Goal: Task Accomplishment & Management: Manage account settings

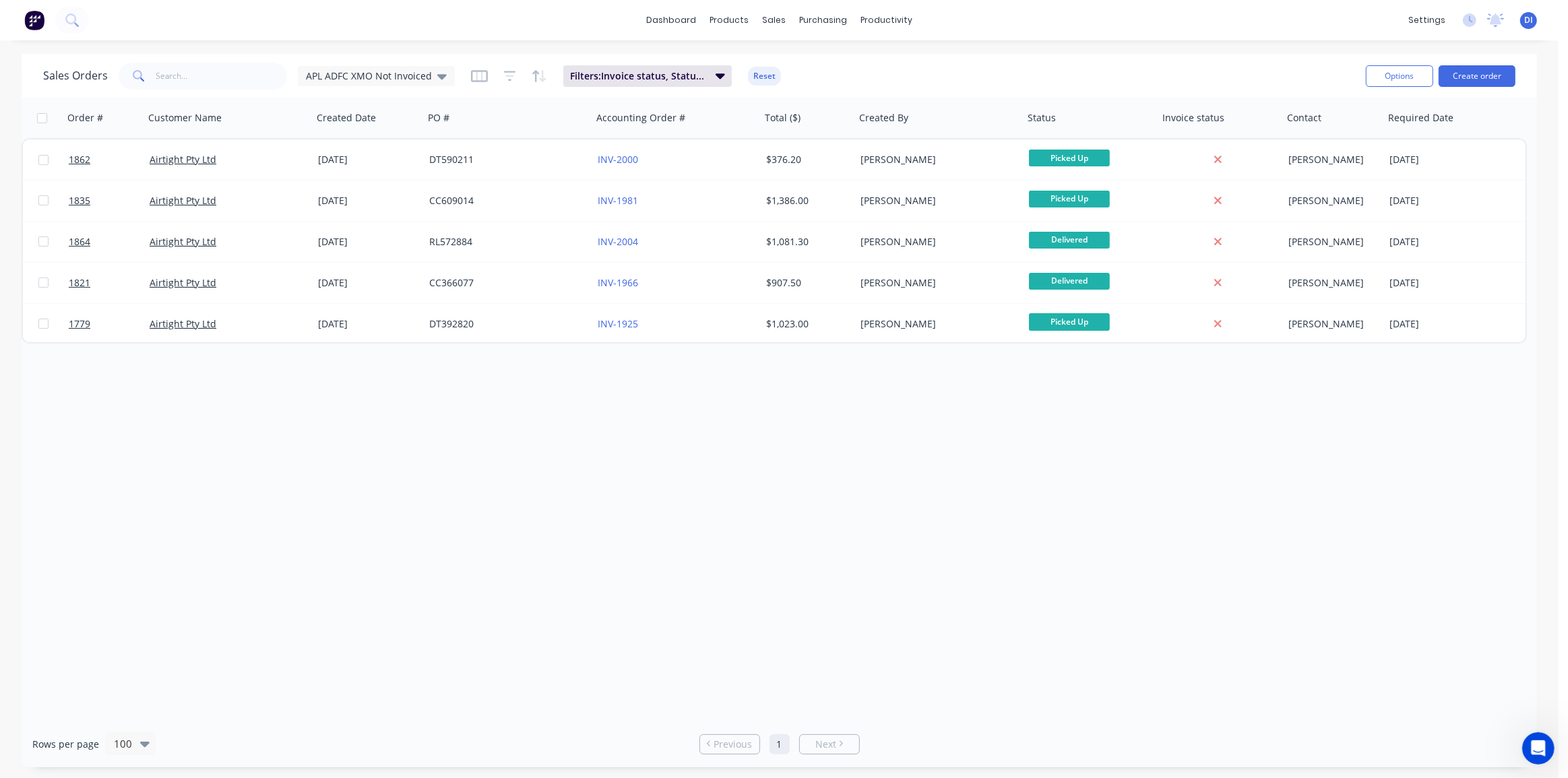
click at [38, 23] on img at bounding box center [34, 19] width 20 height 20
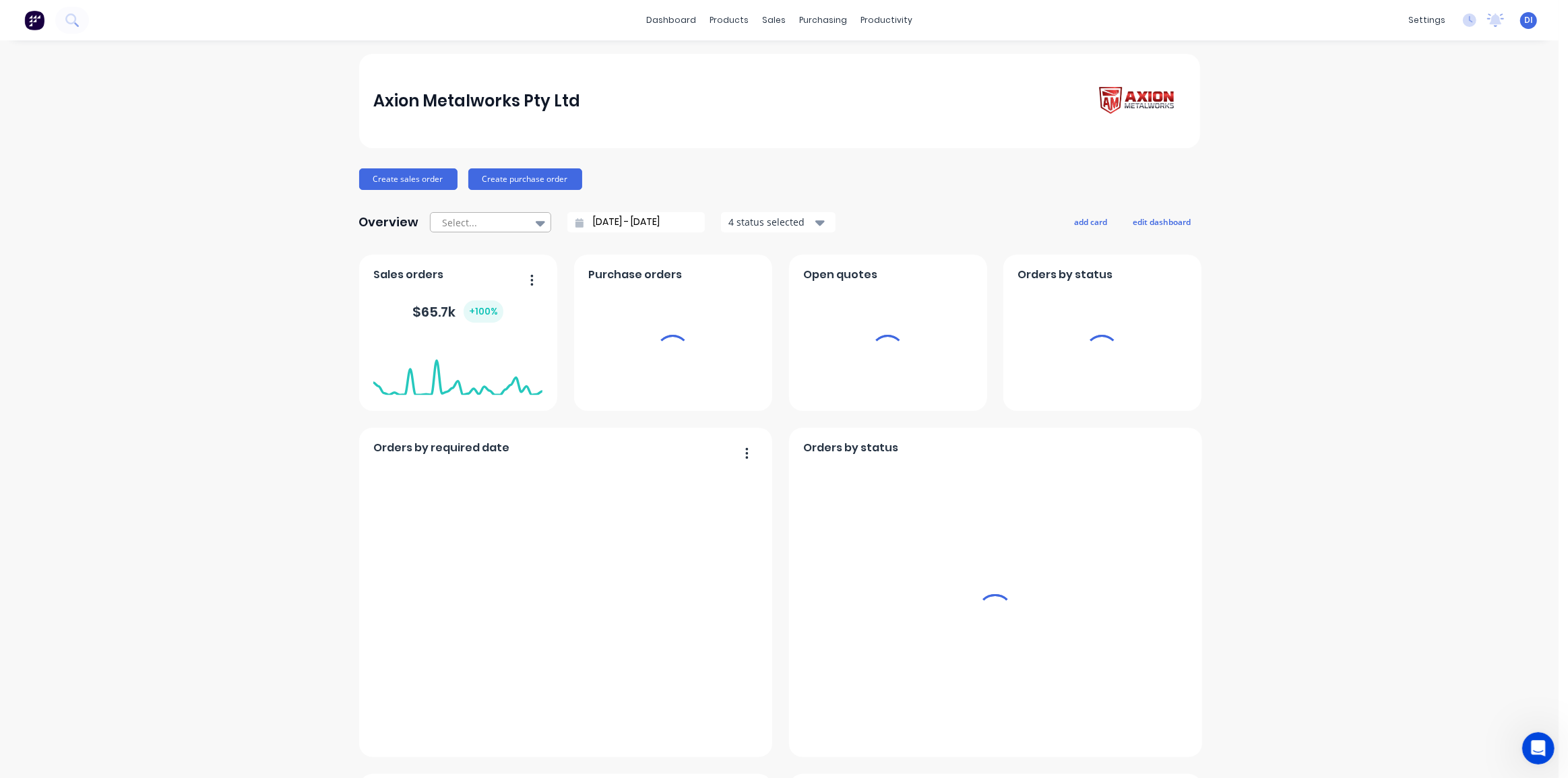
click at [455, 222] on div at bounding box center [484, 222] width 85 height 16
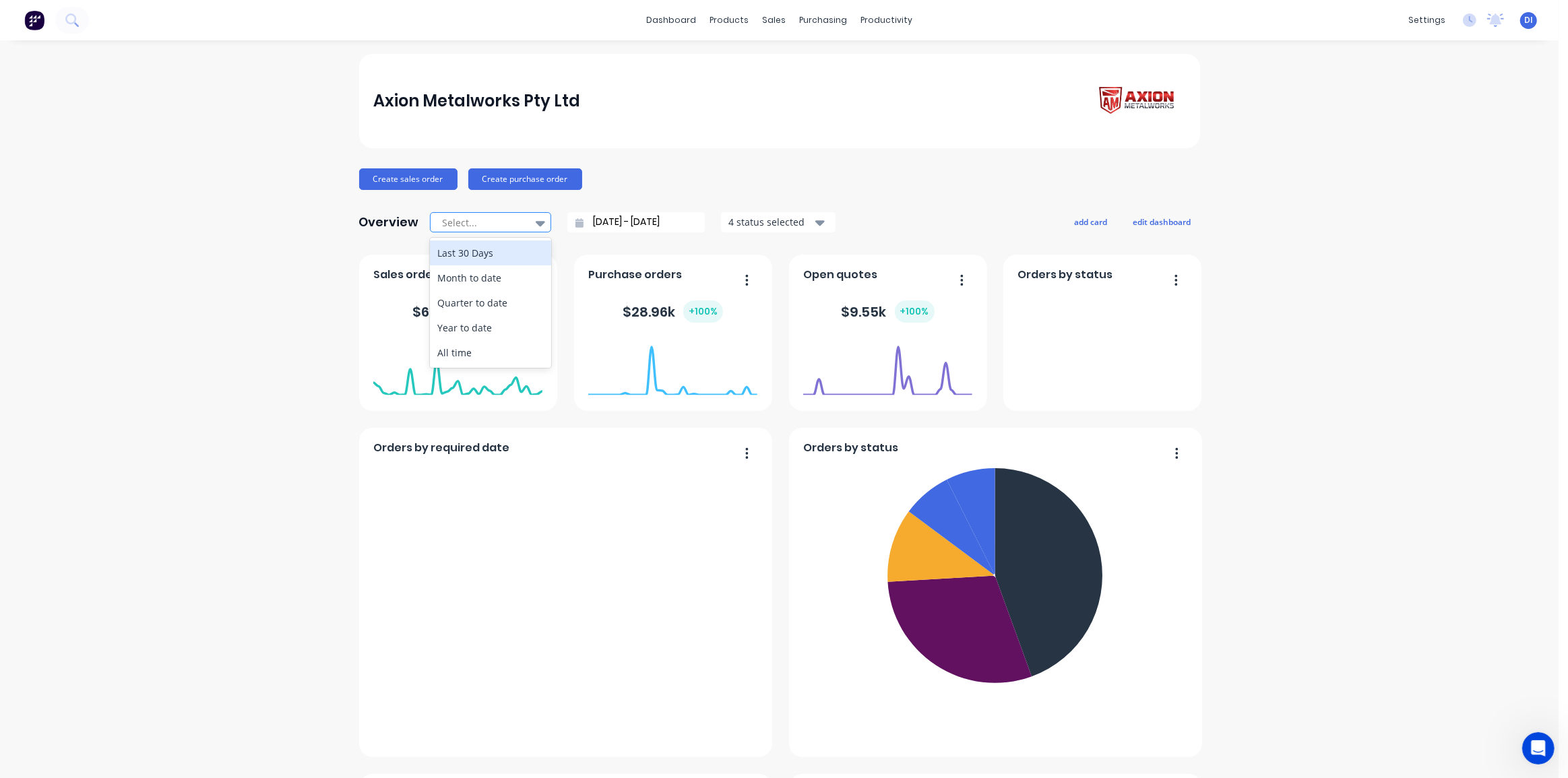
click at [465, 353] on div "All time" at bounding box center [489, 353] width 121 height 25
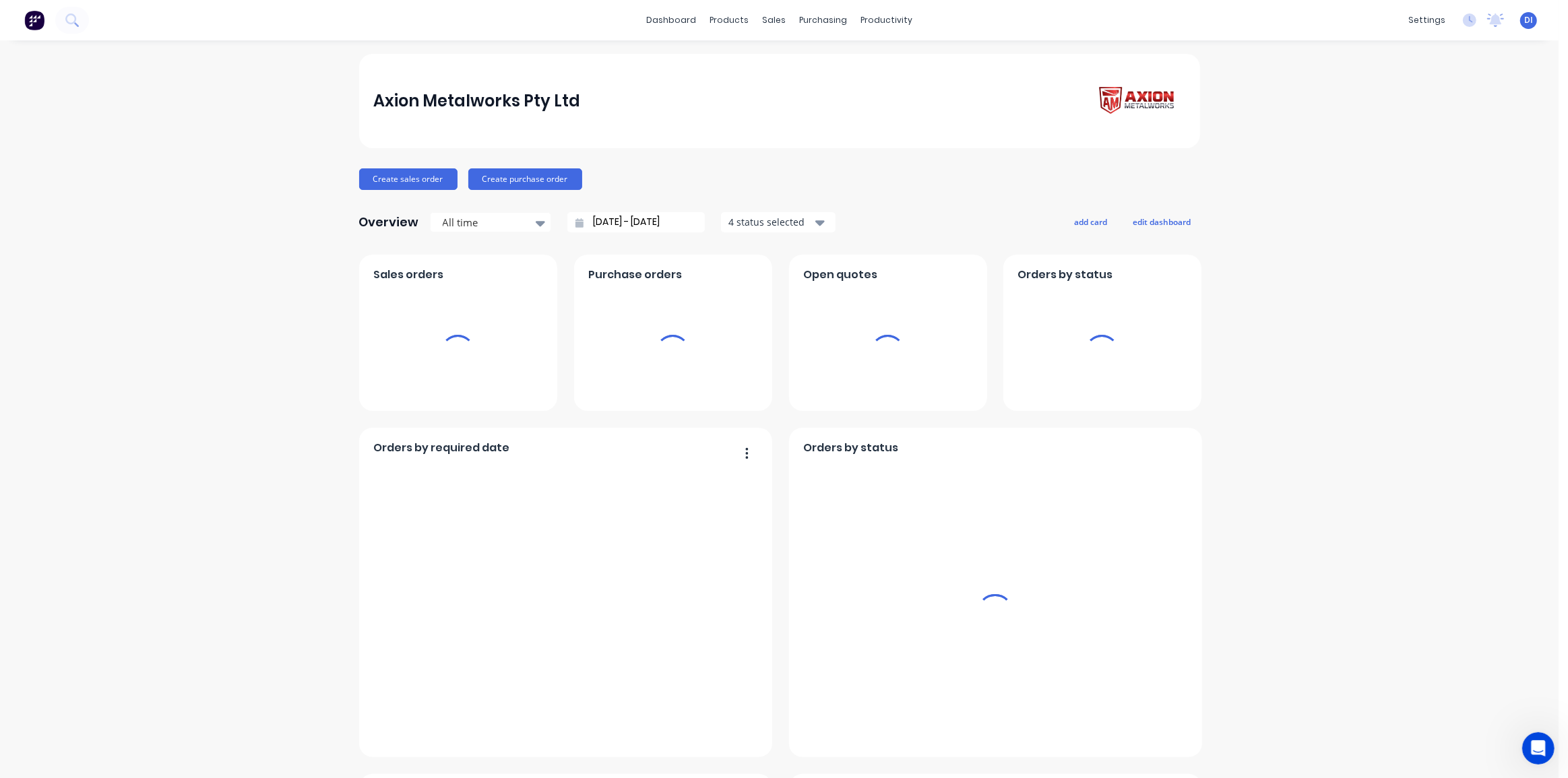
type input "[DATE] - [DATE]"
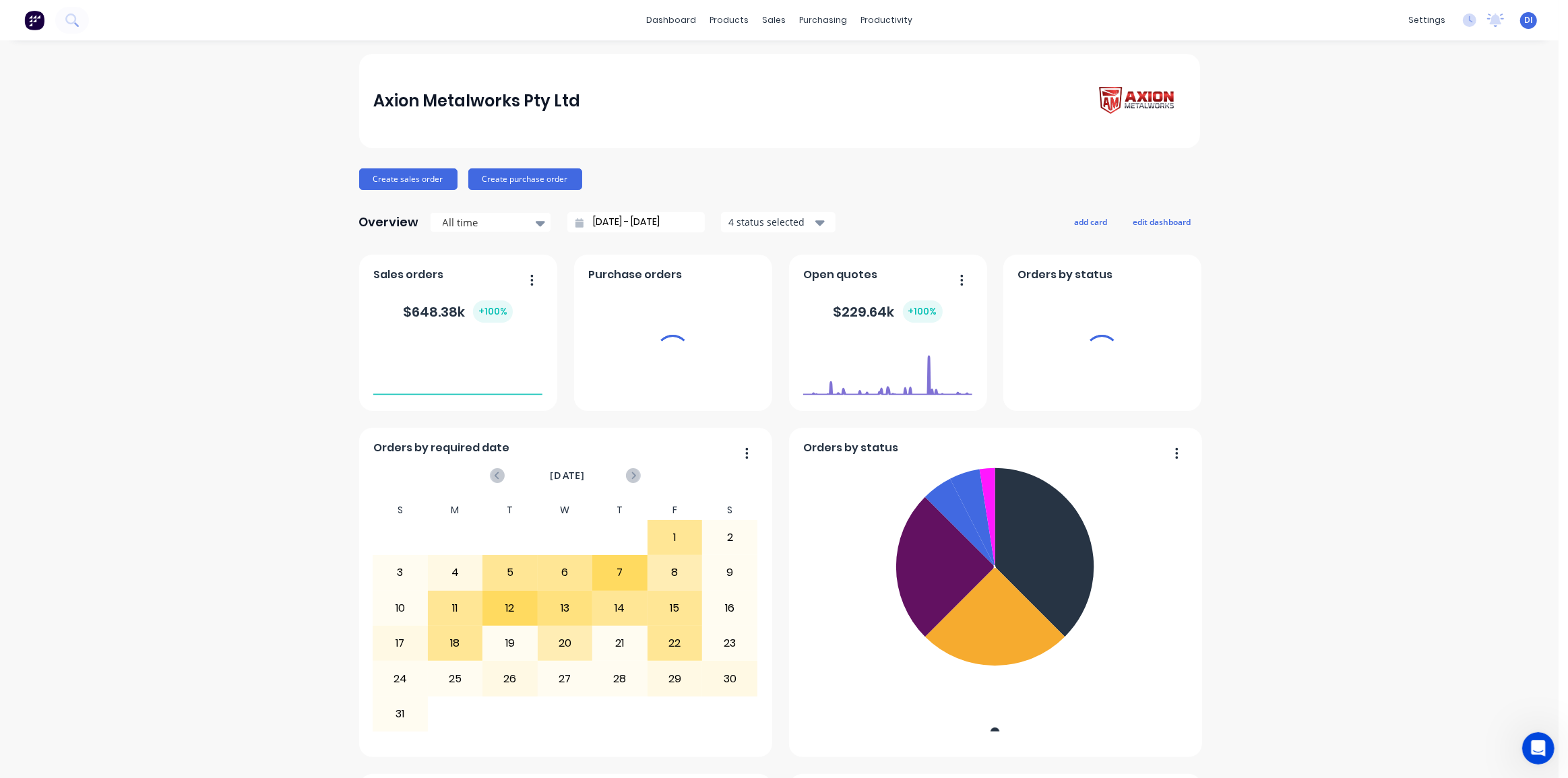
click at [276, 355] on div "Axion Metalworks Pty Ltd Create sales order Create purchase order Overview All …" at bounding box center [779, 752] width 1558 height 1395
click at [1358, 304] on div "Axion Metalworks Pty Ltd Create sales order Create purchase order Overview All …" at bounding box center [779, 752] width 1558 height 1395
click at [1344, 312] on div "Axion Metalworks Pty Ltd Create sales order Create purchase order Overview All …" at bounding box center [779, 752] width 1558 height 1395
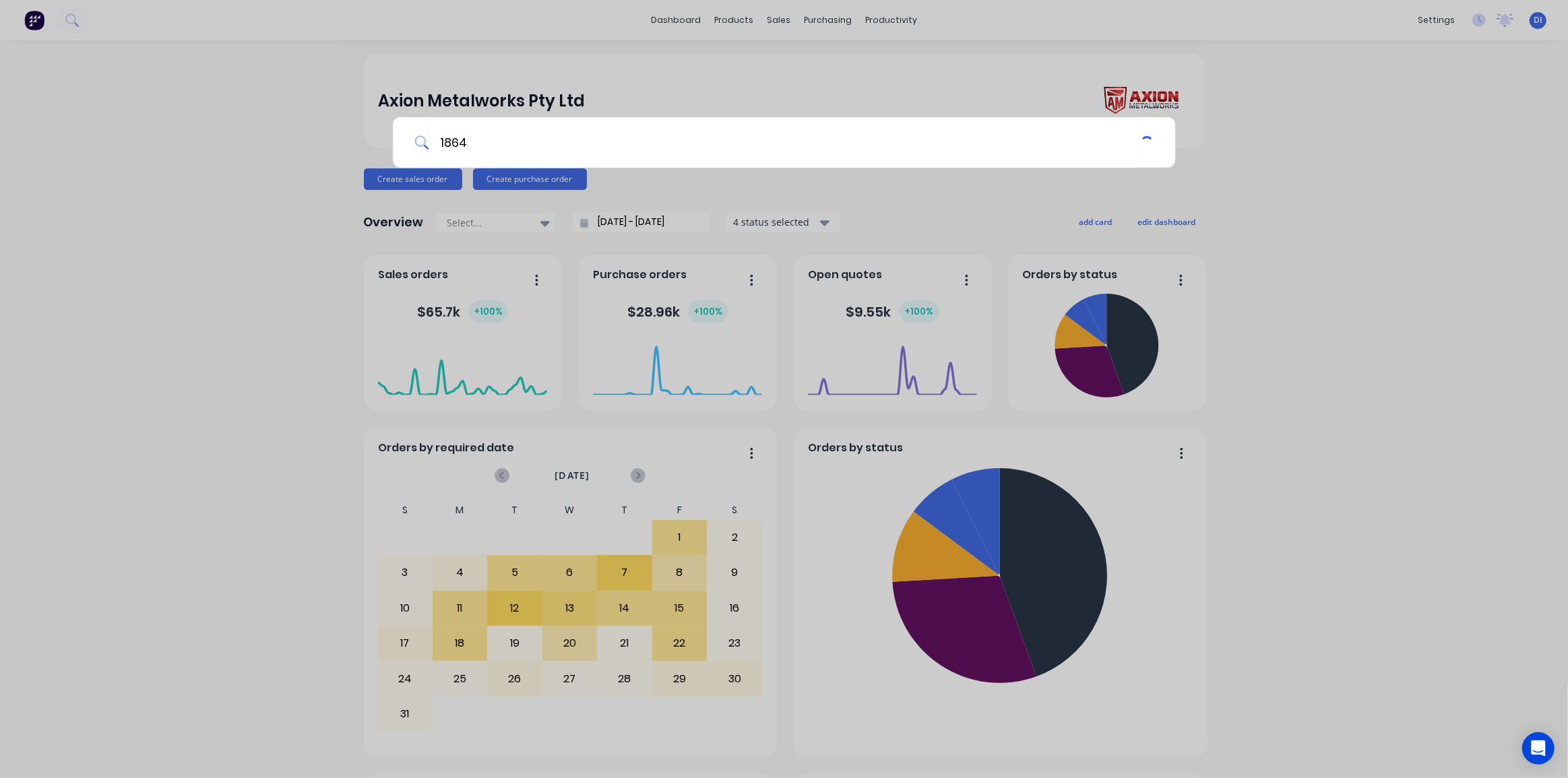
type input "1864"
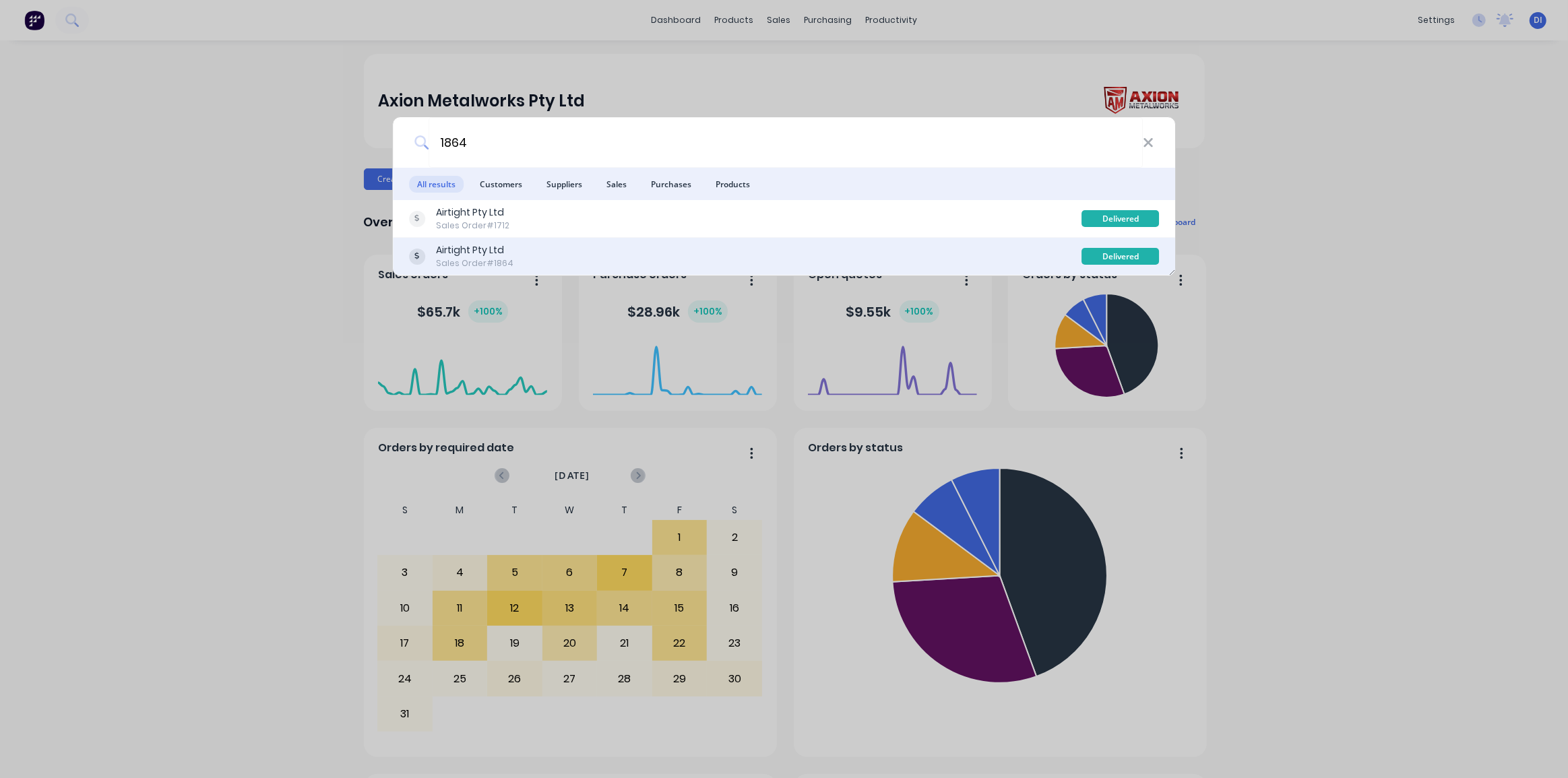
click at [774, 249] on div "Airtight Pty Ltd Sales Order #1864" at bounding box center [745, 256] width 673 height 26
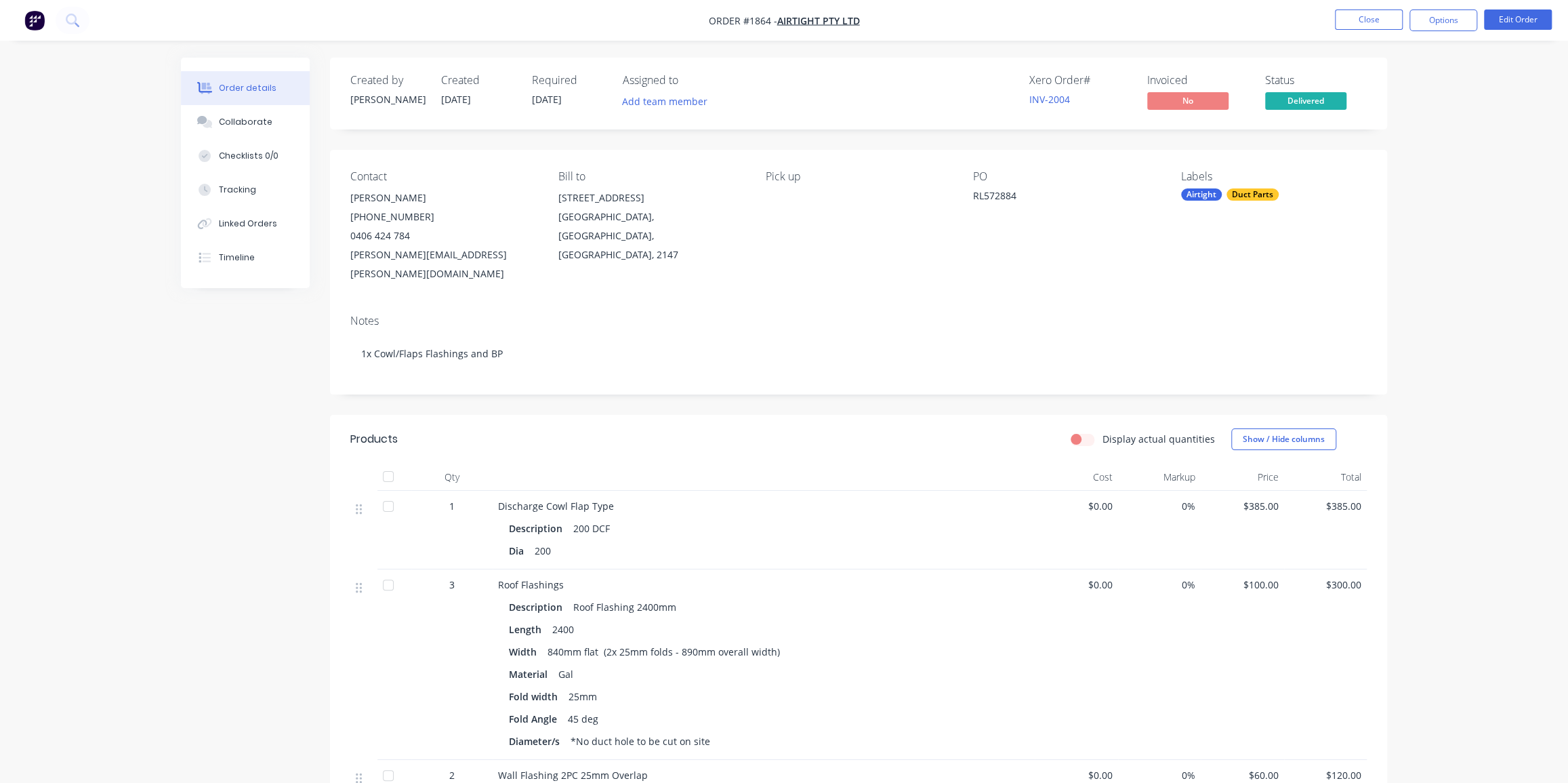
click at [1485, 294] on div "Order details Collaborate Checklists 0/0 Tracking Linked Orders Timeline Order …" at bounding box center [784, 689] width 1568 height 1380
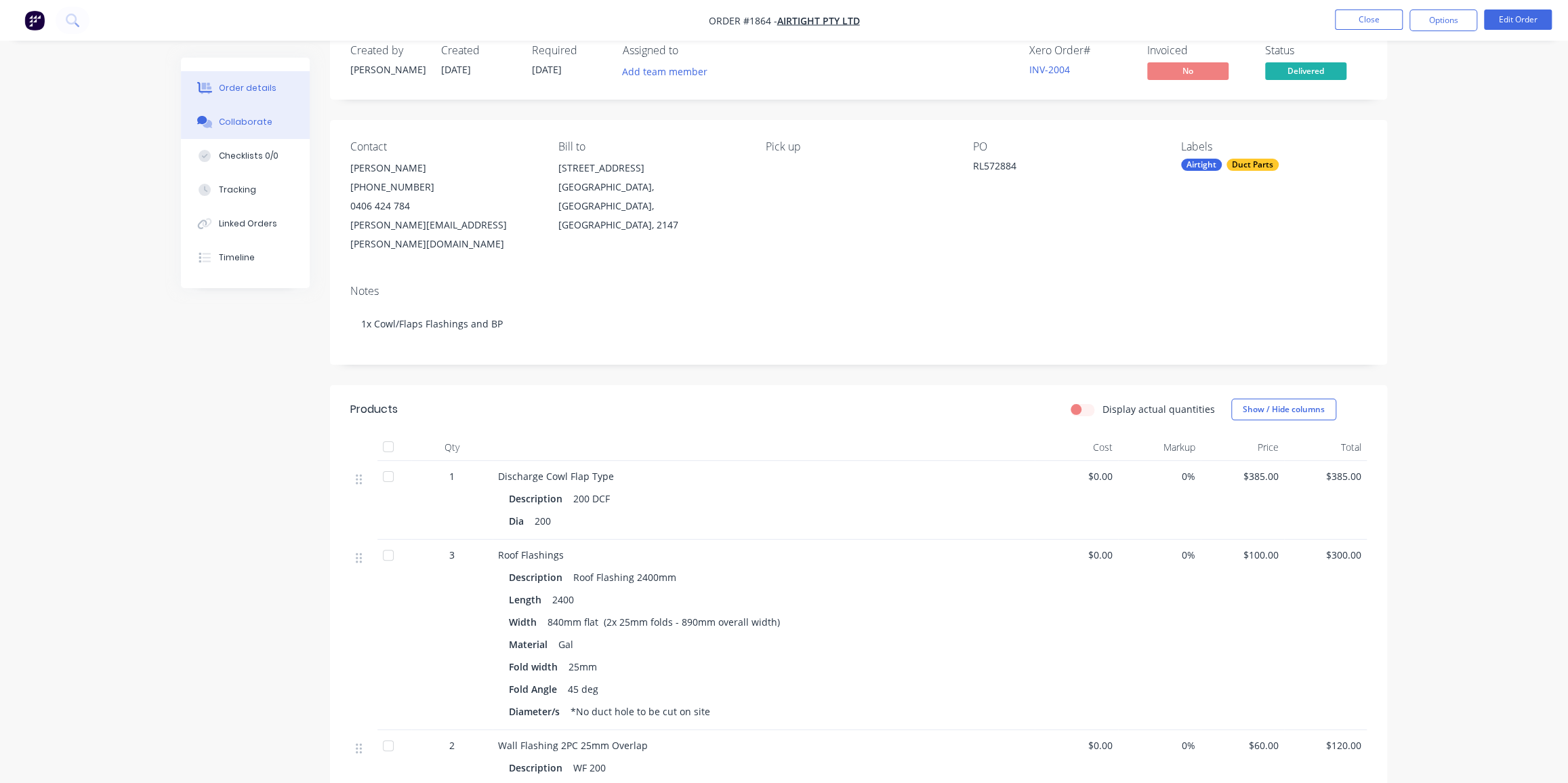
click at [245, 116] on div "Collaborate" at bounding box center [246, 122] width 54 height 13
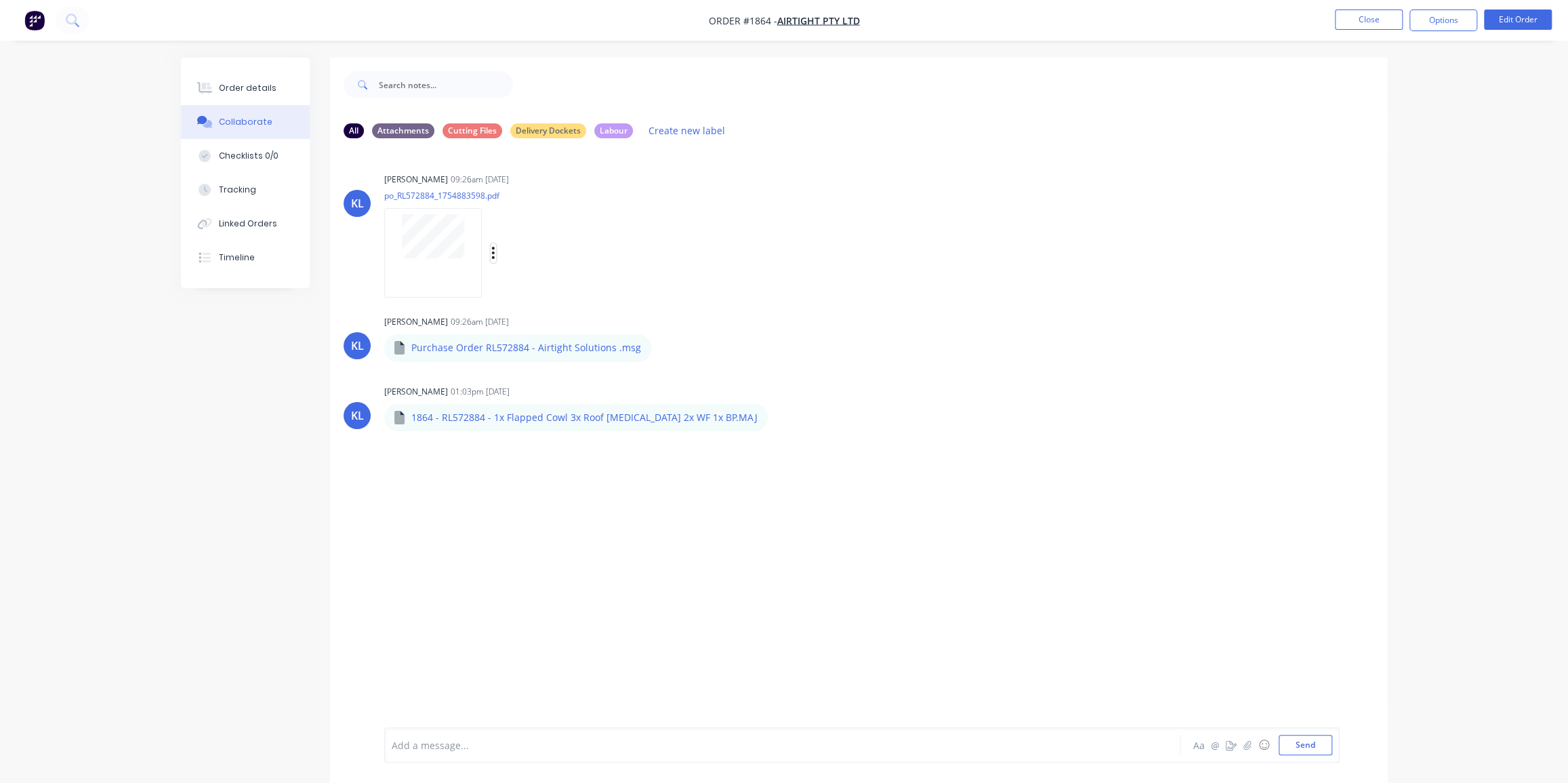
click at [492, 253] on icon "button" at bounding box center [493, 253] width 3 height 13
click at [555, 317] on button "Delete" at bounding box center [582, 319] width 152 height 30
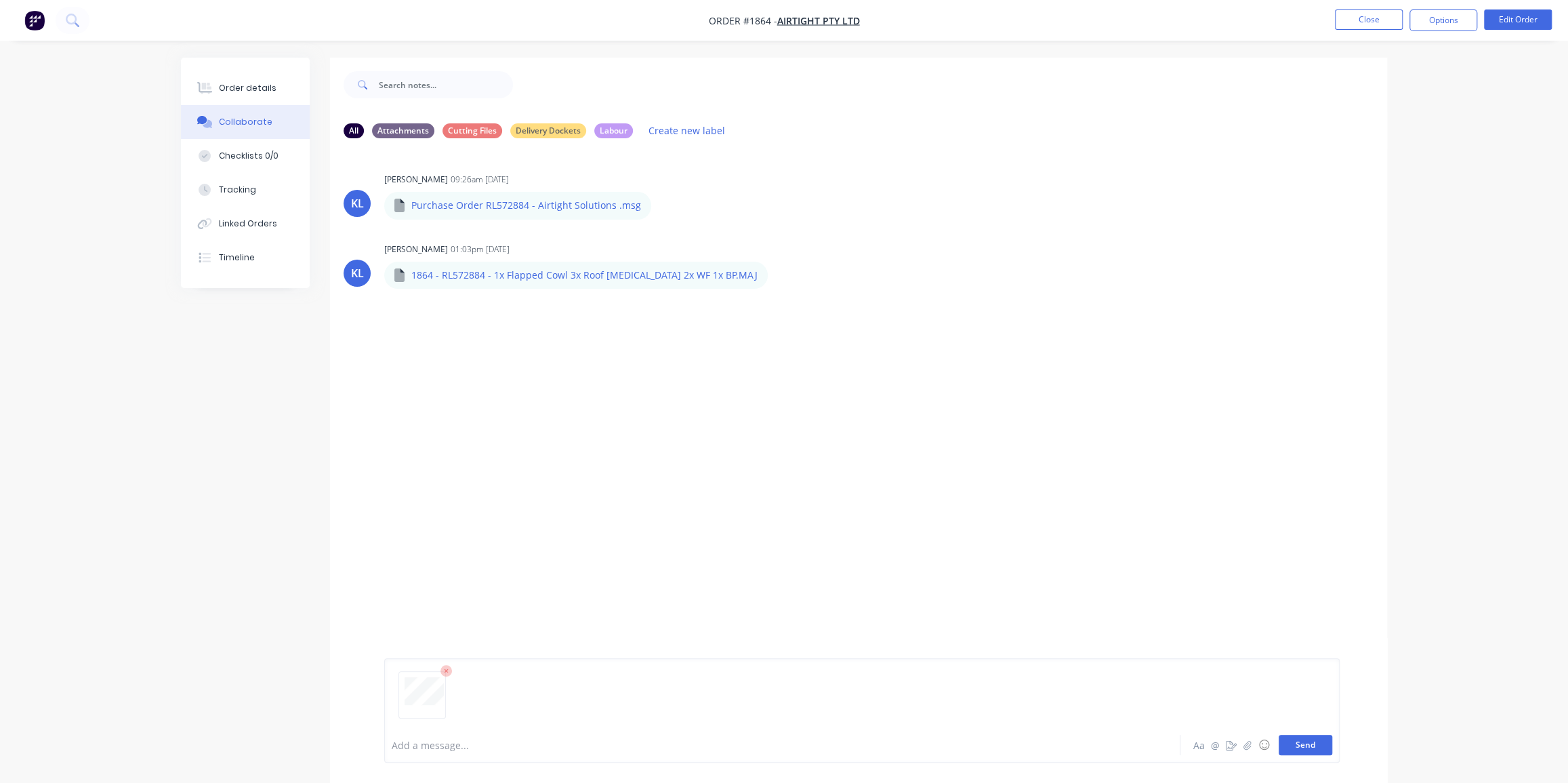
click at [1302, 748] on button "Send" at bounding box center [1305, 745] width 54 height 20
click at [261, 89] on div "Order details" at bounding box center [248, 88] width 57 height 13
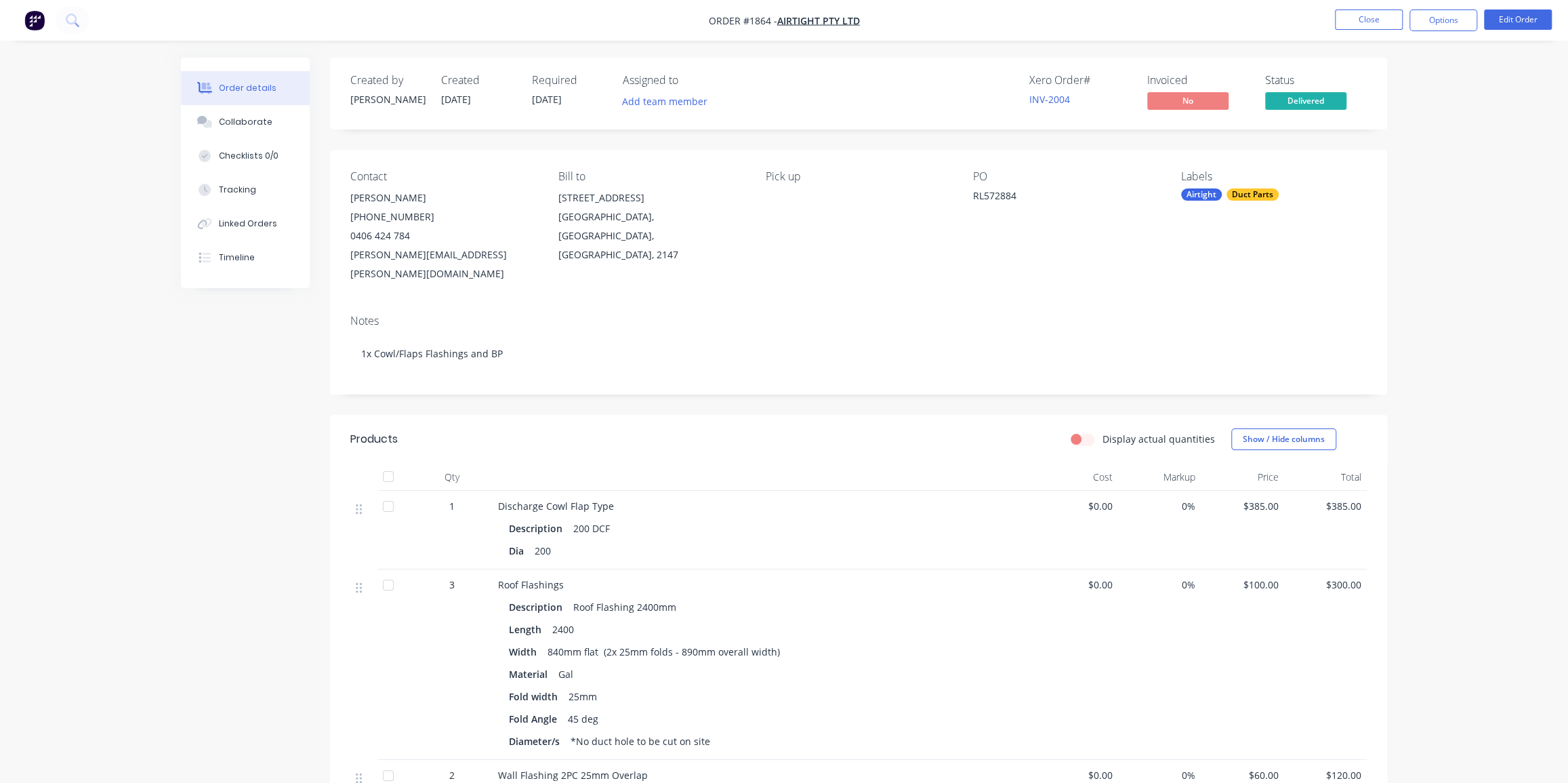
click at [1525, 83] on div "Order details Collaborate Checklists 0/0 Tracking Linked Orders Timeline Order …" at bounding box center [784, 689] width 1568 height 1380
click at [1444, 19] on button "Options" at bounding box center [1443, 20] width 68 height 21
click at [1391, 81] on div "Invoice" at bounding box center [1402, 82] width 125 height 20
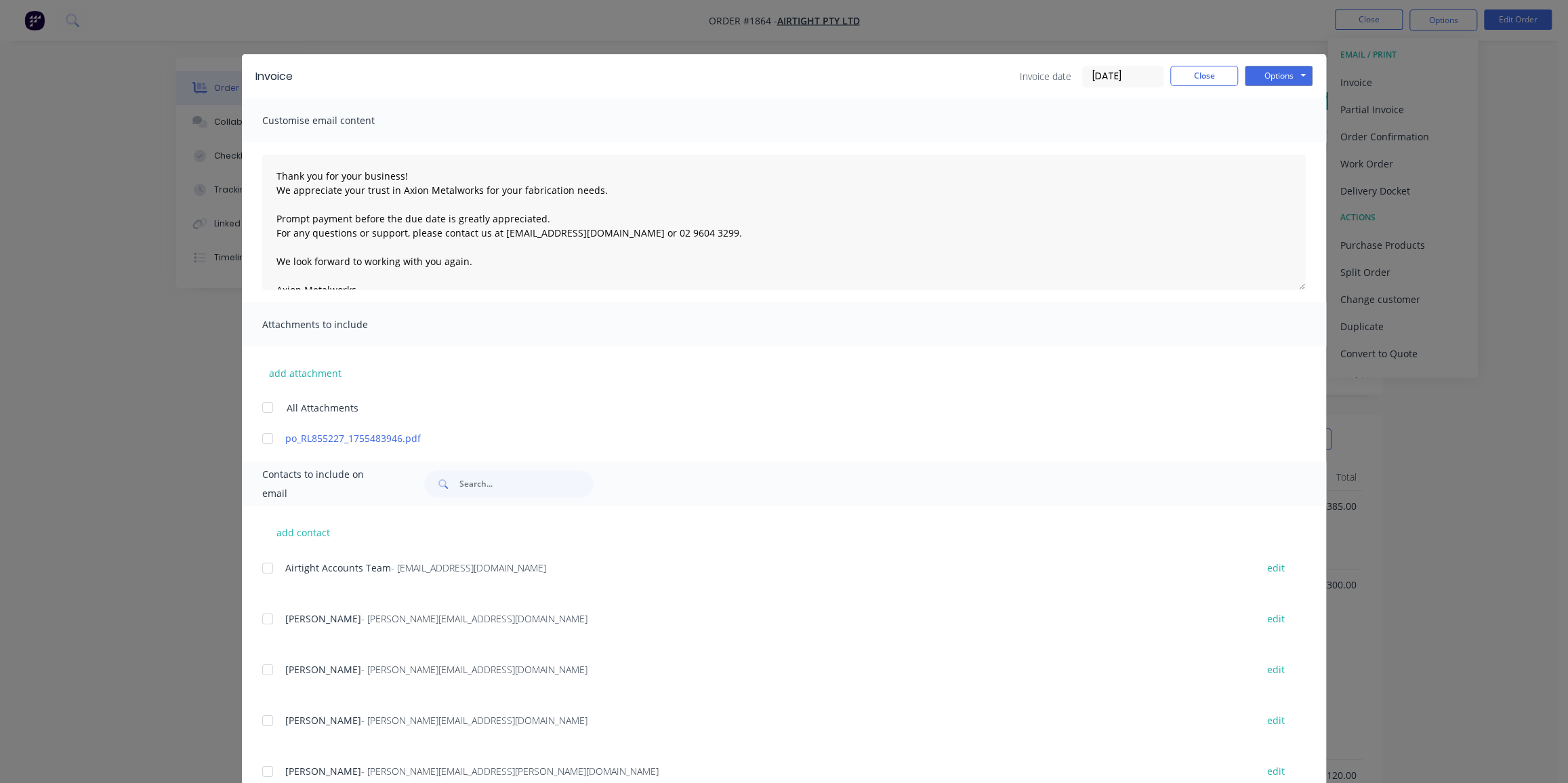
click at [261, 407] on div at bounding box center [268, 408] width 27 height 27
click at [270, 569] on div at bounding box center [268, 568] width 27 height 27
click at [1210, 73] on button "Close" at bounding box center [1204, 75] width 68 height 20
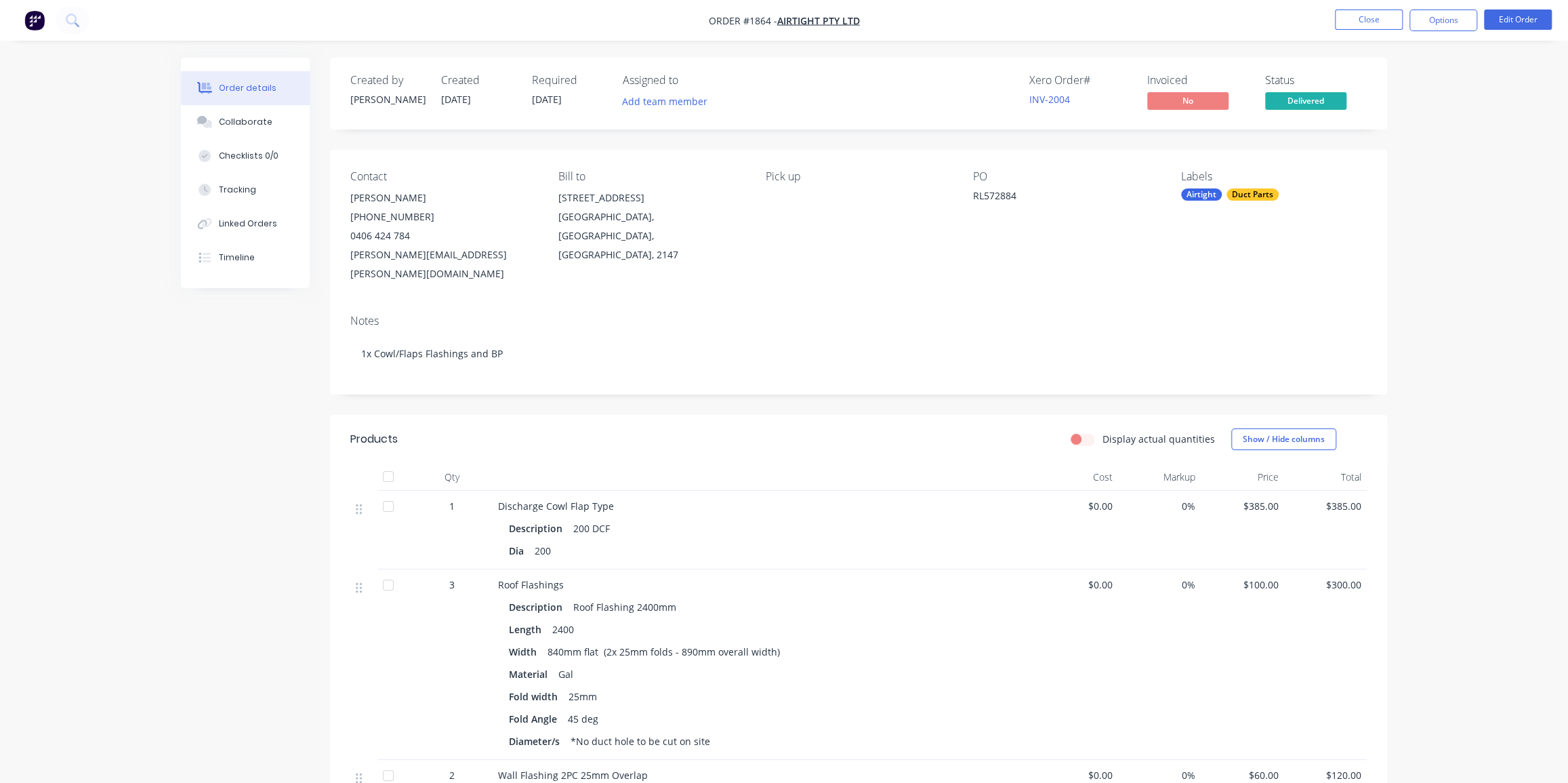
click at [1528, 173] on div "Order details Collaborate Checklists 0/0 Tracking Linked Orders Timeline Order …" at bounding box center [784, 689] width 1568 height 1380
click at [1468, 254] on div "Order details Collaborate Checklists 0/0 Tracking Linked Orders Timeline Order …" at bounding box center [784, 689] width 1568 height 1380
click at [1430, 143] on div "Order details Collaborate Checklists 0/0 Tracking Linked Orders Timeline Order …" at bounding box center [784, 689] width 1568 height 1380
click at [1472, 185] on div "Order details Collaborate Checklists 0/0 Tracking Linked Orders Timeline Order …" at bounding box center [784, 689] width 1568 height 1380
click at [1373, 25] on button "Close" at bounding box center [1368, 20] width 68 height 20
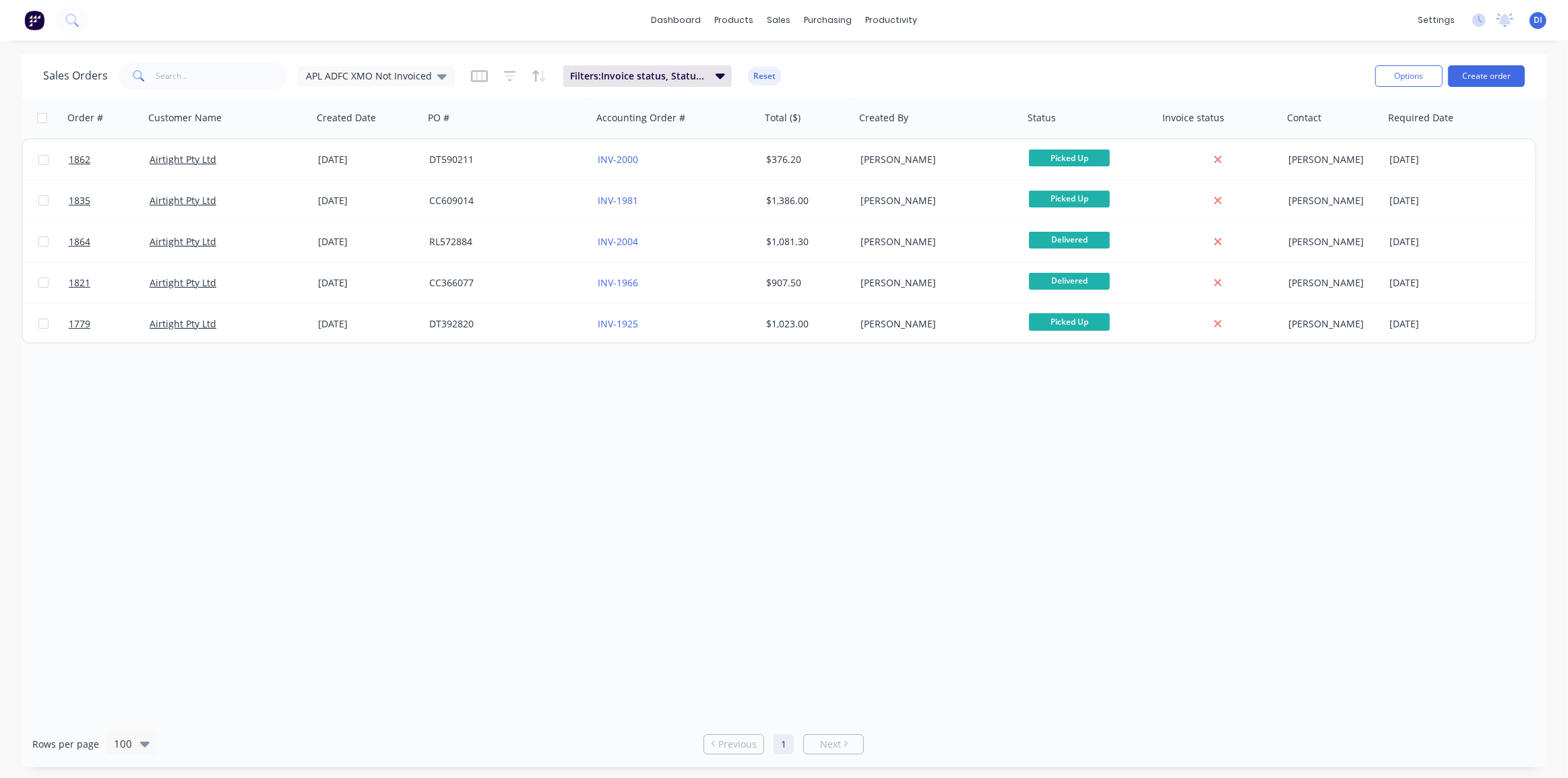
click at [1062, 63] on div "Sales Orders APL ADFC XMO Not Invoiced Filters: Invoice status, Status, Custome…" at bounding box center [703, 76] width 1321 height 33
click at [1449, 73] on button "Create order" at bounding box center [1486, 76] width 77 height 21
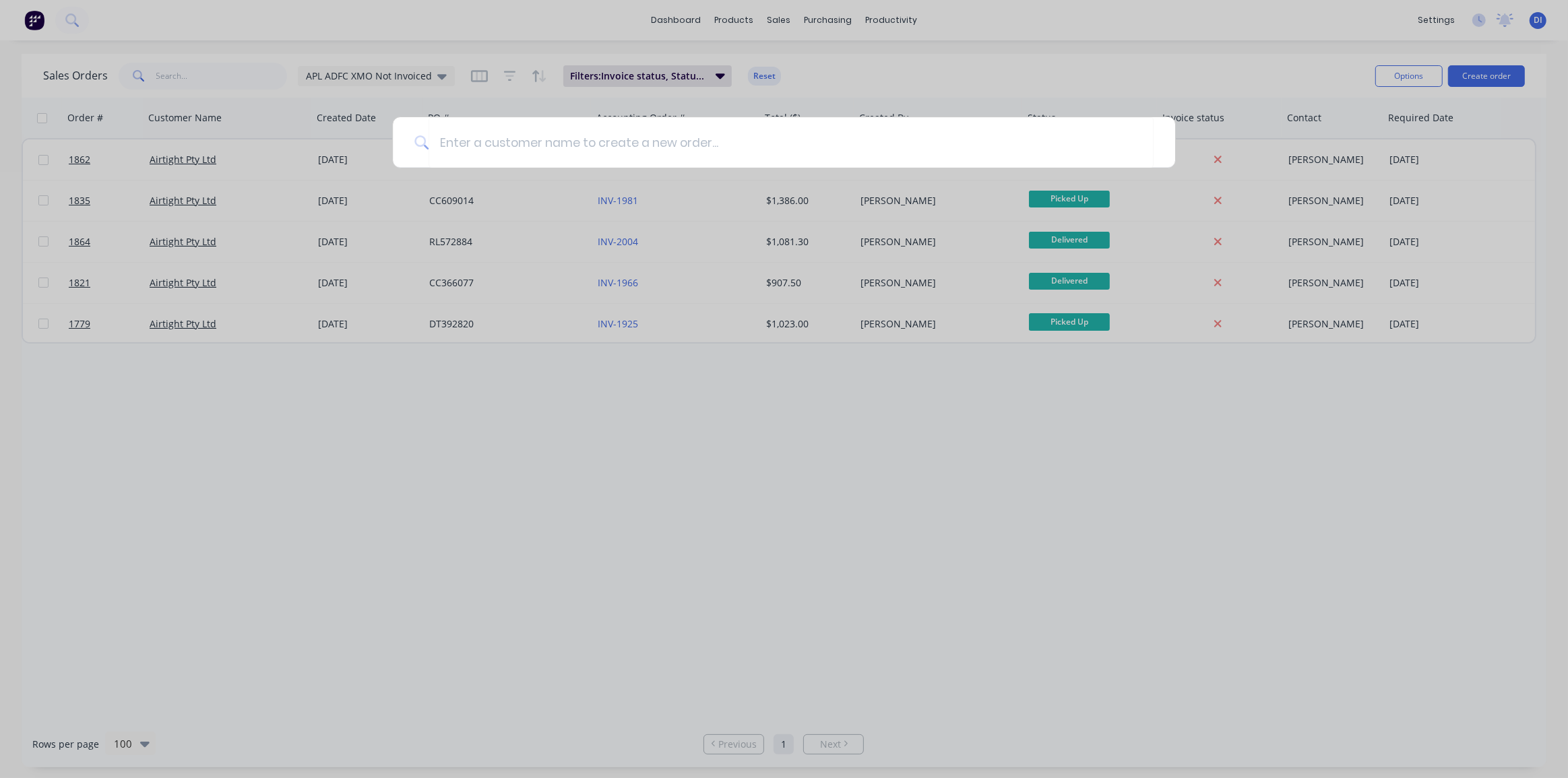
click at [949, 56] on div at bounding box center [784, 389] width 1568 height 778
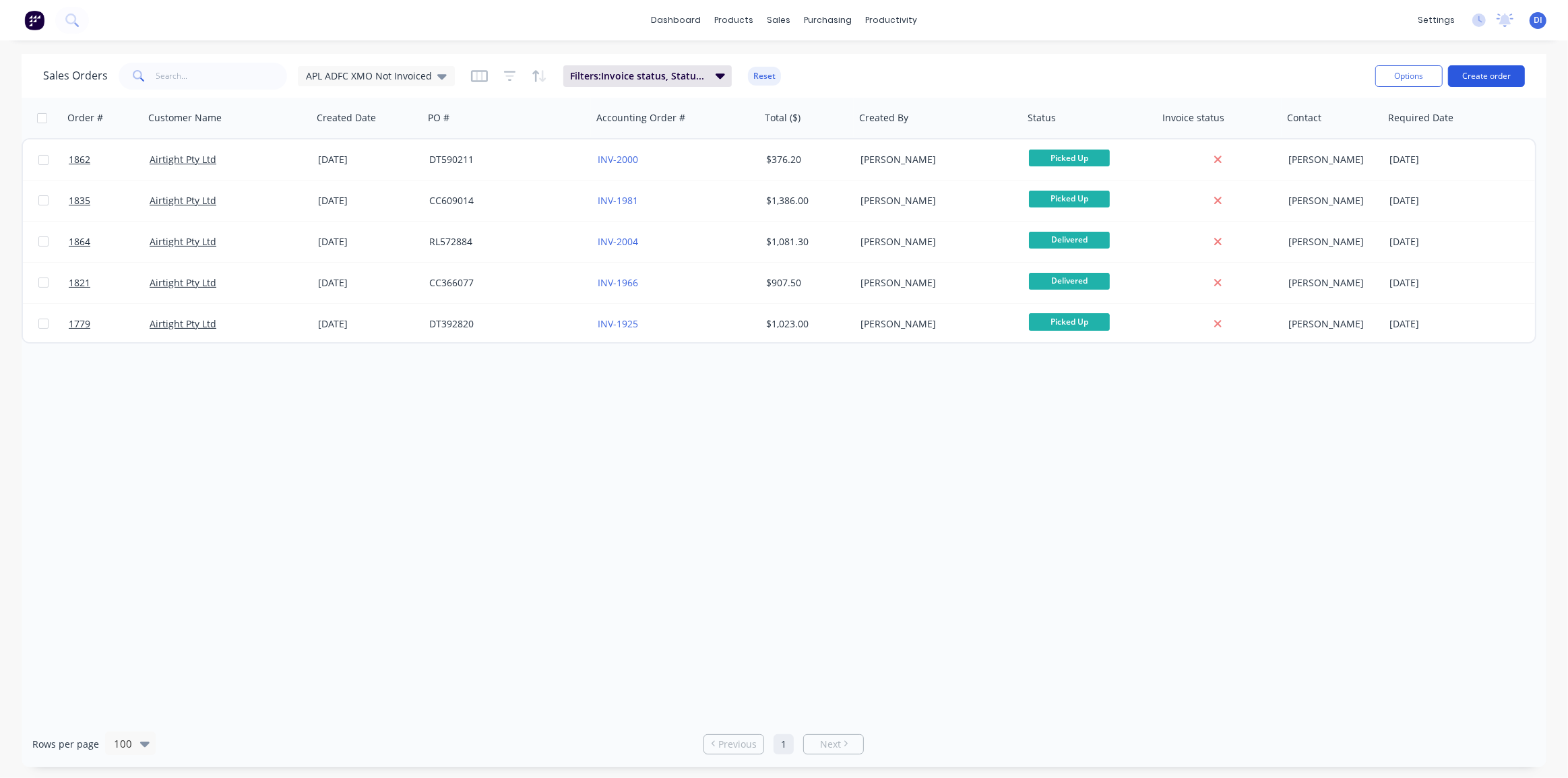
click at [1478, 75] on button "Create order" at bounding box center [1486, 76] width 77 height 21
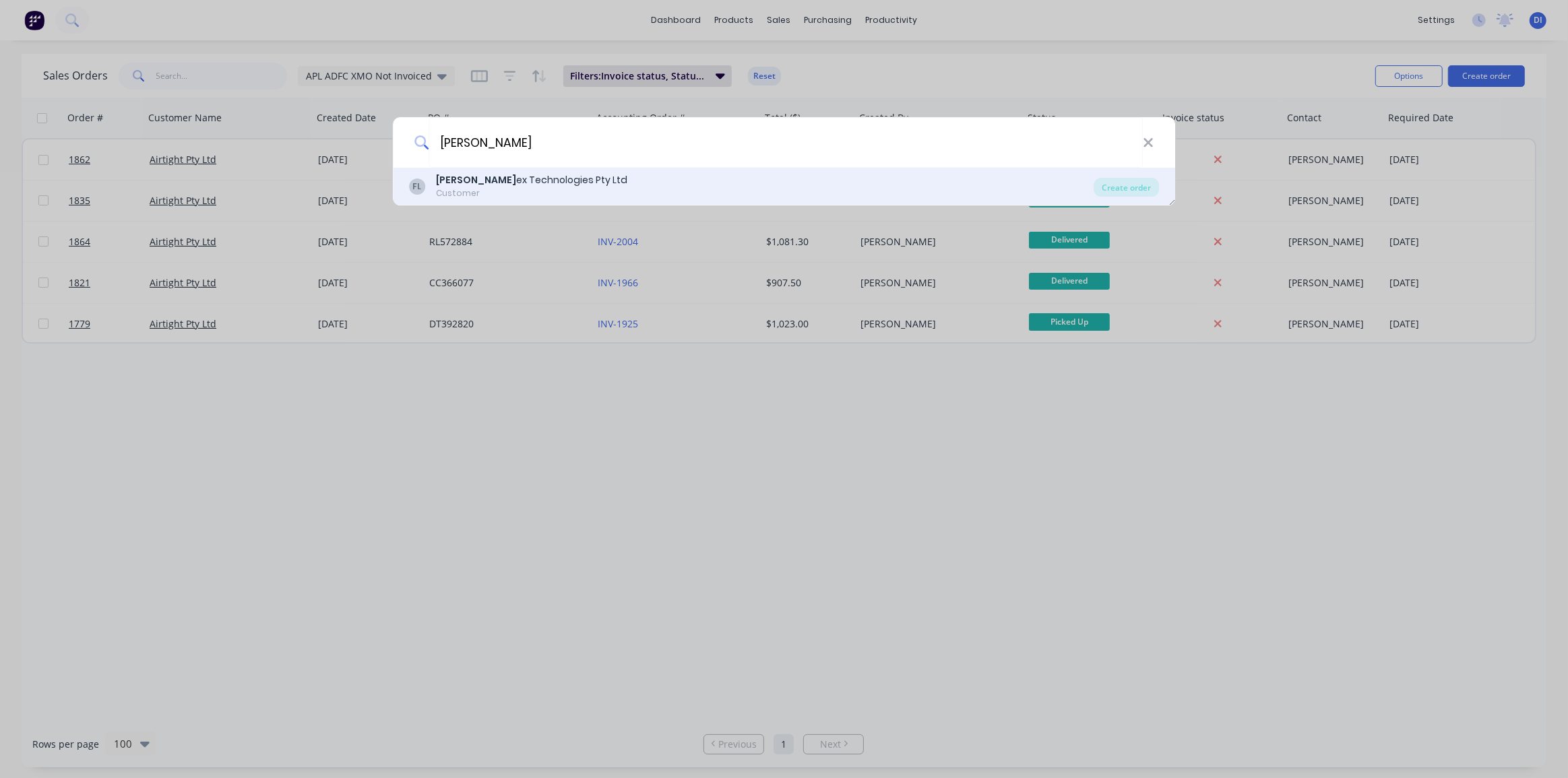
type input "[PERSON_NAME]"
click at [479, 189] on div "Customer" at bounding box center [531, 193] width 191 height 13
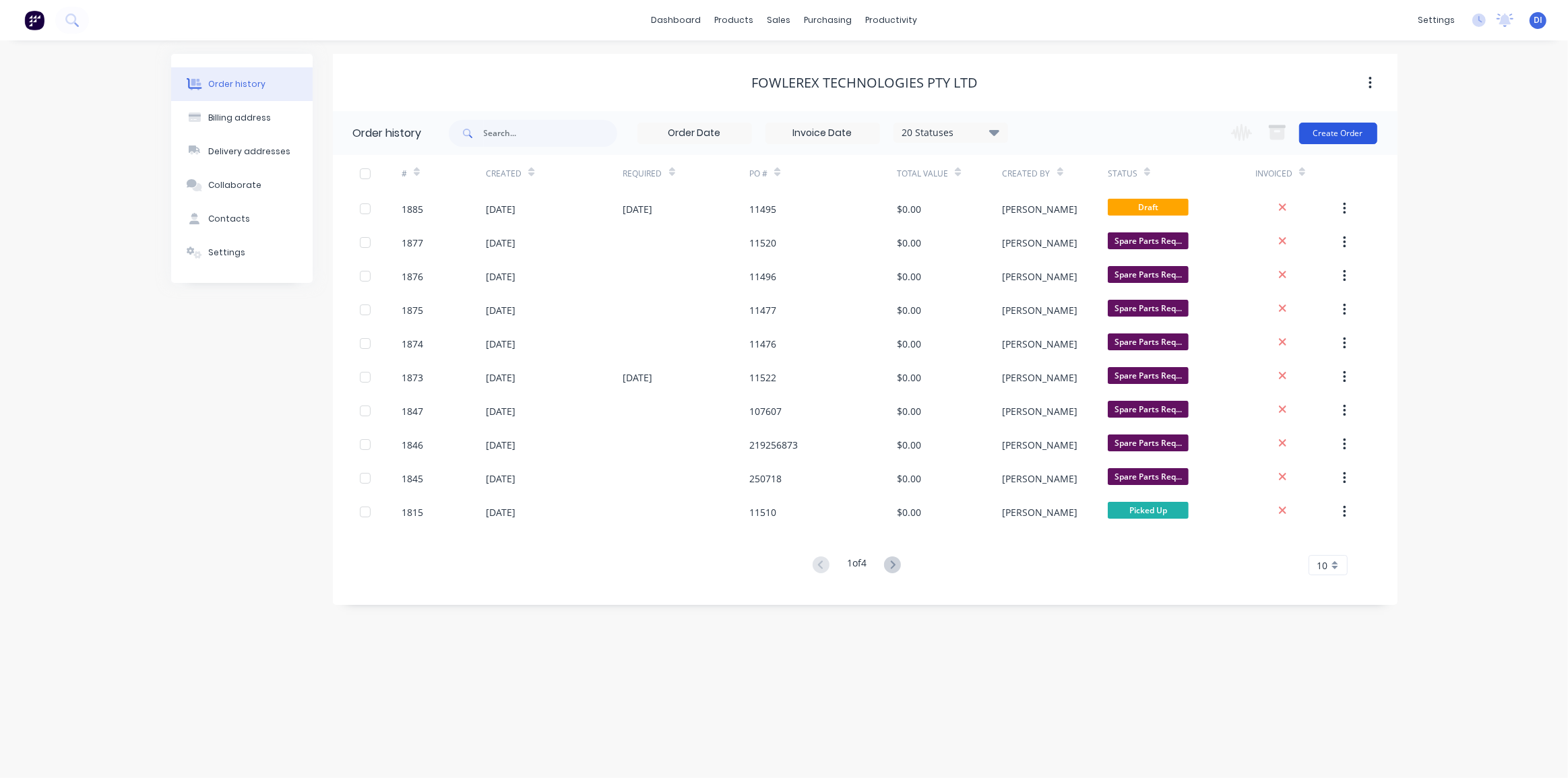
click at [1349, 138] on button "Create Order" at bounding box center [1337, 134] width 78 height 21
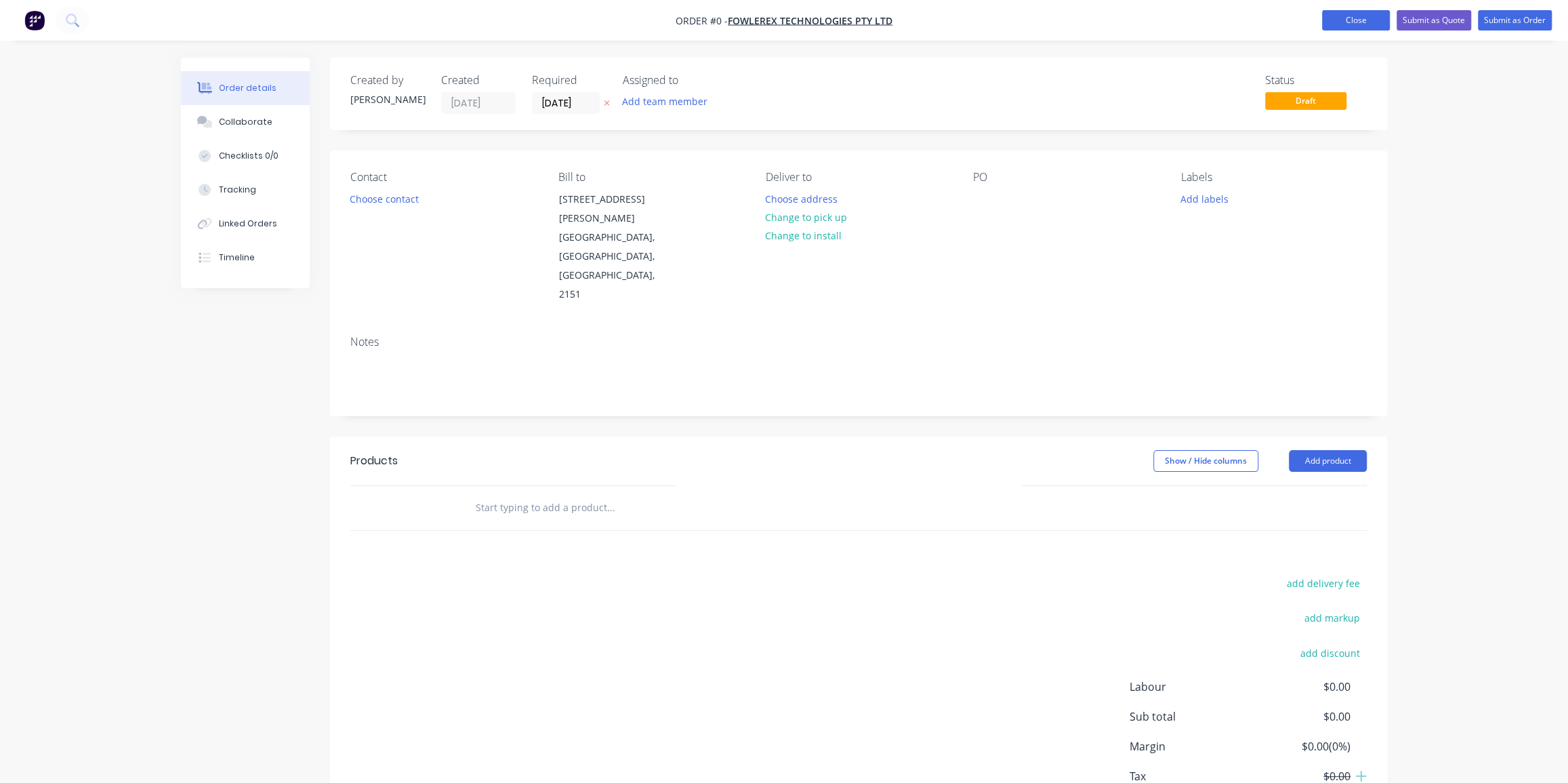
click at [1344, 24] on button "Close" at bounding box center [1356, 20] width 68 height 20
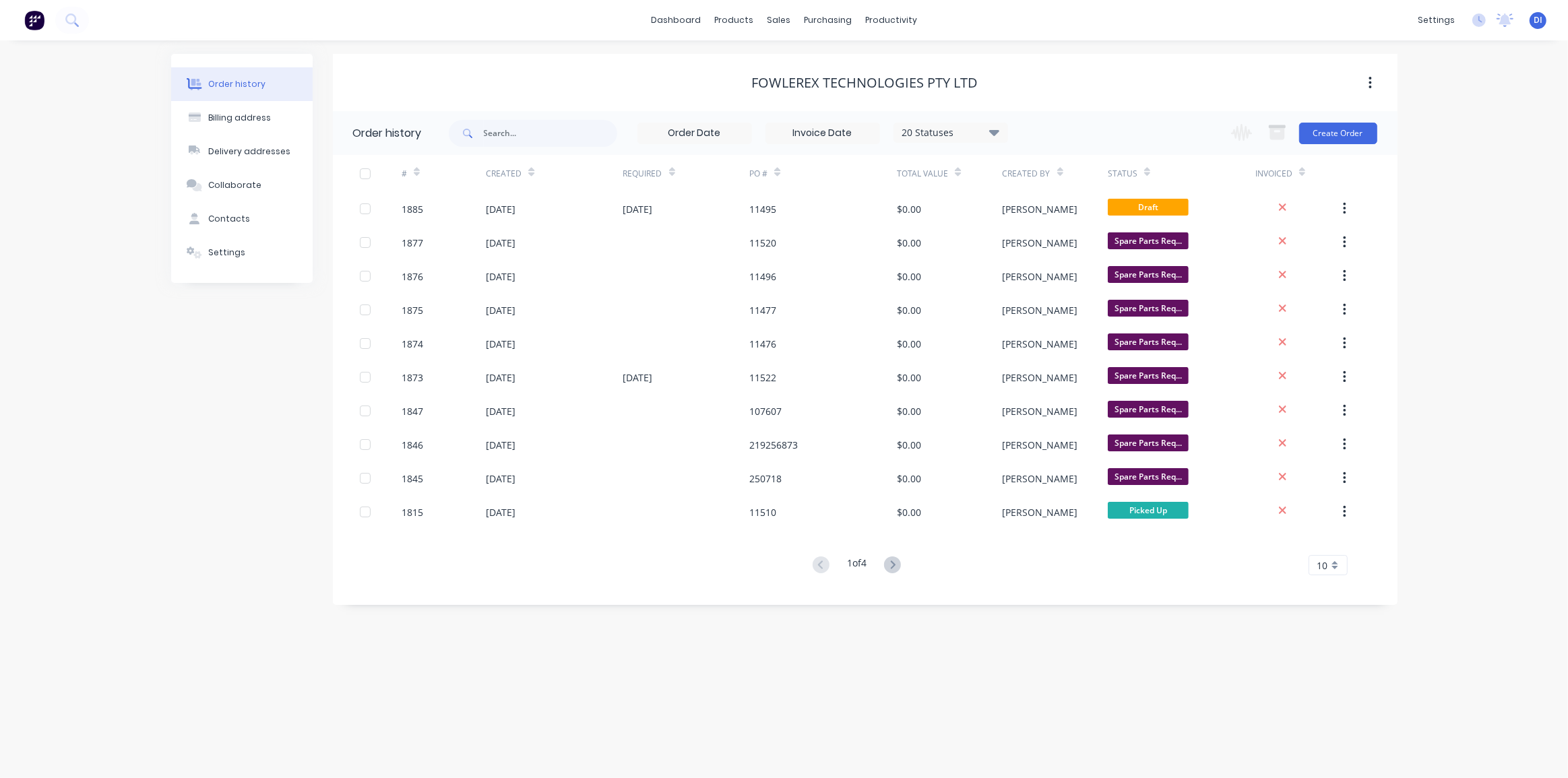
drag, startPoint x: 1428, startPoint y: 227, endPoint x: 1419, endPoint y: 221, distance: 10.8
click at [1428, 227] on div "Order history Billing address Delivery addresses Collaborate Contacts Settings …" at bounding box center [784, 409] width 1568 height 737
click at [1333, 568] on div "10" at bounding box center [1328, 565] width 39 height 20
click at [1323, 727] on div "35" at bounding box center [1328, 732] width 38 height 23
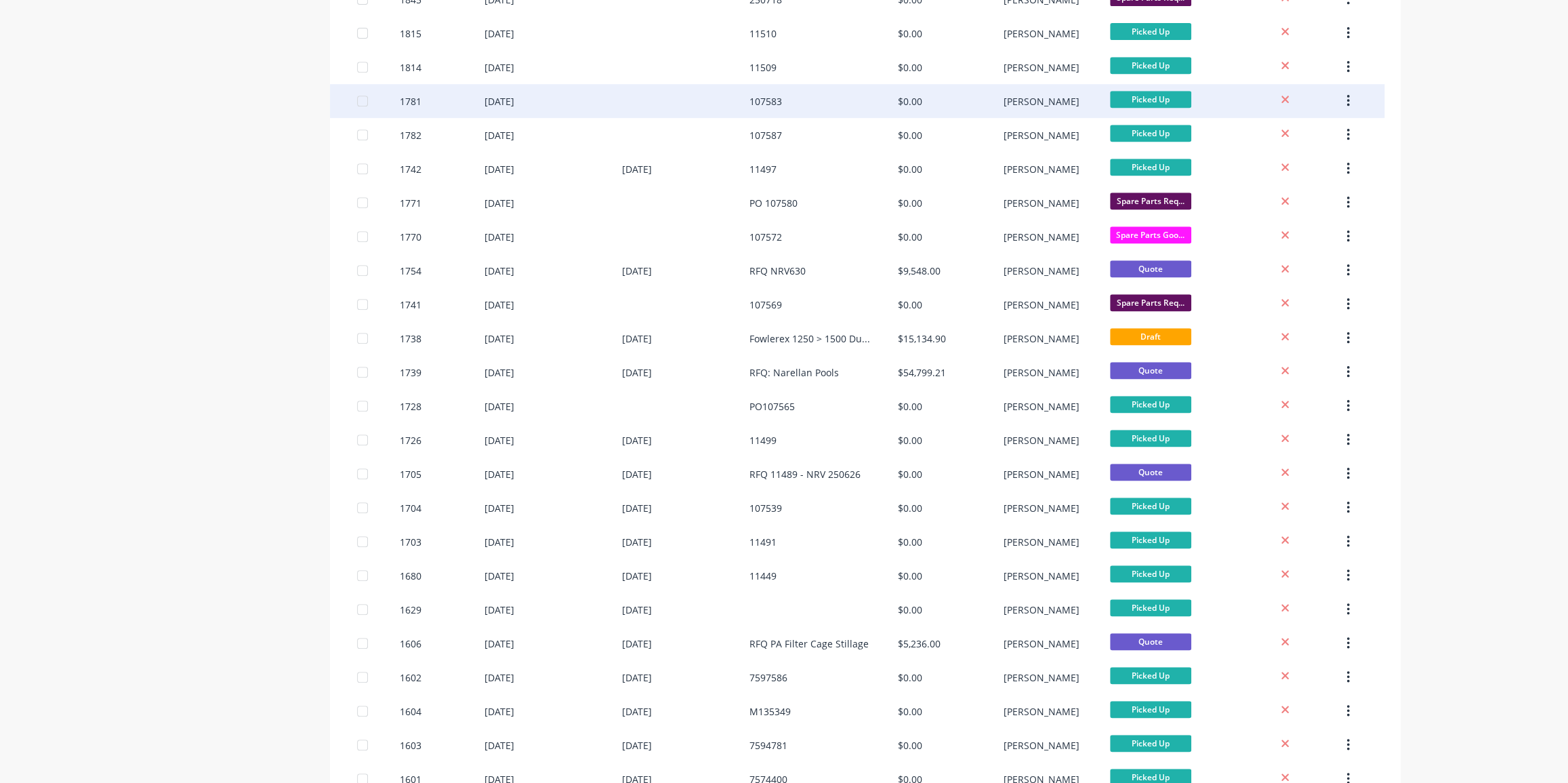
scroll to position [652, 0]
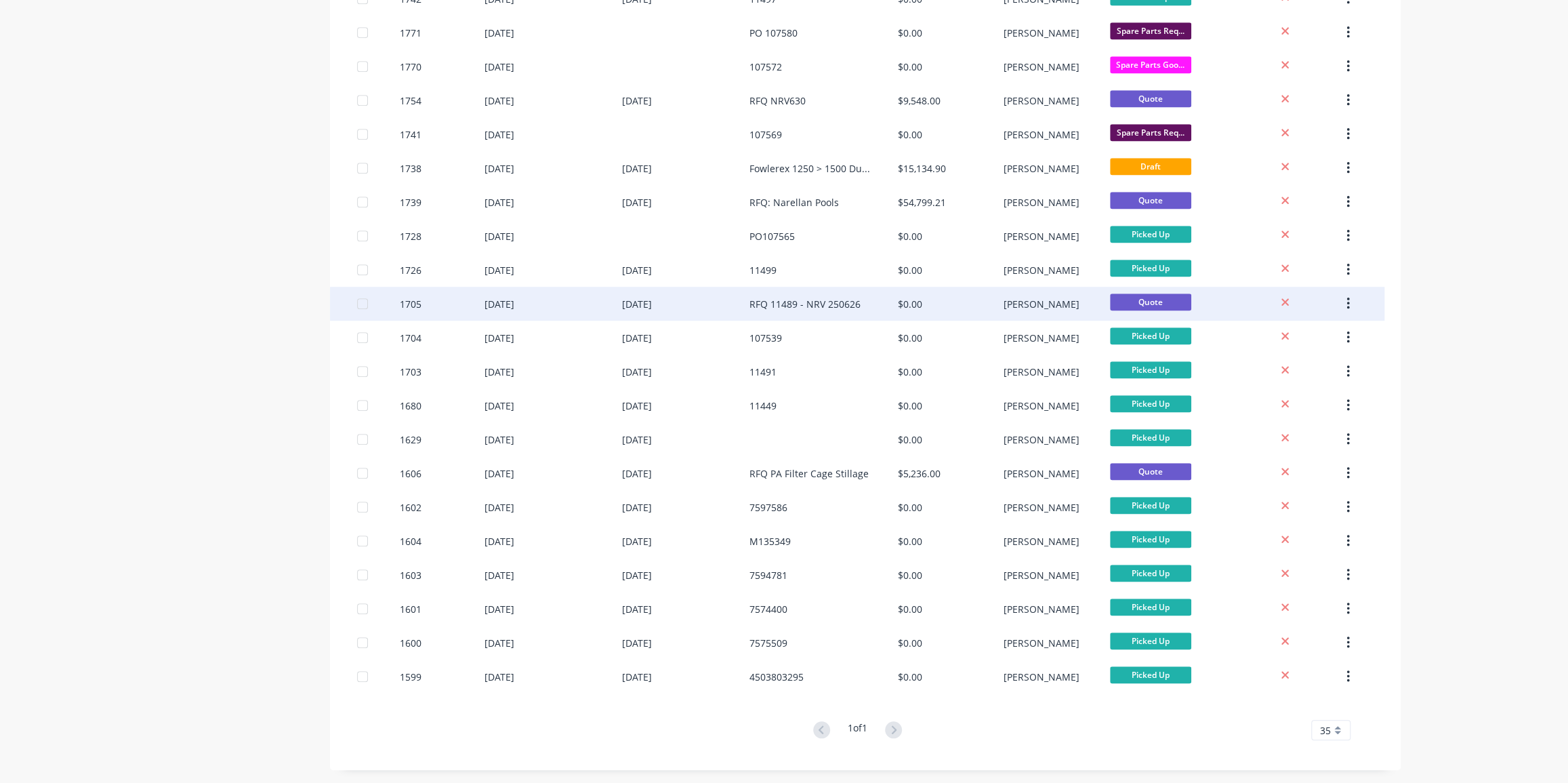
click at [858, 299] on div "RFQ 11489 - NRV 250626" at bounding box center [805, 303] width 111 height 15
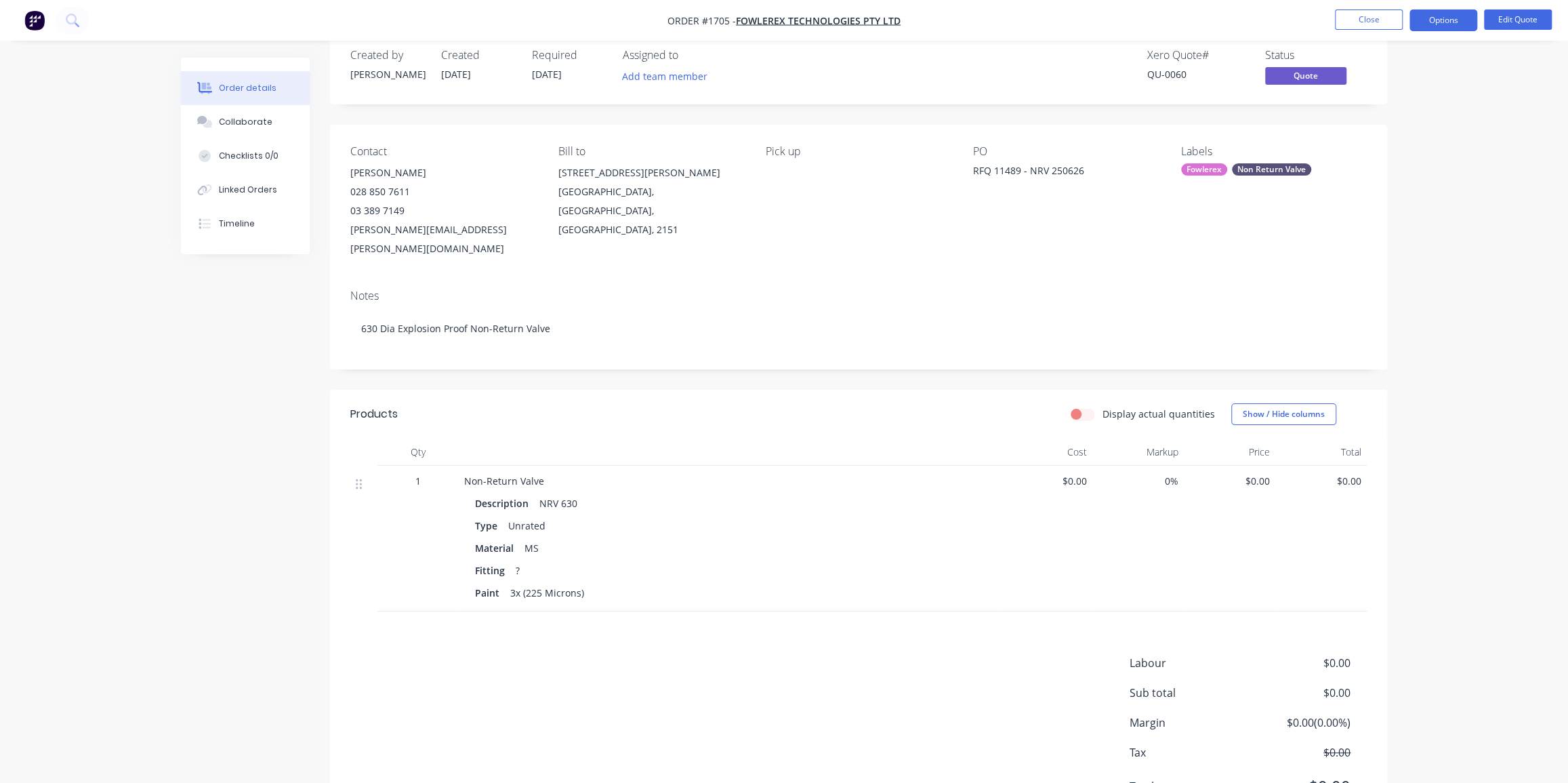
scroll to position [61, 0]
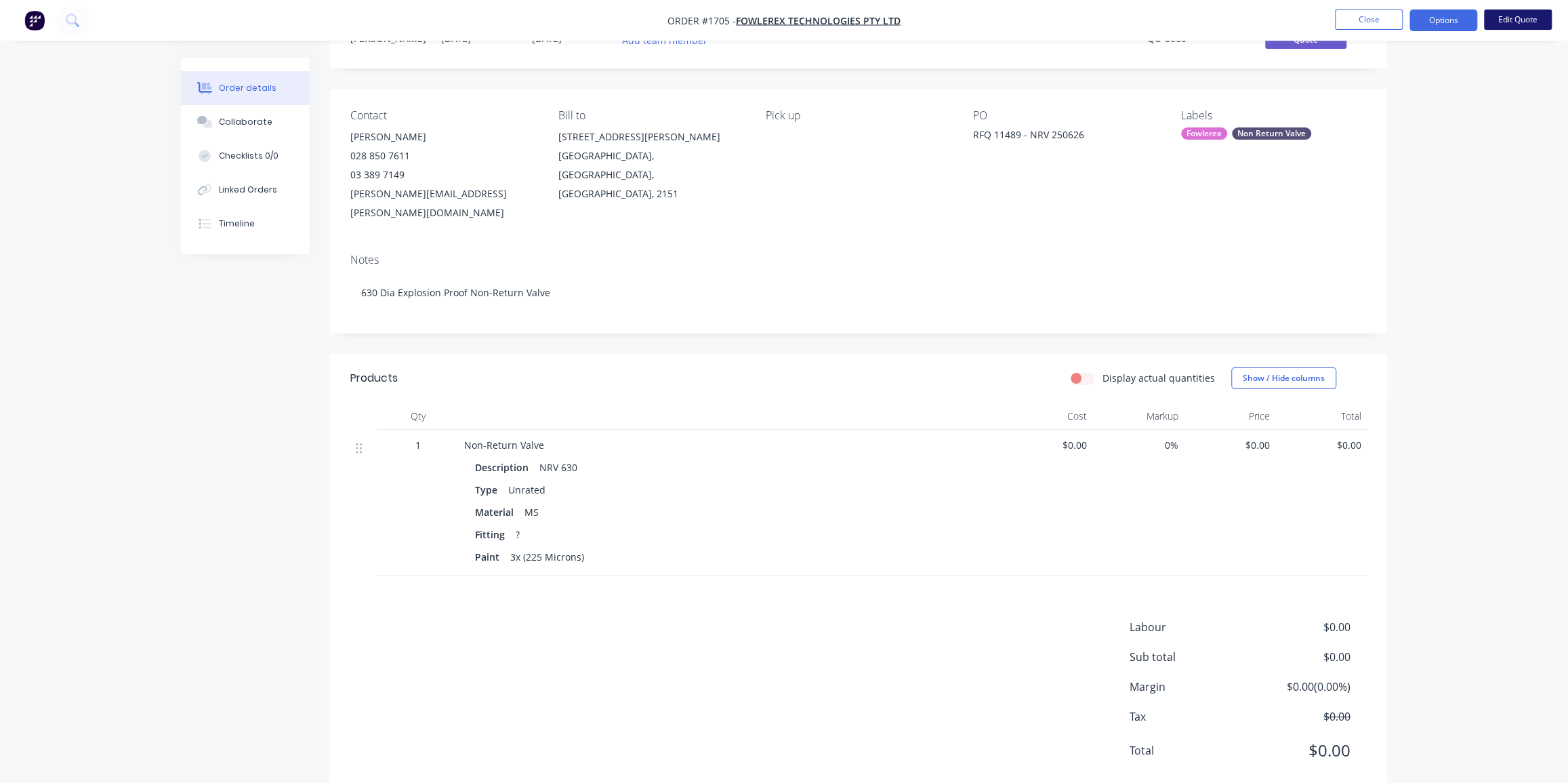
click at [1536, 18] on button "Edit Quote" at bounding box center [1517, 20] width 68 height 20
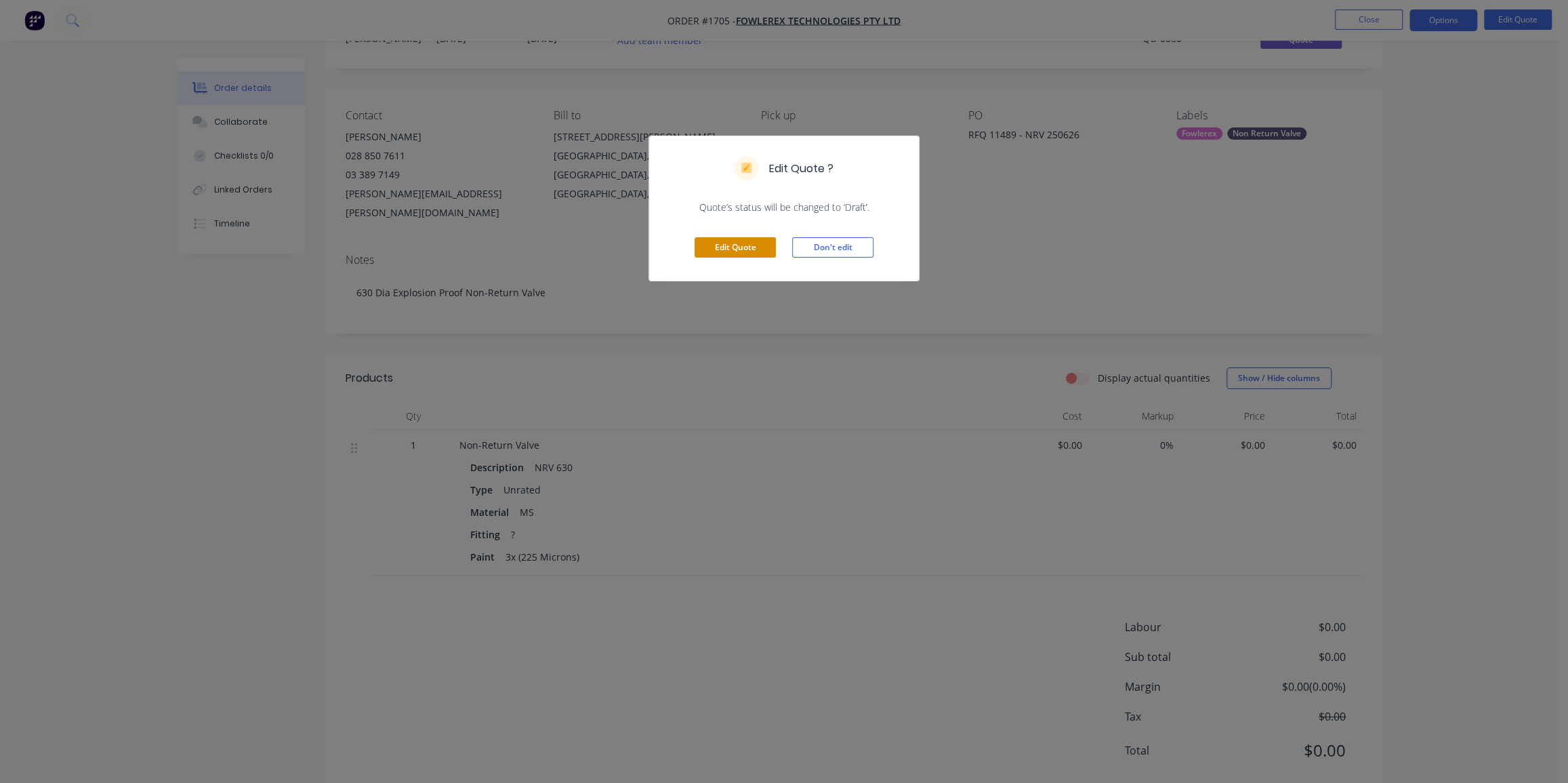
click at [723, 246] on button "Edit Quote" at bounding box center [735, 247] width 81 height 20
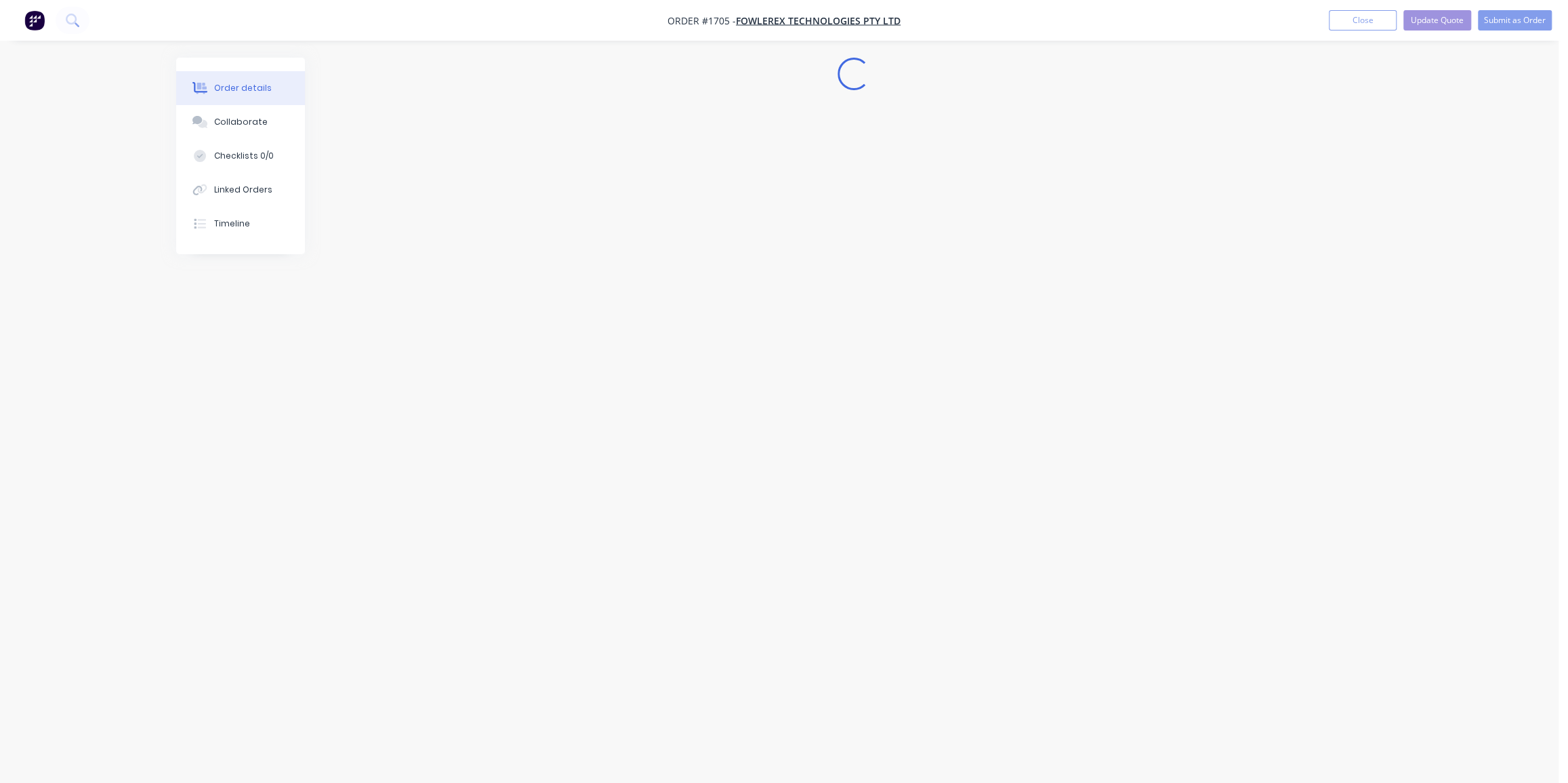
scroll to position [0, 0]
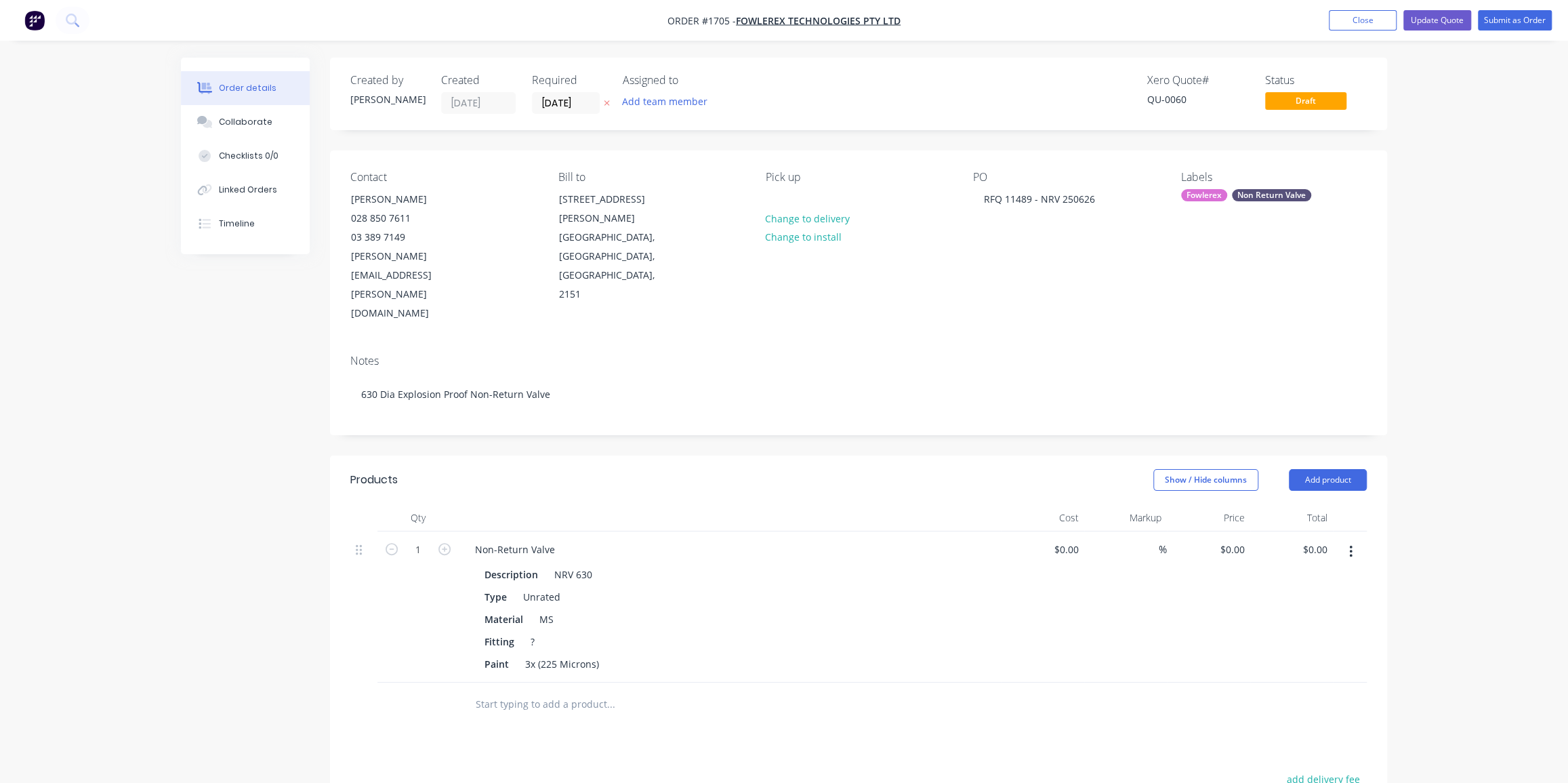
click at [1456, 193] on div "Order details Collaborate Checklists 0/0 Linked Orders Timeline Order details C…" at bounding box center [784, 536] width 1568 height 1073
click at [1456, 190] on div "Order details Collaborate Checklists 0/0 Linked Orders Timeline Order details C…" at bounding box center [784, 536] width 1568 height 1073
click at [1501, 20] on button "Submit as Order" at bounding box center [1514, 20] width 74 height 20
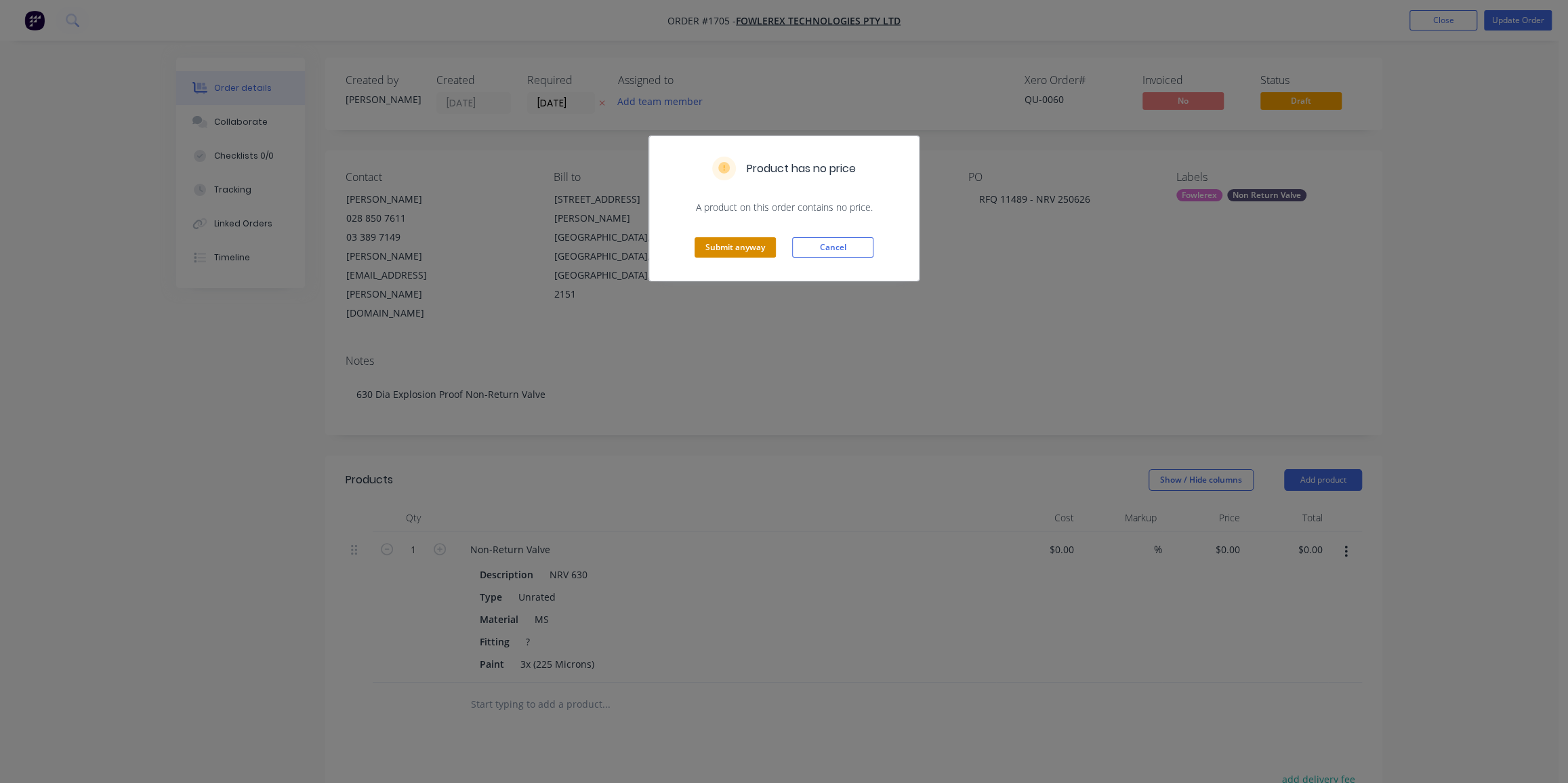
click at [744, 245] on button "Submit anyway" at bounding box center [735, 247] width 81 height 20
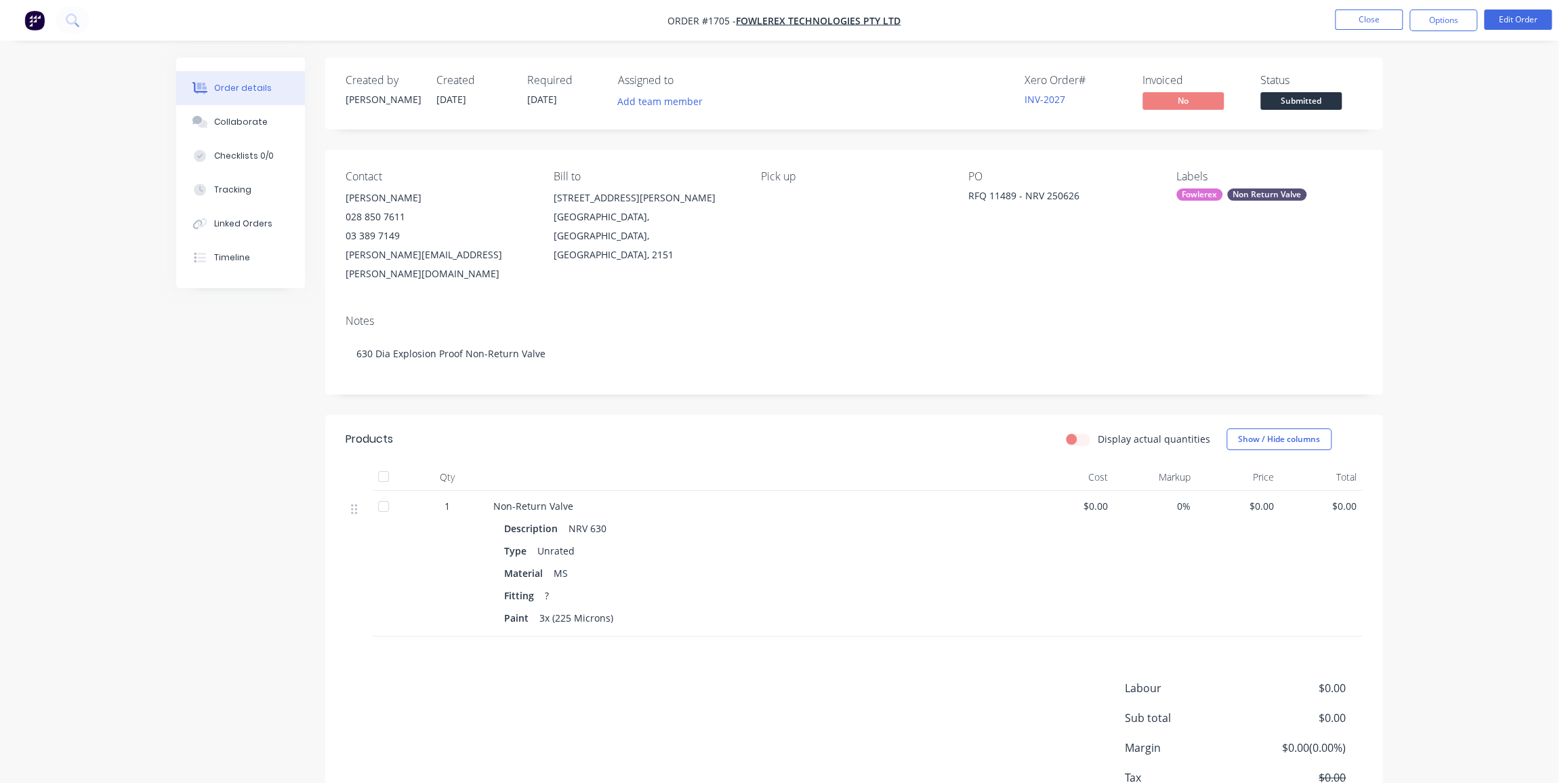
click at [1412, 473] on div "Order details Collaborate Checklists 0/0 Tracking Linked Orders Timeline Order …" at bounding box center [779, 439] width 1558 height 878
click at [1257, 499] on span "$0.00" at bounding box center [1237, 506] width 72 height 15
click at [1460, 190] on div "Order details Collaborate Checklists 0/0 Tracking Linked Orders Timeline Order …" at bounding box center [779, 439] width 1558 height 878
click at [1517, 19] on button "Edit Order" at bounding box center [1517, 20] width 68 height 20
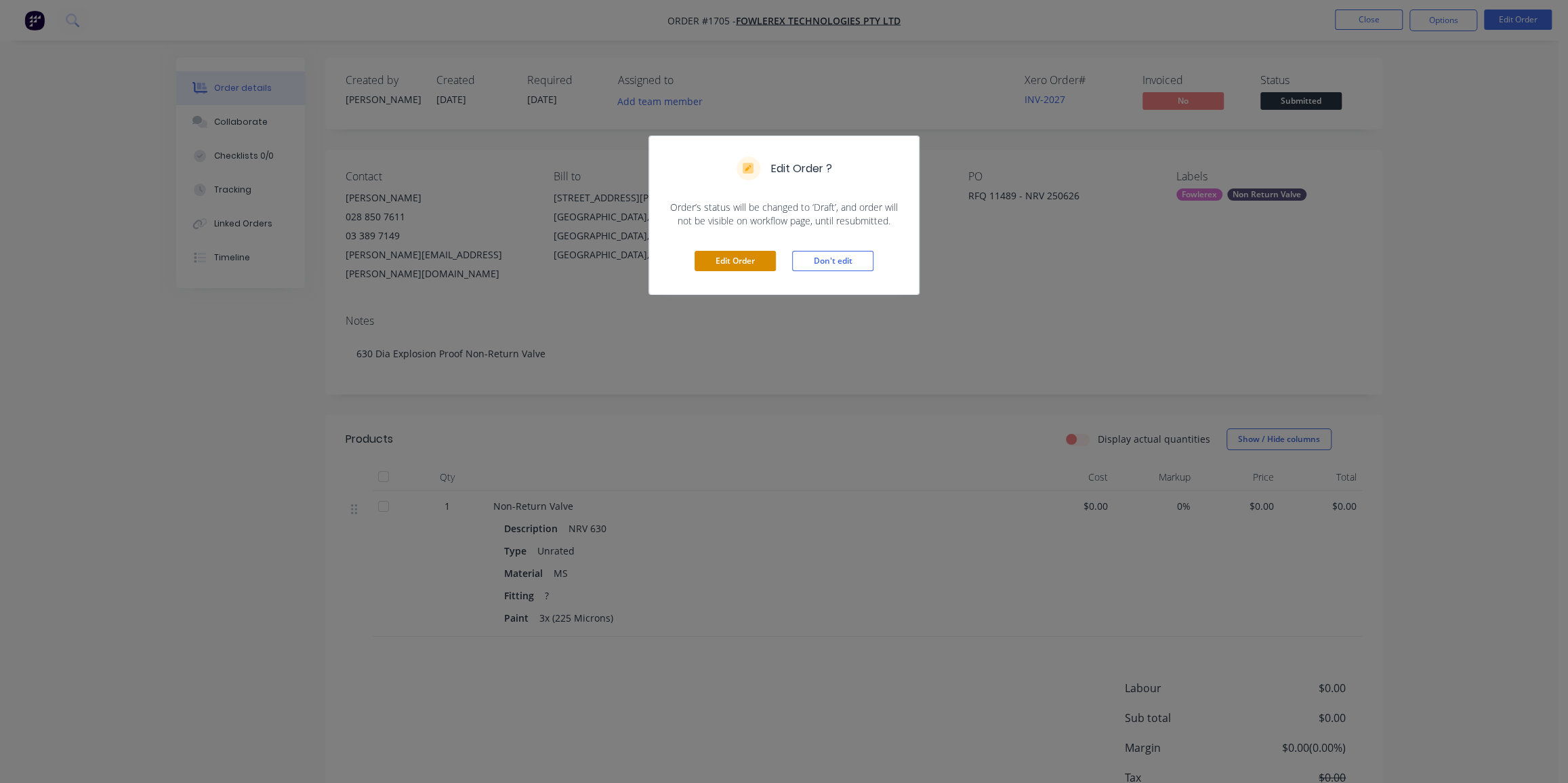
click at [745, 264] on button "Edit Order" at bounding box center [735, 260] width 81 height 20
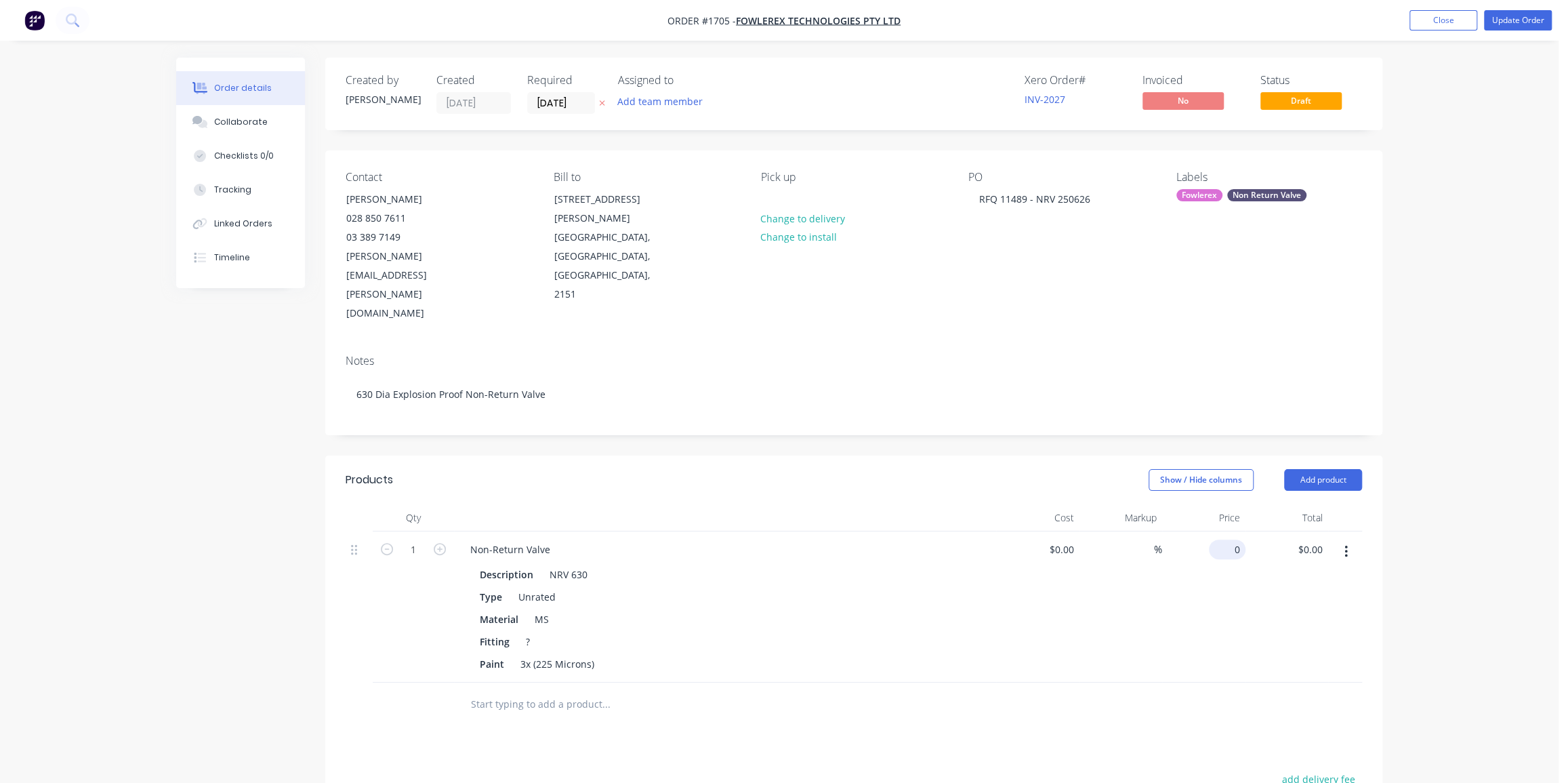
click at [1224, 539] on div "0 $0.00" at bounding box center [1227, 549] width 37 height 20
type input "$8,680.00"
click at [1398, 478] on div "Order details Collaborate Checklists 0/0 Tracking Linked Orders Timeline Order …" at bounding box center [779, 536] width 1558 height 1073
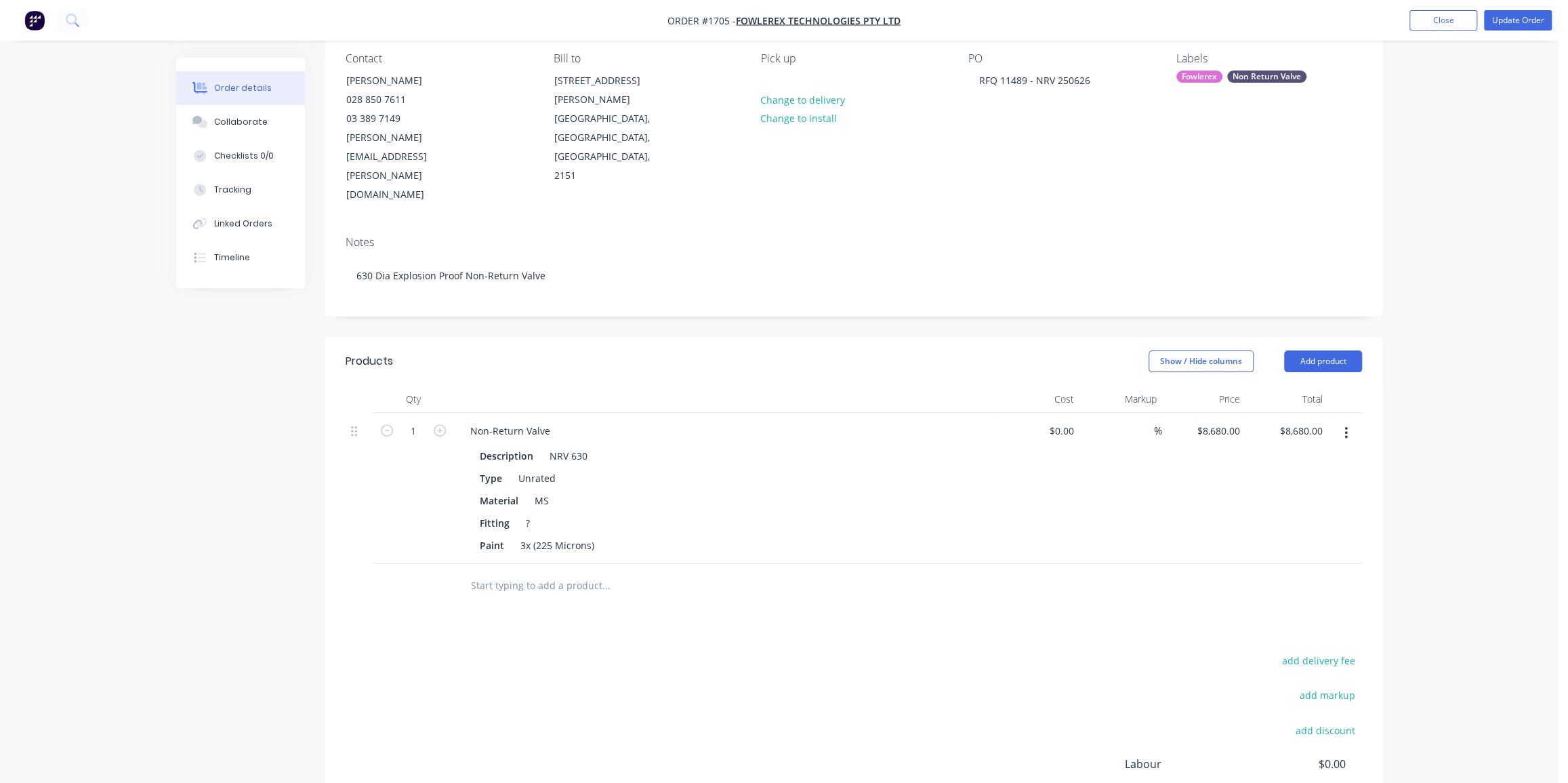
scroll to position [123, 0]
click at [541, 509] on div "Fitting ?" at bounding box center [722, 519] width 496 height 20
click at [562, 568] on input "text" at bounding box center [605, 582] width 271 height 27
drag, startPoint x: 1410, startPoint y: 382, endPoint x: 1395, endPoint y: 366, distance: 21.9
click at [1410, 381] on div "Order details Collaborate Checklists 0/0 Tracking Linked Orders Timeline Order …" at bounding box center [779, 413] width 1558 height 1073
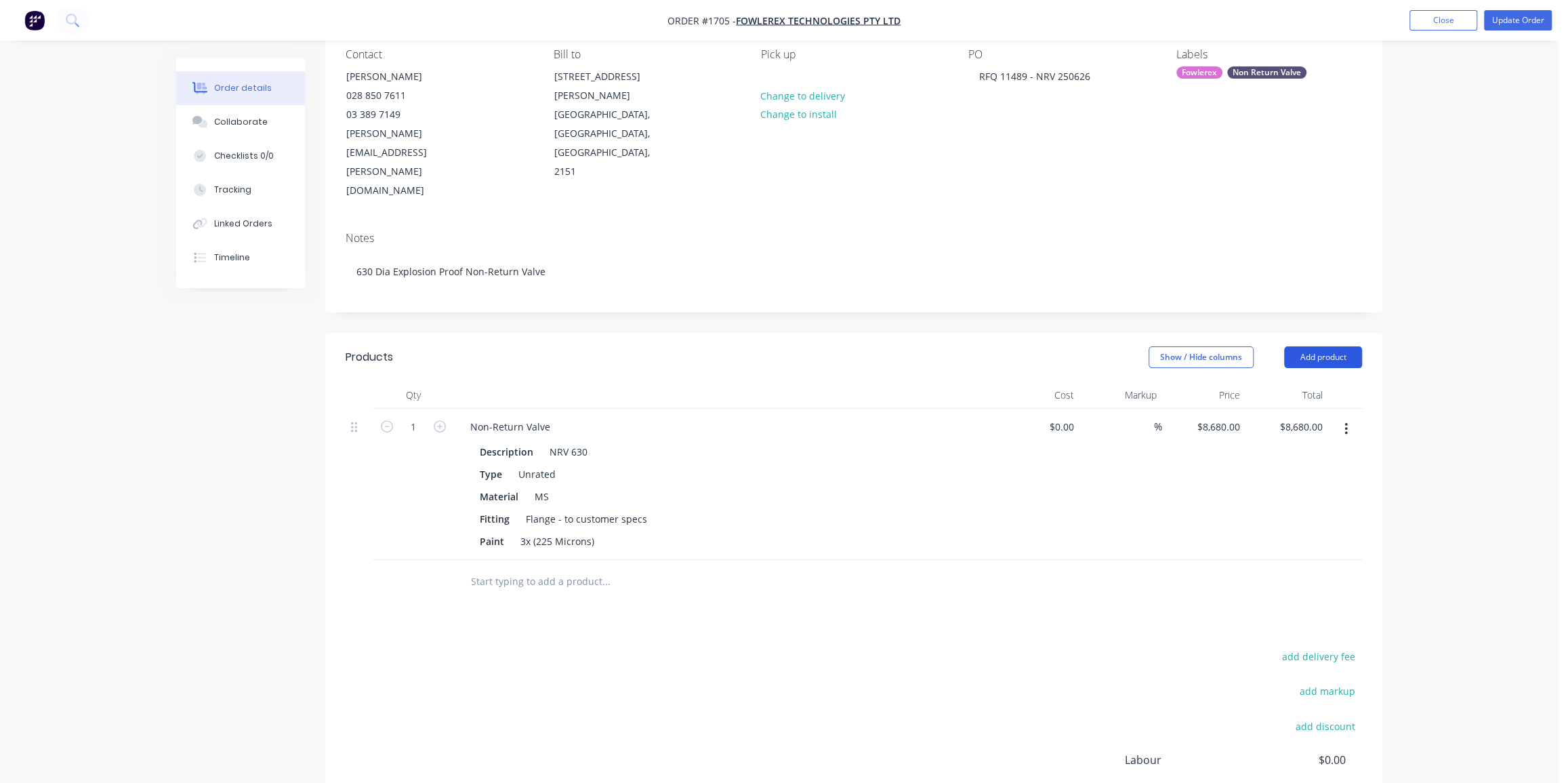
click at [1330, 346] on button "Add product" at bounding box center [1322, 357] width 78 height 21
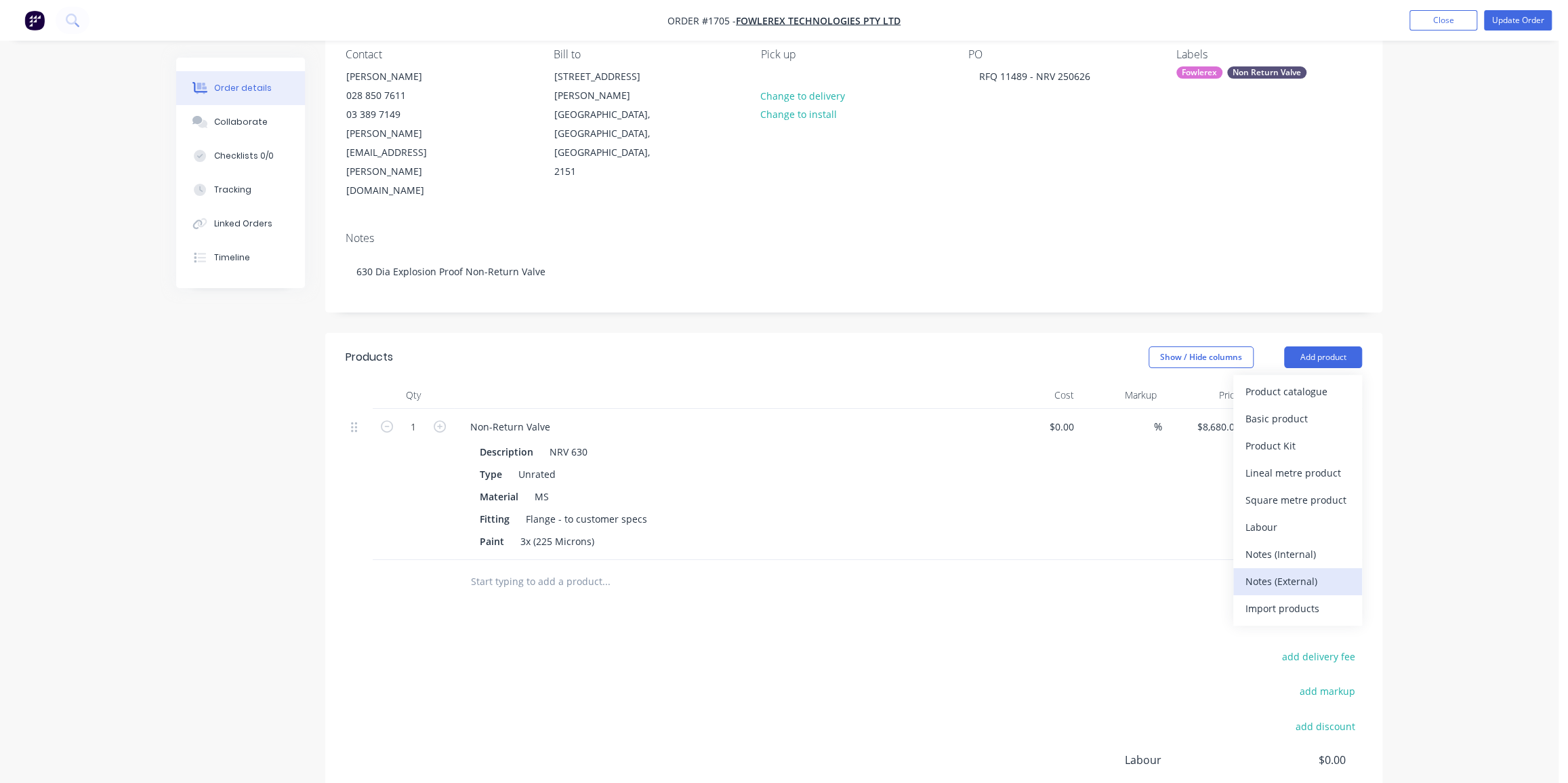
click at [1274, 571] on div "Notes (External)" at bounding box center [1297, 581] width 104 height 20
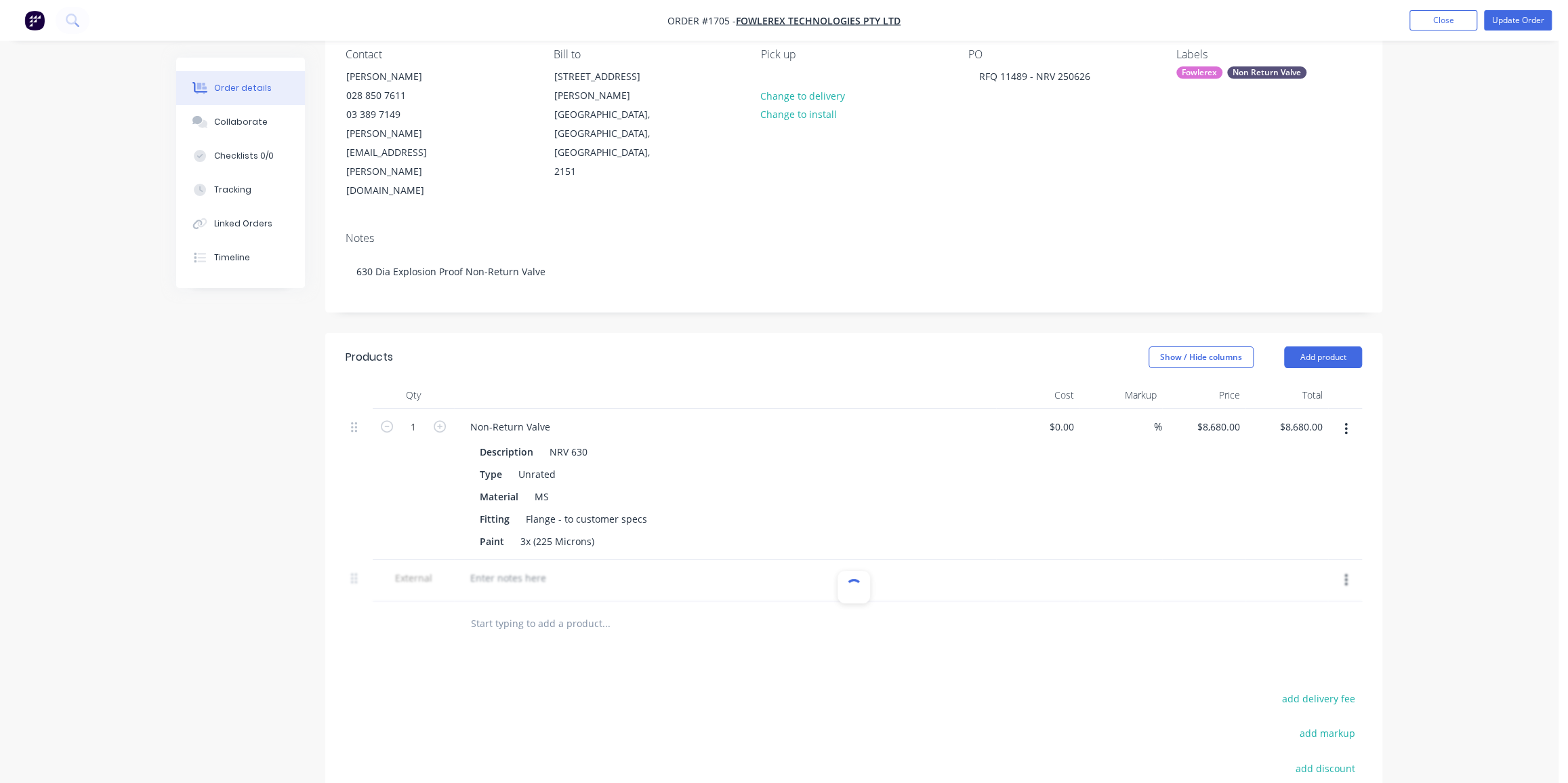
click at [539, 560] on div at bounding box center [854, 580] width 1016 height 42
click at [541, 568] on div at bounding box center [508, 578] width 97 height 20
click at [706, 602] on div at bounding box center [698, 623] width 487 height 44
click at [661, 590] on div at bounding box center [724, 591] width 531 height 3
click at [1419, 334] on div "Order details Collaborate Checklists 0/0 Tracking Linked Orders Timeline Order …" at bounding box center [779, 434] width 1558 height 1115
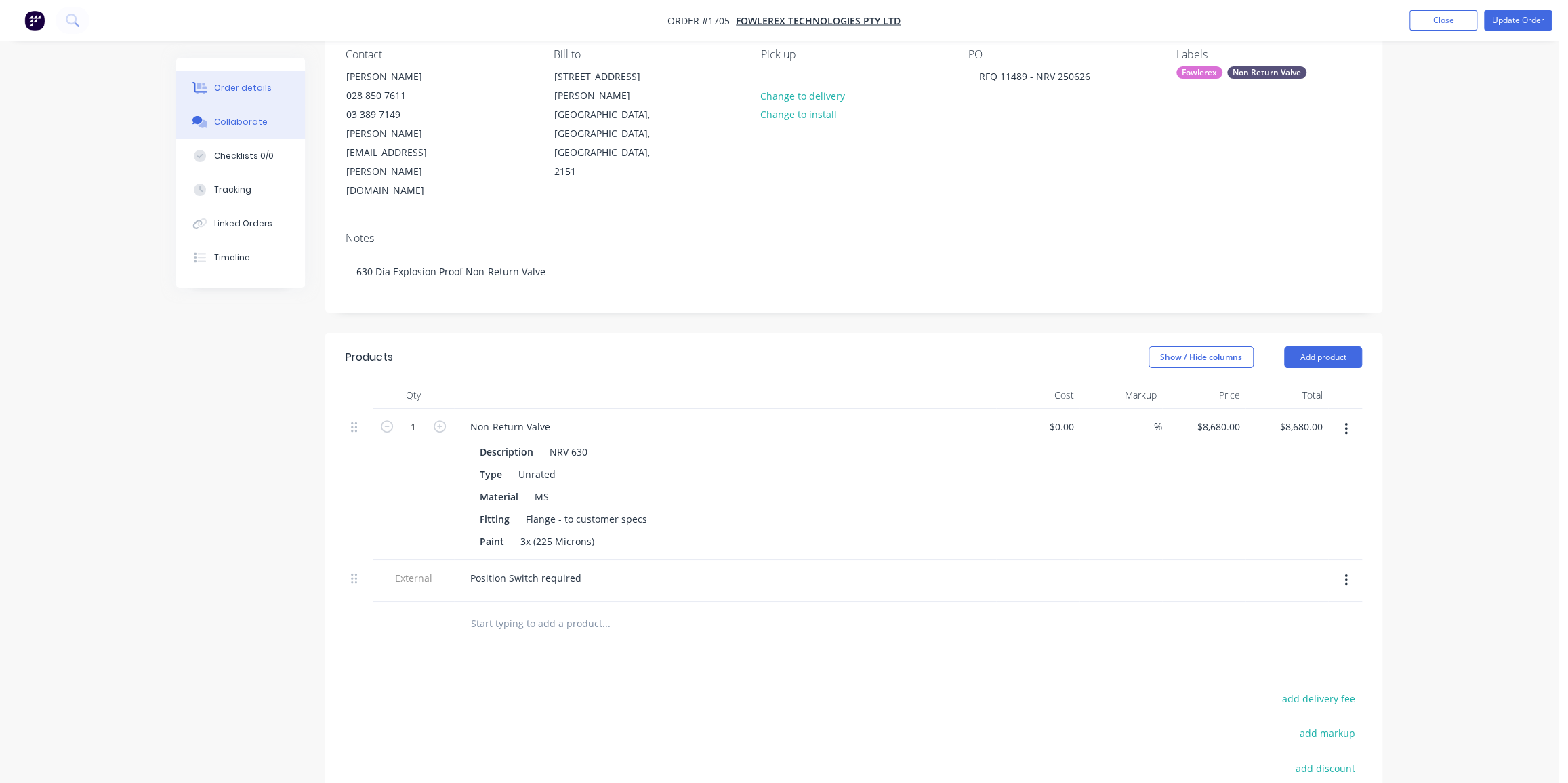
click at [245, 116] on div "Collaborate" at bounding box center [241, 122] width 54 height 13
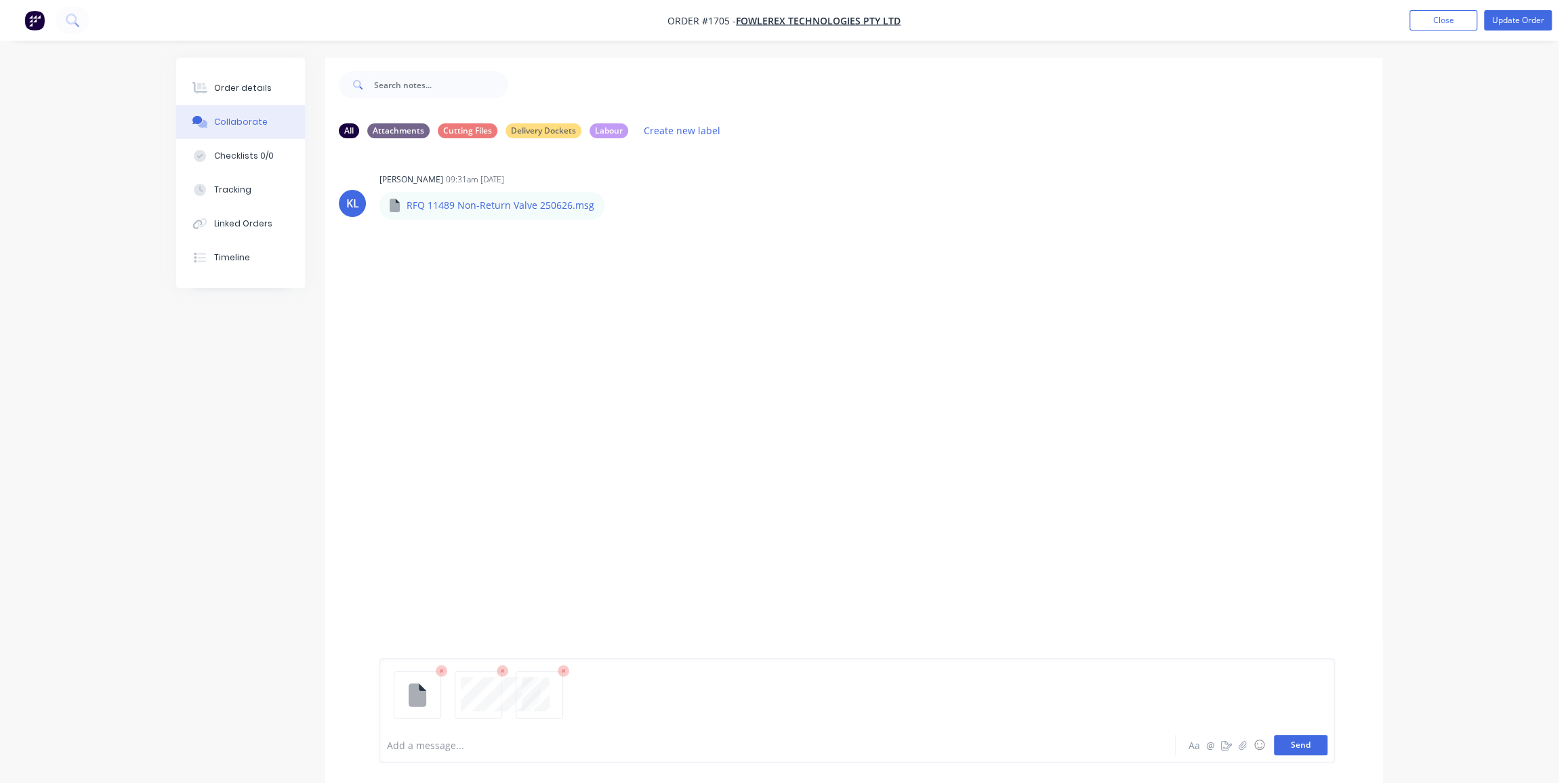
click at [1294, 746] on button "Send" at bounding box center [1300, 745] width 54 height 20
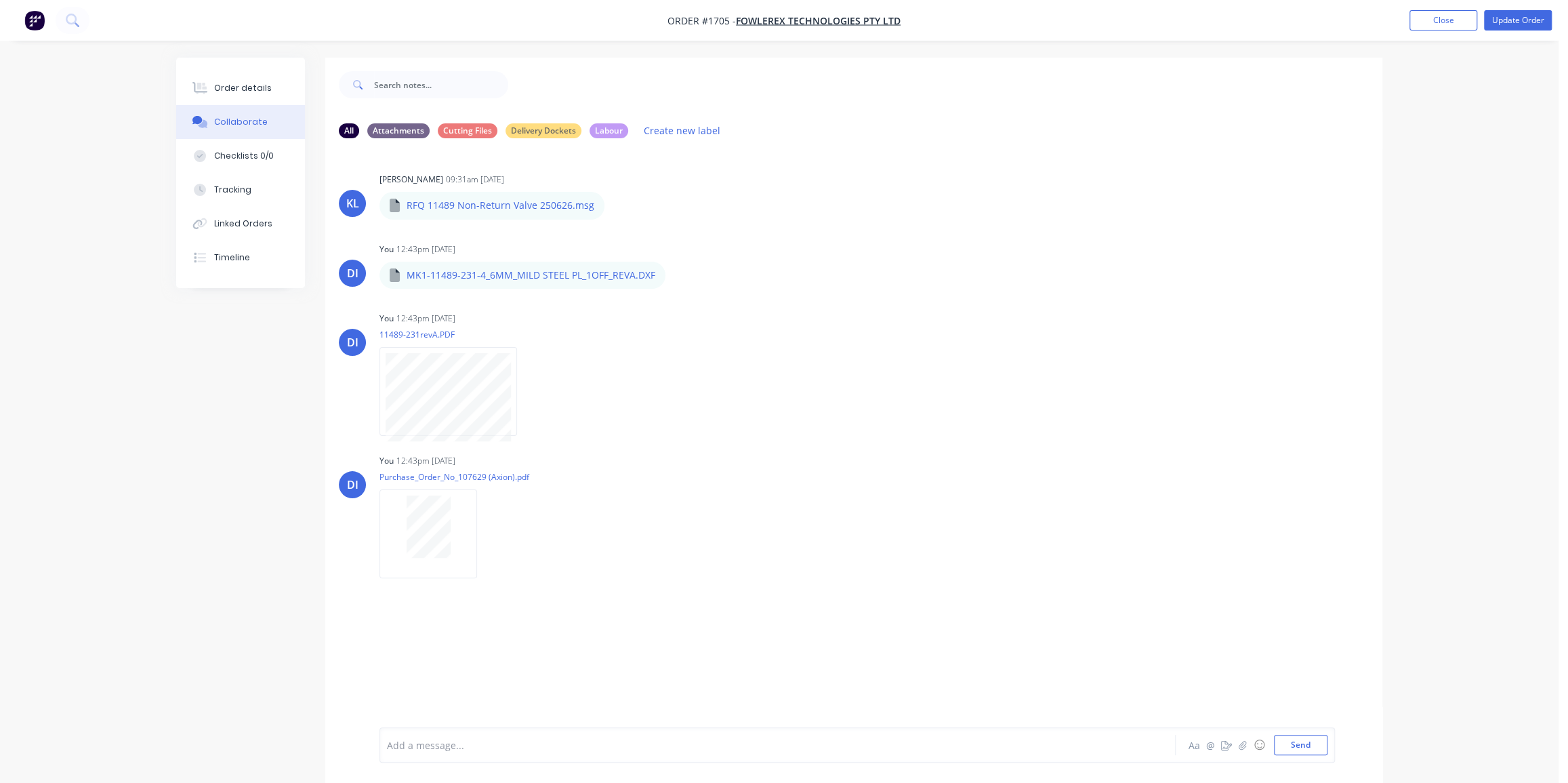
drag, startPoint x: 207, startPoint y: 414, endPoint x: 206, endPoint y: 391, distance: 23.0
click at [207, 411] on div "All Attachments Cutting Files Delivery Dockets Labour Create new label [PERSON_…" at bounding box center [779, 430] width 1205 height 746
click at [788, 507] on div "You 12:43pm [DATE] Purchase_Order_No_107629 (Axion).pdf Labels Download Delete" at bounding box center [591, 511] width 423 height 122
click at [235, 92] on div "Order details" at bounding box center [243, 88] width 57 height 13
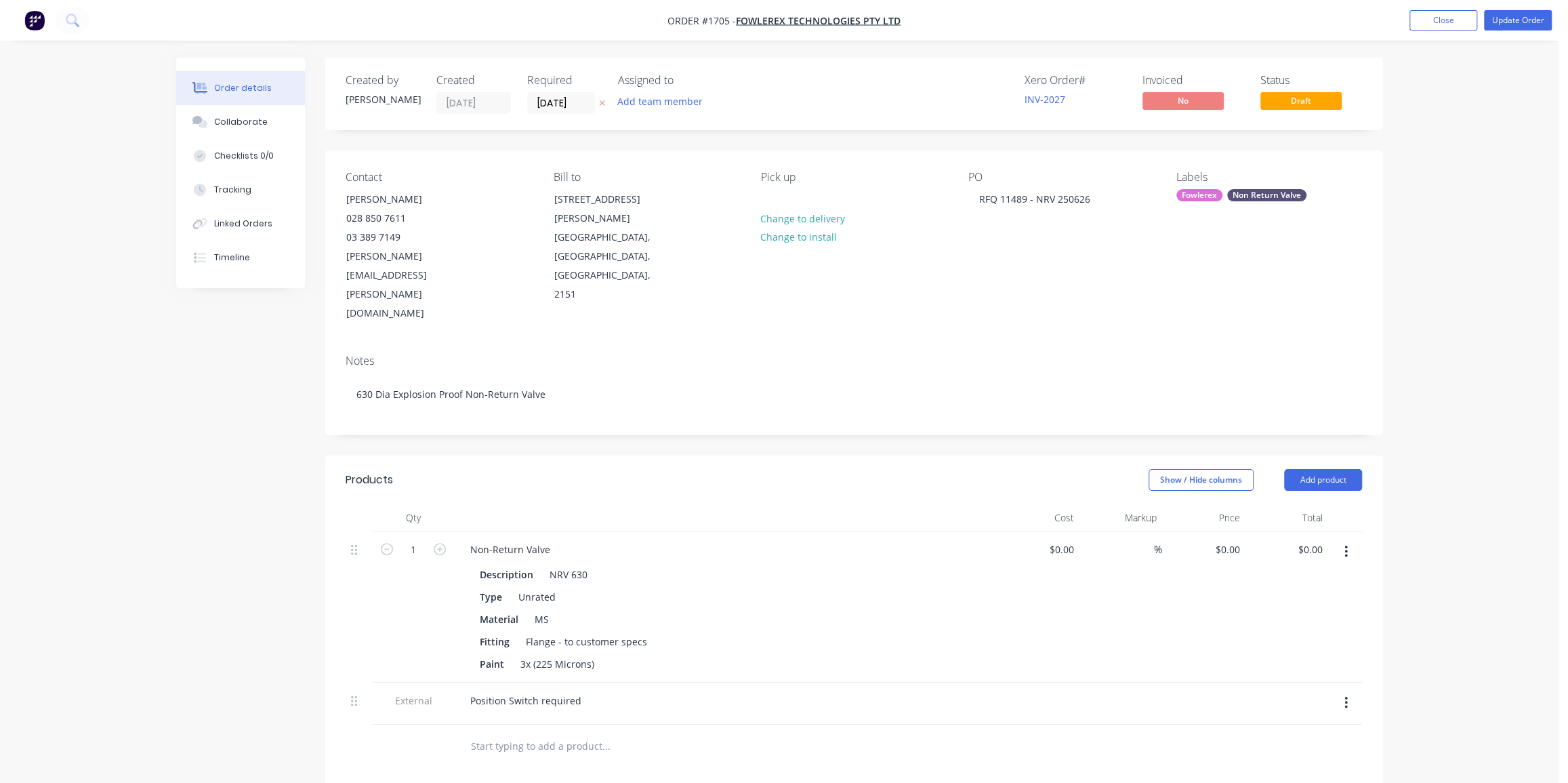
type input "$8,680.00"
click at [1386, 217] on div "Order details Collaborate Checklists 0/0 Tracking Linked Orders Timeline Order …" at bounding box center [779, 586] width 1233 height 1057
click at [1028, 201] on div "RFQ 11489 - NRV 250626" at bounding box center [1034, 199] width 133 height 20
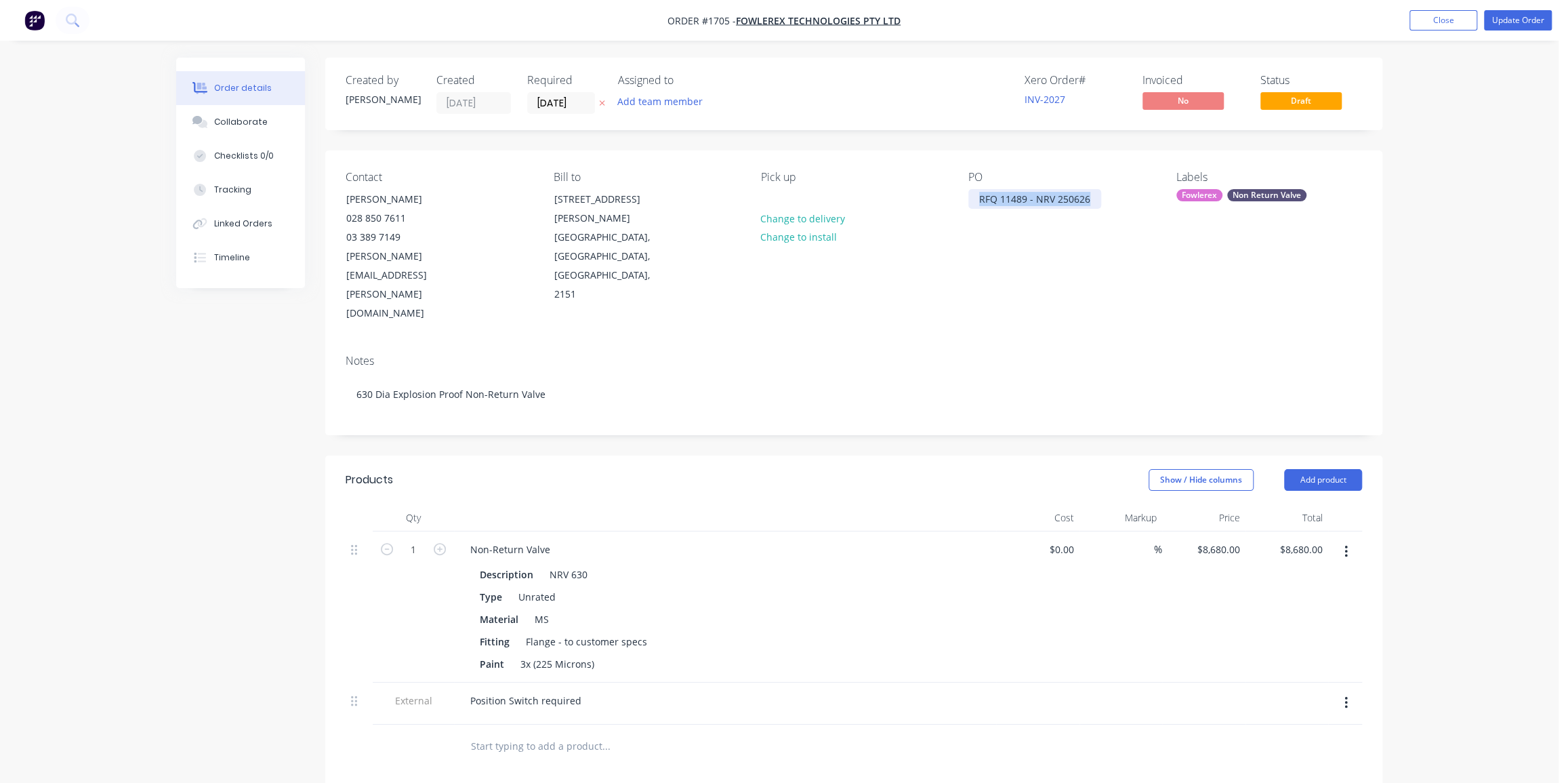
click at [1028, 201] on div "RFQ 11489 - NRV 250626" at bounding box center [1034, 199] width 133 height 20
paste div
click at [1417, 195] on div "Order details Collaborate Checklists 0/0 Tracking Linked Orders Timeline Order …" at bounding box center [779, 557] width 1558 height 1115
click at [1506, 19] on button "Update Order" at bounding box center [1517, 20] width 68 height 20
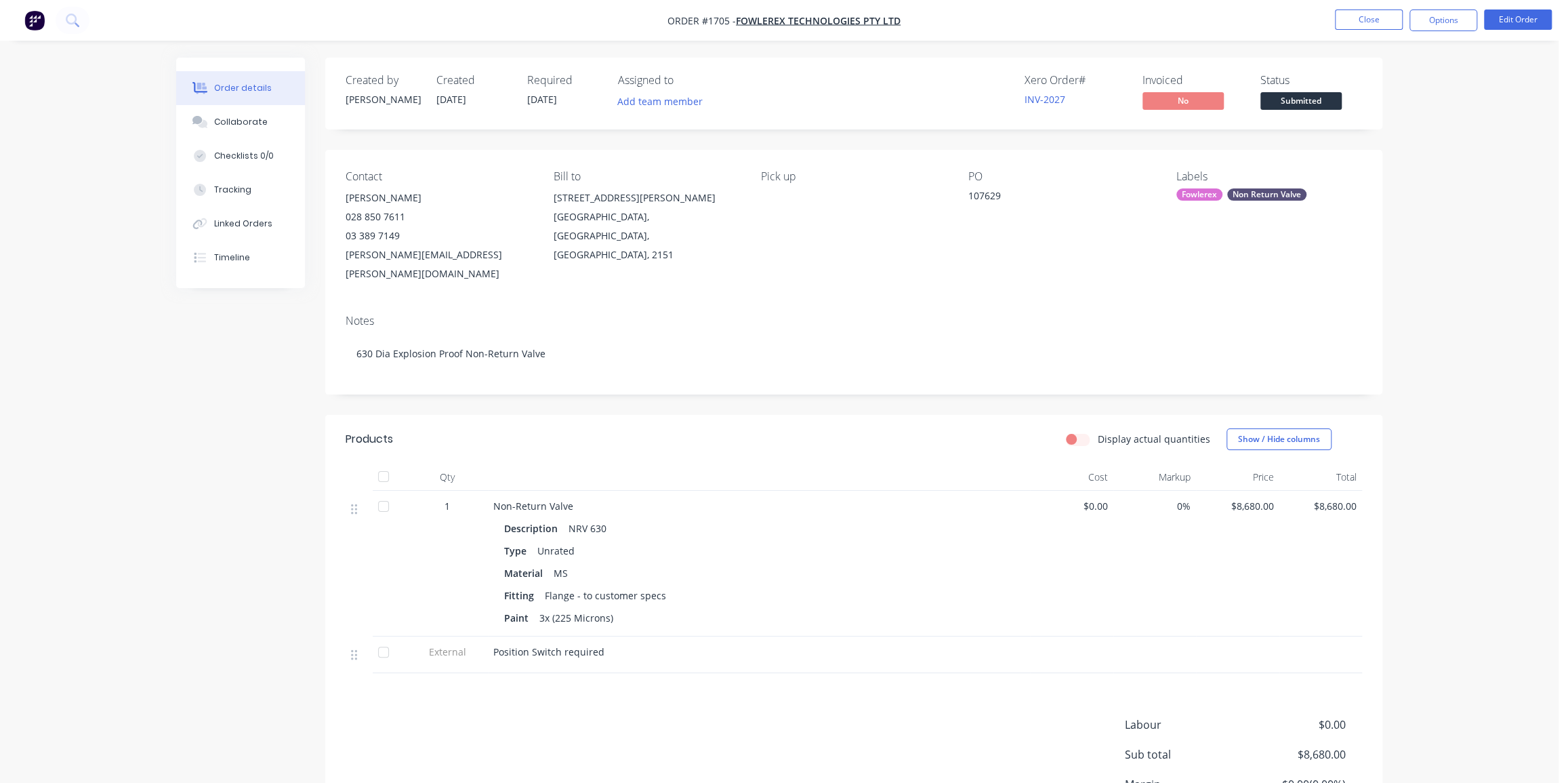
click at [1478, 248] on div "Order details Collaborate Checklists 0/0 Tracking Linked Orders Timeline Order …" at bounding box center [779, 457] width 1558 height 915
click at [82, 210] on div "Order details Collaborate Checklists 0/0 Tracking Linked Orders Timeline Order …" at bounding box center [779, 457] width 1558 height 915
click at [1368, 15] on button "Close" at bounding box center [1368, 20] width 68 height 20
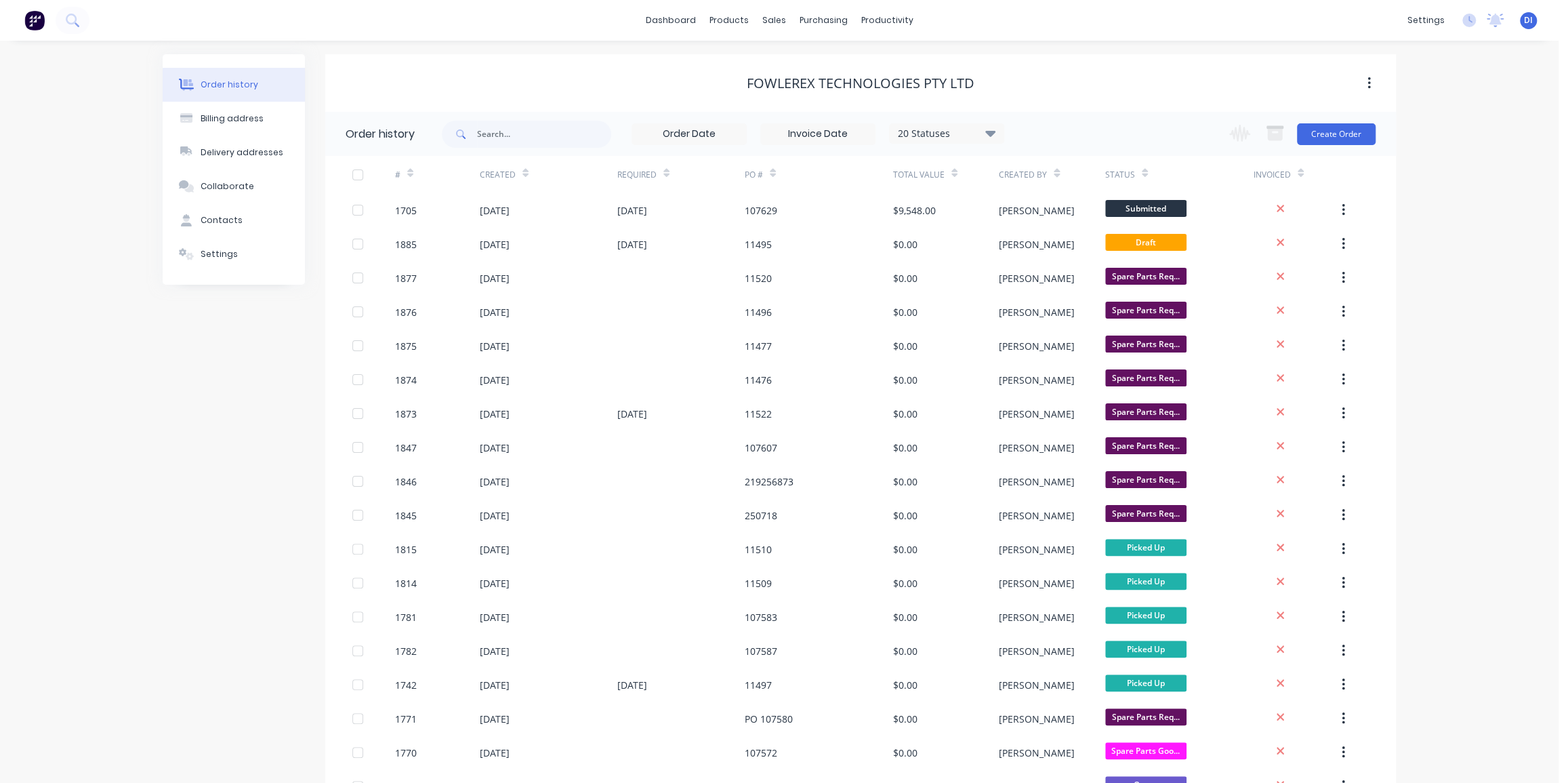
click at [1436, 299] on div "Order history Billing address Delivery addresses Collaborate Contacts Settings …" at bounding box center [779, 738] width 1558 height 1395
click at [1483, 381] on div "Order history Billing address Delivery addresses Collaborate Contacts Settings …" at bounding box center [779, 738] width 1558 height 1395
click at [32, 19] on img at bounding box center [34, 20] width 20 height 20
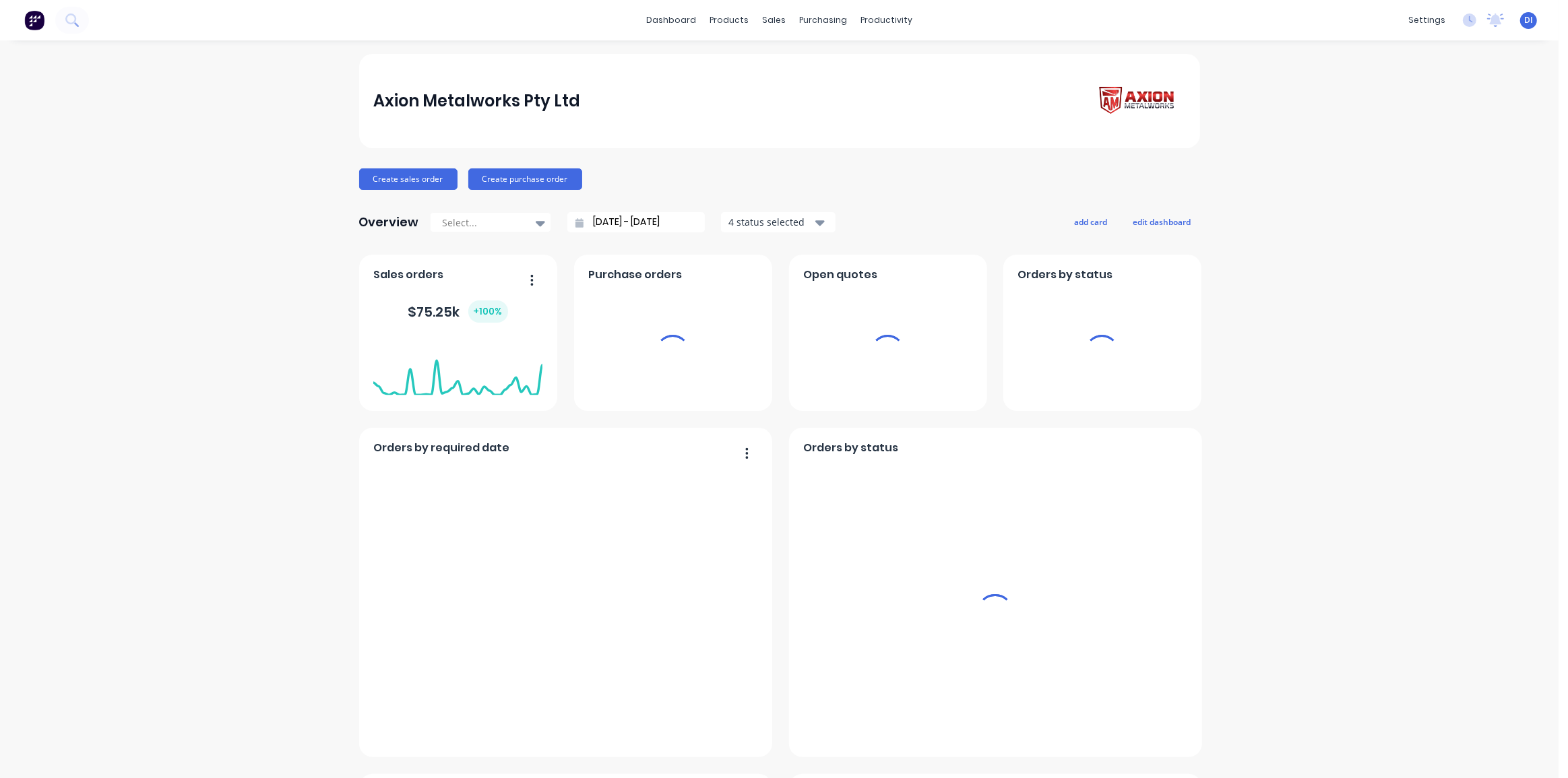
click at [1441, 211] on div "Axion Metalworks Pty Ltd Create sales order Create purchase order Overview Sele…" at bounding box center [779, 752] width 1558 height 1395
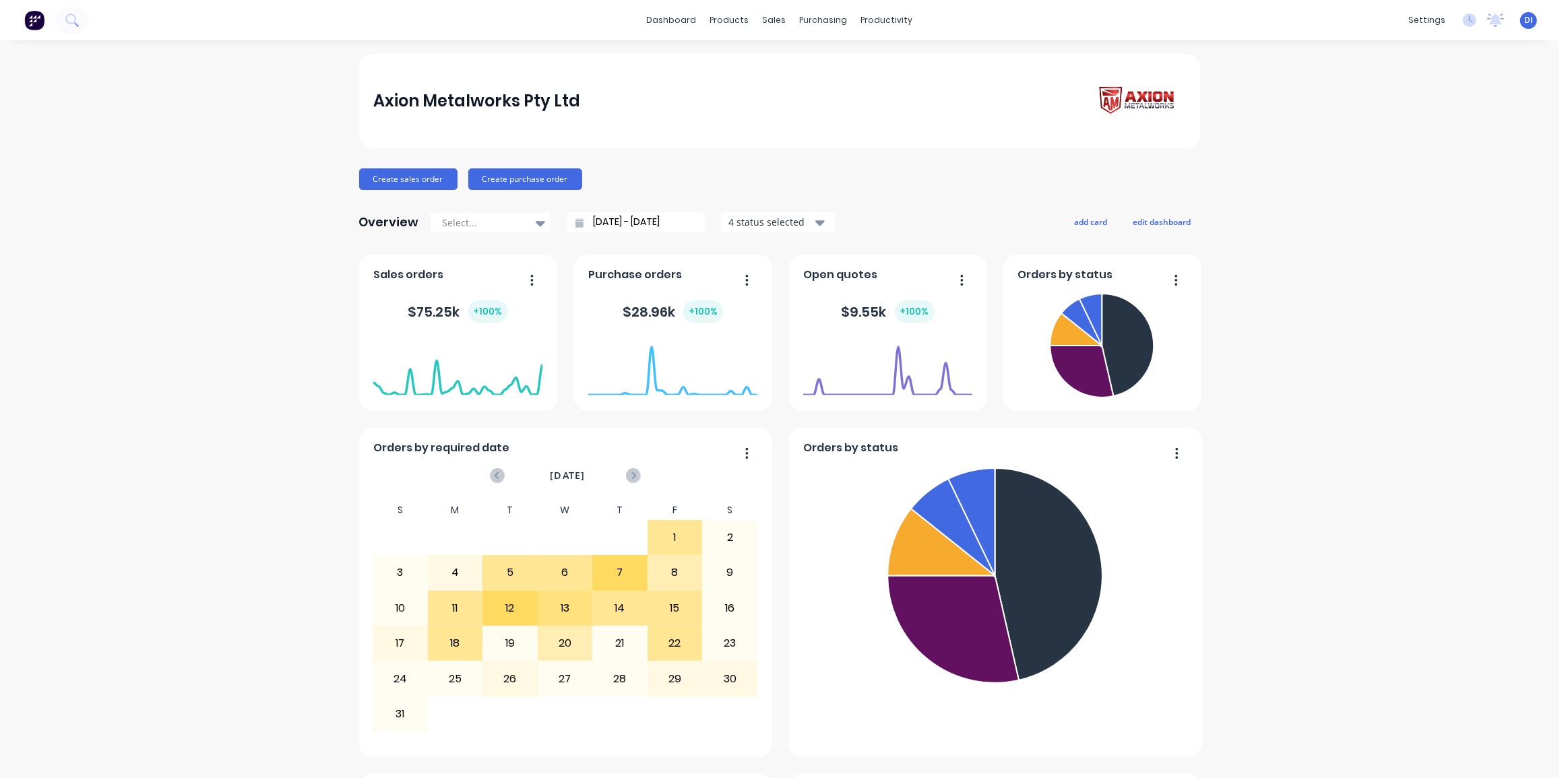
click at [1404, 299] on div "Axion Metalworks Pty Ltd Create sales order Create purchase order Overview Sele…" at bounding box center [779, 752] width 1558 height 1395
click at [520, 223] on div "Select..." at bounding box center [484, 223] width 93 height 20
click at [490, 345] on div "All time" at bounding box center [489, 353] width 121 height 25
type input "[DATE] - [DATE]"
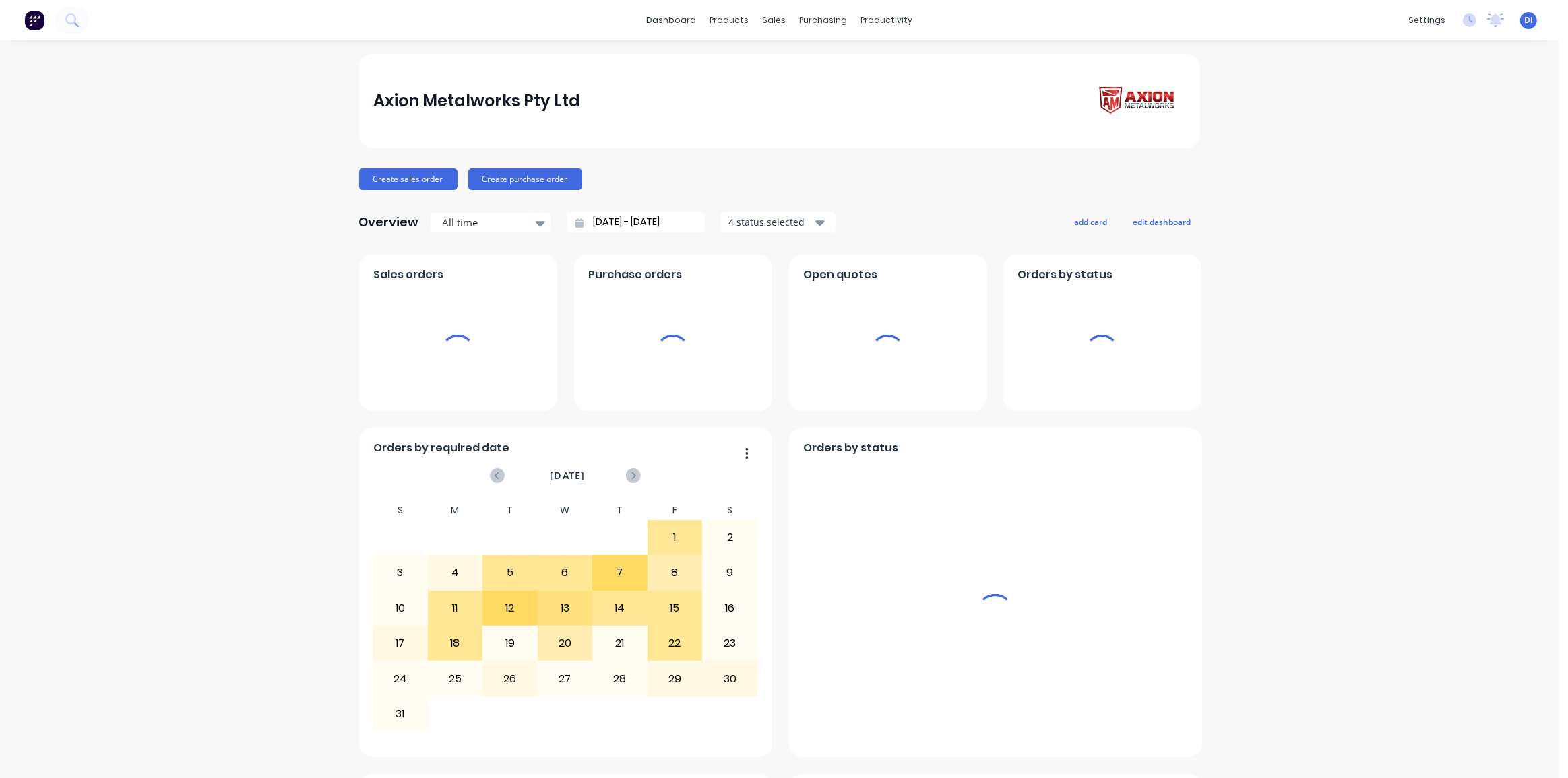
click at [281, 298] on div "Axion Metalworks Pty Ltd Create sales order Create purchase order Overview All …" at bounding box center [779, 752] width 1558 height 1395
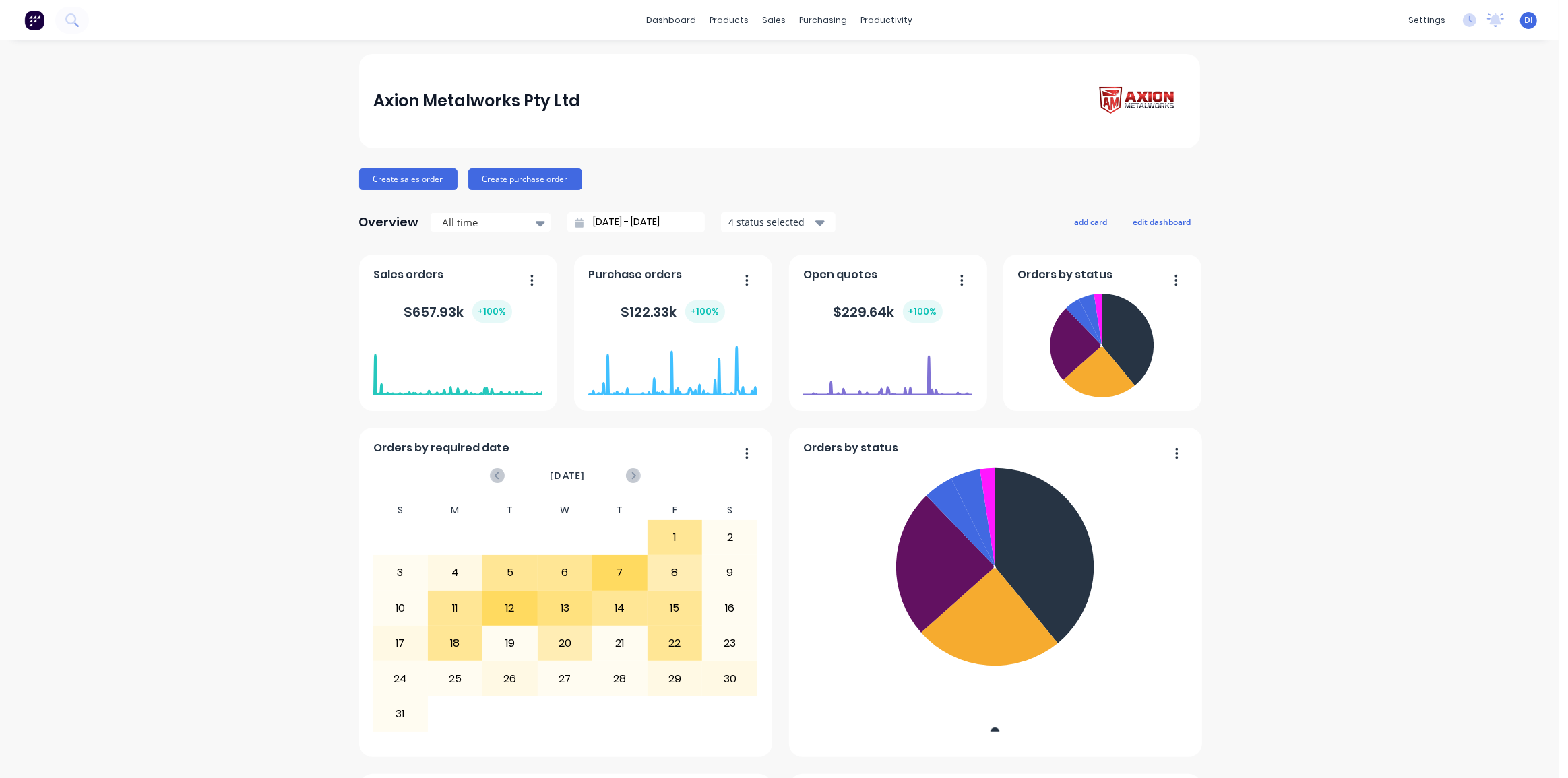
click at [1292, 346] on div "Axion Metalworks Pty Ltd Create sales order Create purchase order Overview All …" at bounding box center [779, 752] width 1558 height 1395
drag, startPoint x: 1440, startPoint y: 348, endPoint x: 1431, endPoint y: 345, distance: 9.5
click at [1440, 348] on div "Axion Metalworks Pty Ltd Create sales order Create purchase order Overview All …" at bounding box center [779, 752] width 1558 height 1395
click at [109, 135] on div "Axion Metalworks Pty Ltd Create sales order Create purchase order Overview All …" at bounding box center [779, 752] width 1558 height 1395
click at [30, 21] on img at bounding box center [34, 19] width 20 height 20
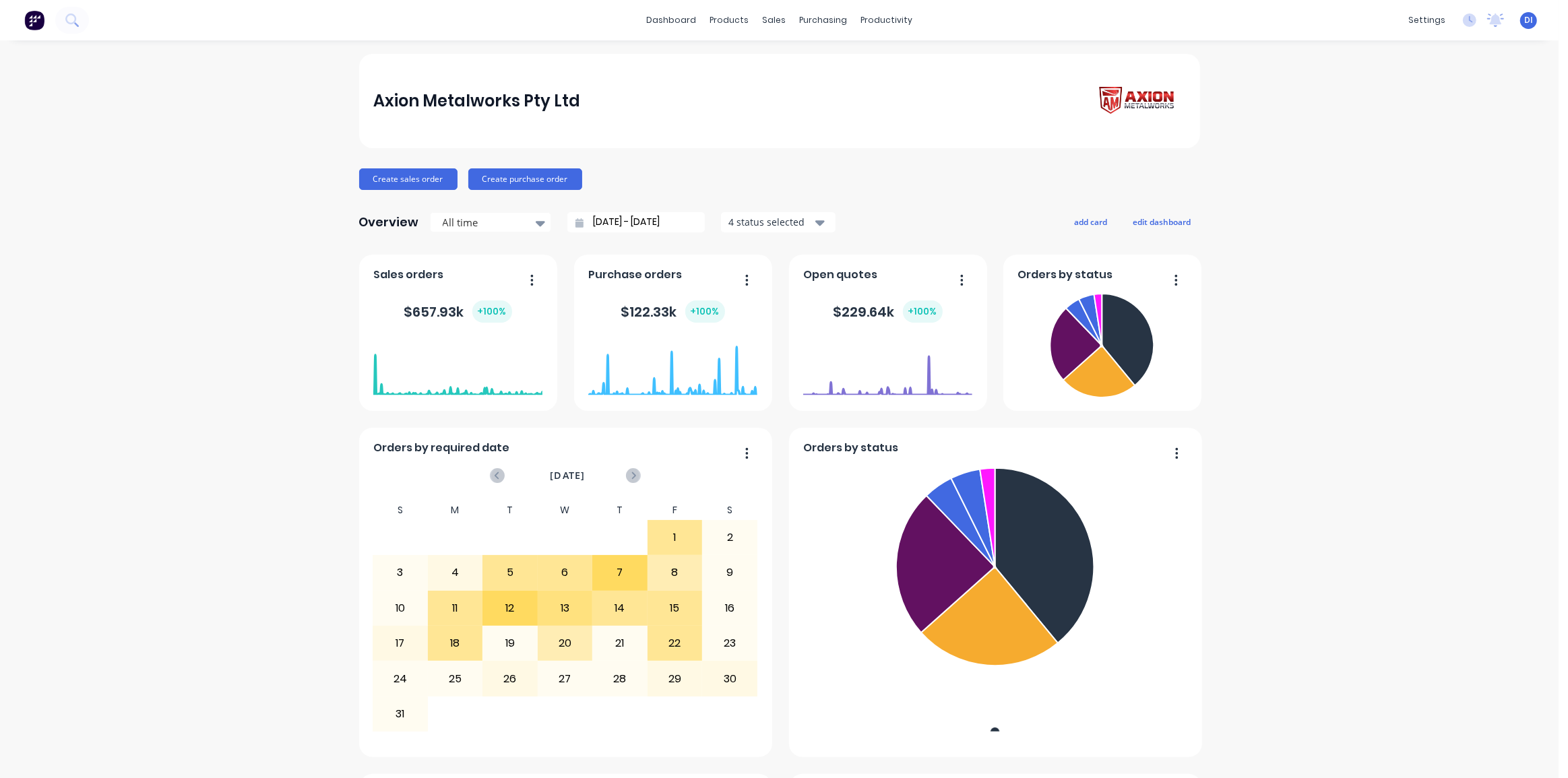
click at [36, 22] on img at bounding box center [34, 19] width 20 height 20
click at [1192, 52] on div "dashboard products sales purchasing productivity dashboard products Product Cat…" at bounding box center [779, 389] width 1558 height 778
click at [929, 95] on div "Axion Metalworks Pty Ltd" at bounding box center [779, 102] width 812 height 39
click at [1366, 63] on div "Axion Metalworks Pty Ltd Create sales order Create purchase order Overview All …" at bounding box center [779, 752] width 1558 height 1395
click at [1371, 244] on div "Axion Metalworks Pty Ltd Create sales order Create purchase order Overview All …" at bounding box center [779, 752] width 1558 height 1395
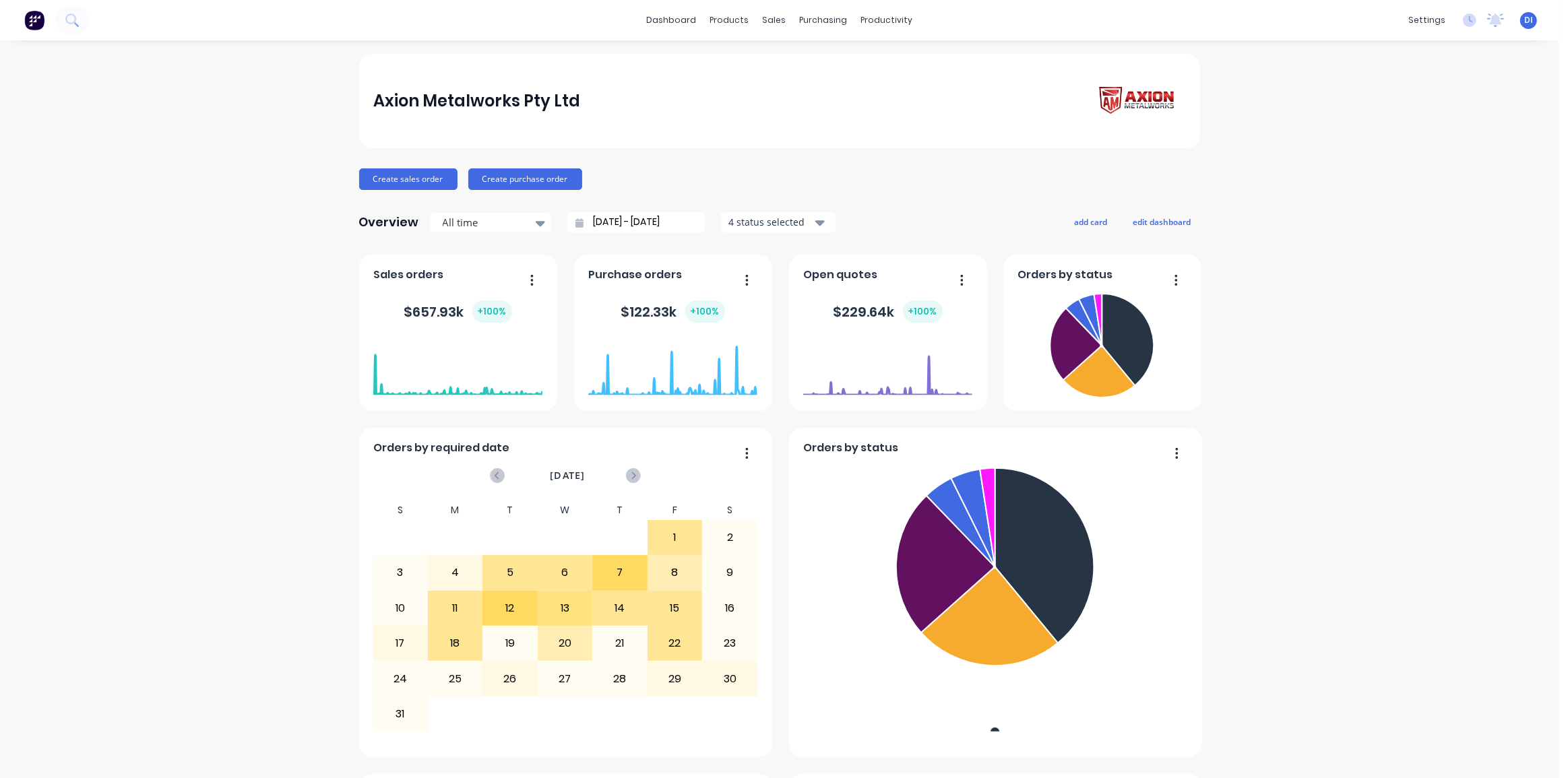
click at [1075, 40] on div "dashboard products sales purchasing productivity dashboard products Product Cat…" at bounding box center [779, 389] width 1558 height 778
click at [39, 21] on img at bounding box center [34, 19] width 20 height 20
click at [1299, 310] on div "Axion Metalworks Pty Ltd Create sales order Create purchase order Overview All …" at bounding box center [779, 752] width 1558 height 1395
click at [1366, 165] on div "Axion Metalworks Pty Ltd Create sales order Create purchase order Overview All …" at bounding box center [779, 752] width 1558 height 1395
click at [771, 21] on div "sales" at bounding box center [773, 19] width 37 height 20
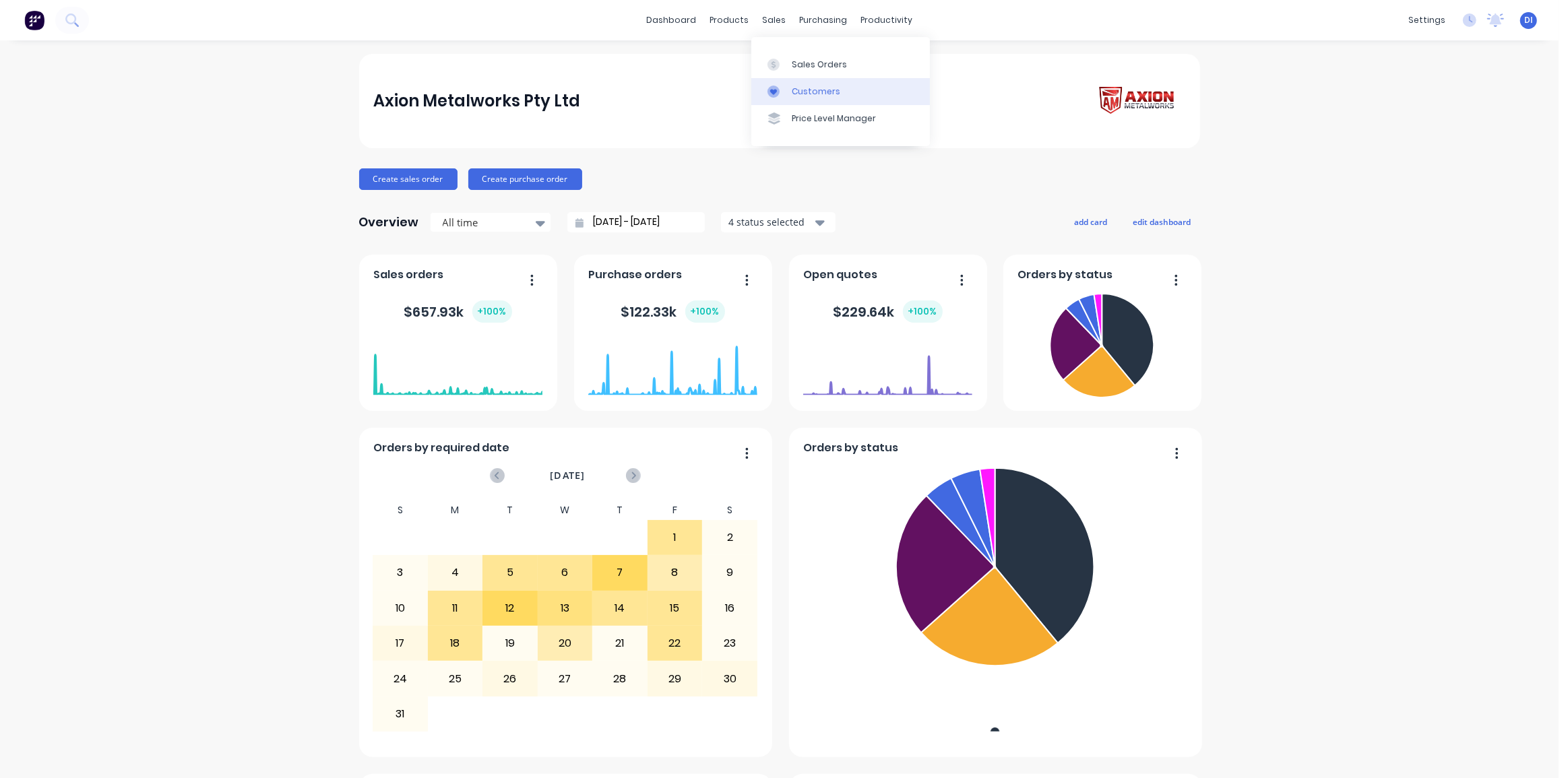
click at [804, 84] on link "Customers" at bounding box center [840, 92] width 178 height 27
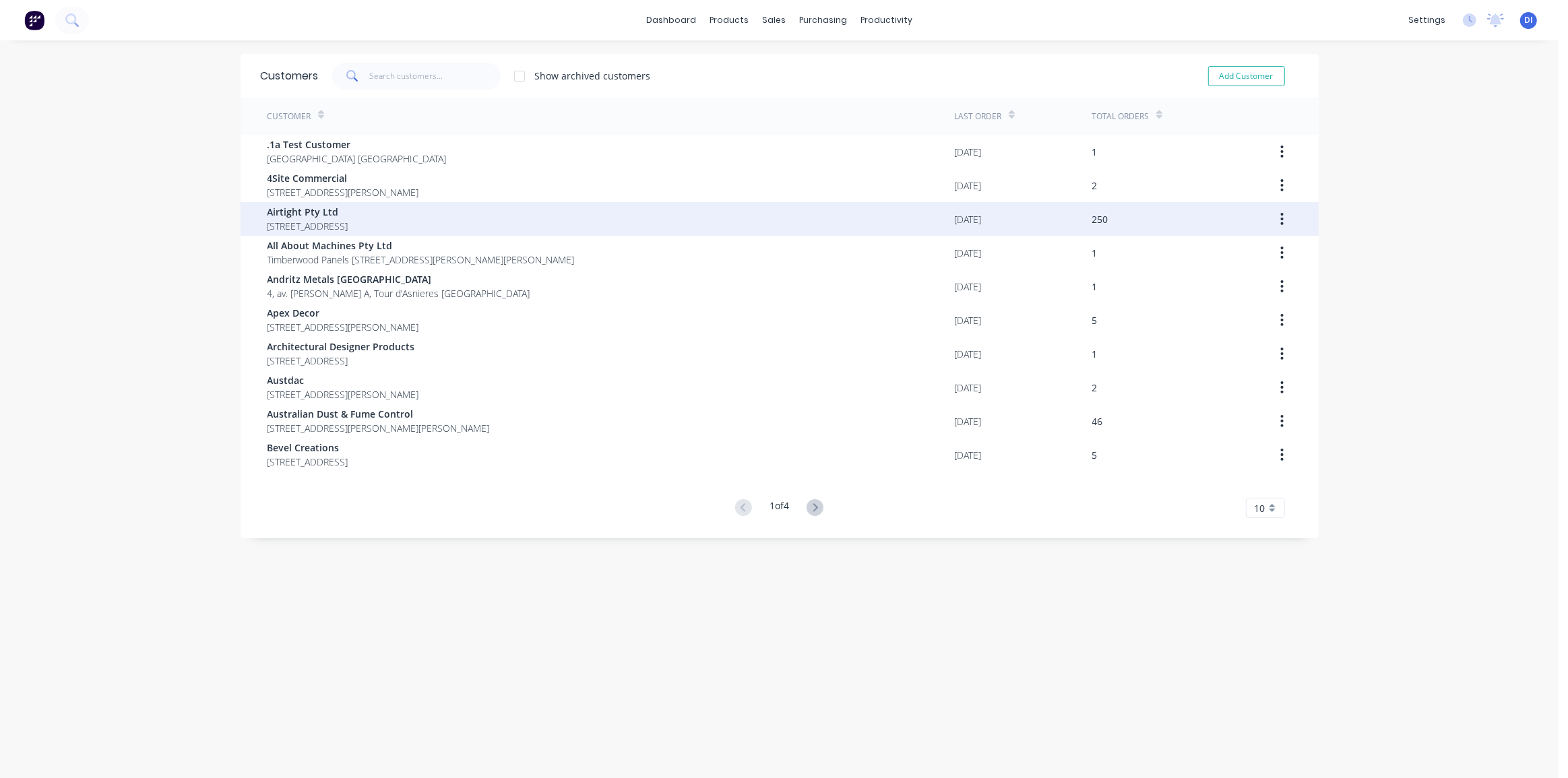
click at [348, 213] on span "Airtight Pty Ltd" at bounding box center [307, 211] width 80 height 15
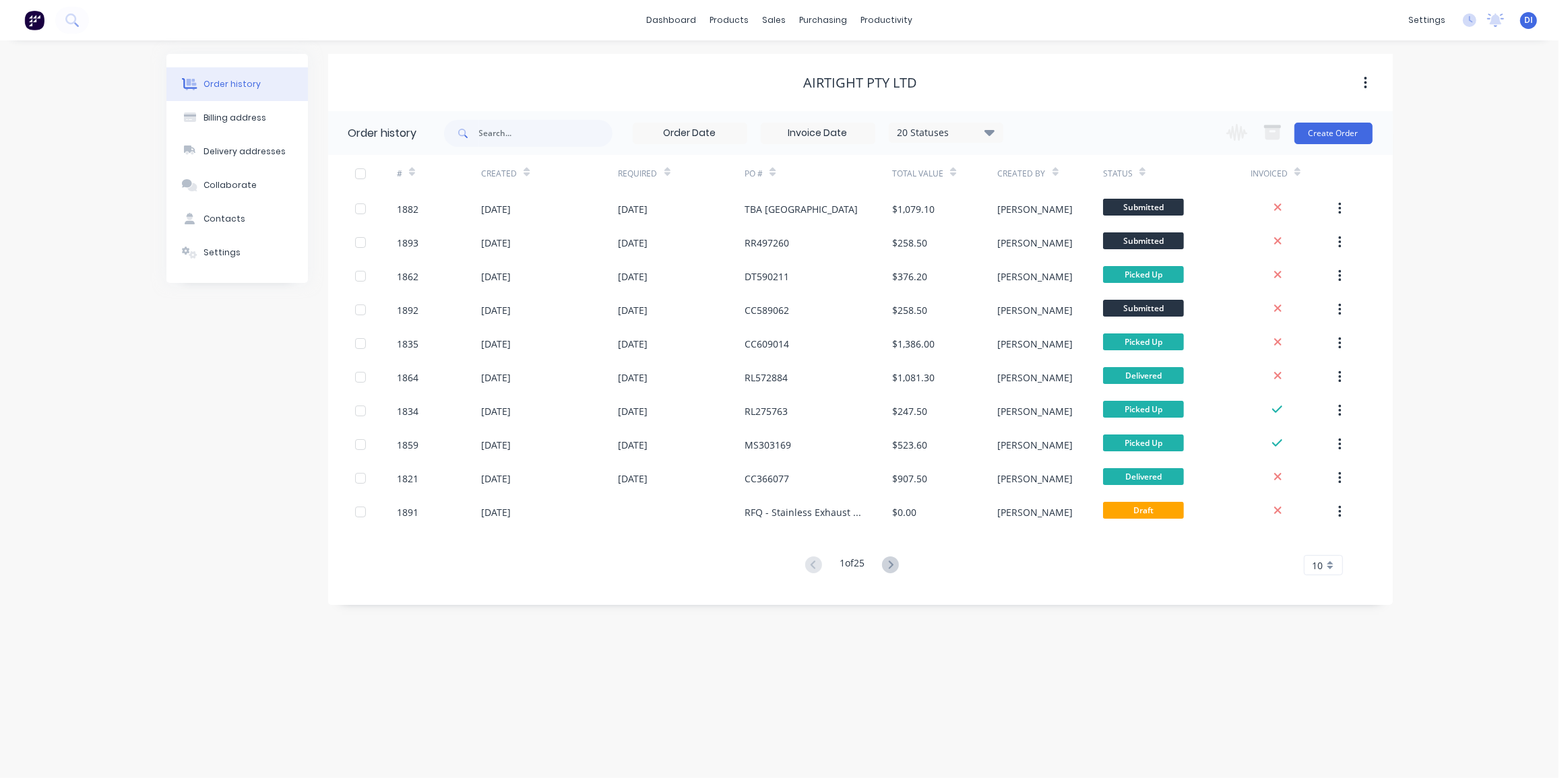
click at [1430, 239] on div "Order history Billing address Delivery addresses Collaborate Contacts Settings …" at bounding box center [779, 409] width 1558 height 737
click at [1340, 129] on button "Create Order" at bounding box center [1333, 134] width 78 height 21
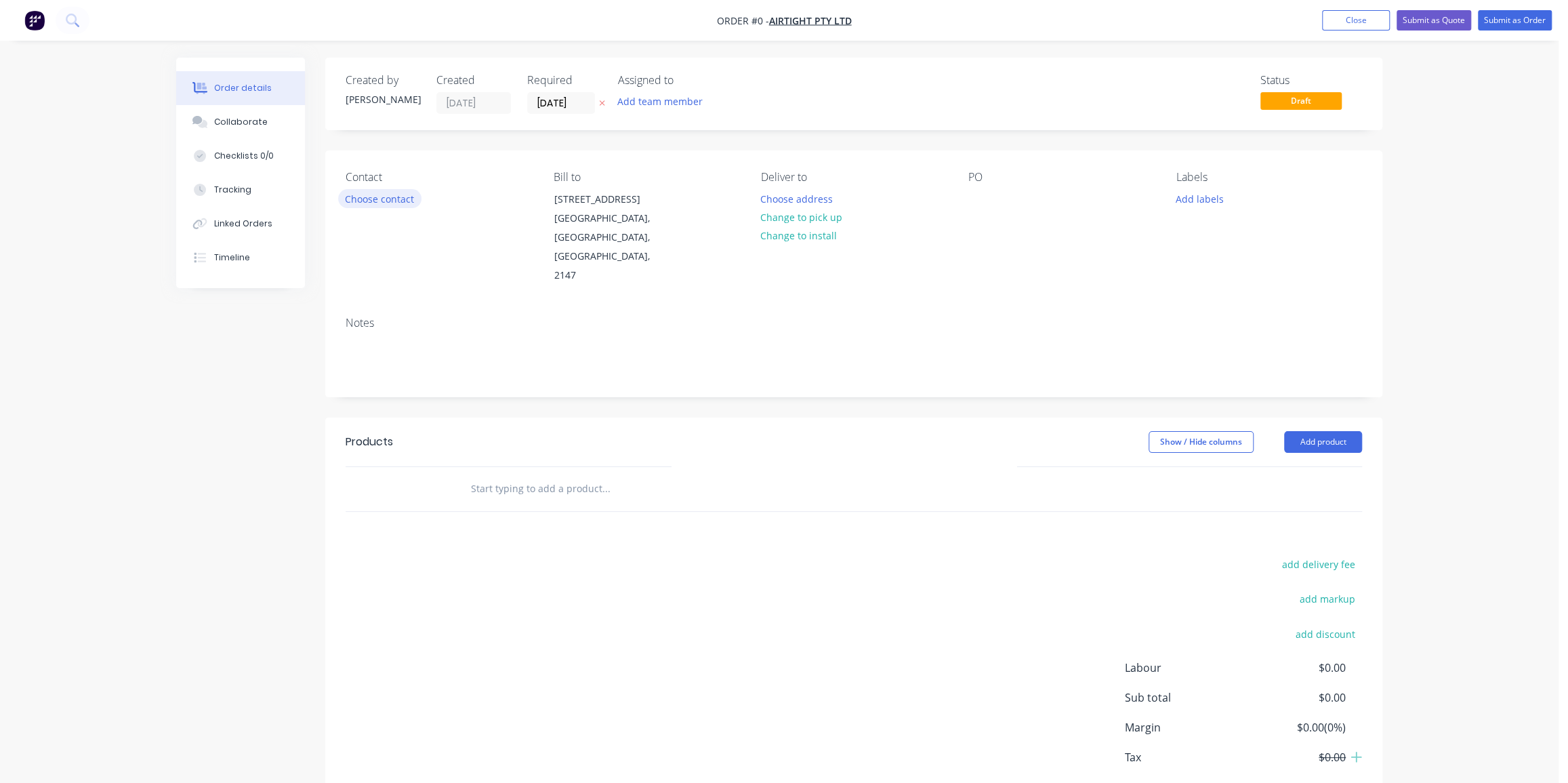
click at [378, 197] on button "Choose contact" at bounding box center [380, 198] width 84 height 19
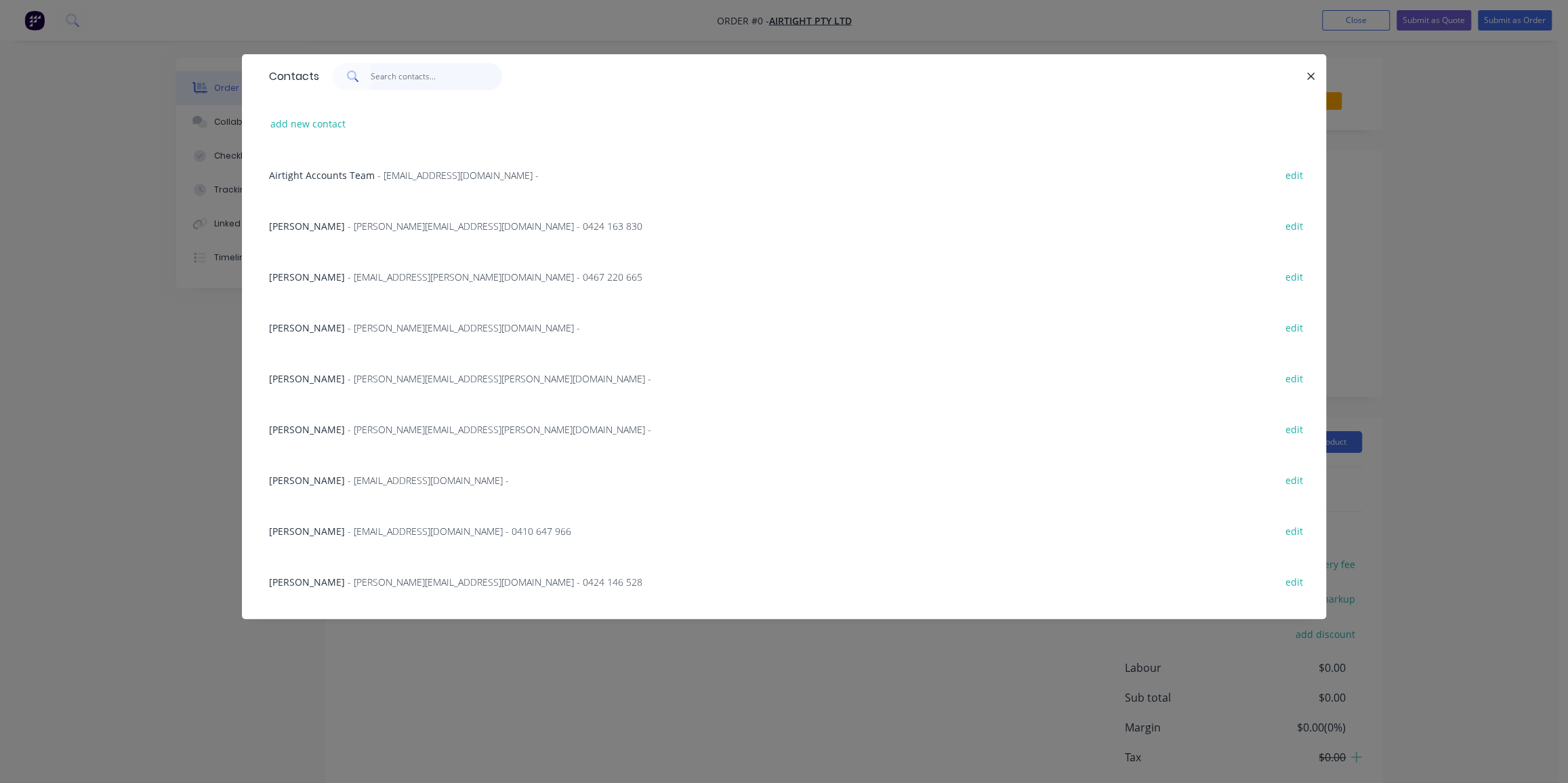
click at [375, 75] on input "text" at bounding box center [437, 77] width 133 height 27
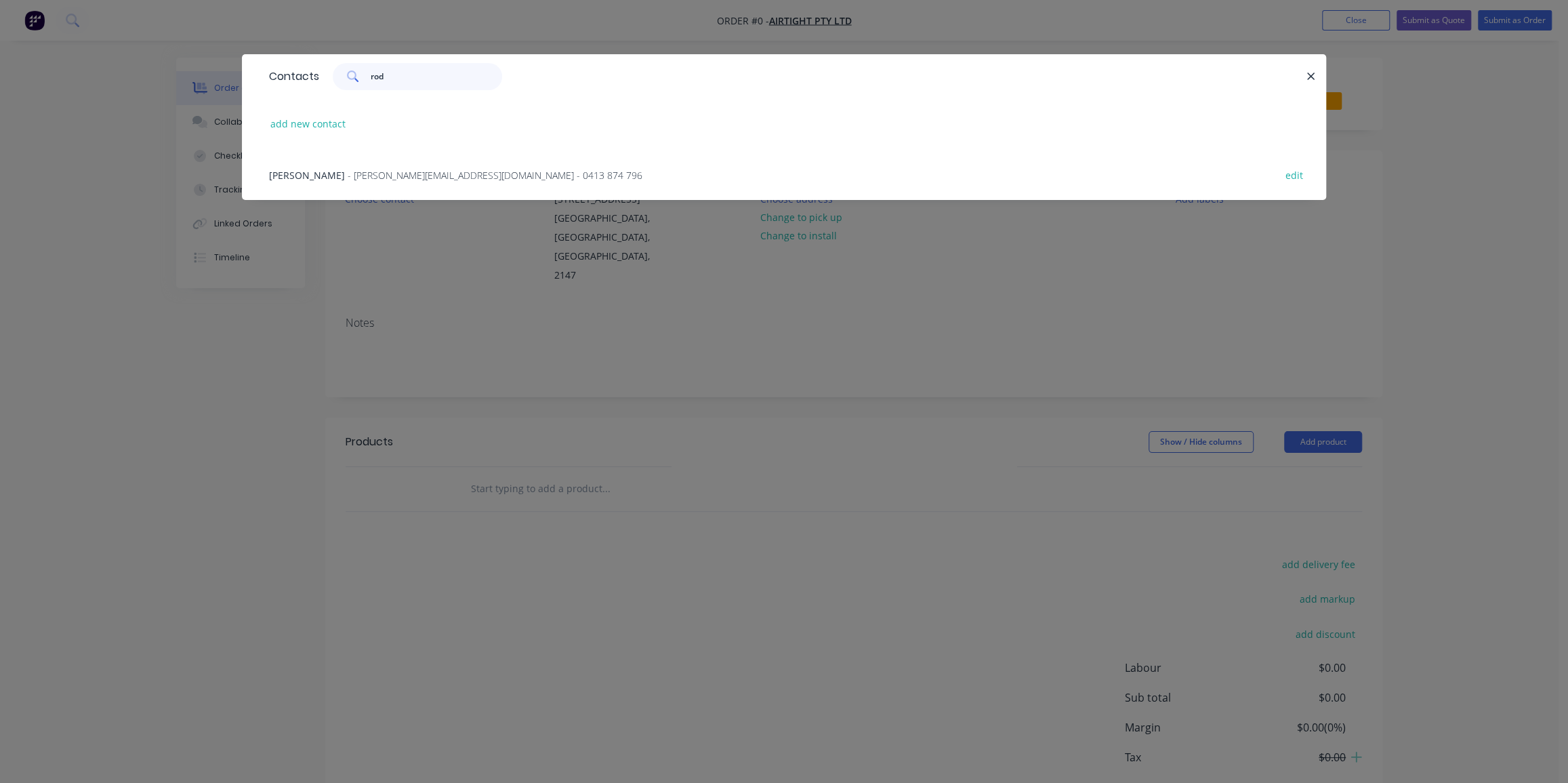
type input "rod"
click at [402, 176] on span "- [PERSON_NAME][EMAIL_ADDRESS][DOMAIN_NAME] - 0413 874 796" at bounding box center [495, 175] width 294 height 13
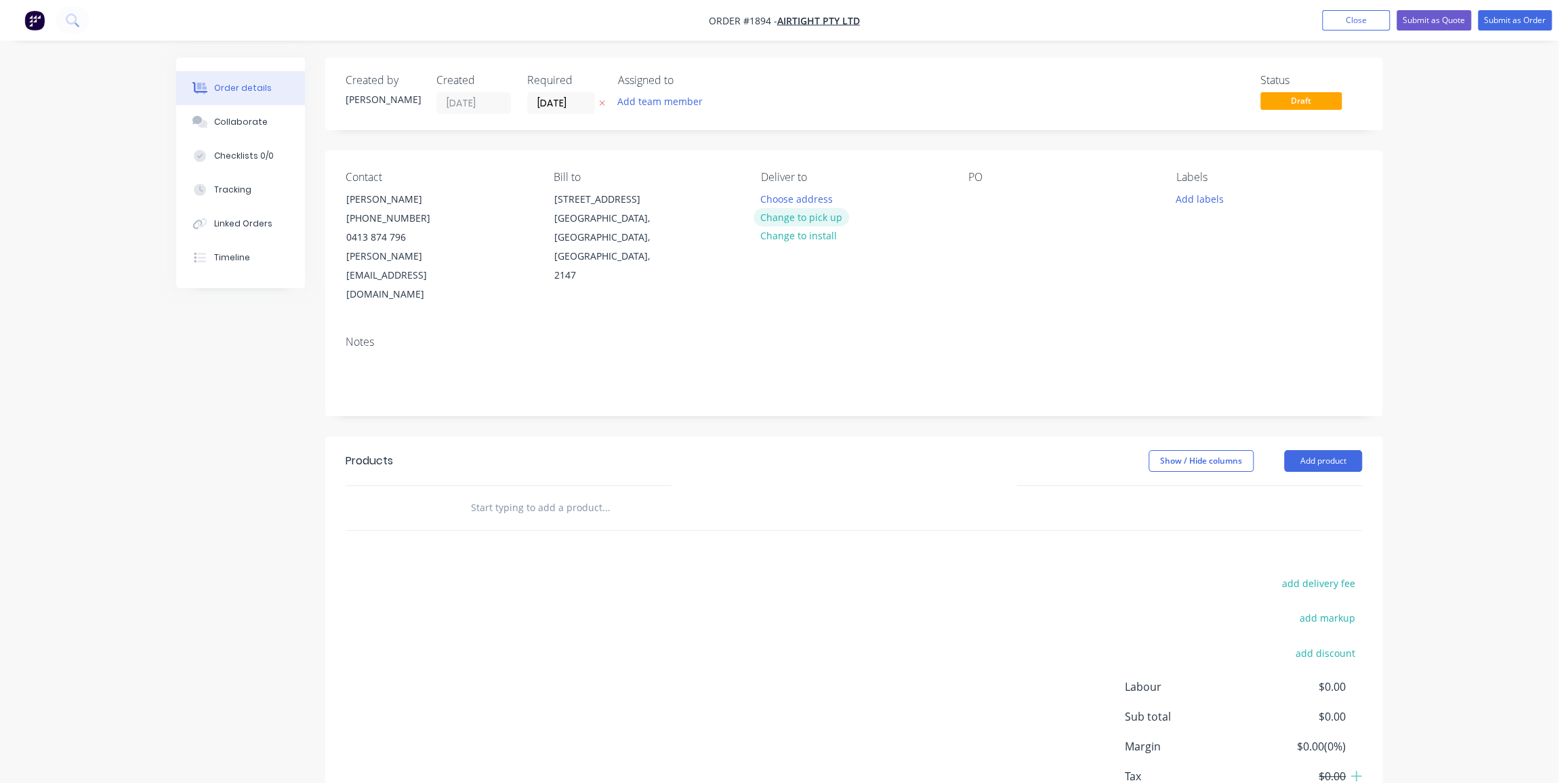
click at [806, 217] on button "Change to pick up" at bounding box center [801, 216] width 96 height 19
click at [975, 199] on div at bounding box center [978, 199] width 21 height 20
click at [988, 190] on div at bounding box center [978, 199] width 21 height 20
paste div
click at [1294, 246] on div "Labels Add labels" at bounding box center [1269, 237] width 185 height 134
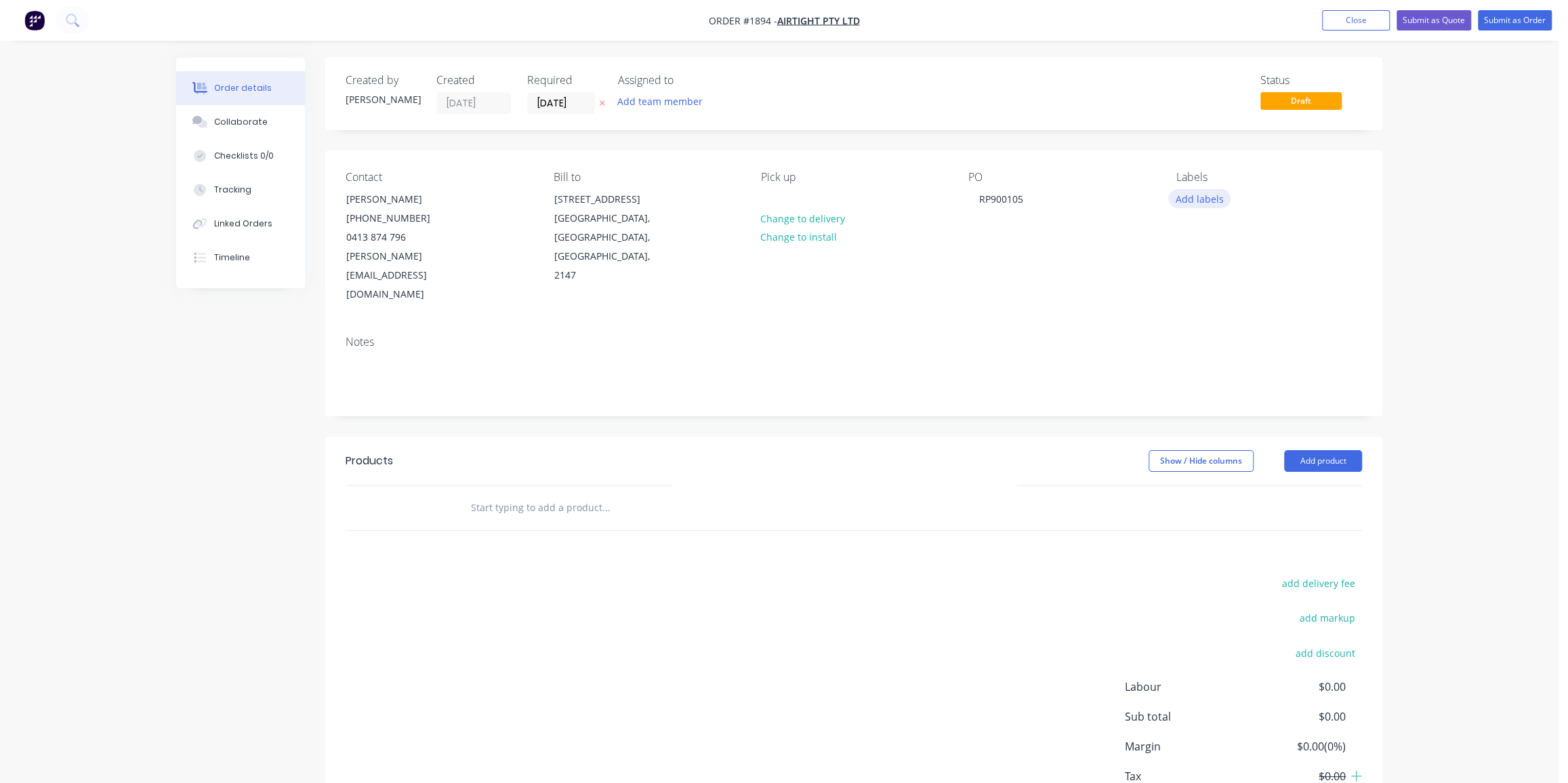
click at [1198, 201] on button "Add labels" at bounding box center [1199, 198] width 62 height 19
click at [1199, 368] on div at bounding box center [1200, 374] width 27 height 27
click at [1231, 232] on input "text" at bounding box center [1286, 232] width 141 height 27
type input "fan"
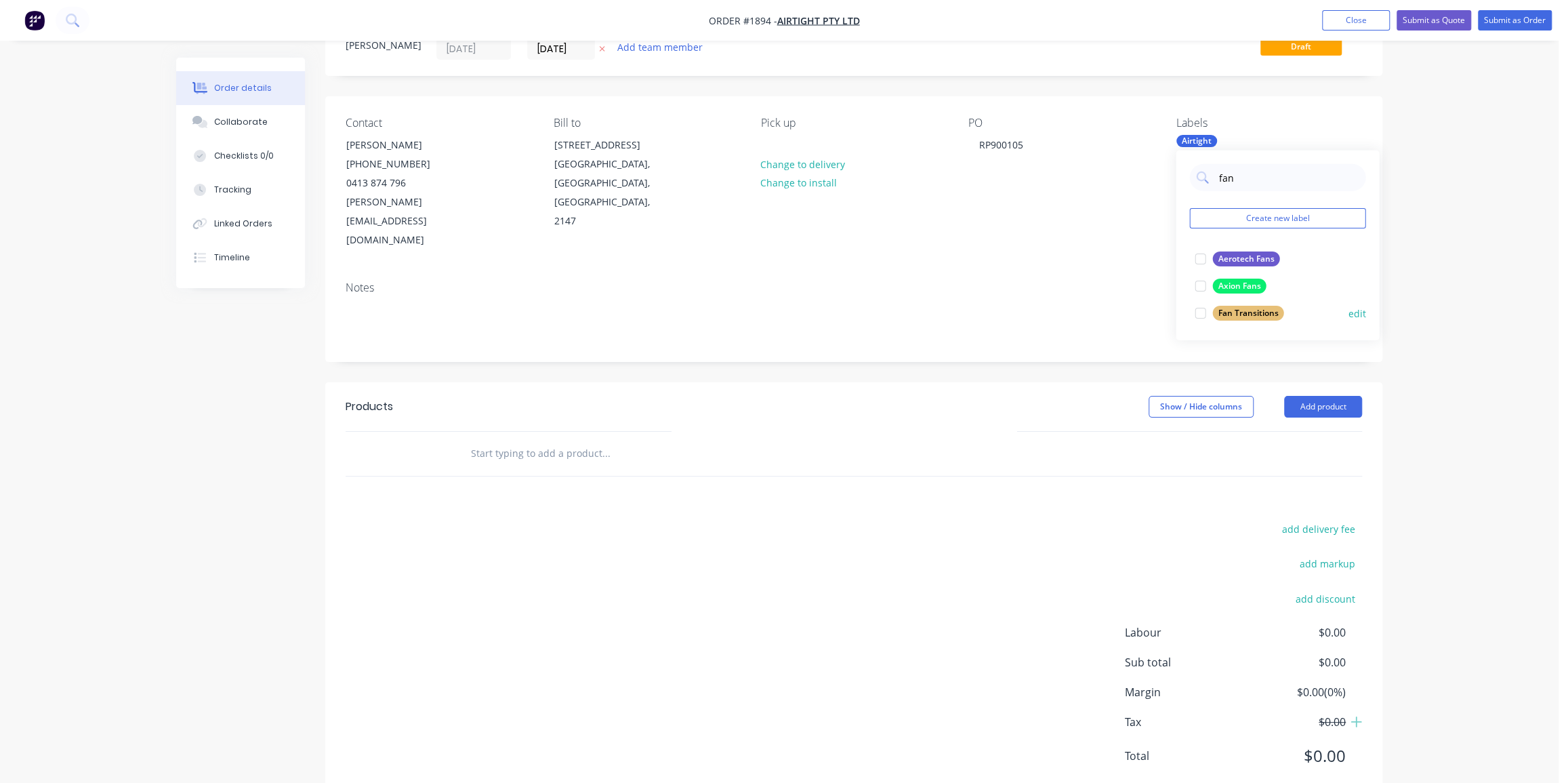
click at [1203, 311] on div at bounding box center [1200, 313] width 27 height 27
click at [1196, 311] on div at bounding box center [1200, 313] width 27 height 27
click at [1426, 229] on div "Order details Collaborate Checklists 0/0 Tracking Linked Orders Timeline Order …" at bounding box center [779, 383] width 1558 height 877
click at [603, 440] on input "text" at bounding box center [605, 453] width 271 height 27
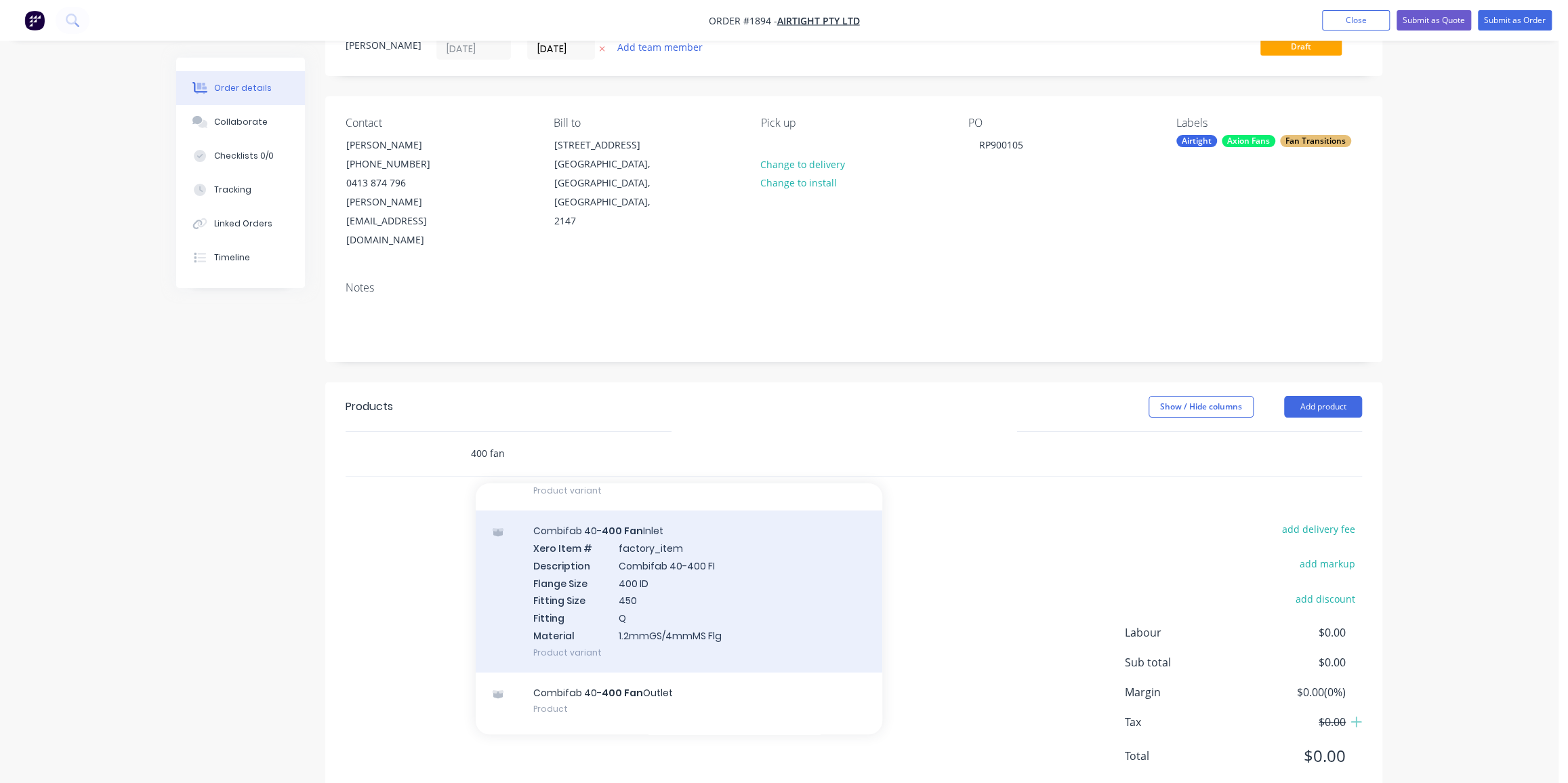
scroll to position [483, 0]
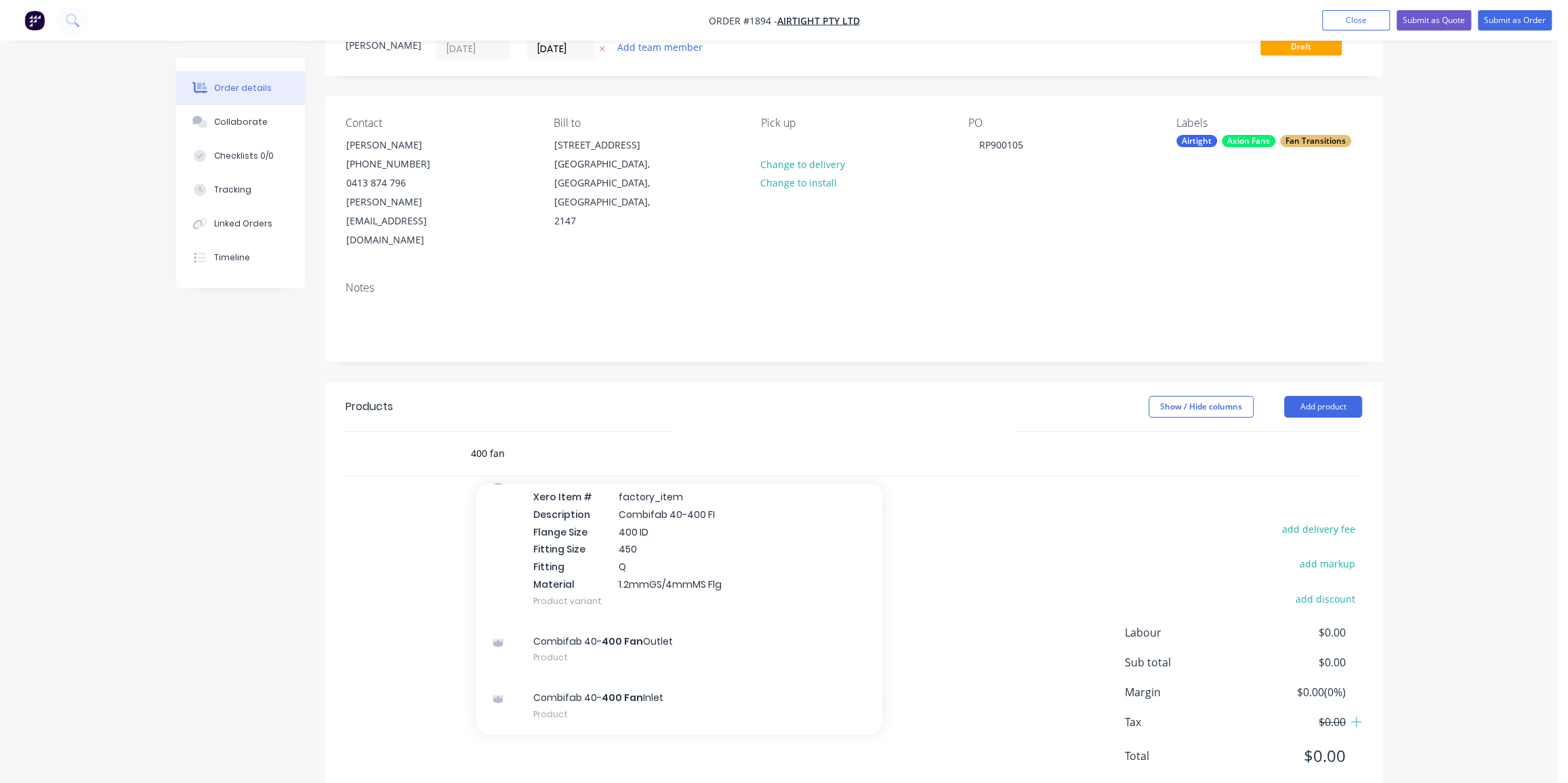
click at [1426, 352] on div "Order details Collaborate Checklists 0/0 Tracking Linked Orders Timeline Order …" at bounding box center [779, 383] width 1558 height 877
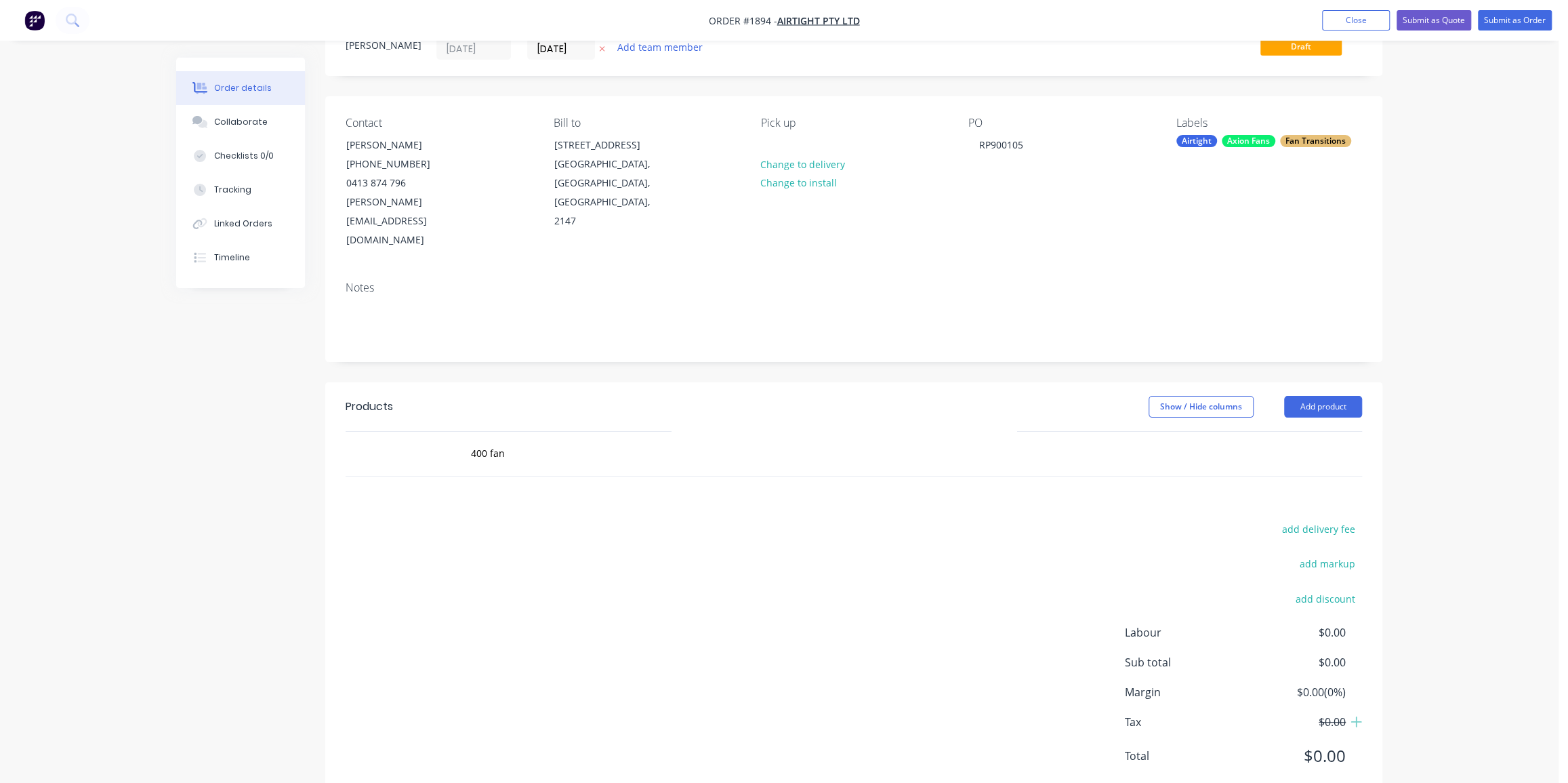
drag, startPoint x: 1461, startPoint y: 336, endPoint x: 1459, endPoint y: 326, distance: 10.2
click at [1459, 329] on div "Order details Collaborate Checklists 0/0 Tracking Linked Orders Timeline Order …" at bounding box center [779, 383] width 1558 height 877
drag, startPoint x: 537, startPoint y: 426, endPoint x: 388, endPoint y: 400, distance: 151.3
click at [388, 432] on div "400 fan" at bounding box center [854, 453] width 1016 height 44
drag, startPoint x: 494, startPoint y: 414, endPoint x: 483, endPoint y: 415, distance: 11.0
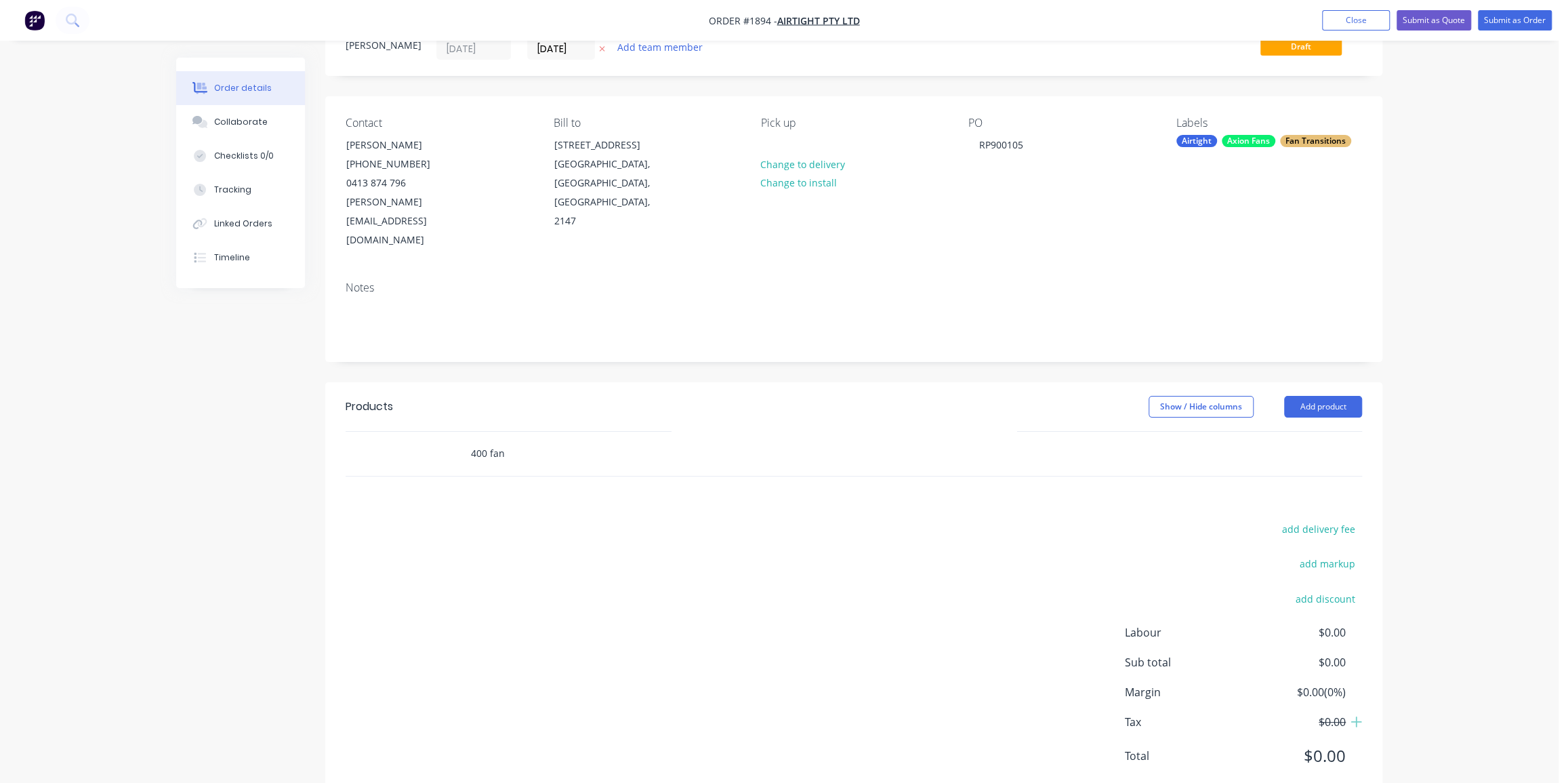
click at [457, 432] on div "400 fan" at bounding box center [698, 453] width 487 height 44
click at [1430, 268] on div "Order details Collaborate Checklists 0/0 Tracking Linked Orders Timeline Order …" at bounding box center [779, 383] width 1558 height 877
click at [1327, 396] on button "Add product" at bounding box center [1322, 407] width 78 height 21
click at [1300, 431] on div "Product catalogue" at bounding box center [1297, 441] width 104 height 20
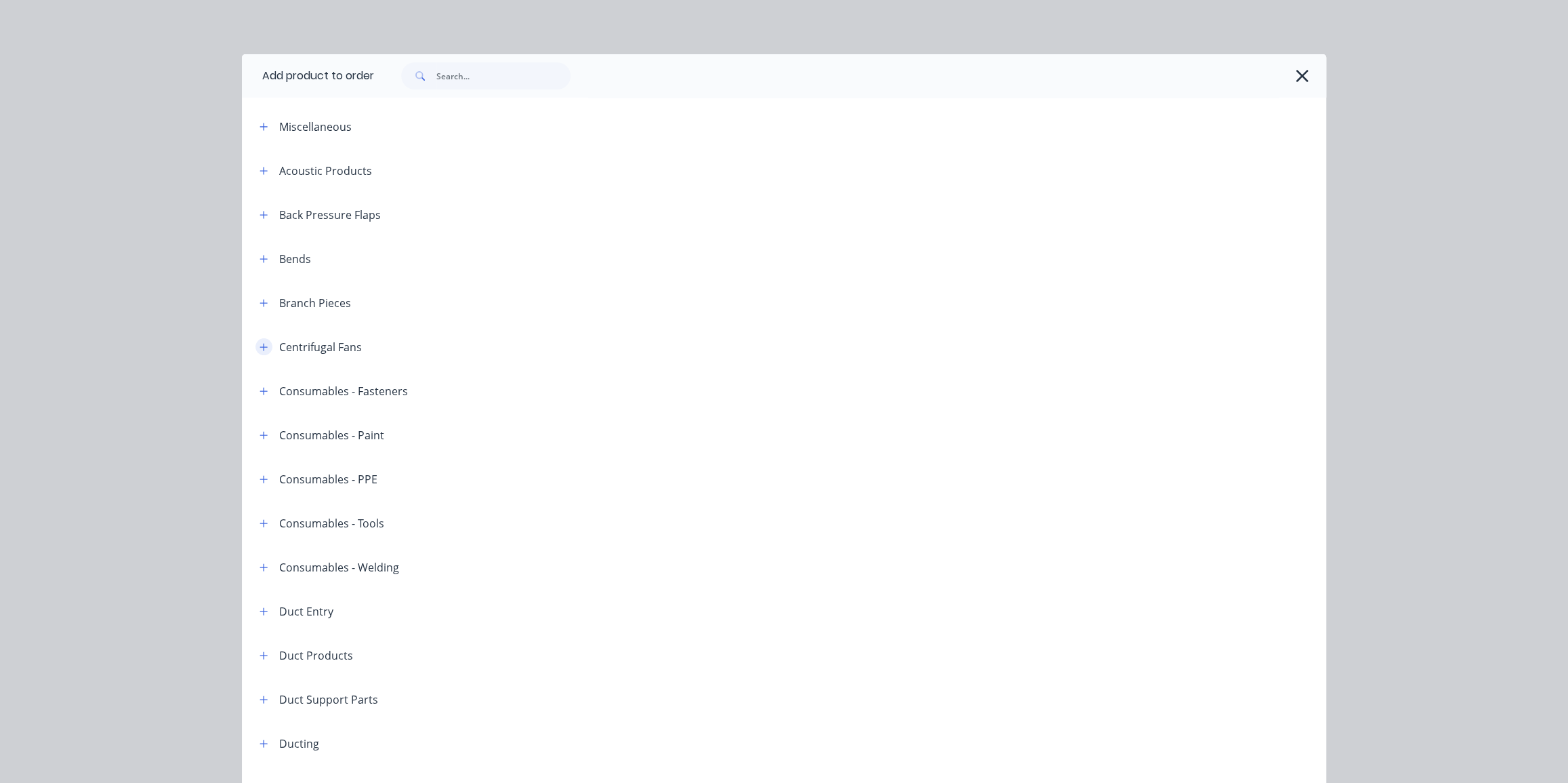
click at [260, 346] on icon "button" at bounding box center [264, 347] width 8 height 8
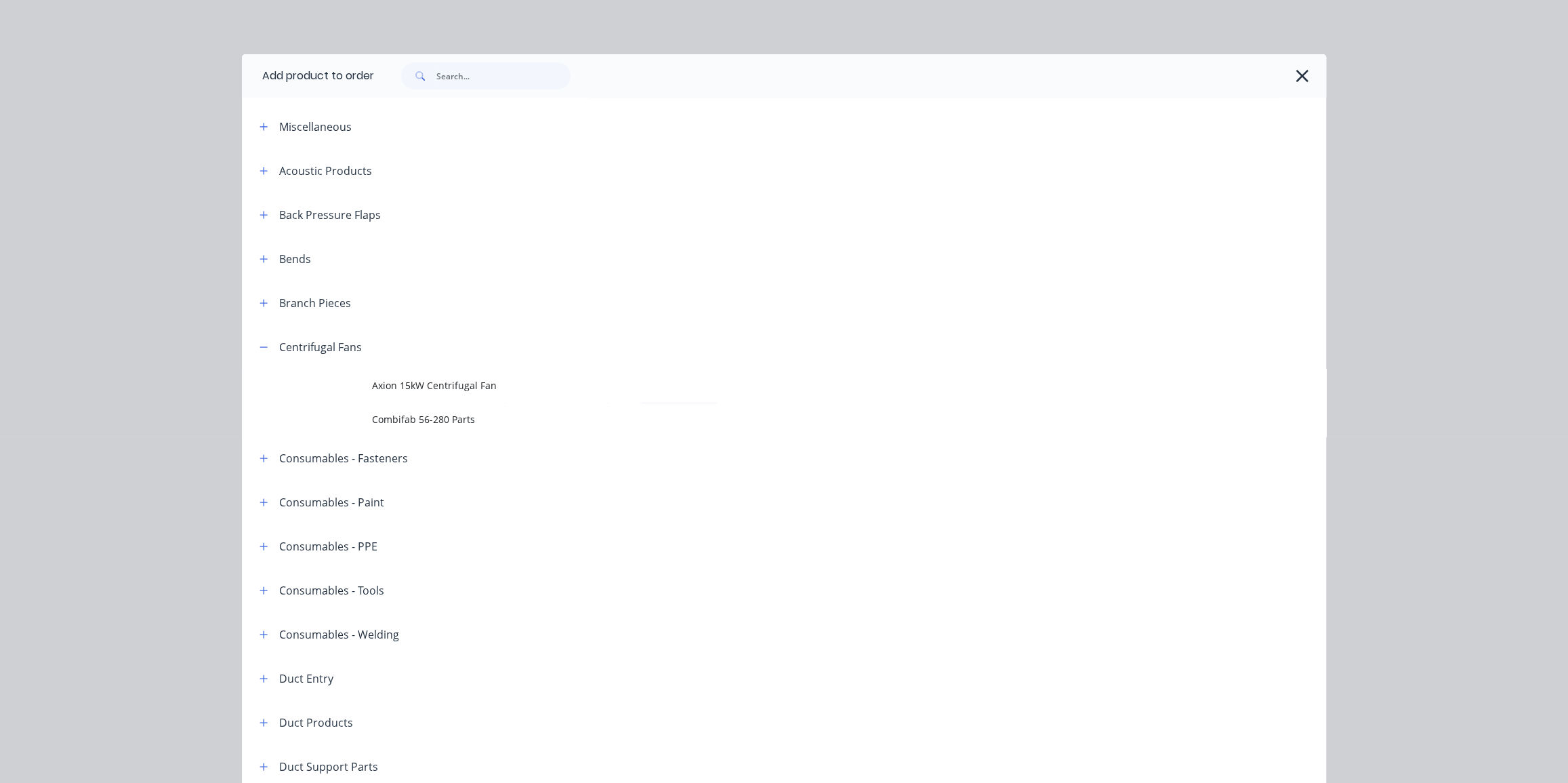
click at [1325, 257] on div "Add product to order Miscellaneous Acoustic Products Back Pressure Flaps Bends …" at bounding box center [784, 391] width 1568 height 783
click at [1300, 74] on icon "button" at bounding box center [1301, 75] width 15 height 19
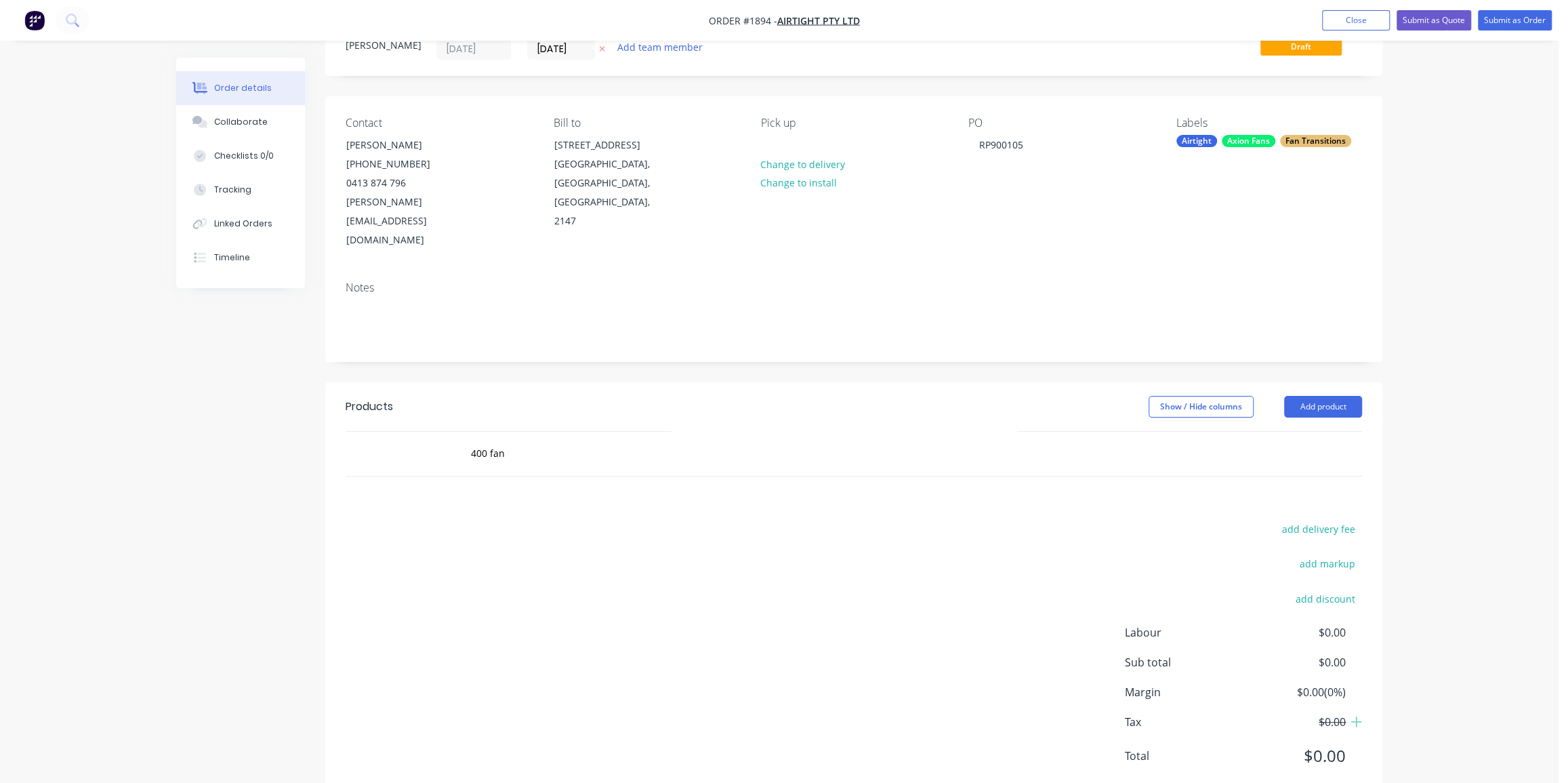
click at [1352, 88] on div "Created by [PERSON_NAME] Created [DATE] Required [DATE] Assigned to Add team me…" at bounding box center [854, 402] width 1056 height 799
click at [457, 432] on div "400 fan" at bounding box center [698, 453] width 487 height 44
click at [494, 440] on input "400 fan" at bounding box center [605, 453] width 271 height 27
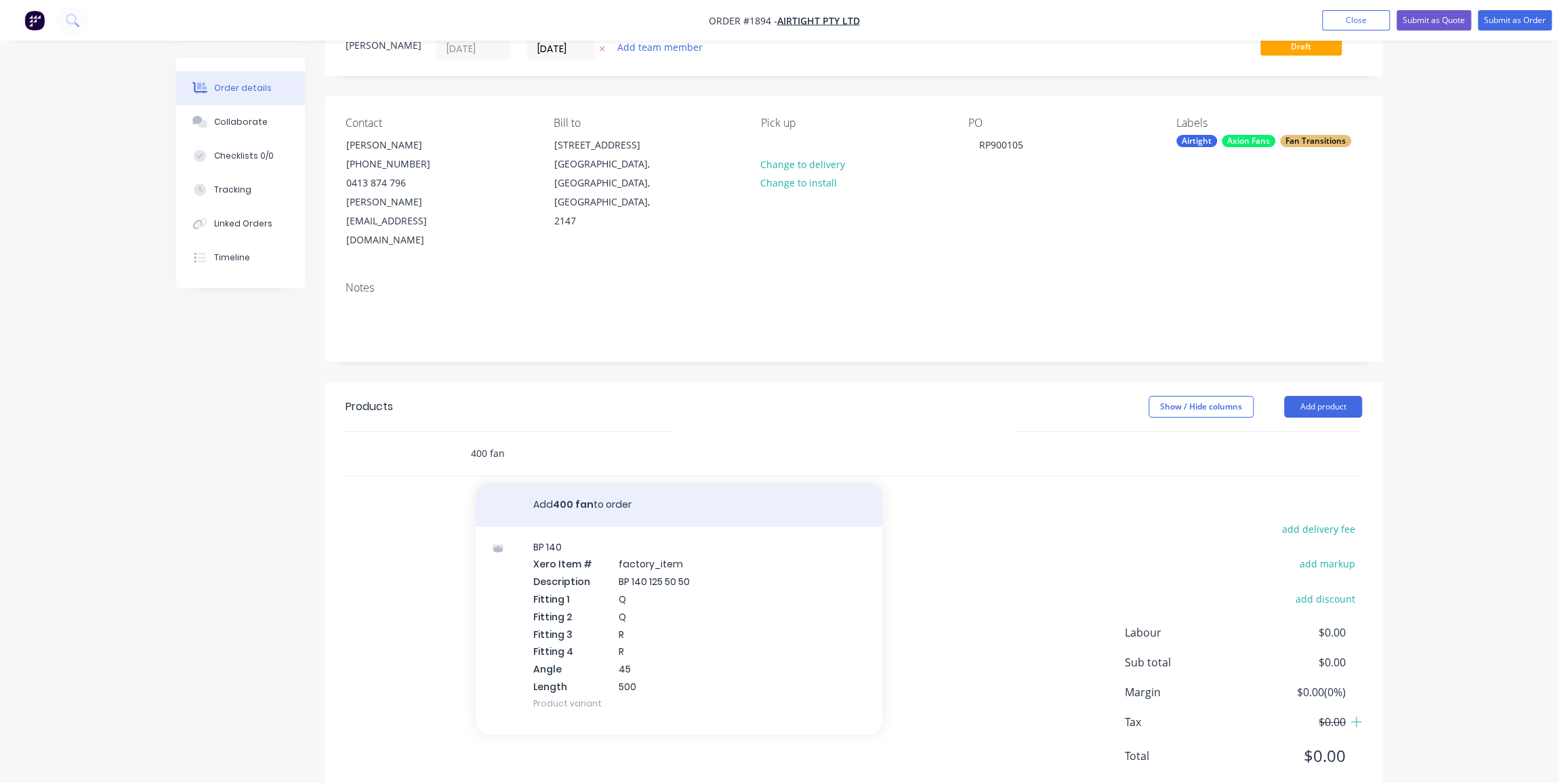
paste input "Complete fan assembled with 22kW Techtop Motor, QF Inlet and QF Outlet"
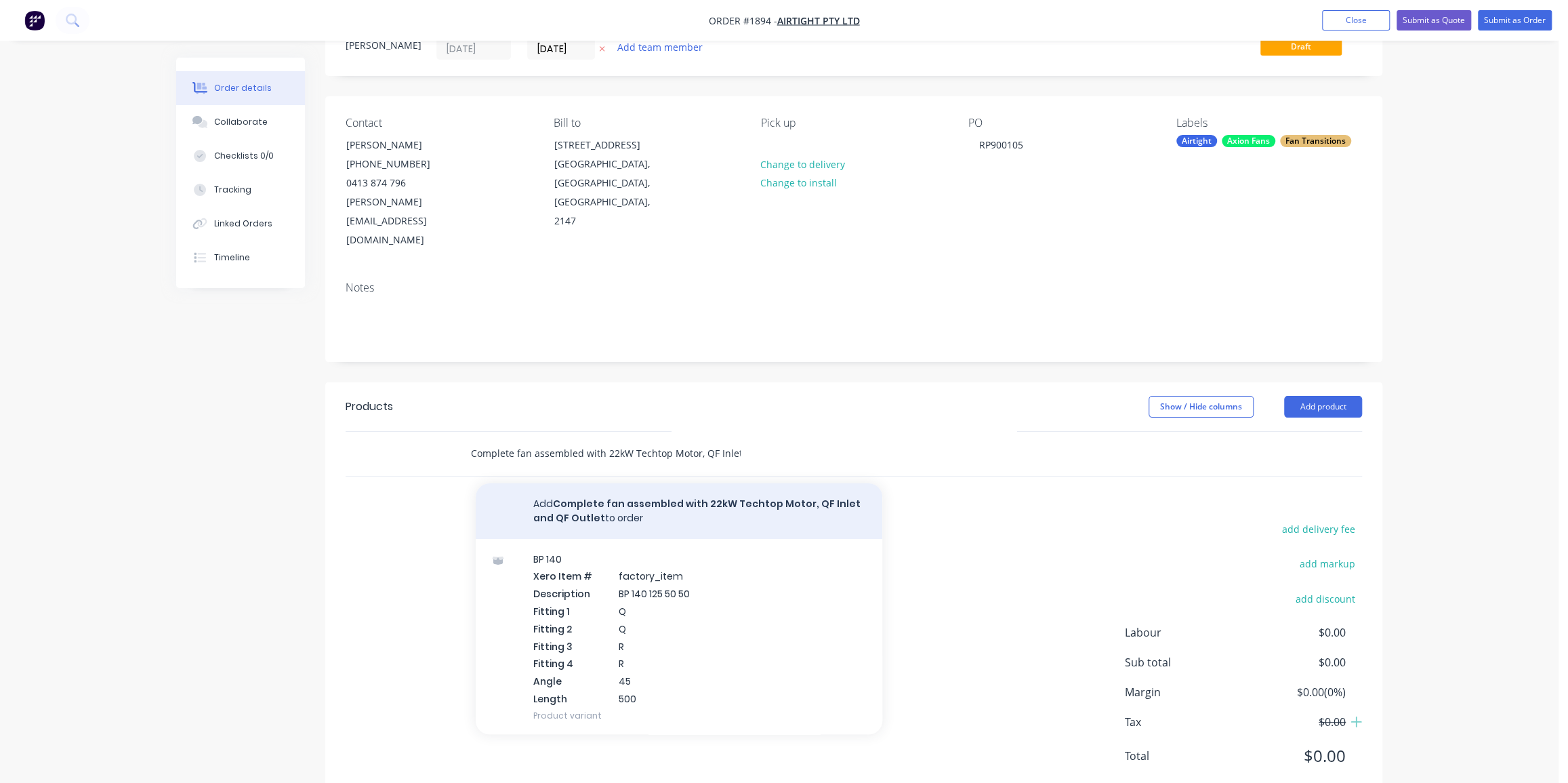
scroll to position [0, 58]
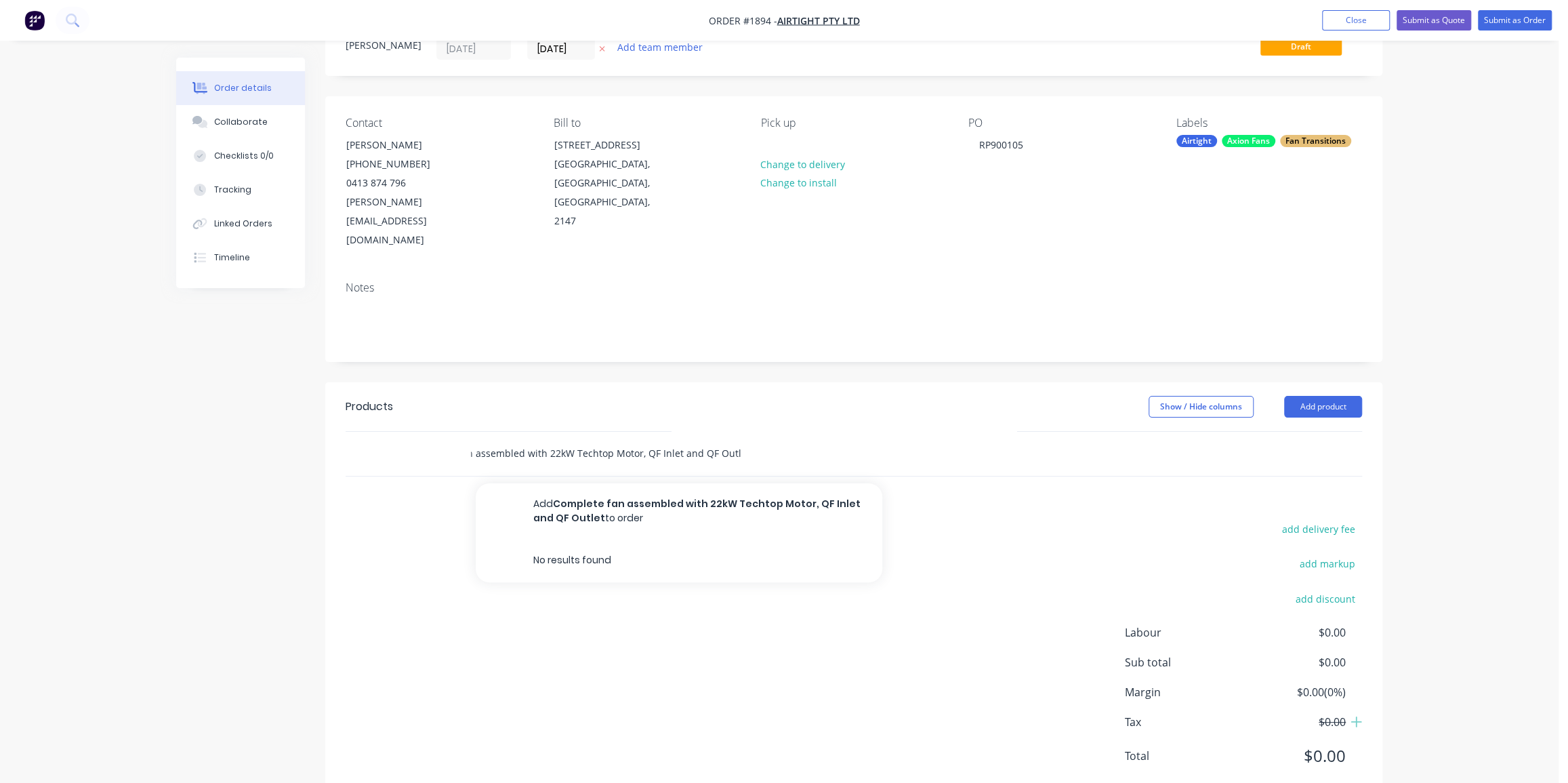
click at [470, 440] on input "Complete fan assembled with 22kW Techtop Motor, QF Inlet and QF Outlet" at bounding box center [605, 453] width 271 height 27
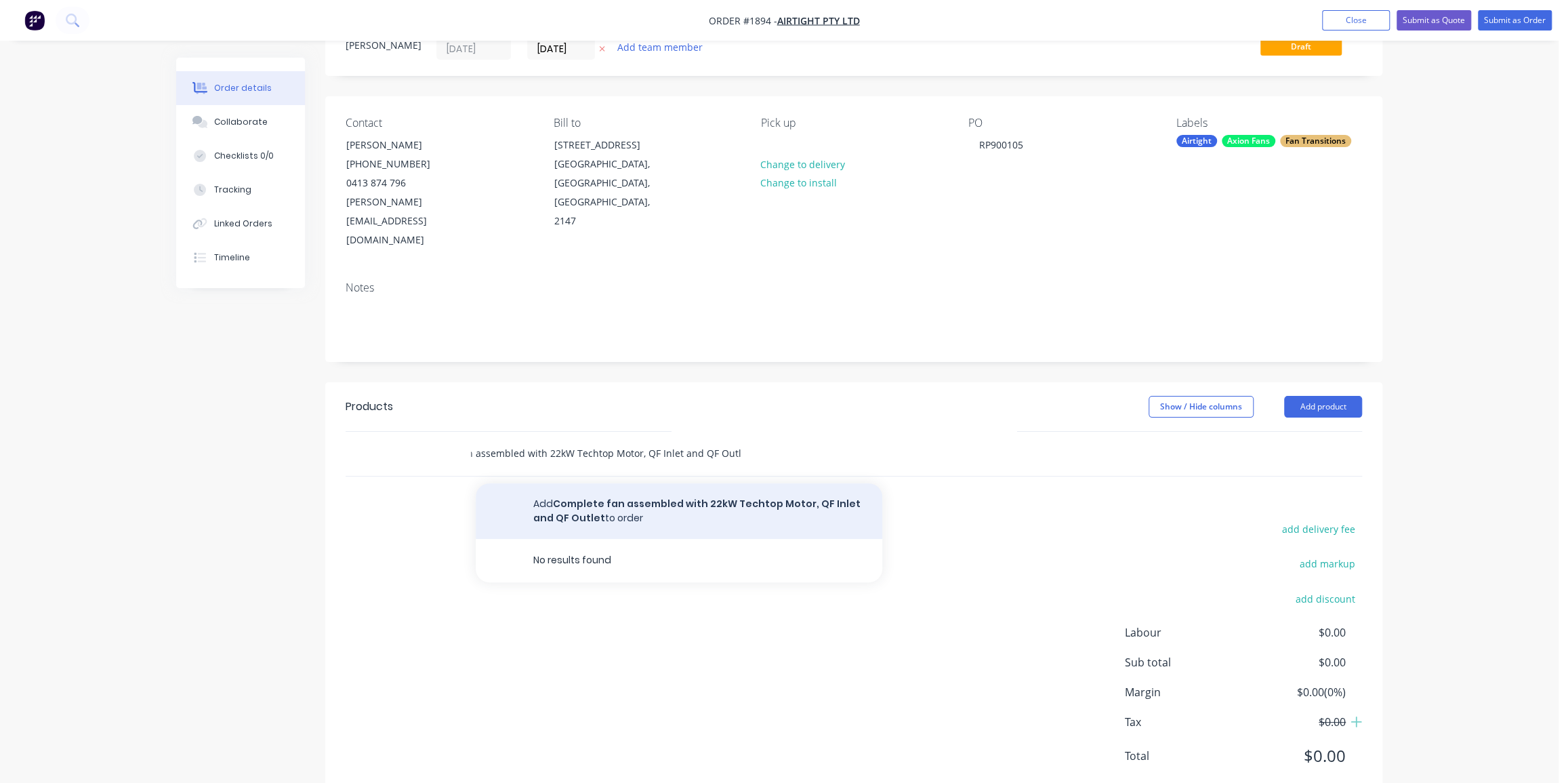
type input "Complete fan assembled with 22kW Techtop Motor, QF Inlet and QF Outlet"
click at [657, 484] on button "Add Complete fan assembled with 22kW Techtop Motor, QF Inlet and QF Outlet to o…" at bounding box center [678, 511] width 406 height 56
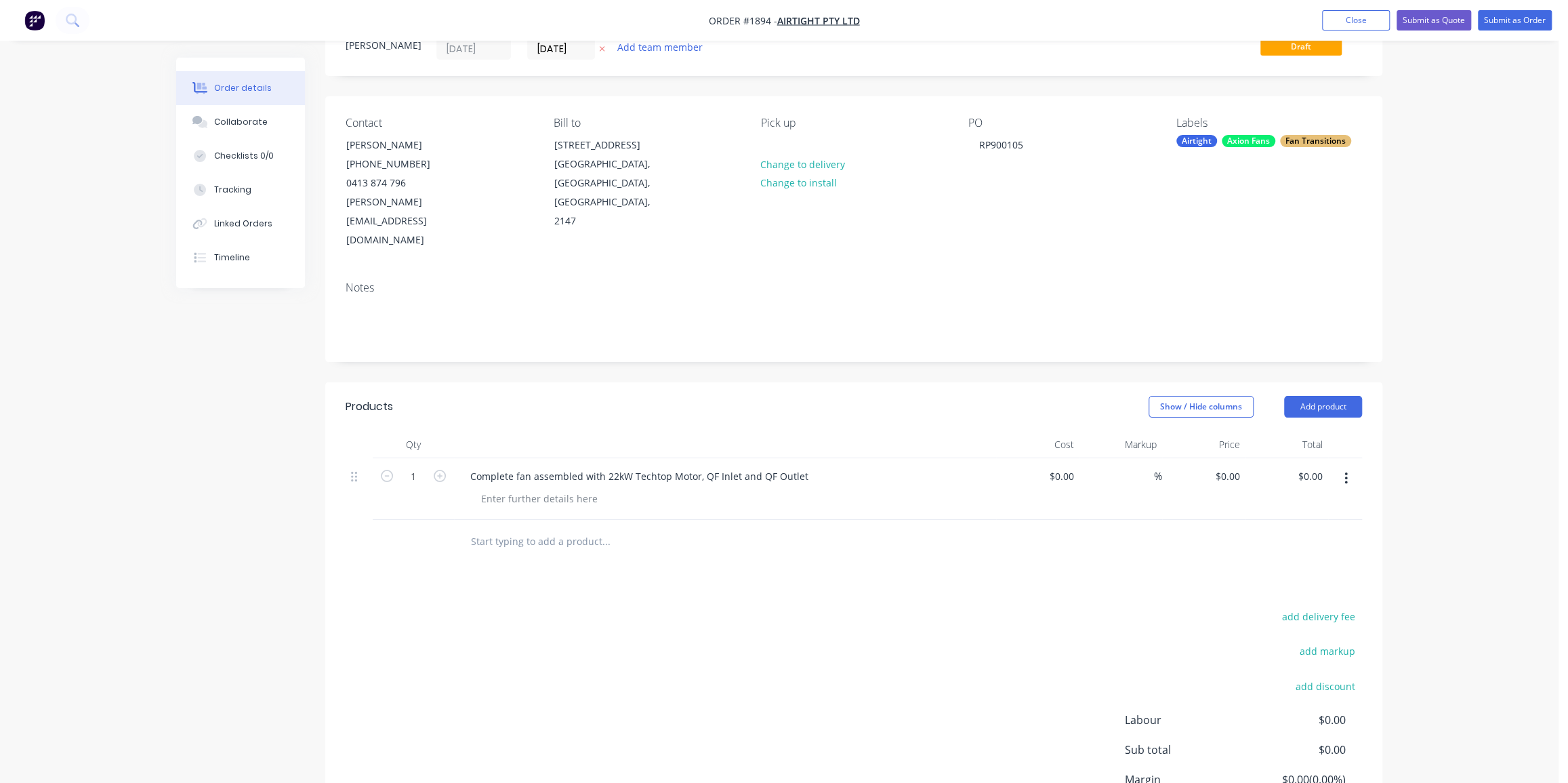
click at [761, 528] on div "Products Show / Hide columns Add product Qty Cost Markup Price Total 1 Complete…" at bounding box center [854, 636] width 1056 height 507
click at [1230, 466] on input "0" at bounding box center [1230, 476] width 31 height 20
type input "$7,325.00"
click at [1376, 458] on div "Qty Cost Markup Price Total 1 Complete fan assembled with 22kW Techtop Motor, Q…" at bounding box center [854, 497] width 1056 height 133
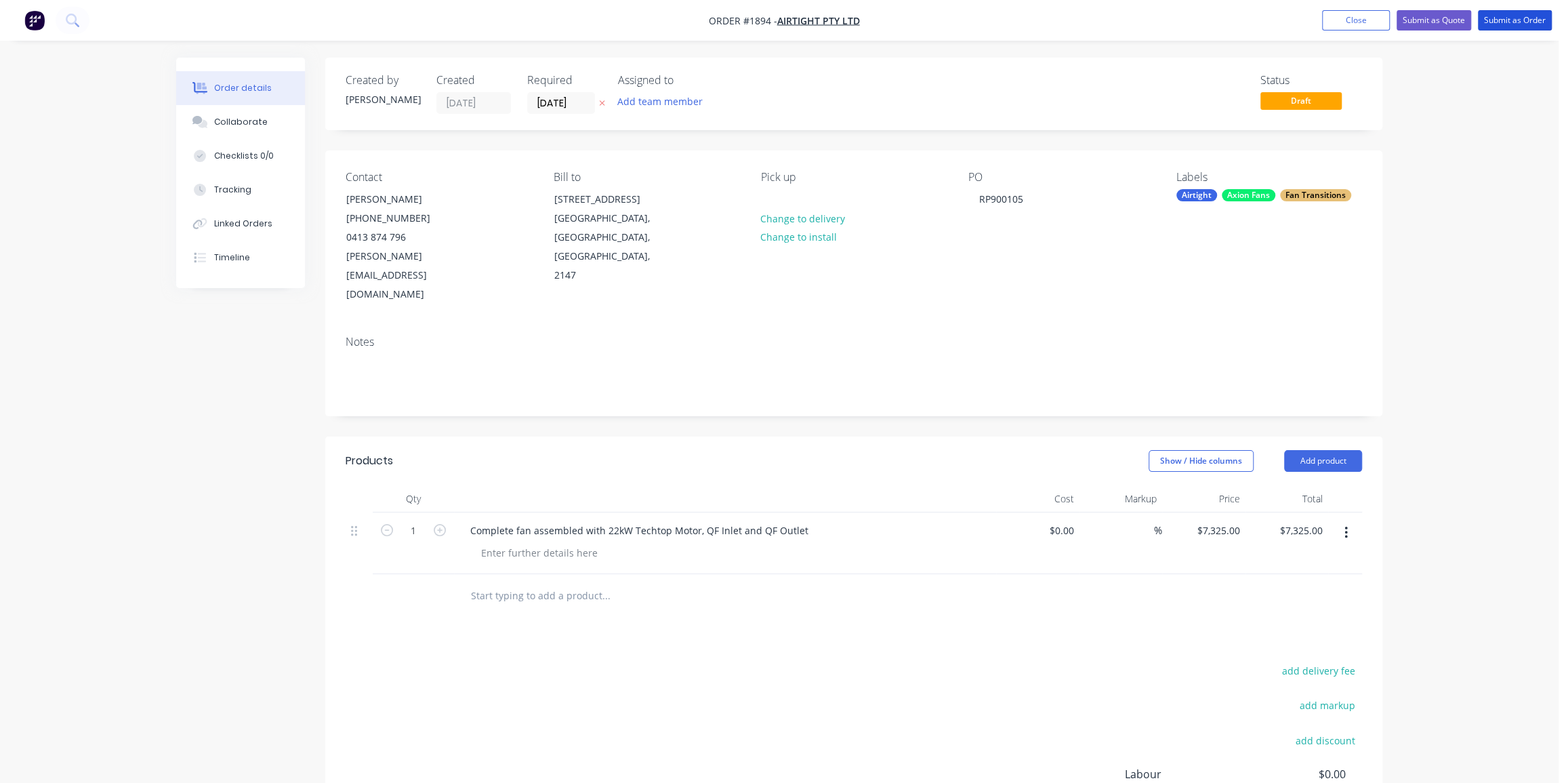
drag, startPoint x: 1504, startPoint y: 20, endPoint x: 1520, endPoint y: 188, distance: 168.8
click at [1520, 188] on div "Order #1894 - Airtight Pty Ltd Add product Close Submit as Quote Submit as Orde…" at bounding box center [779, 482] width 1558 height 963
click at [548, 108] on input "[DATE]" at bounding box center [561, 102] width 66 height 20
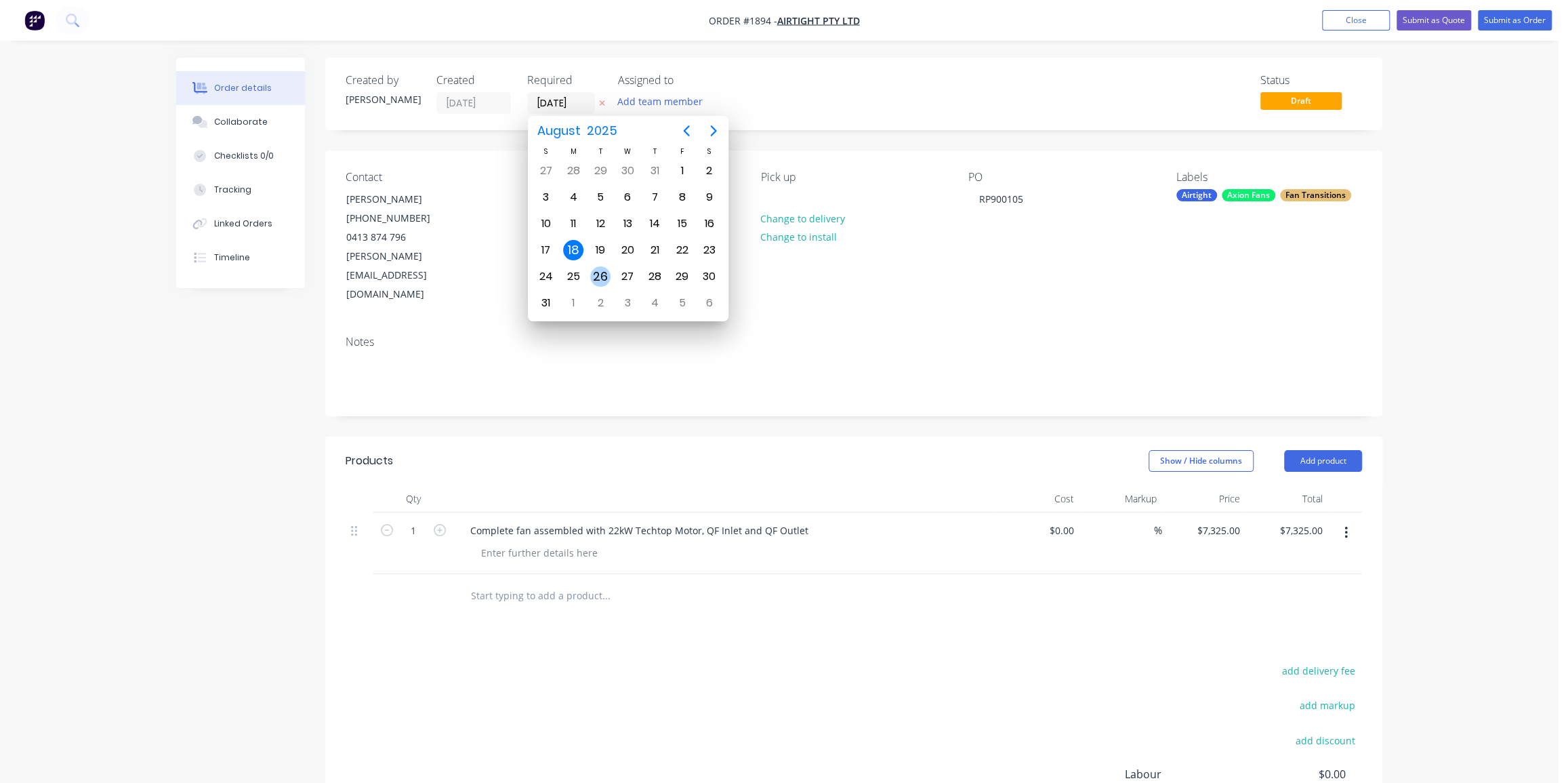
click at [595, 275] on div "26" at bounding box center [599, 276] width 20 height 20
type input "[DATE]"
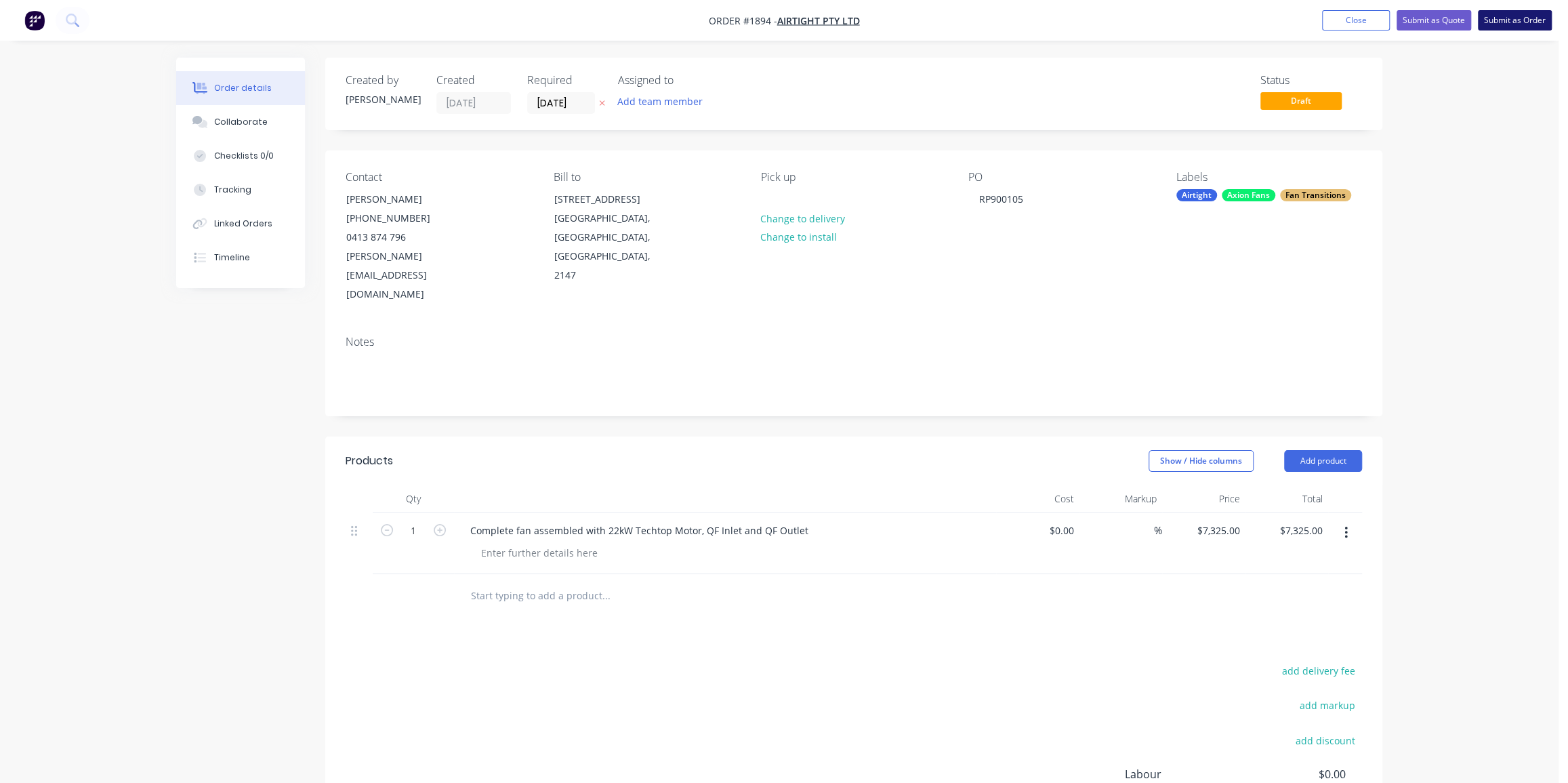
click at [1511, 24] on button "Submit as Order" at bounding box center [1514, 20] width 74 height 20
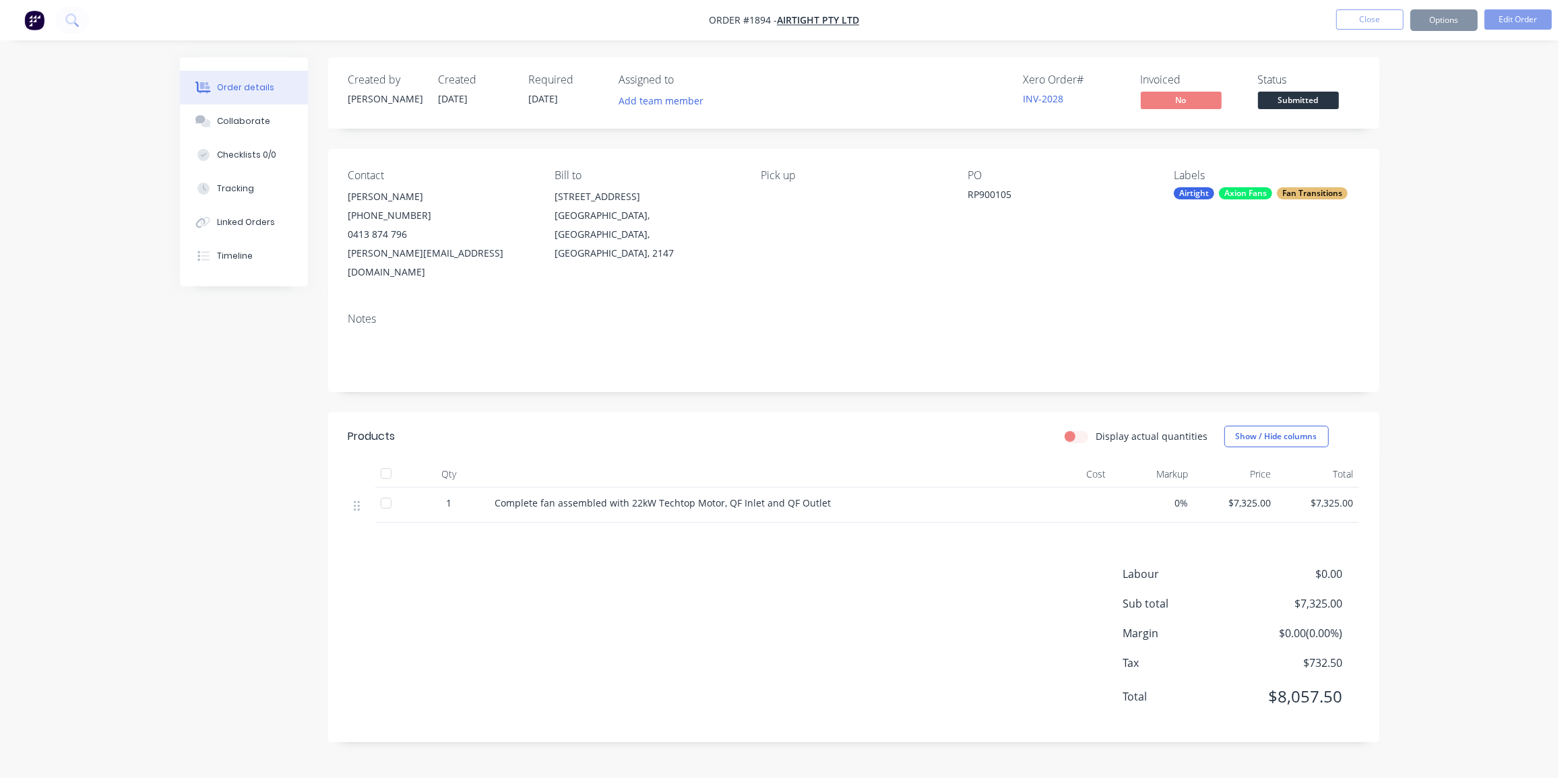
click at [1464, 265] on div "Order details Collaborate Checklists 0/0 Tracking Linked Orders Timeline Order …" at bounding box center [779, 389] width 1558 height 778
click at [244, 121] on div "Collaborate" at bounding box center [243, 121] width 53 height 13
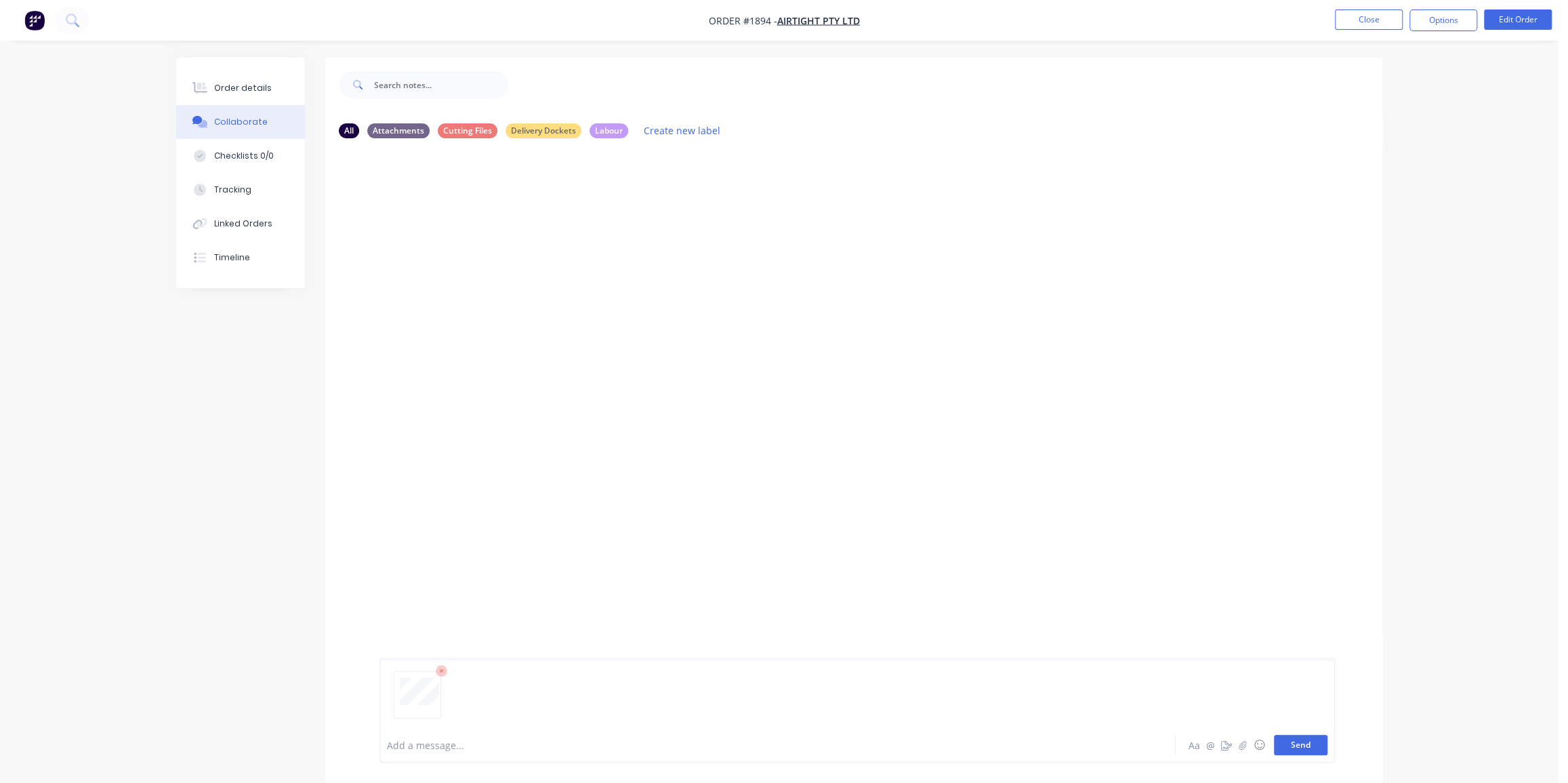
click at [1295, 748] on button "Send" at bounding box center [1300, 745] width 54 height 20
click at [1459, 122] on div "Order details Collaborate Checklists 0/0 Tracking Linked Orders Timeline Order …" at bounding box center [779, 402] width 1558 height 803
click at [208, 88] on div at bounding box center [200, 88] width 20 height 13
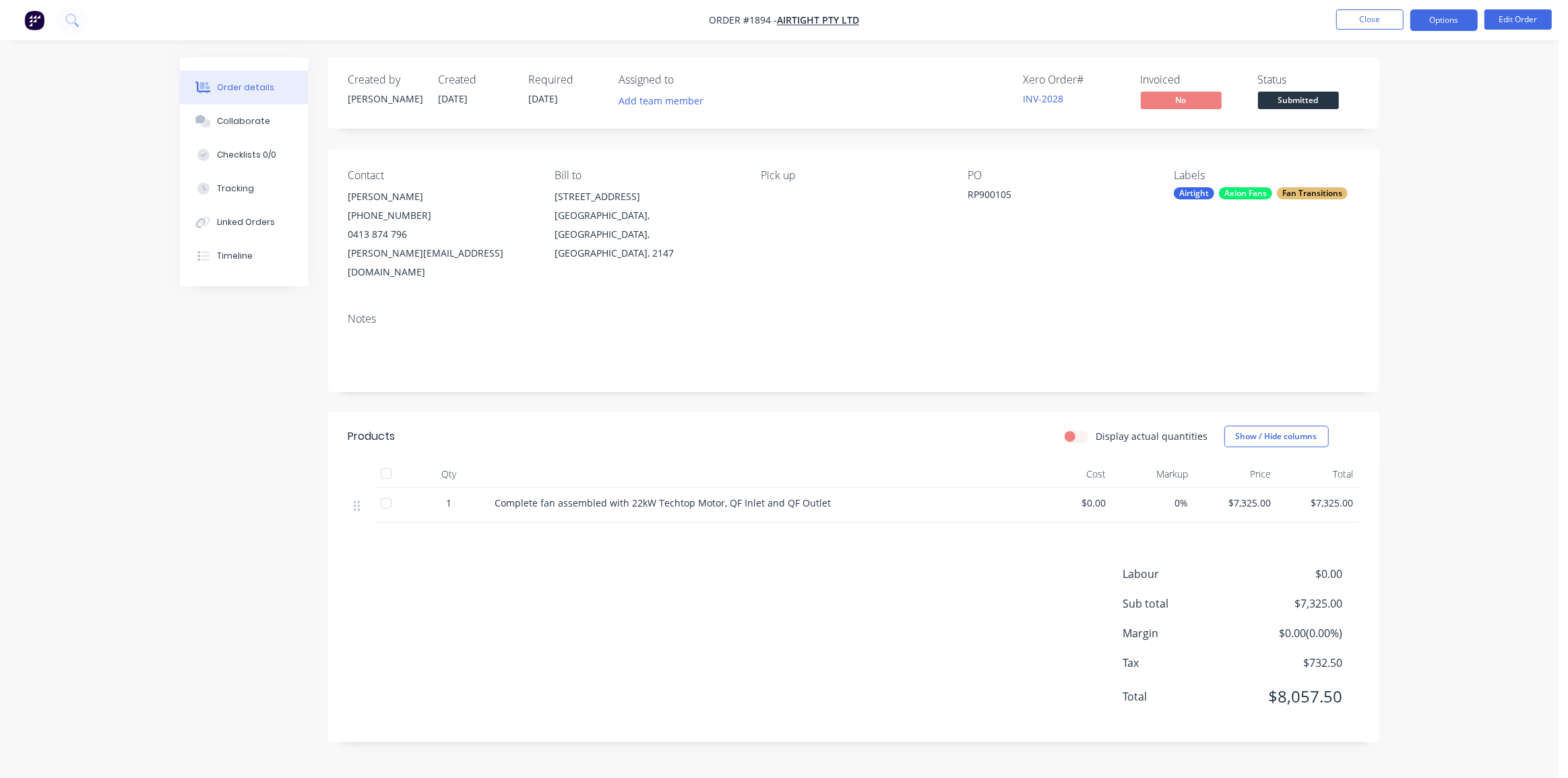
drag, startPoint x: 1453, startPoint y: 51, endPoint x: 1445, endPoint y: 25, distance: 27.2
click at [1452, 49] on div "Order details Collaborate Checklists 0/0 Tracking Linked Orders Timeline Order …" at bounding box center [779, 389] width 1558 height 778
click at [1442, 16] on button "Options" at bounding box center [1444, 20] width 68 height 21
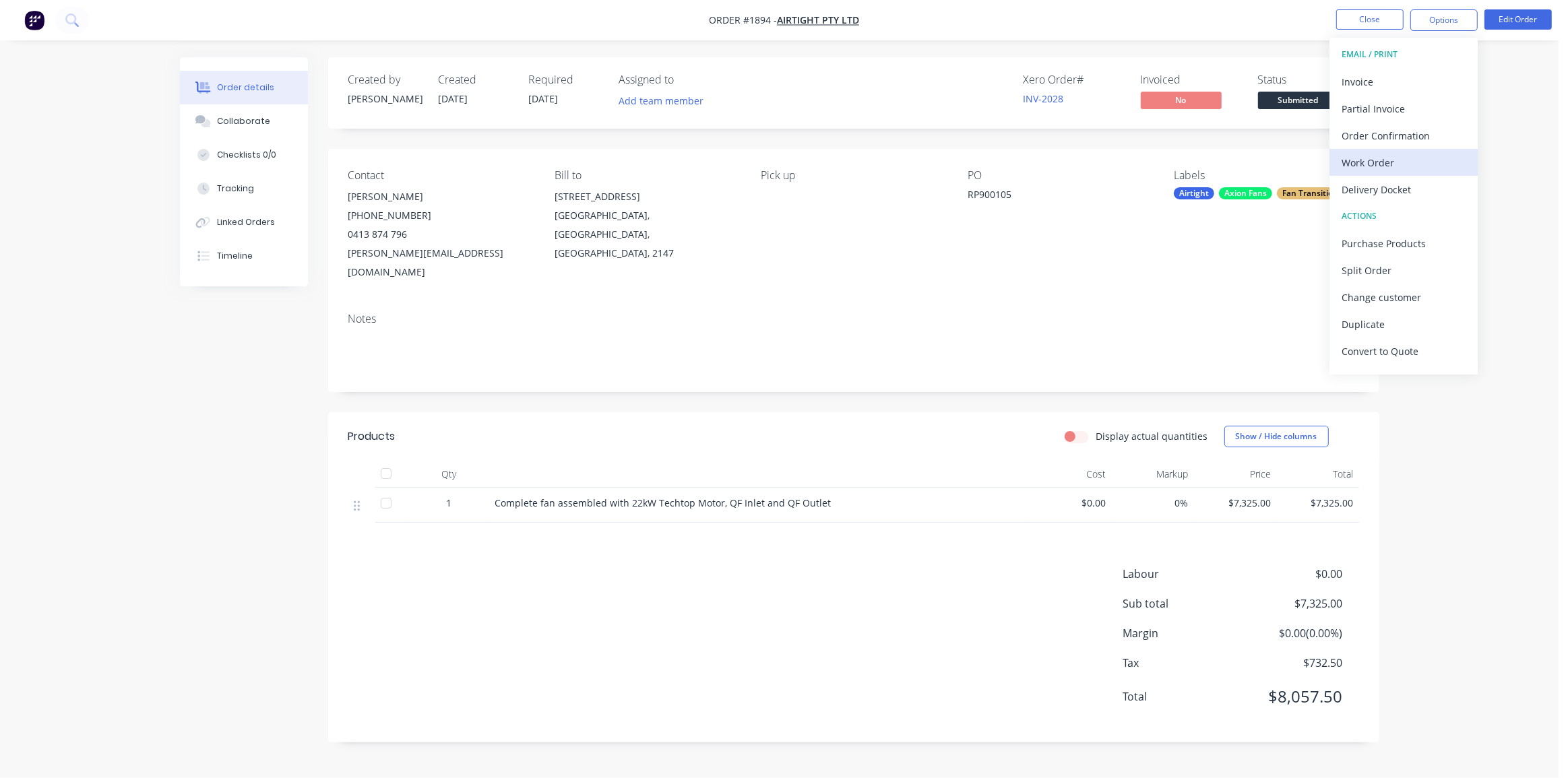
click at [1384, 159] on div "Work Order" at bounding box center [1403, 163] width 124 height 19
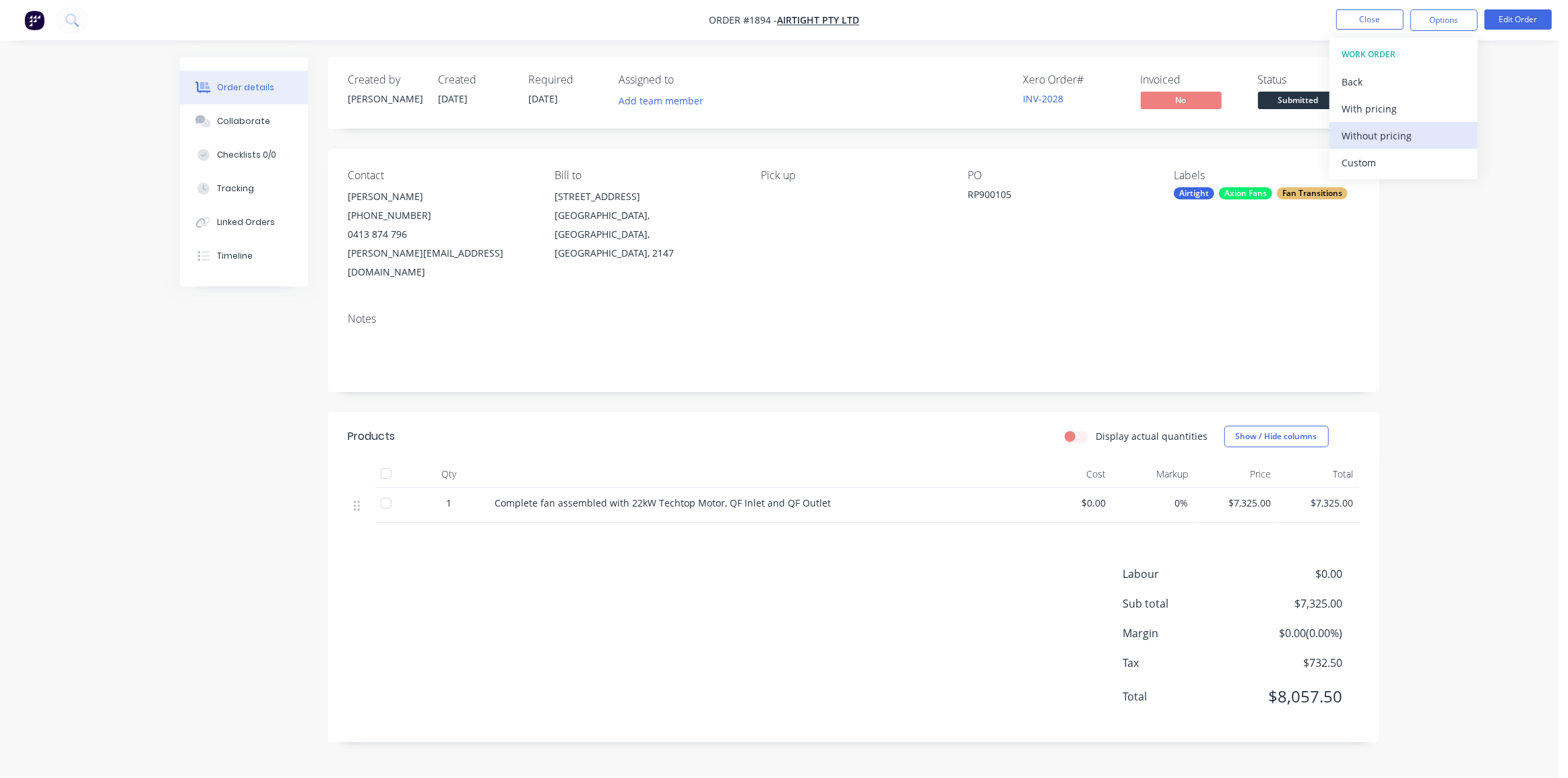
drag, startPoint x: 1389, startPoint y: 135, endPoint x: 1409, endPoint y: 129, distance: 20.9
click at [1409, 129] on div "Without pricing" at bounding box center [1403, 136] width 124 height 19
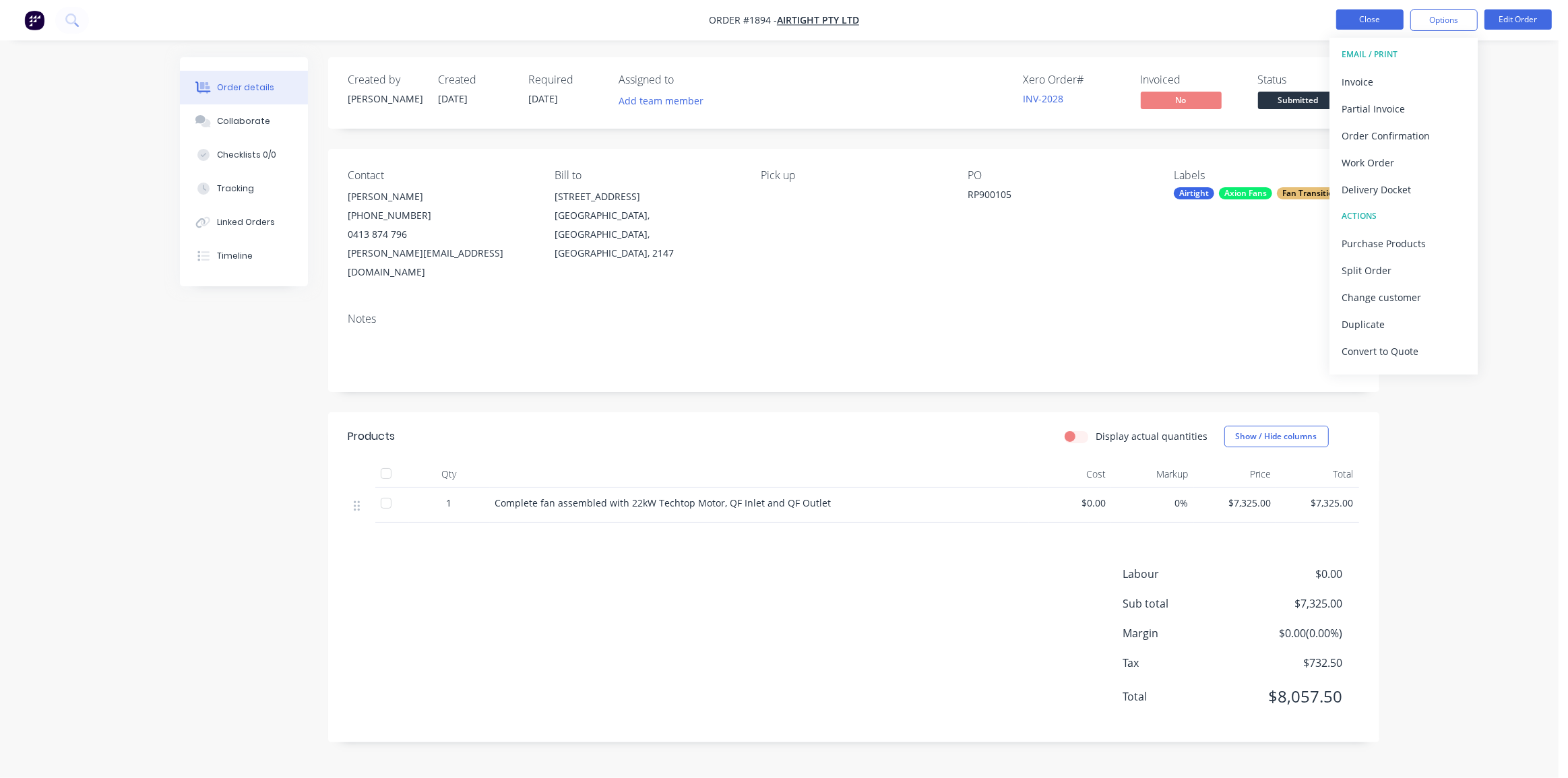
click at [1360, 14] on button "Close" at bounding box center [1369, 19] width 68 height 20
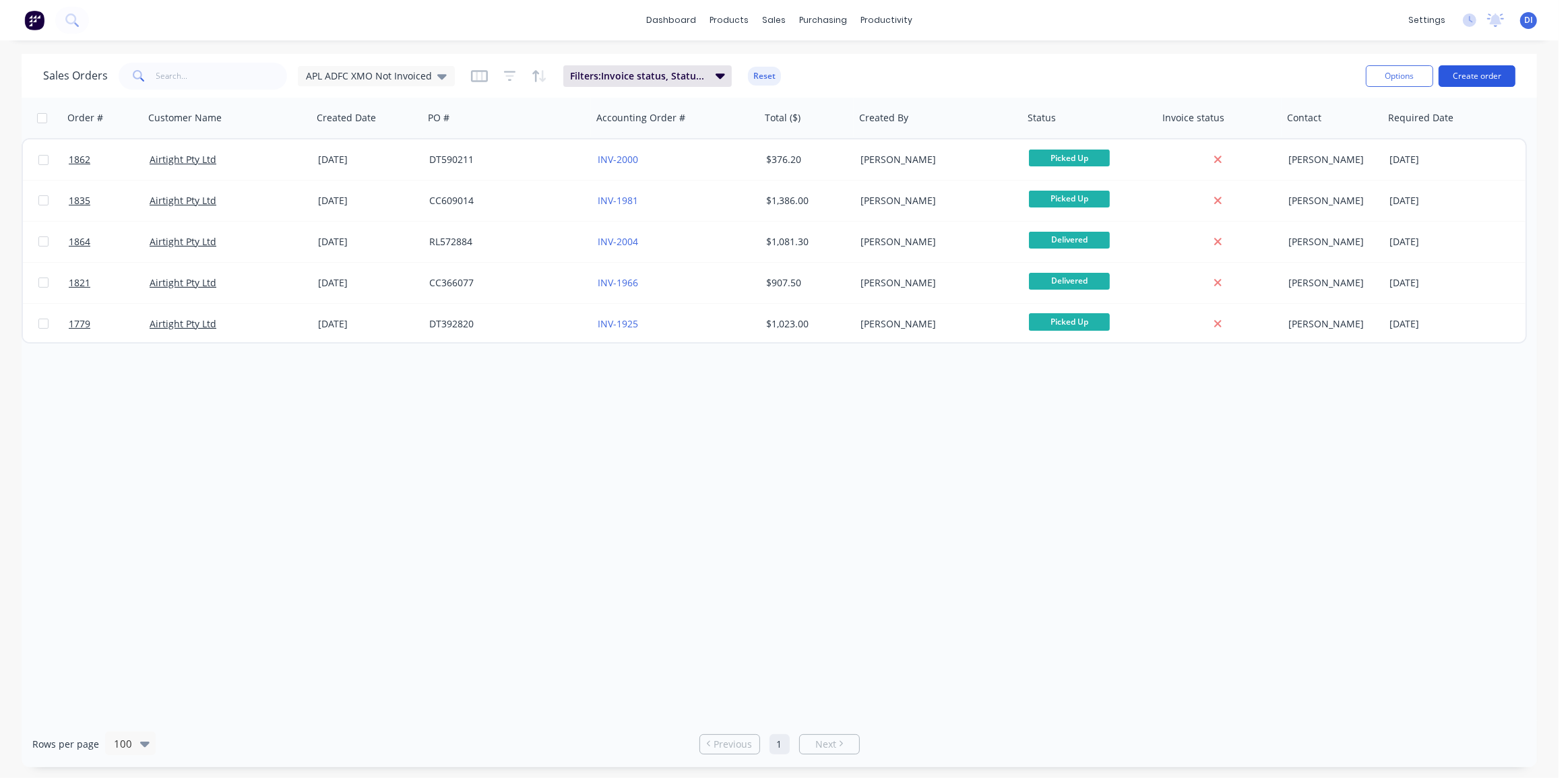
click at [1453, 72] on button "Create order" at bounding box center [1476, 76] width 77 height 21
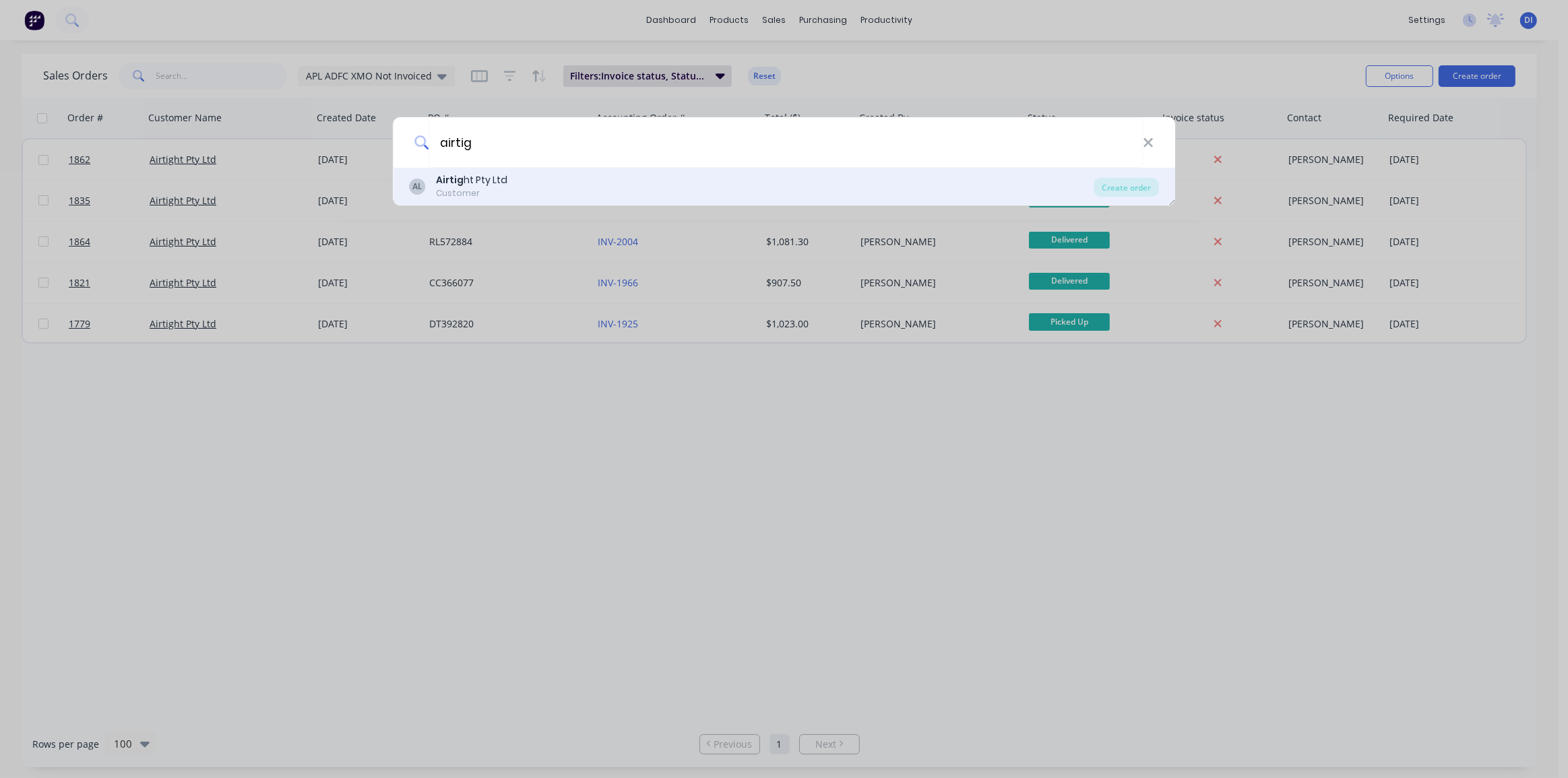
type input "airtig"
click at [523, 186] on div "AL Airtig ht Pty Ltd Customer" at bounding box center [751, 186] width 685 height 26
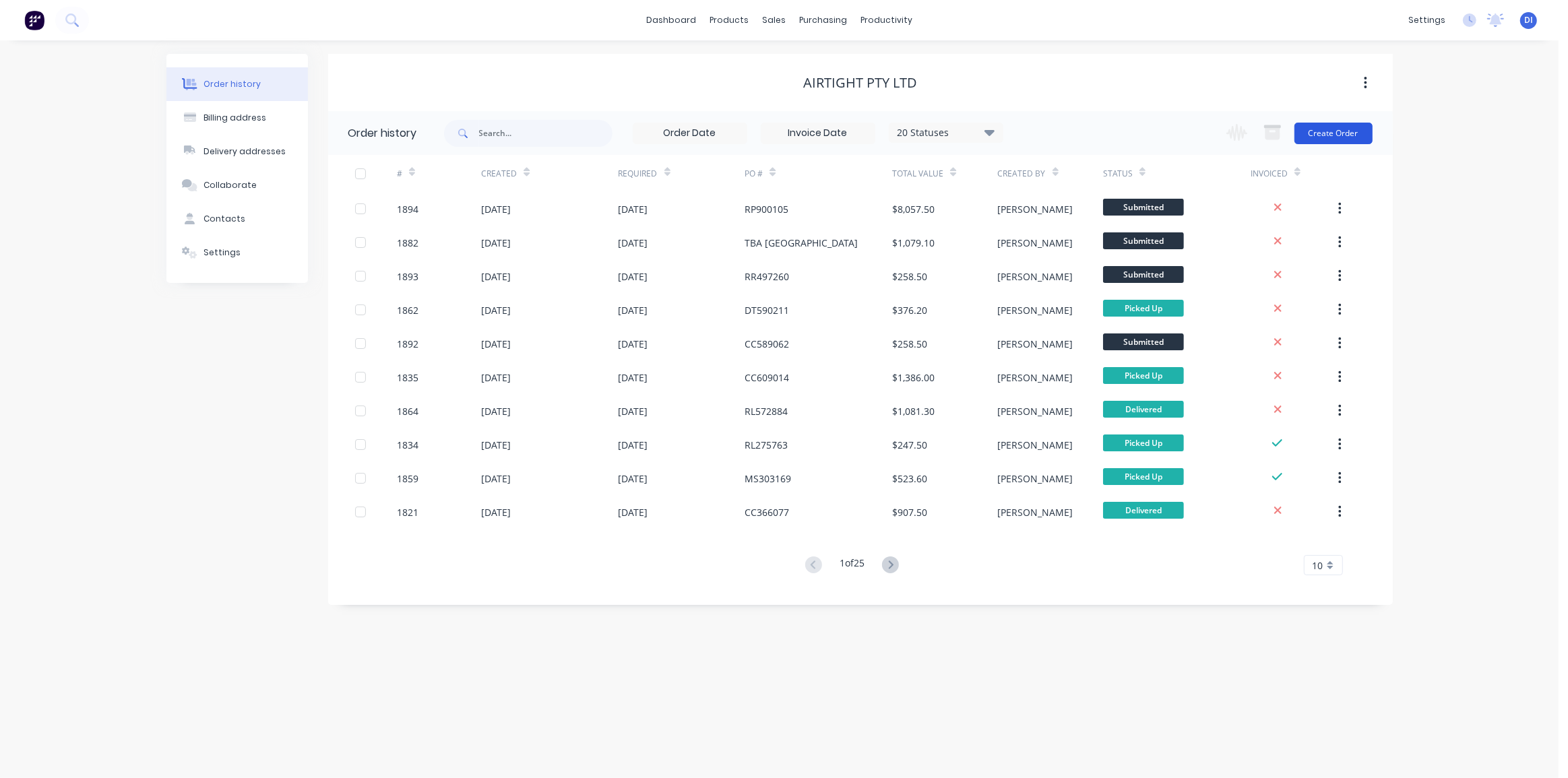
click at [1345, 135] on button "Create Order" at bounding box center [1333, 134] width 78 height 21
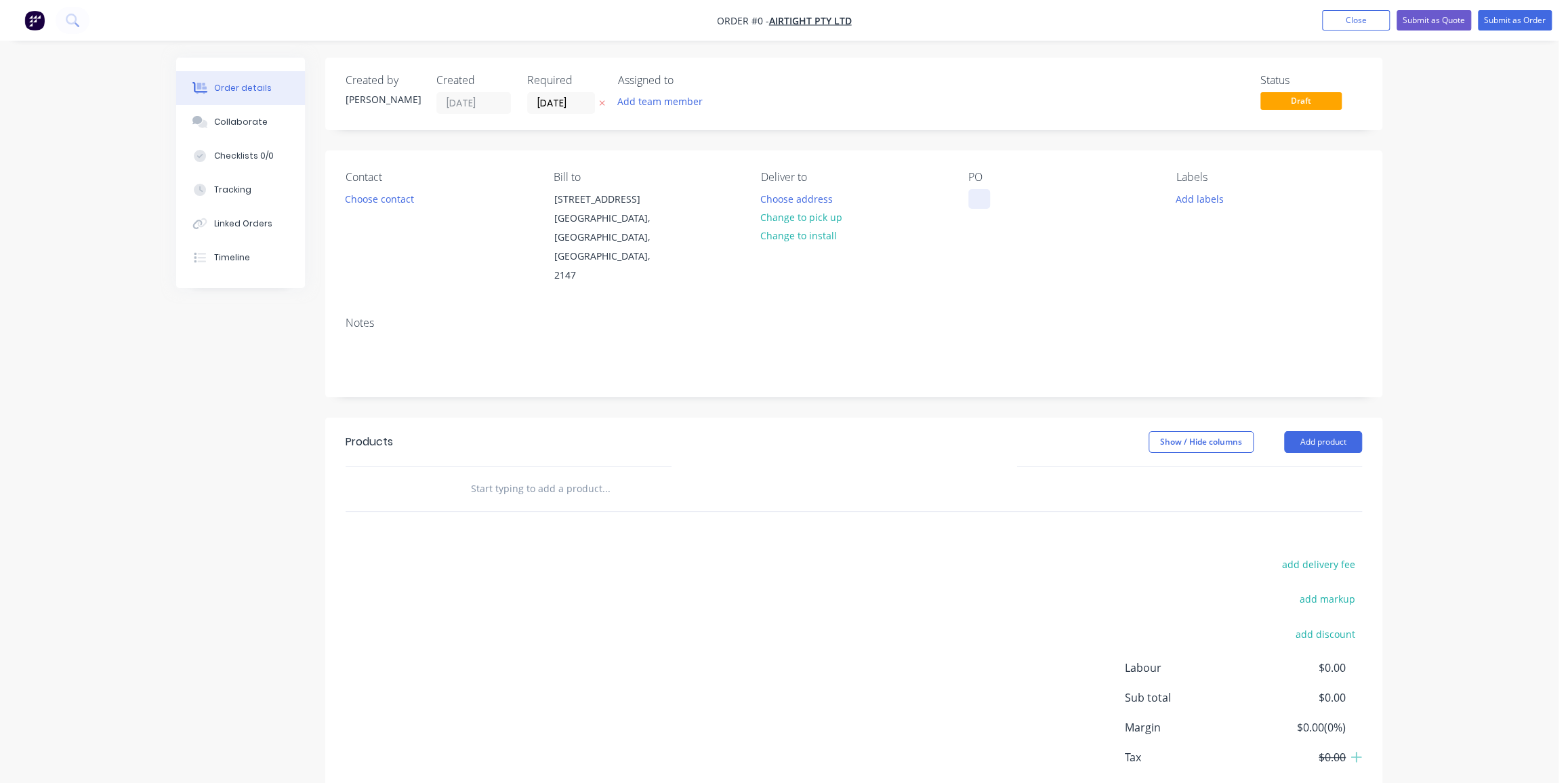
click at [964, 190] on div "Contact Choose contact [PERSON_NAME] to [STREET_ADDRESS] Deliver to Choose addr…" at bounding box center [854, 227] width 1056 height 155
click at [970, 194] on div at bounding box center [978, 199] width 21 height 20
paste div
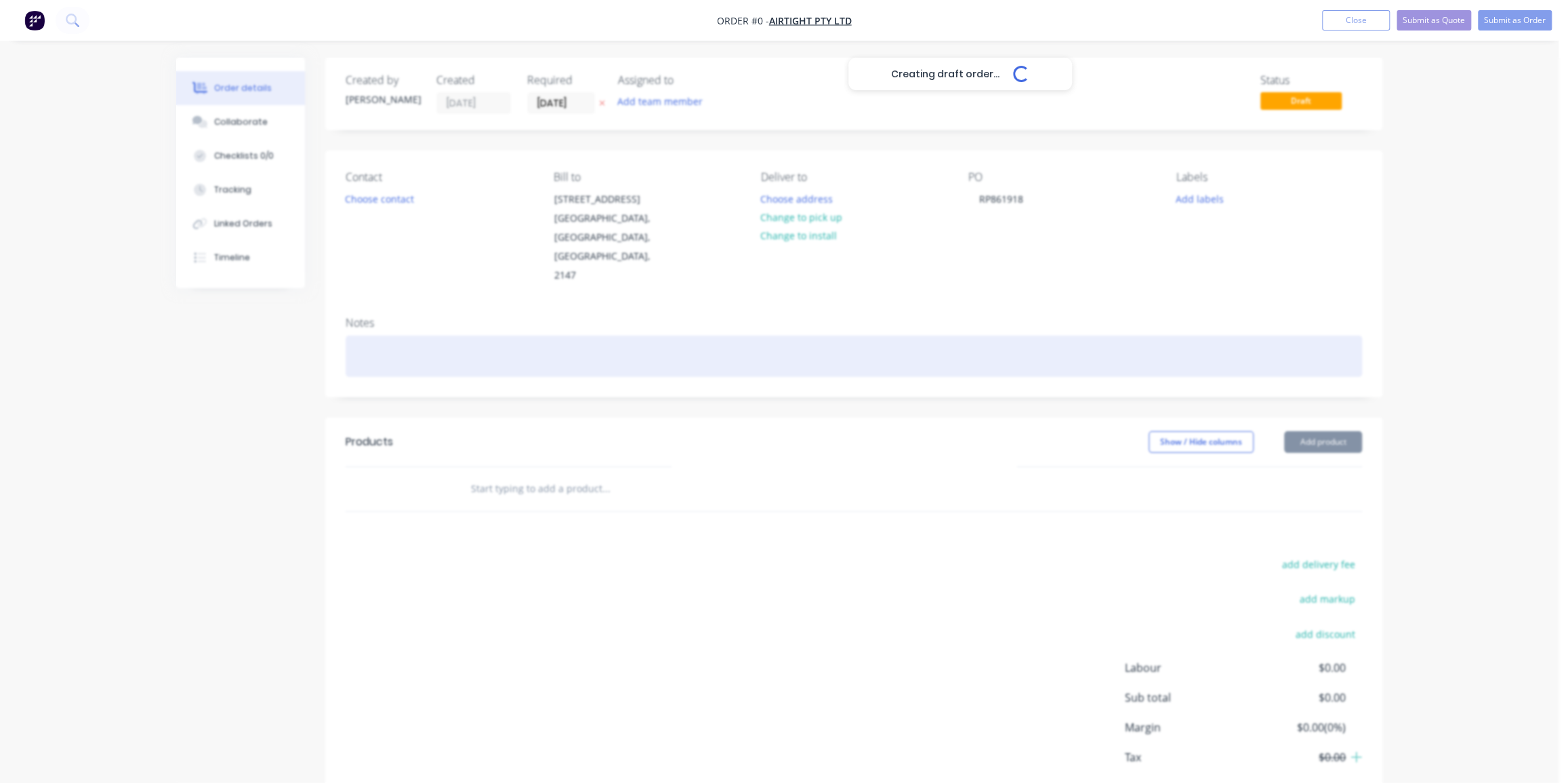
click at [494, 333] on div "Creating draft order... Loading... Order details Collaborate Checklists 0/0 Tra…" at bounding box center [779, 457] width 1233 height 800
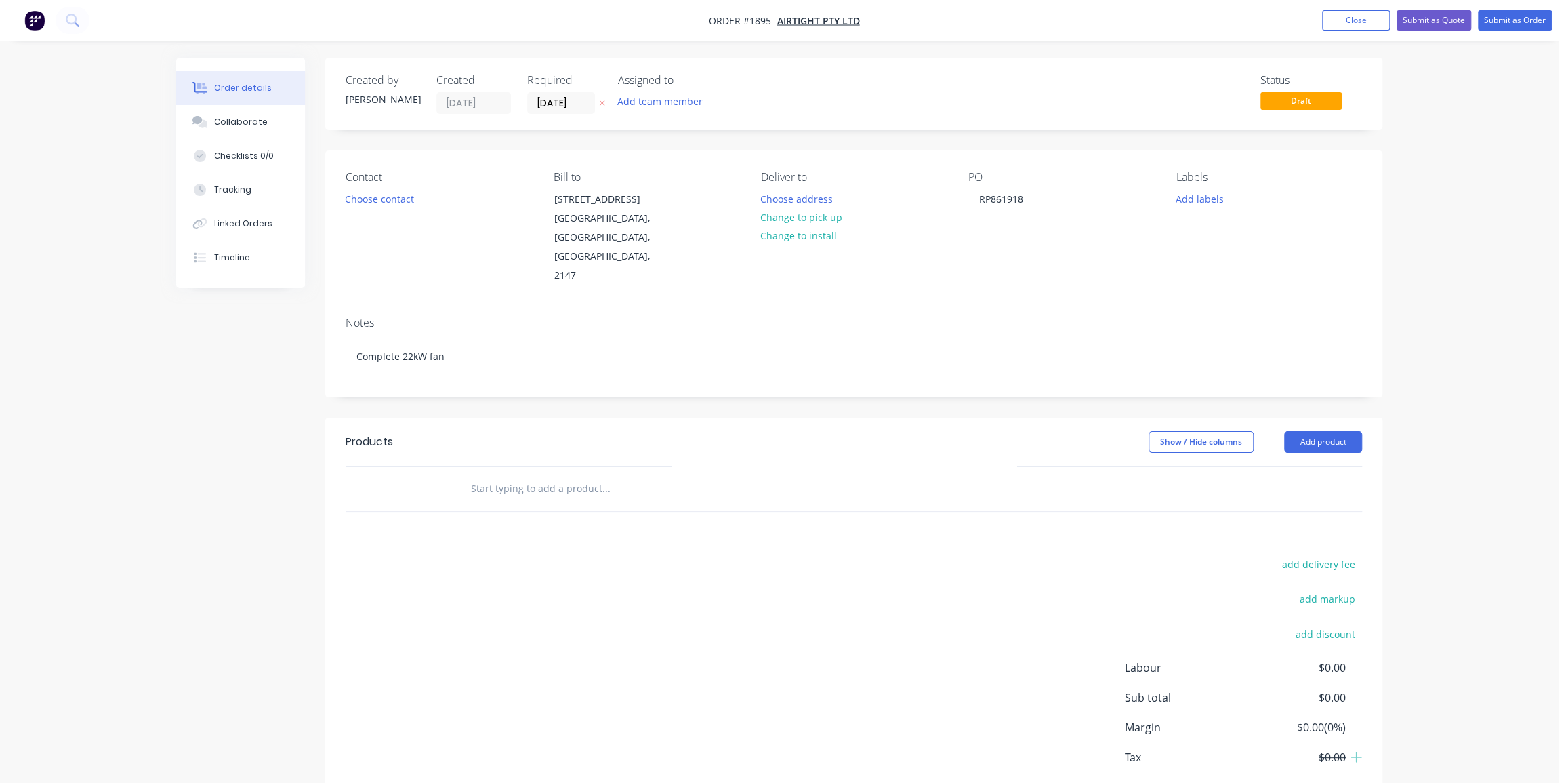
click at [1447, 319] on div "Order details Collaborate Checklists 0/0 Tracking Linked Orders Timeline Order …" at bounding box center [779, 428] width 1558 height 857
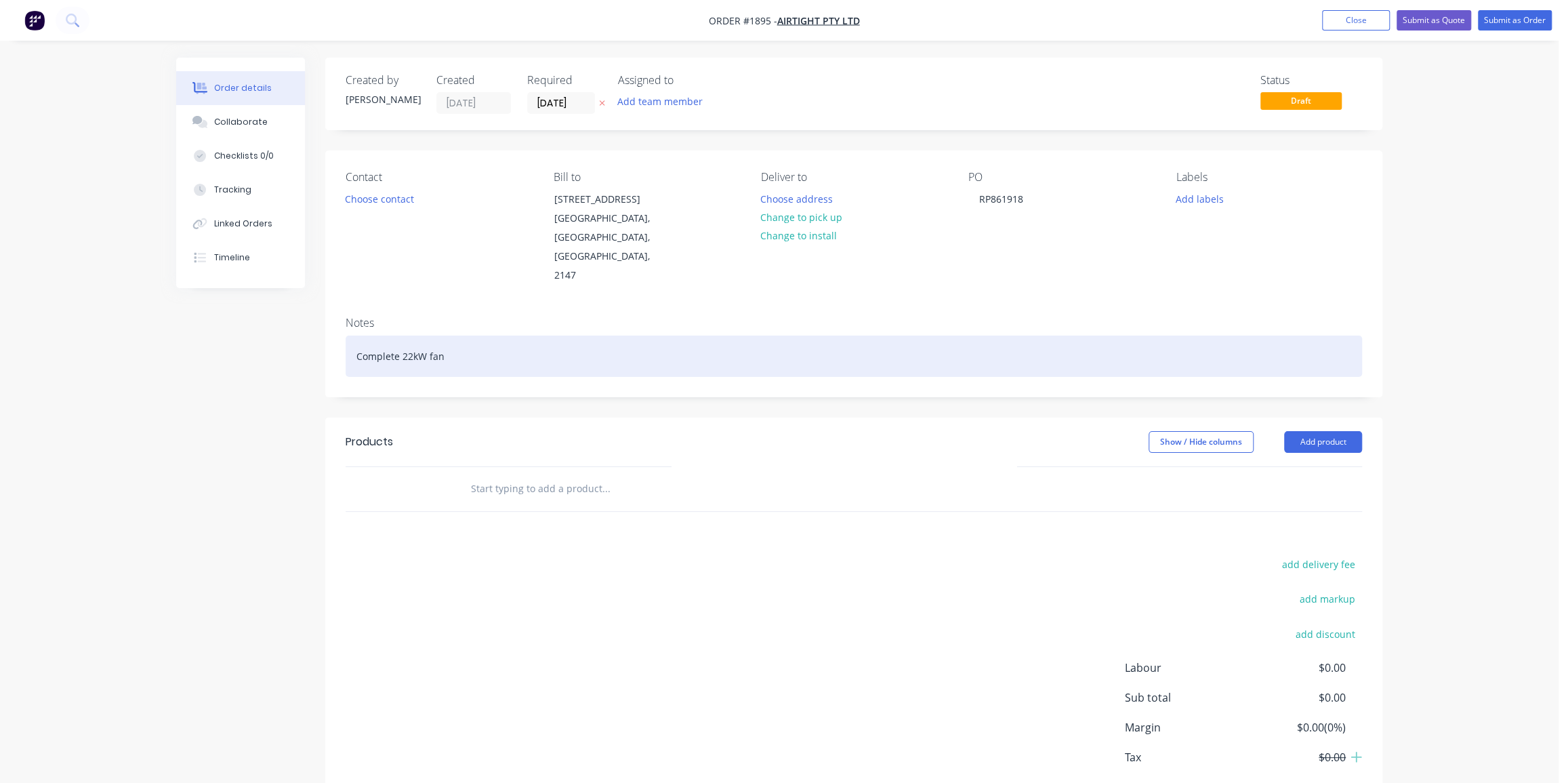
click at [620, 344] on div "Complete 22kW fan" at bounding box center [854, 356] width 1016 height 41
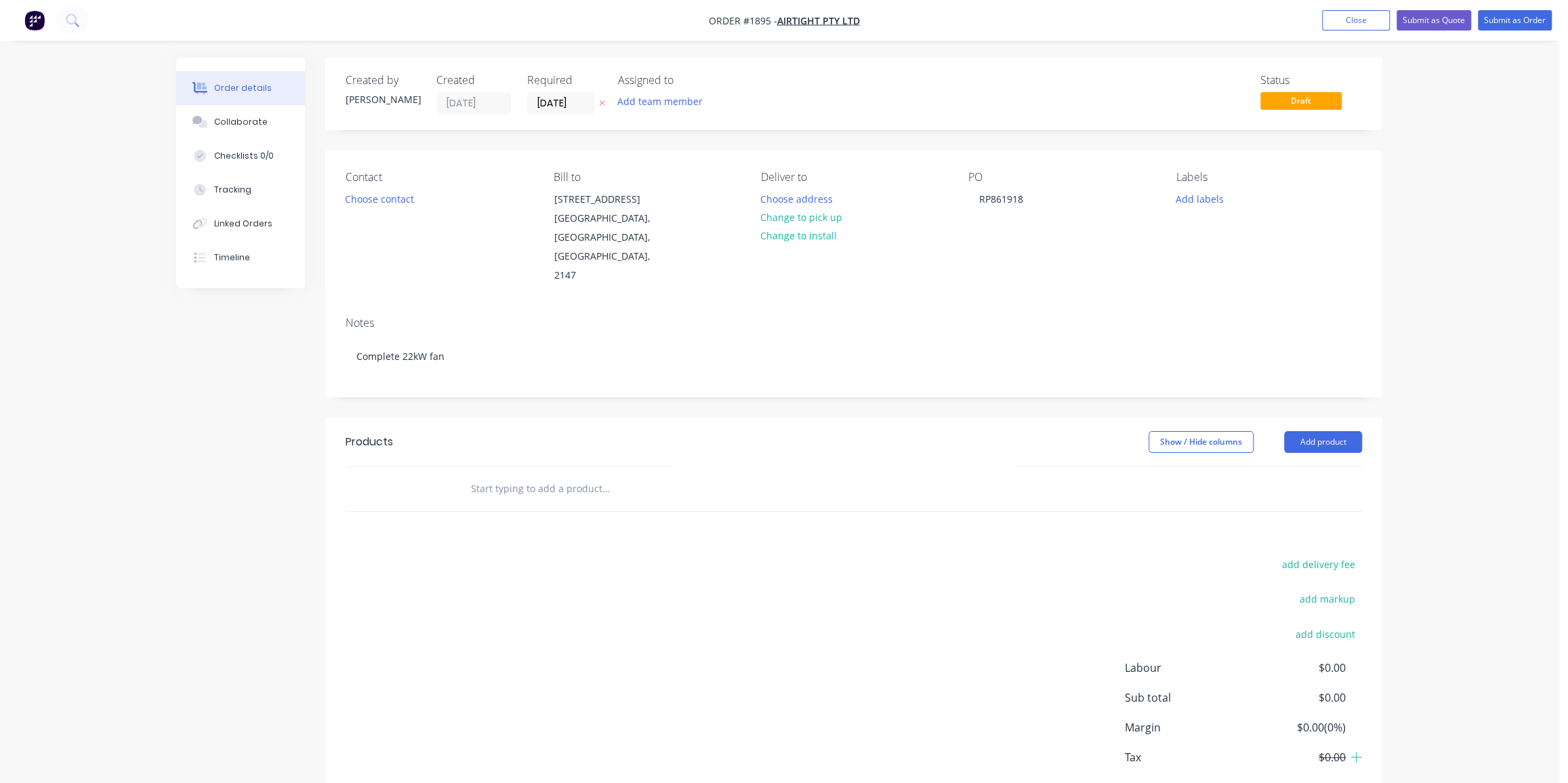
click at [1435, 373] on div "Order details Collaborate Checklists 0/0 Tracking Linked Orders Timeline Order …" at bounding box center [779, 428] width 1558 height 857
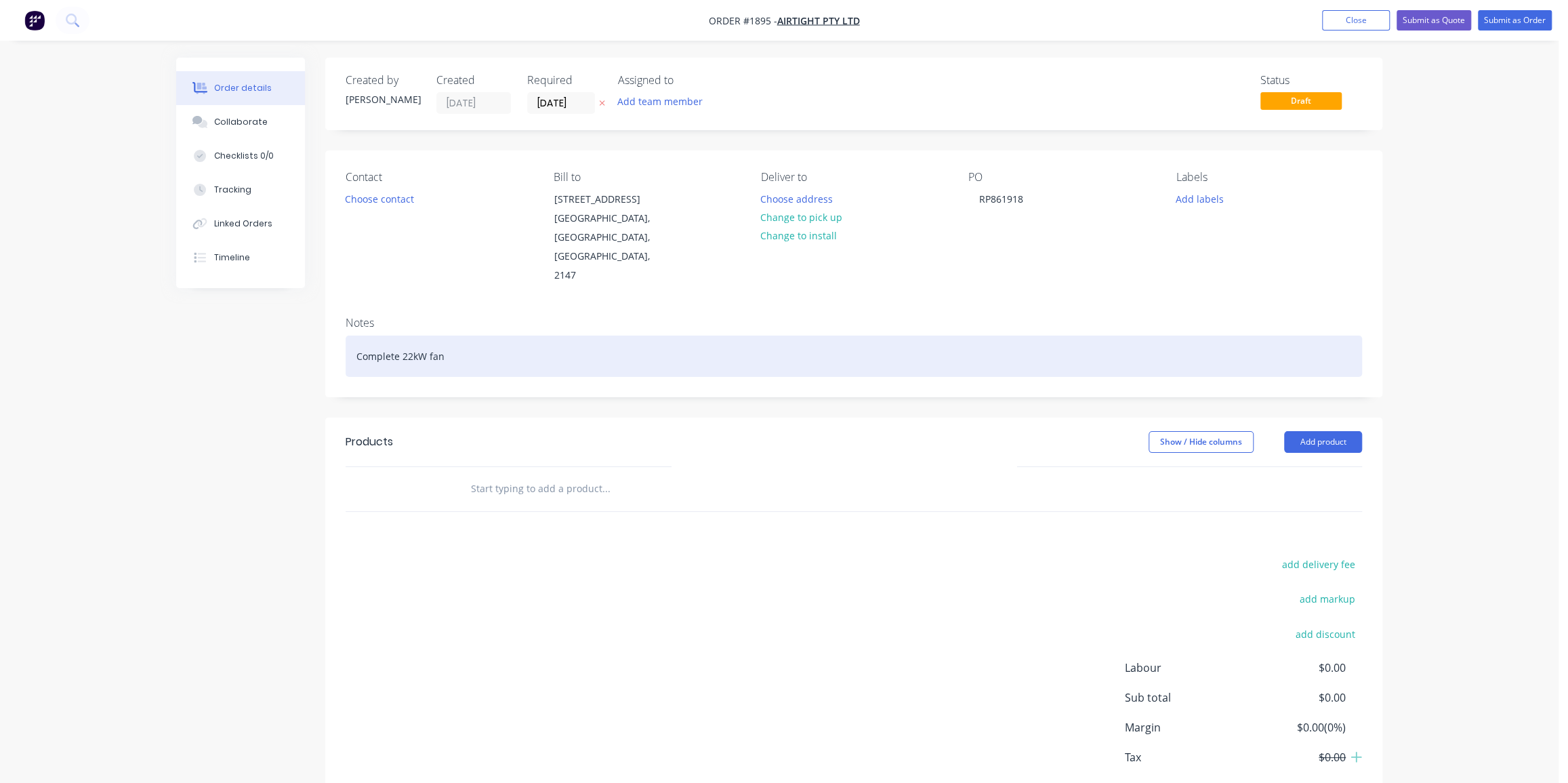
click at [518, 335] on div "Complete 22kW fan" at bounding box center [854, 356] width 1016 height 41
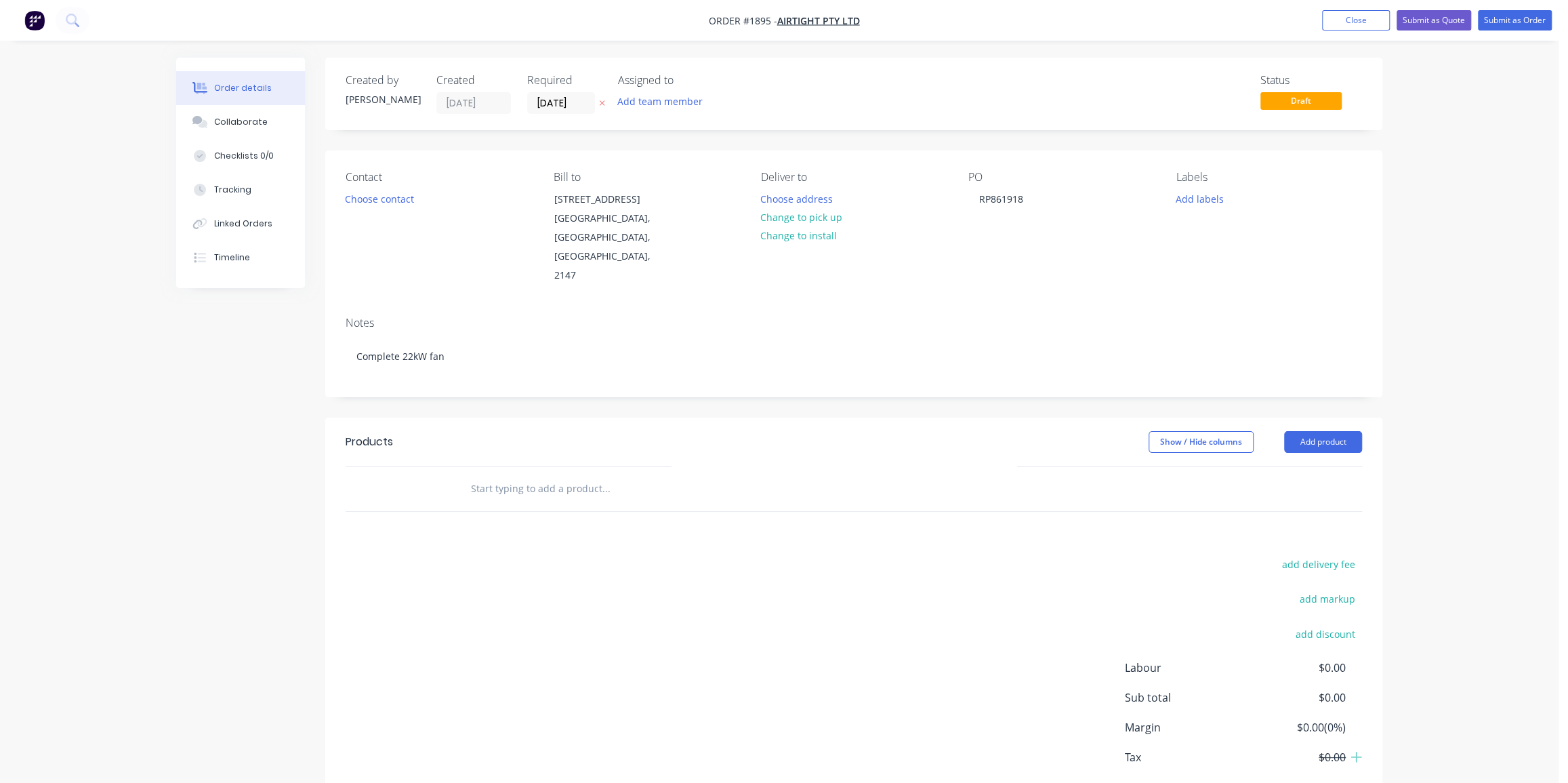
click at [1459, 341] on div "Order details Collaborate Checklists 0/0 Tracking Linked Orders Timeline Order …" at bounding box center [779, 428] width 1558 height 857
click at [1493, 285] on div "Order details Collaborate Checklists 0/0 Tracking Linked Orders Timeline Order …" at bounding box center [779, 428] width 1558 height 857
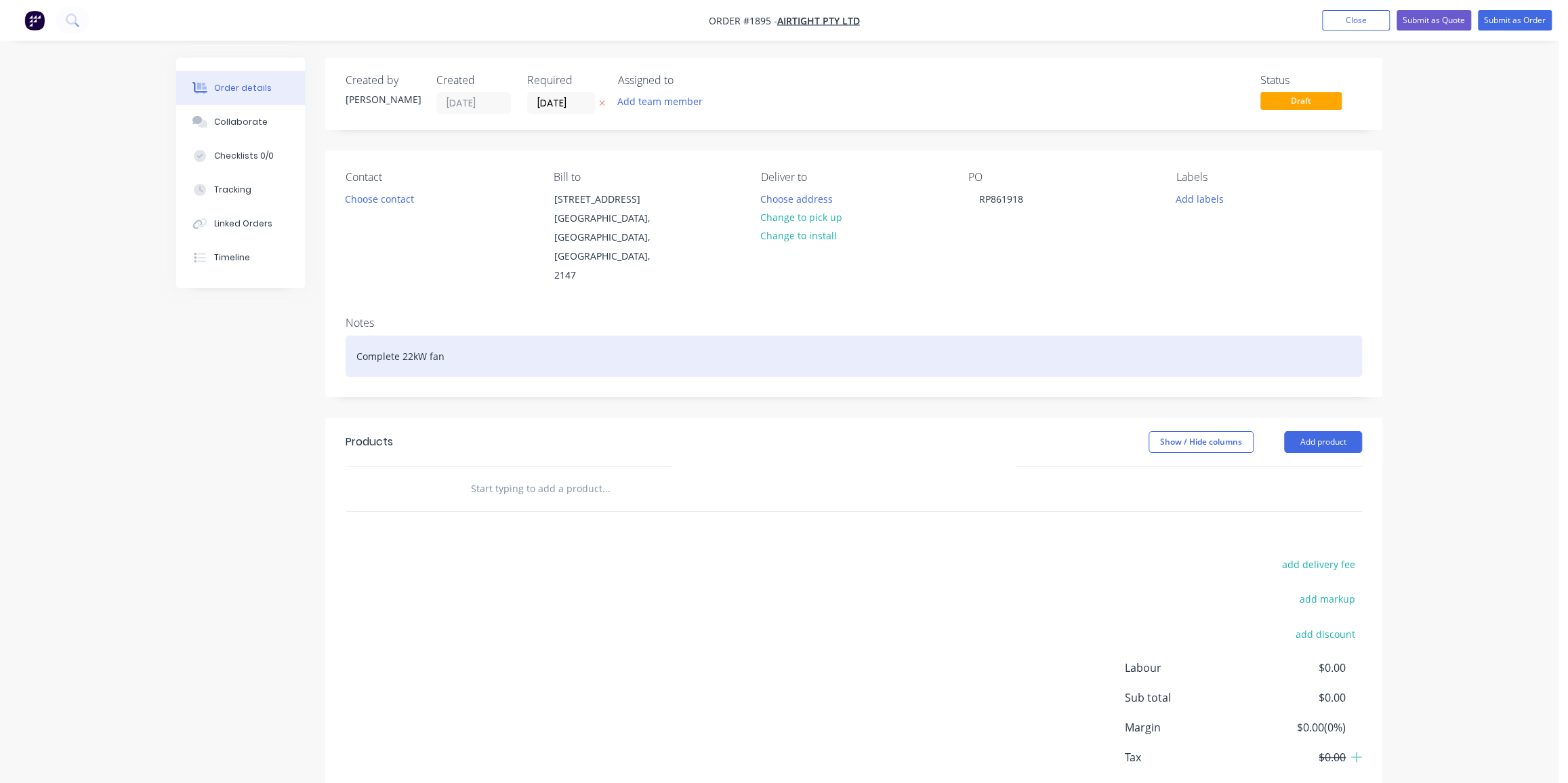
click at [552, 335] on div "Complete 22kW fan" at bounding box center [854, 356] width 1016 height 41
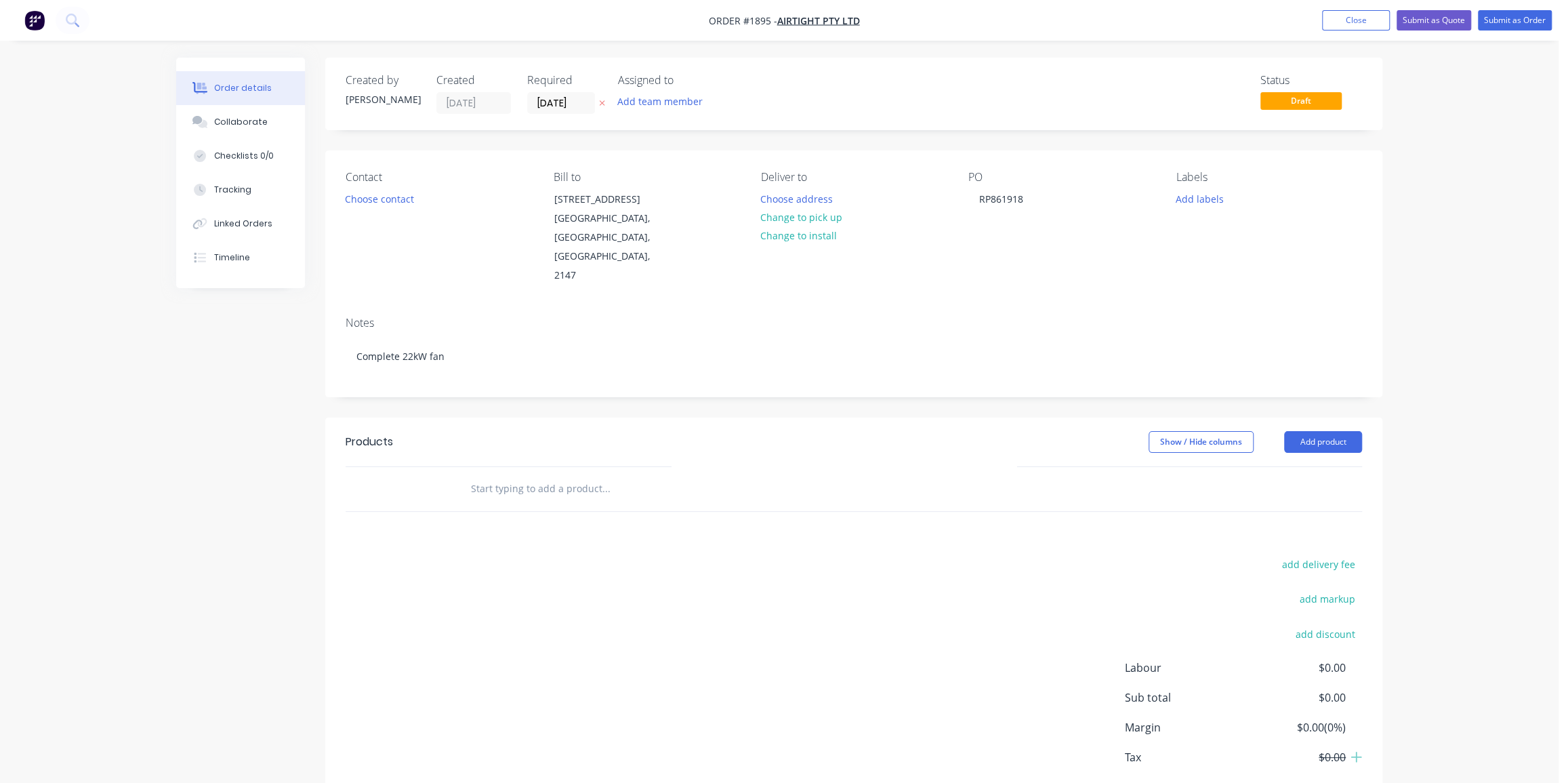
click at [584, 475] on input "text" at bounding box center [605, 489] width 271 height 27
click at [1425, 424] on div "Order details Collaborate Checklists 0/0 Tracking Linked Orders Timeline Order …" at bounding box center [779, 428] width 1558 height 857
click at [1434, 436] on div "Order details Collaborate Checklists 0/0 Tracking Linked Orders Timeline Order …" at bounding box center [779, 428] width 1558 height 857
click at [1433, 430] on div "Order details Collaborate Checklists 0/0 Tracking Linked Orders Timeline Order …" at bounding box center [779, 428] width 1558 height 857
click at [591, 555] on div "add delivery fee add markup add discount Labour $0.00 Sub total $0.00 Margin $0…" at bounding box center [854, 685] width 1016 height 261
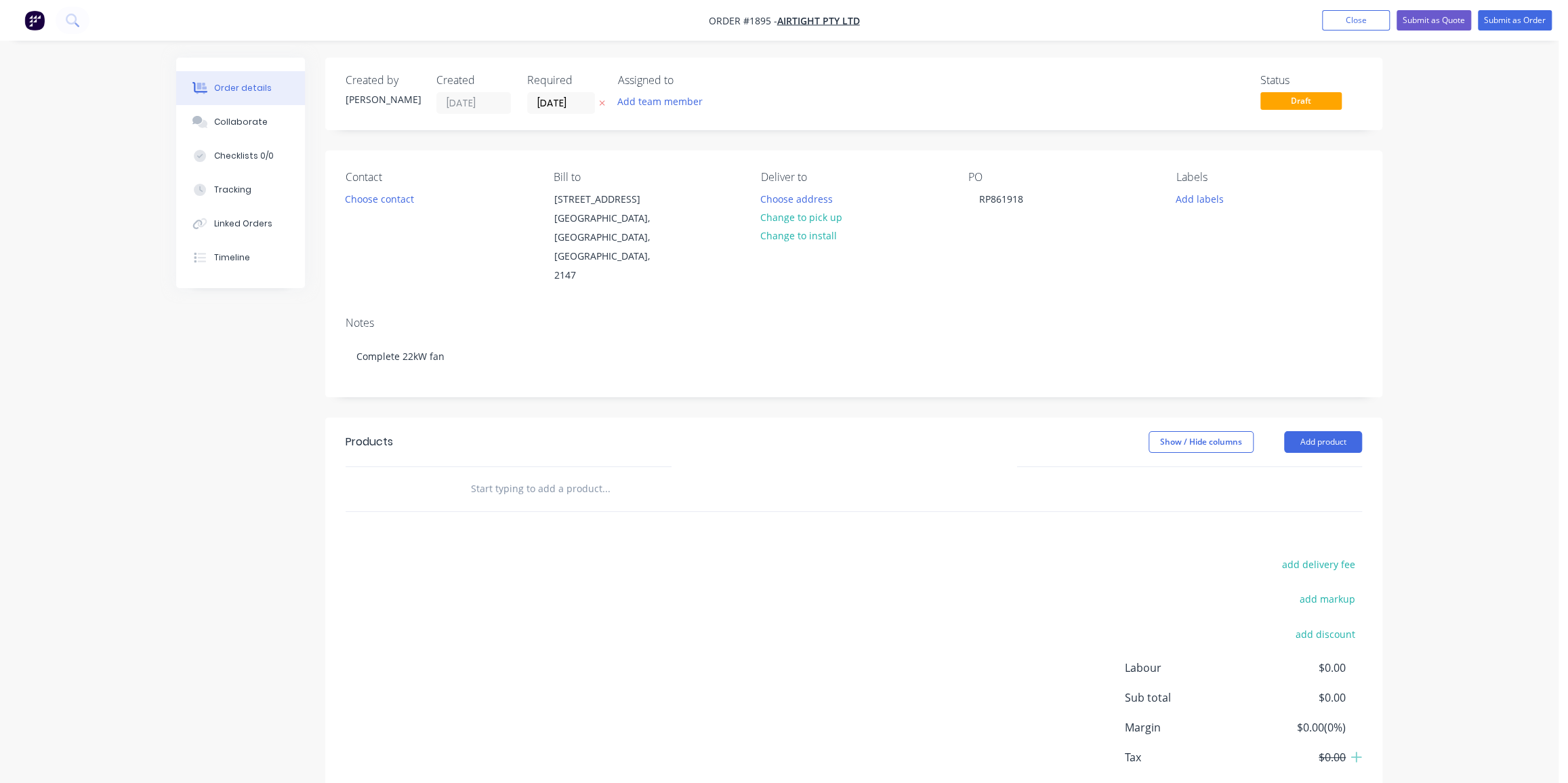
click at [561, 475] on input "text" at bounding box center [605, 489] width 271 height 27
click at [534, 475] on input "text" at bounding box center [605, 489] width 271 height 27
paste input "Complete fan assembled with 22kW Techtop Motor, QF Inlet and QF Outlet"
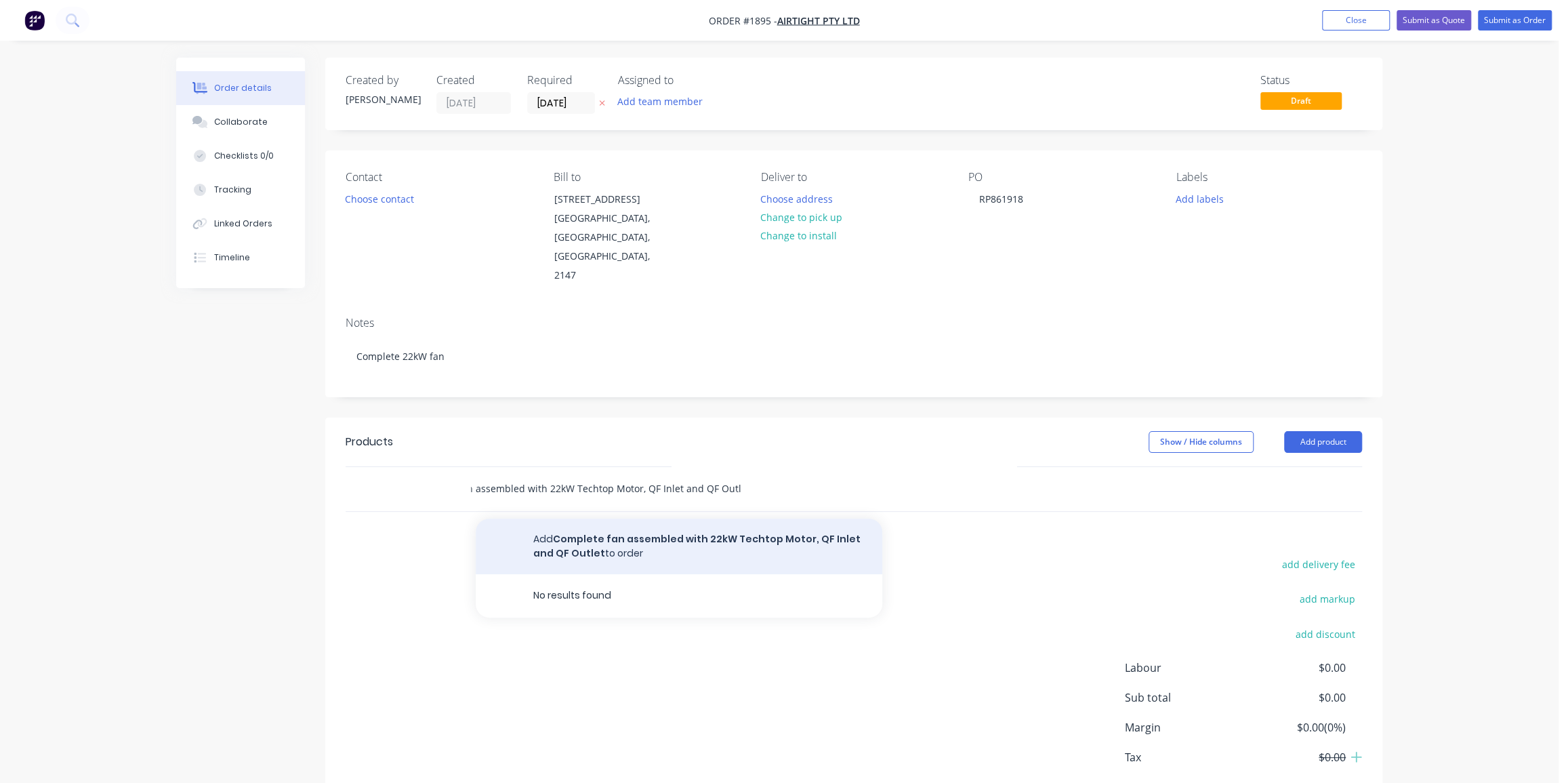
type input "Complete fan assembled with 22kW Techtop Motor, QF Inlet and QF Outlet"
click at [648, 528] on button "Add Complete fan assembled with 22kW Techtop Motor, QF Inlet and QF Outlet to o…" at bounding box center [678, 546] width 406 height 56
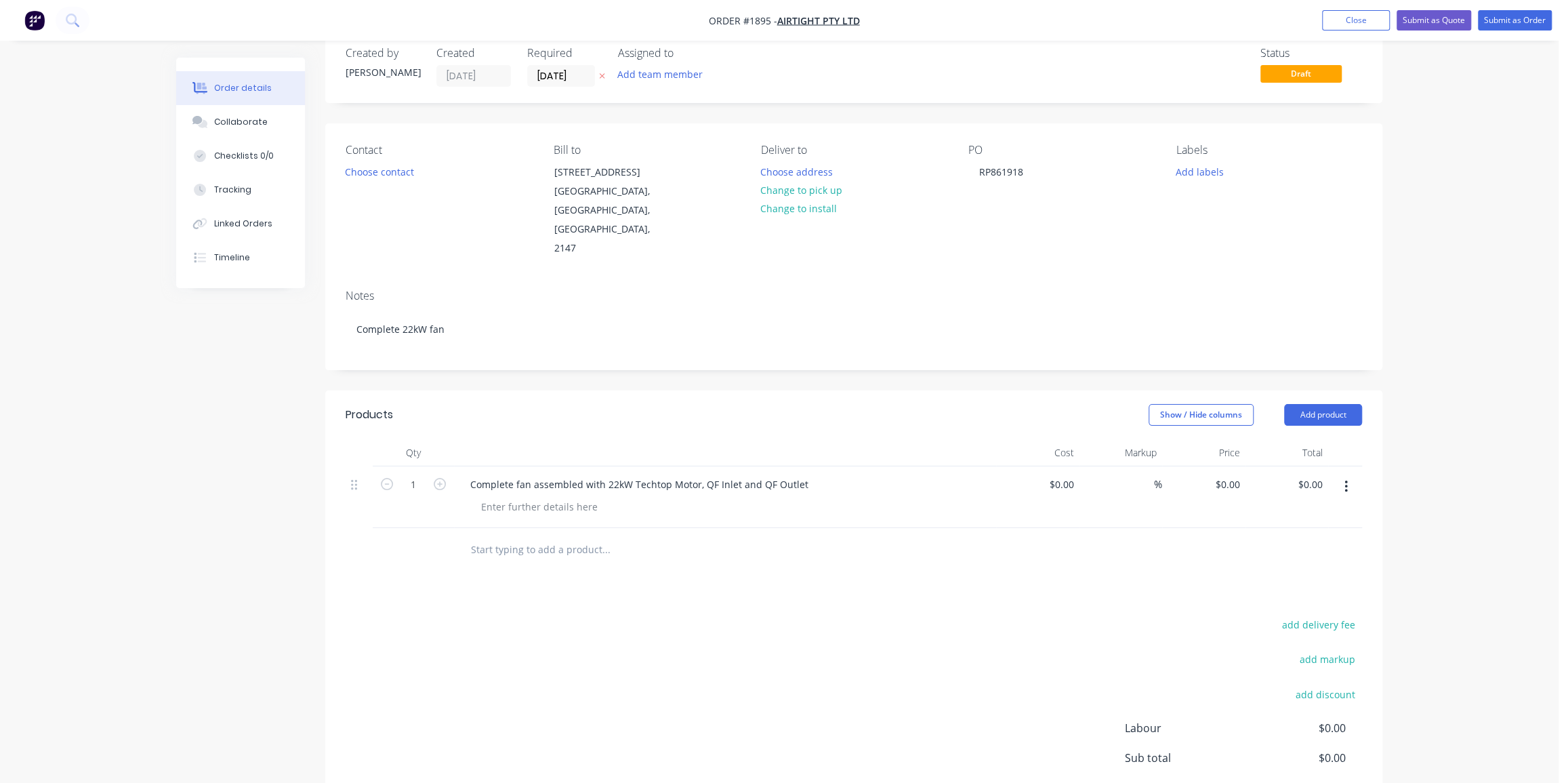
scroll to position [61, 0]
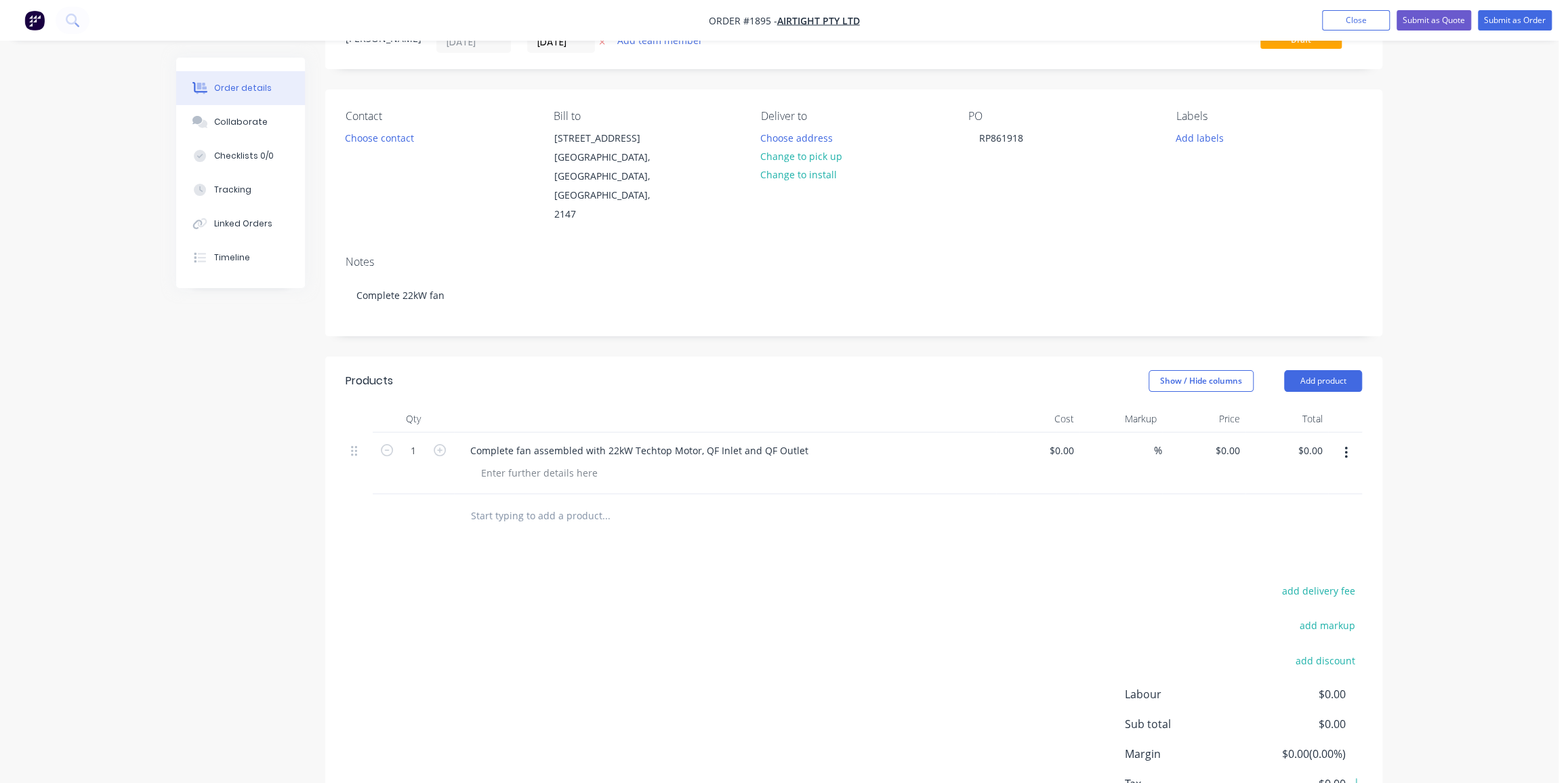
click at [1443, 406] on div "Order details Collaborate Checklists 0/0 Tracking Linked Orders Timeline Order …" at bounding box center [779, 411] width 1558 height 945
click at [1238, 441] on input "0" at bounding box center [1230, 450] width 31 height 20
type input "$7,325.00"
click at [1436, 424] on div "Order details Collaborate Checklists 0/0 Tracking Linked Orders Timeline Order …" at bounding box center [779, 411] width 1558 height 945
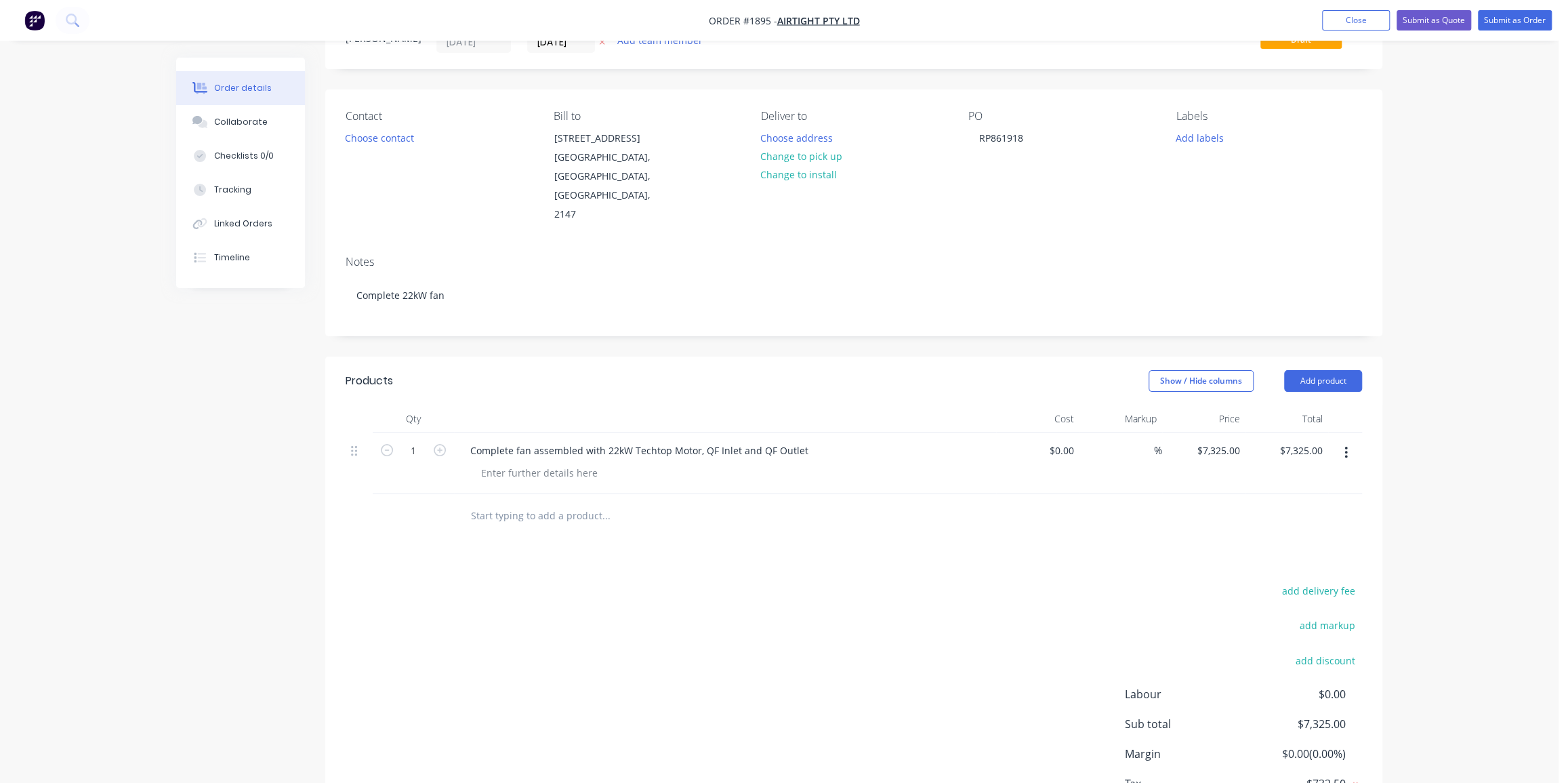
click at [1436, 422] on div "Order details Collaborate Checklists 0/0 Tracking Linked Orders Timeline Order …" at bounding box center [779, 411] width 1558 height 945
click at [1395, 241] on div "Order details Collaborate Checklists 0/0 Tracking Linked Orders Timeline Order …" at bounding box center [779, 441] width 1233 height 887
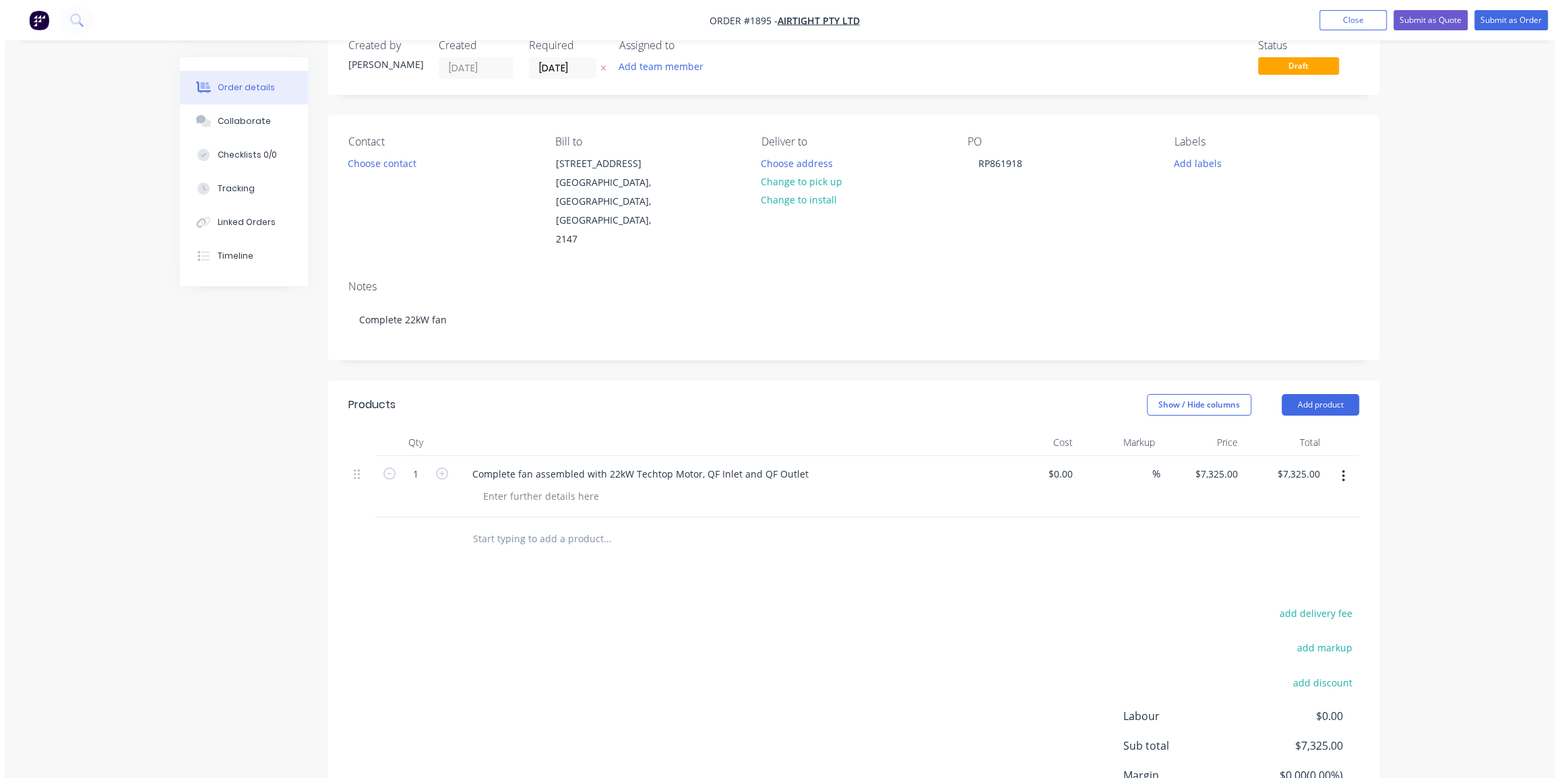
scroll to position [0, 0]
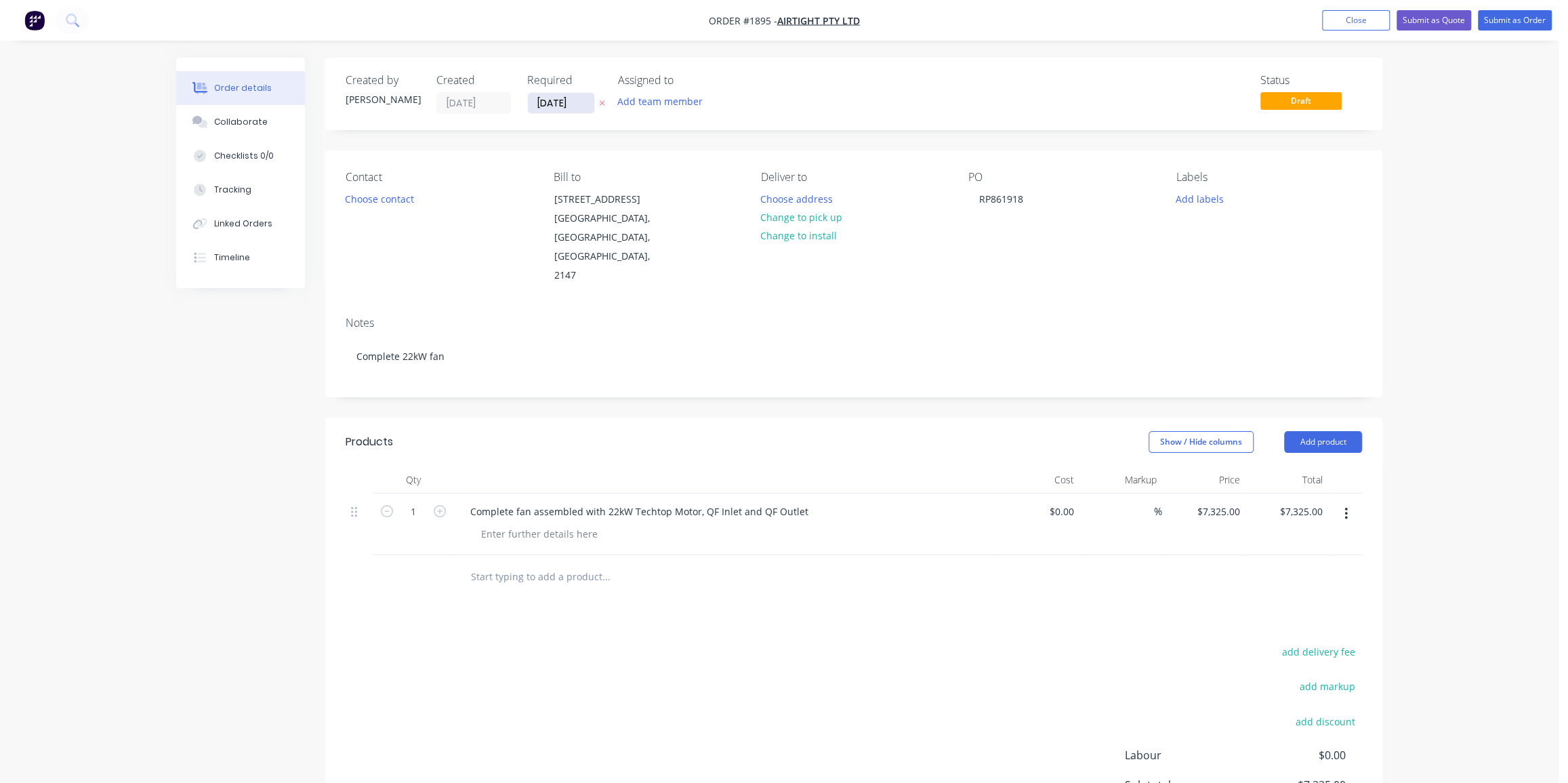
click at [551, 97] on input "[DATE]" at bounding box center [561, 102] width 66 height 20
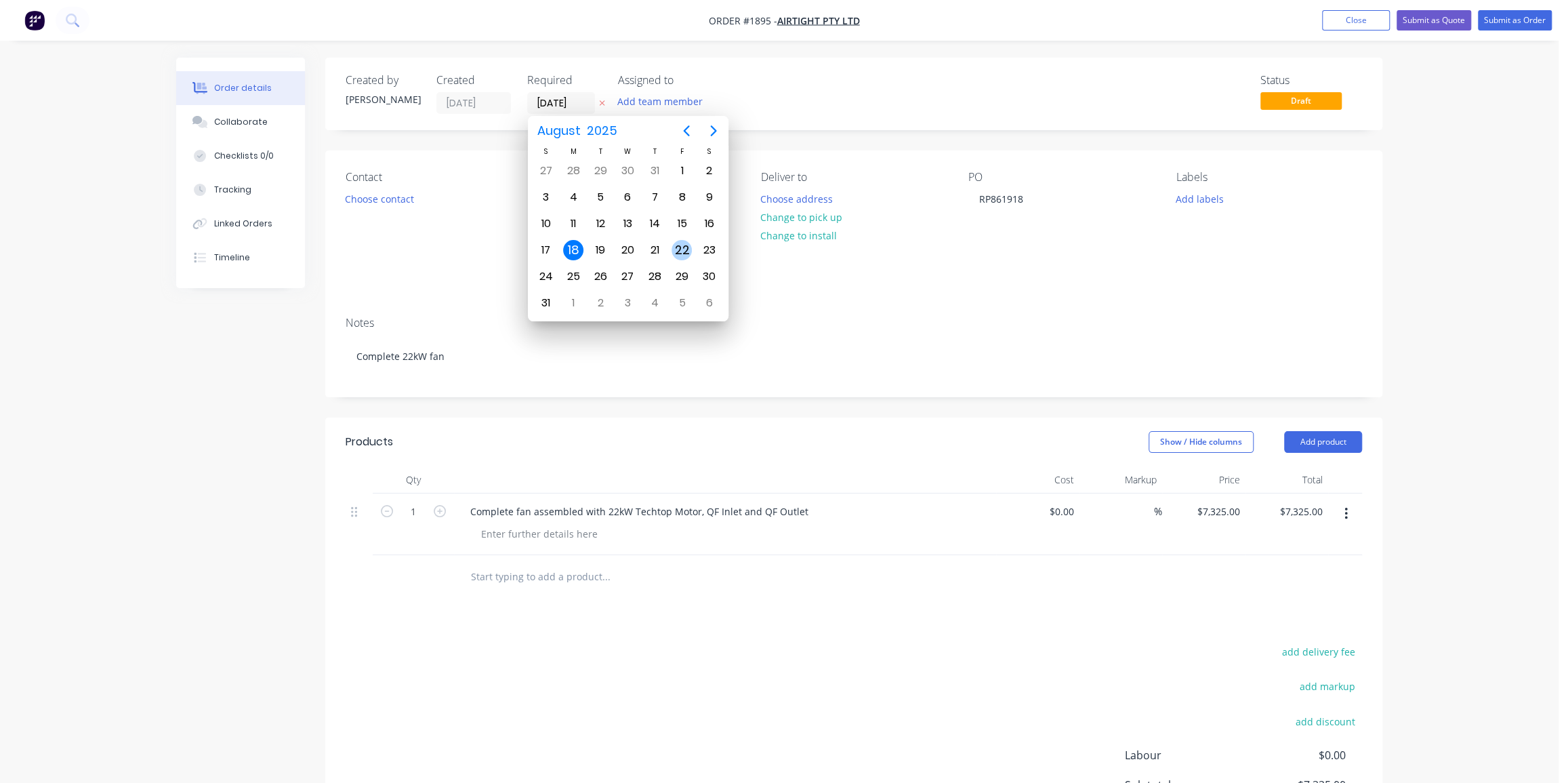
click at [683, 251] on div "22" at bounding box center [681, 250] width 20 height 20
type input "[DATE]"
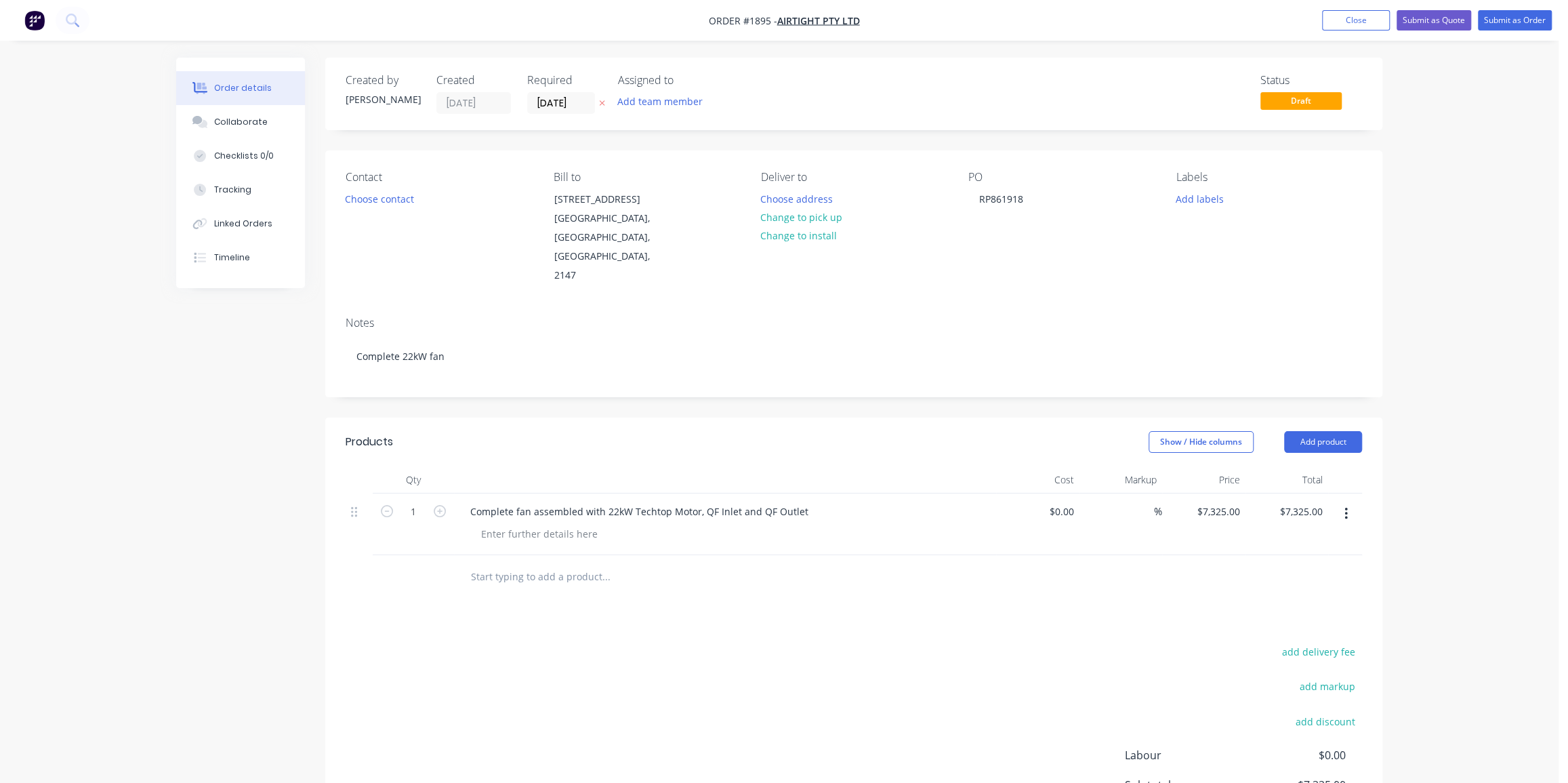
click at [1412, 240] on div "Order details Collaborate Checklists 0/0 Tracking Linked Orders Timeline Order …" at bounding box center [779, 472] width 1558 height 945
click at [221, 122] on div "Collaborate" at bounding box center [241, 122] width 54 height 13
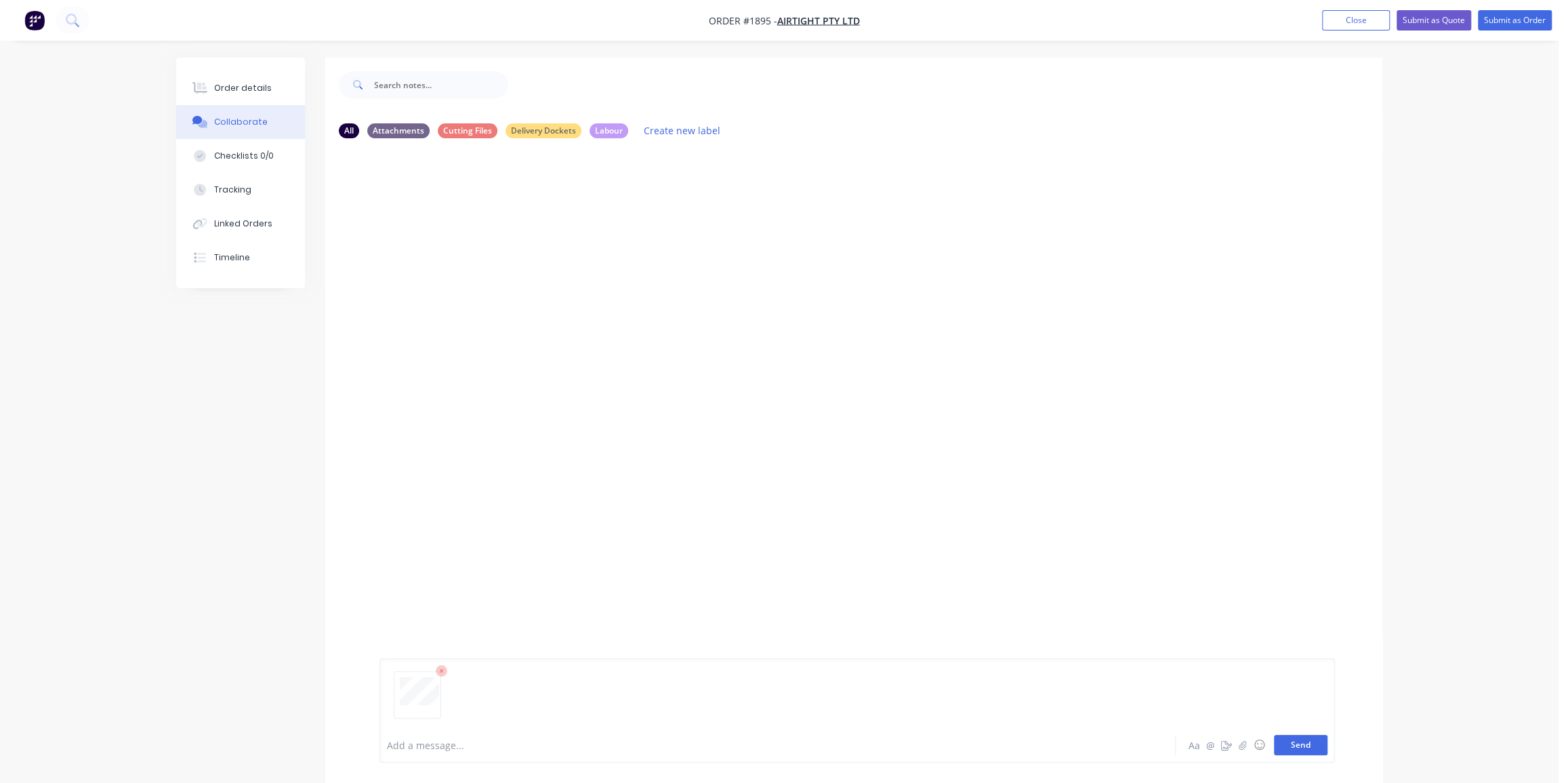
click at [1301, 741] on button "Send" at bounding box center [1300, 745] width 54 height 20
click at [241, 82] on div "Order details" at bounding box center [243, 88] width 57 height 13
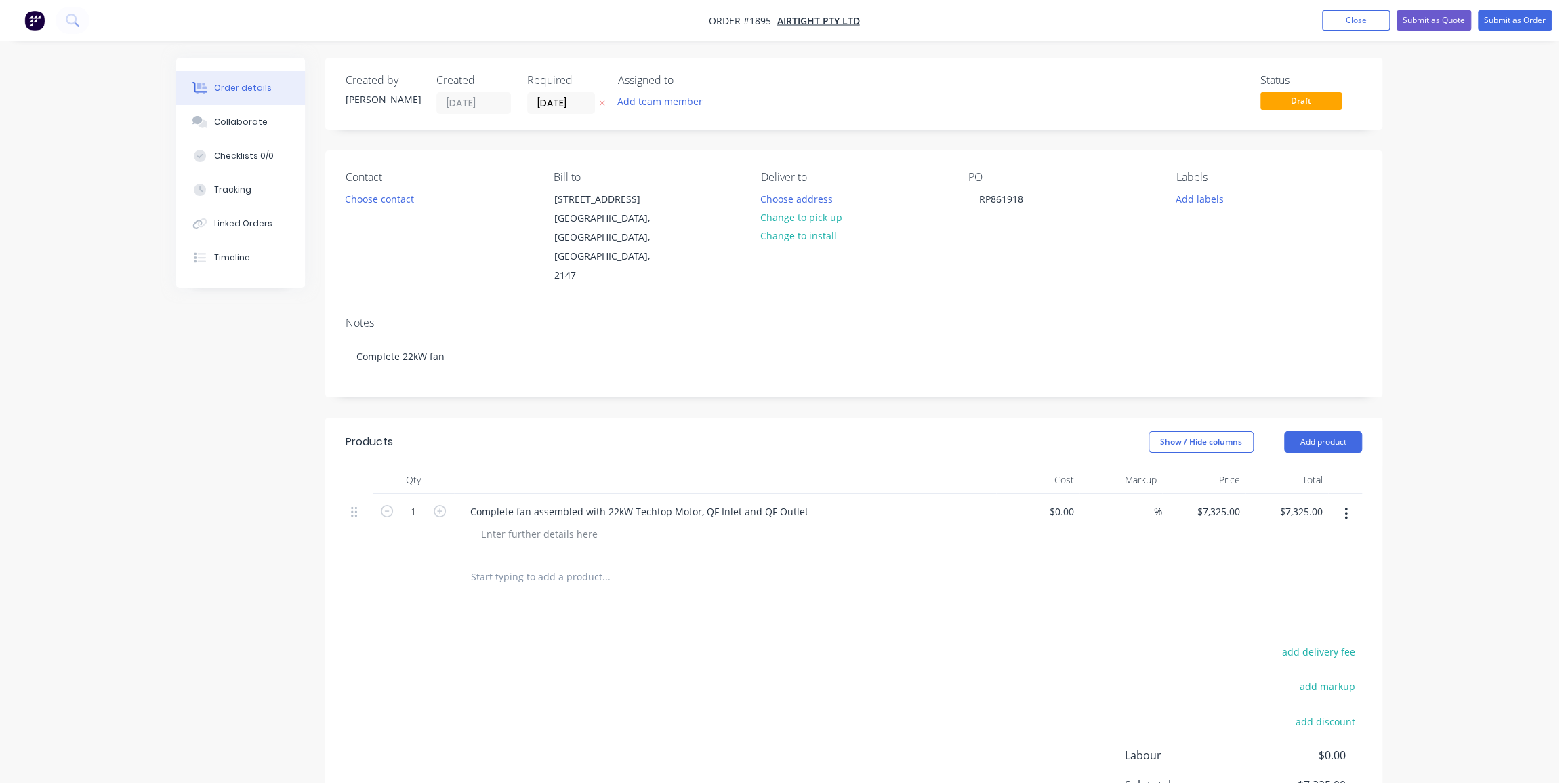
click at [1379, 281] on div "Contact Choose contact [PERSON_NAME] to [STREET_ADDRESS] Deliver to Choose addr…" at bounding box center [854, 227] width 1056 height 155
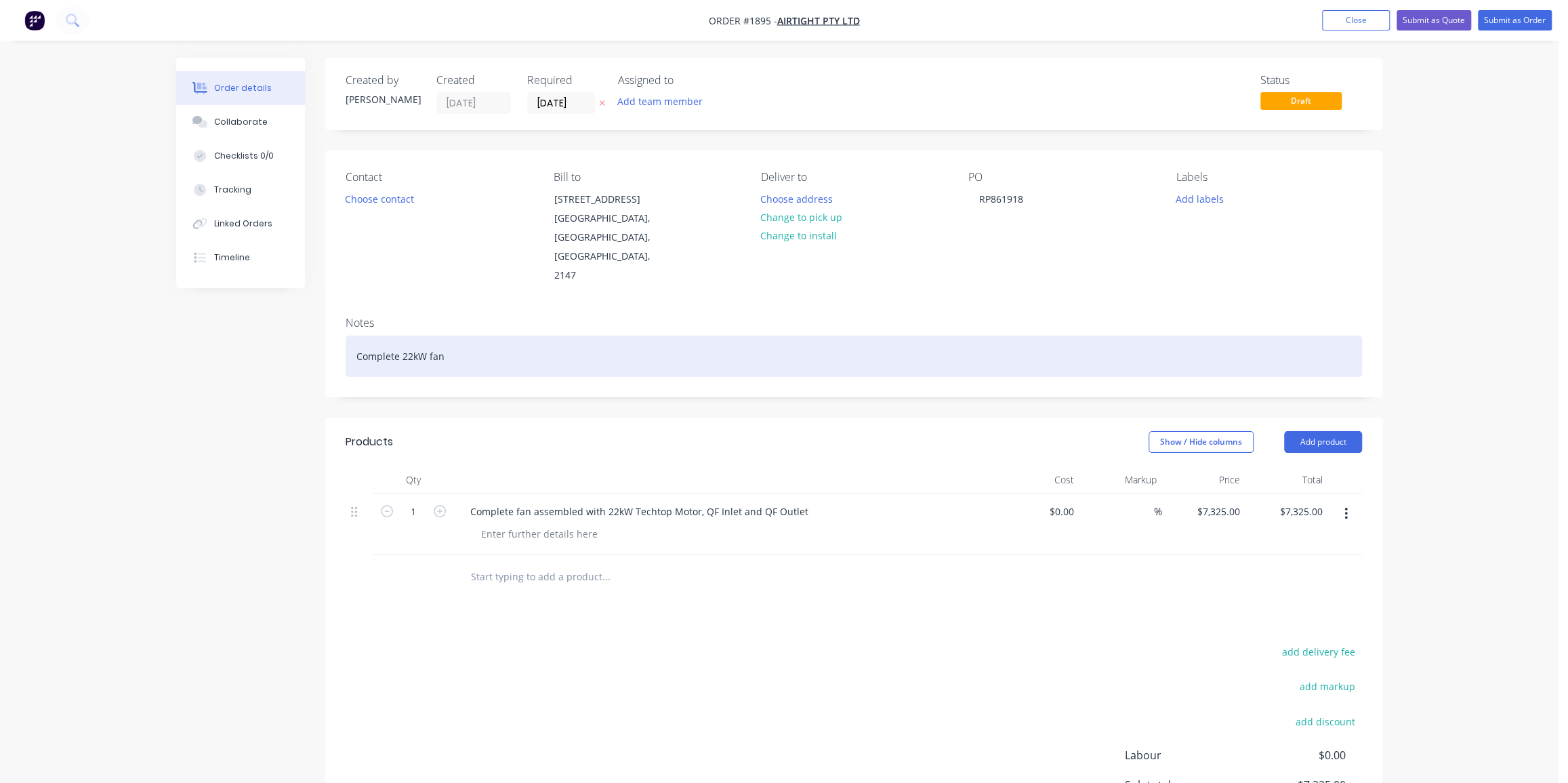
drag, startPoint x: 463, startPoint y: 345, endPoint x: 320, endPoint y: 341, distance: 143.1
click at [320, 341] on div "Created by [PERSON_NAME] Created [DATE] Required [DATE] Assigned to Add team me…" at bounding box center [779, 501] width 1205 height 887
copy div "Complete 22kW fan"
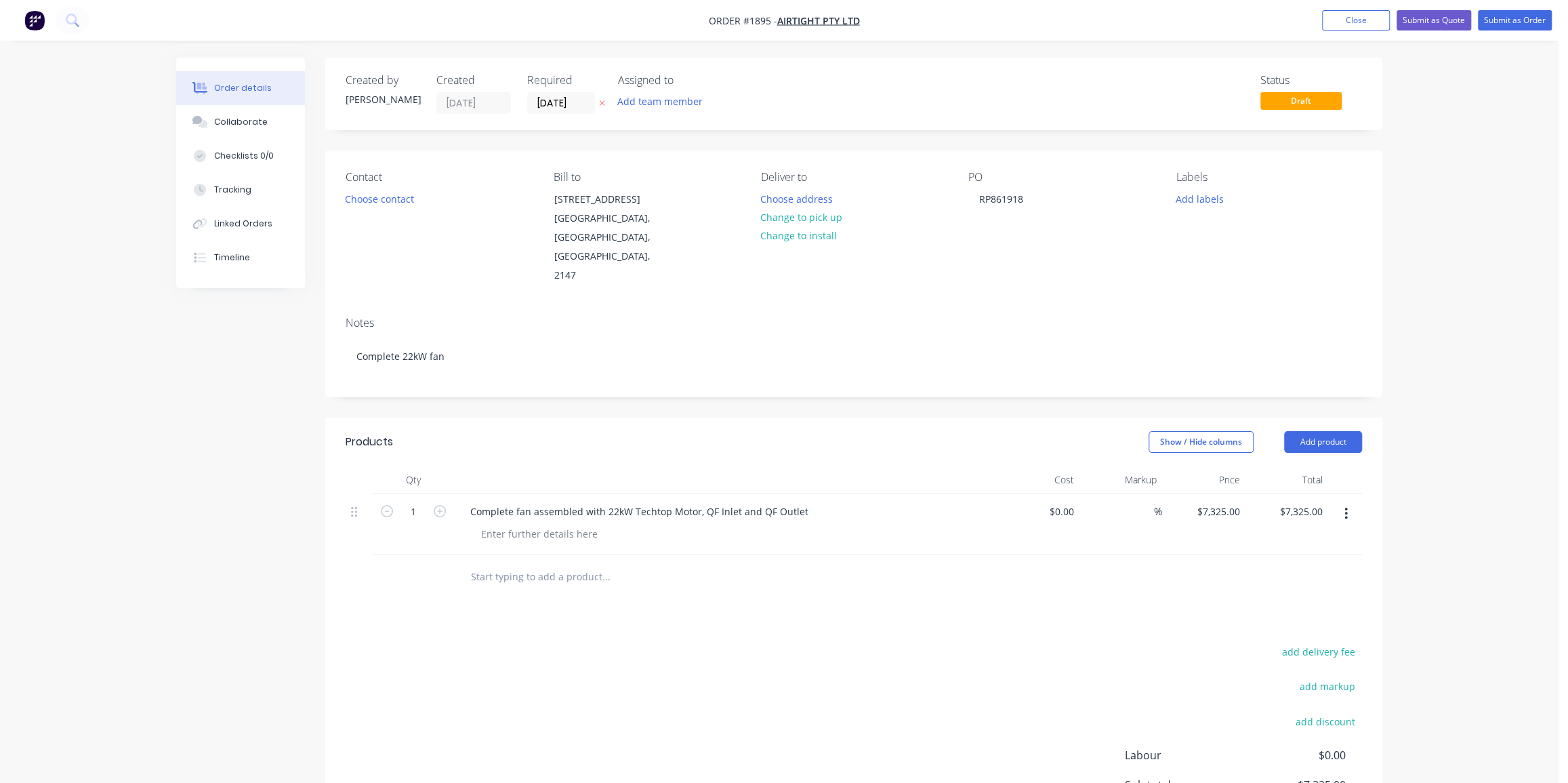
click at [1411, 233] on div "Order details Collaborate Checklists 0/0 Tracking Linked Orders Timeline Order …" at bounding box center [779, 472] width 1558 height 945
click at [1511, 21] on button "Submit as Order" at bounding box center [1514, 20] width 74 height 20
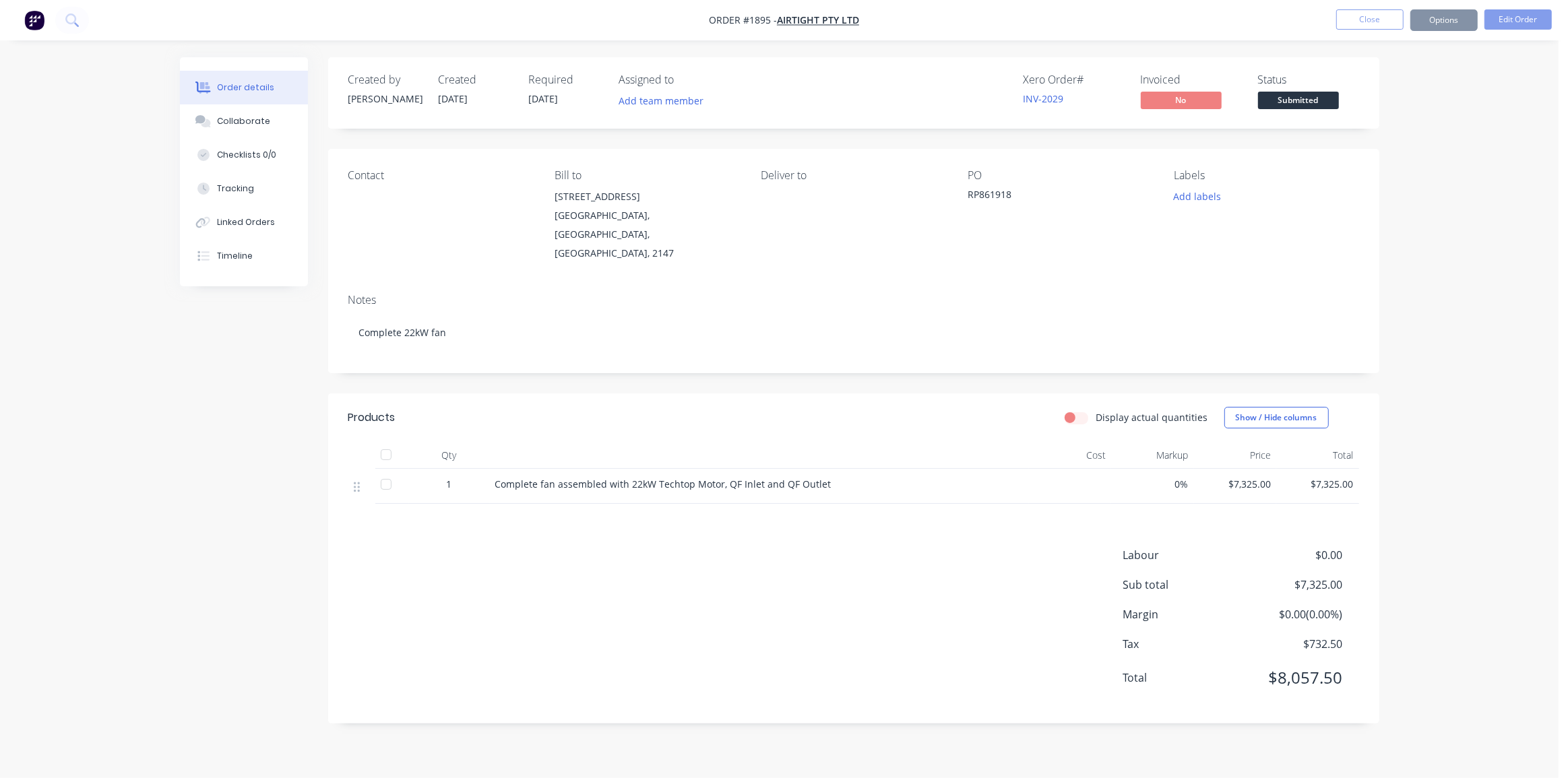
click at [1471, 249] on div "Order details Collaborate Checklists 0/0 Tracking Linked Orders Timeline Order …" at bounding box center [779, 389] width 1558 height 778
click at [1449, 16] on button "Options" at bounding box center [1444, 20] width 68 height 21
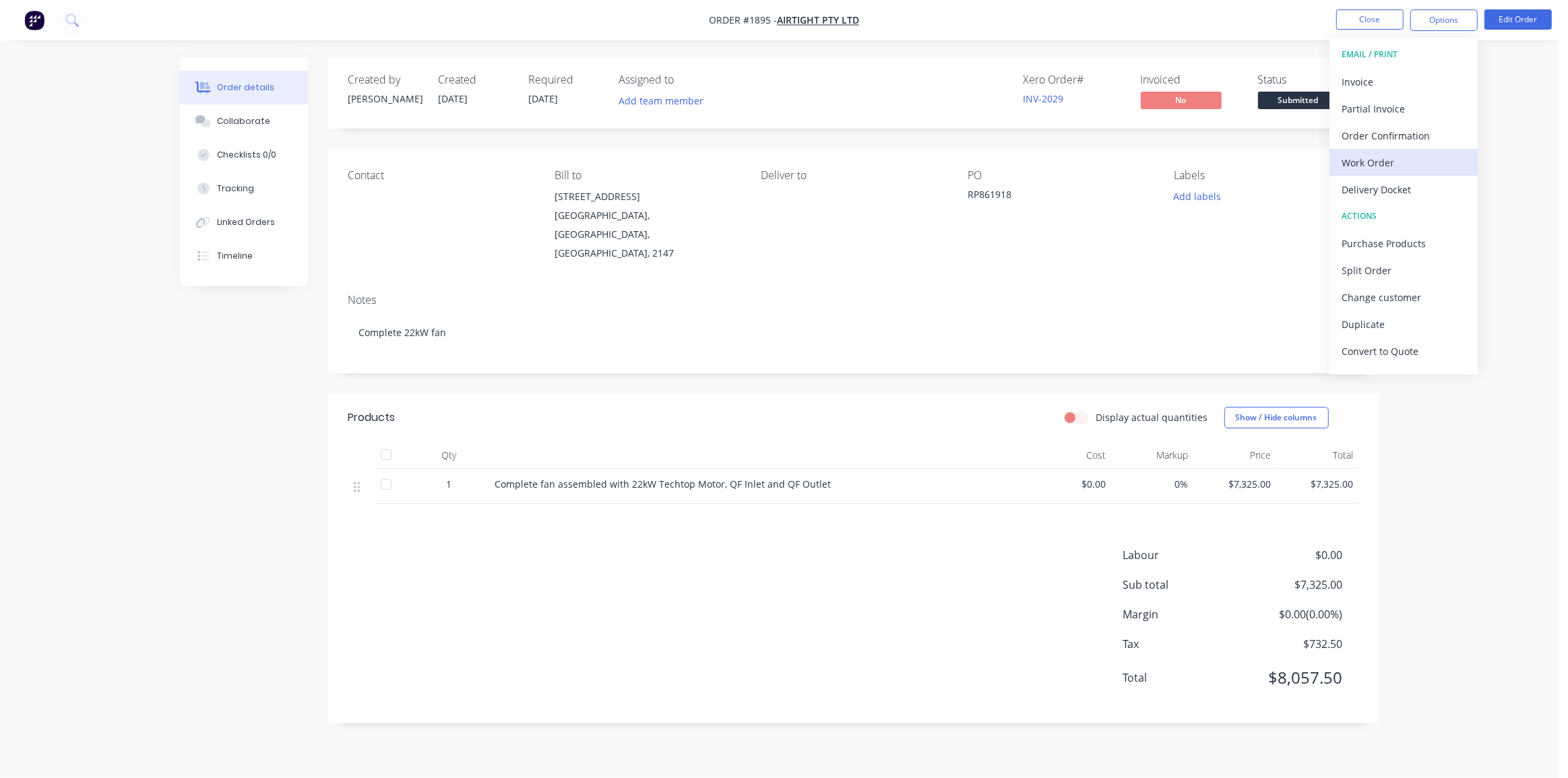
click at [1387, 165] on div "Work Order" at bounding box center [1403, 163] width 124 height 19
click at [1418, 133] on div "Without pricing" at bounding box center [1403, 136] width 124 height 19
click at [1238, 28] on nav "Order #1895 - Airtight Pty Ltd Close Options EMAIL / PRINT Invoice Partial Invo…" at bounding box center [784, 20] width 1568 height 41
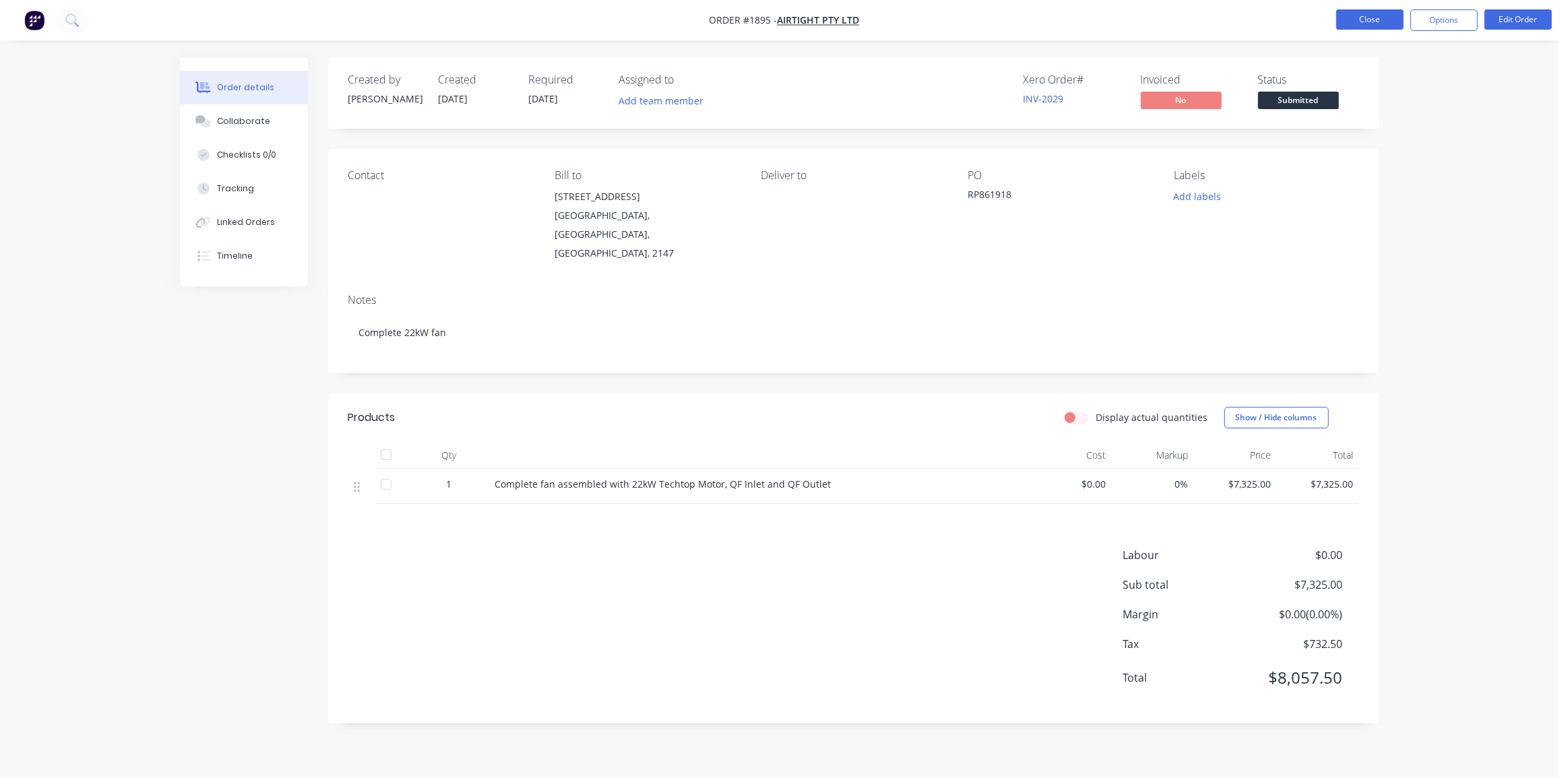
click at [1347, 21] on button "Close" at bounding box center [1369, 19] width 68 height 20
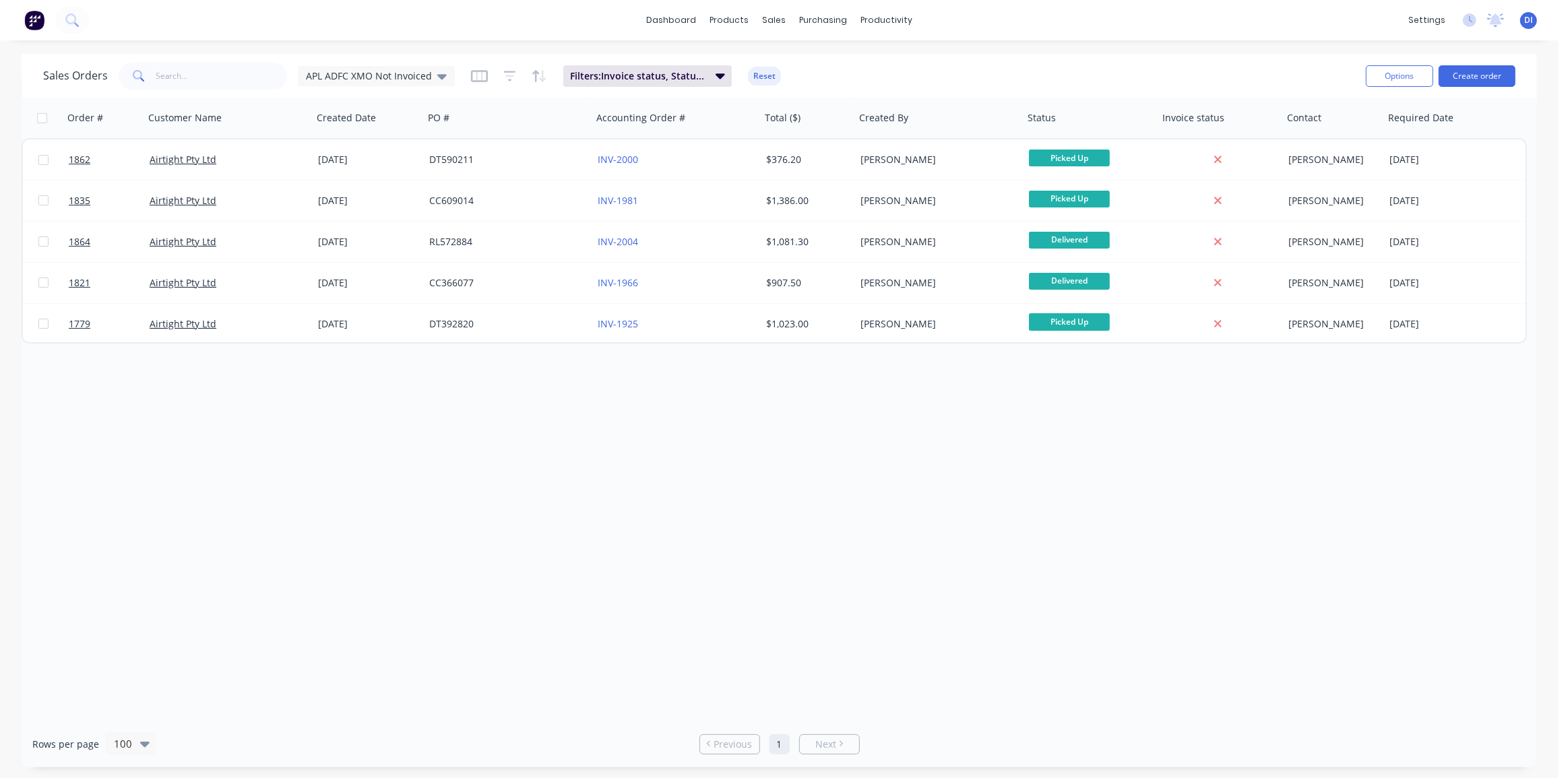
click at [1199, 30] on div "dashboard products sales purchasing productivity dashboard products Product Cat…" at bounding box center [779, 20] width 1558 height 41
click at [789, 62] on div at bounding box center [782, 64] width 20 height 13
click at [372, 72] on span "APL ADFC XMO Not Invoiced" at bounding box center [369, 76] width 126 height 15
click at [334, 299] on button "Standard View" at bounding box center [378, 298] width 153 height 16
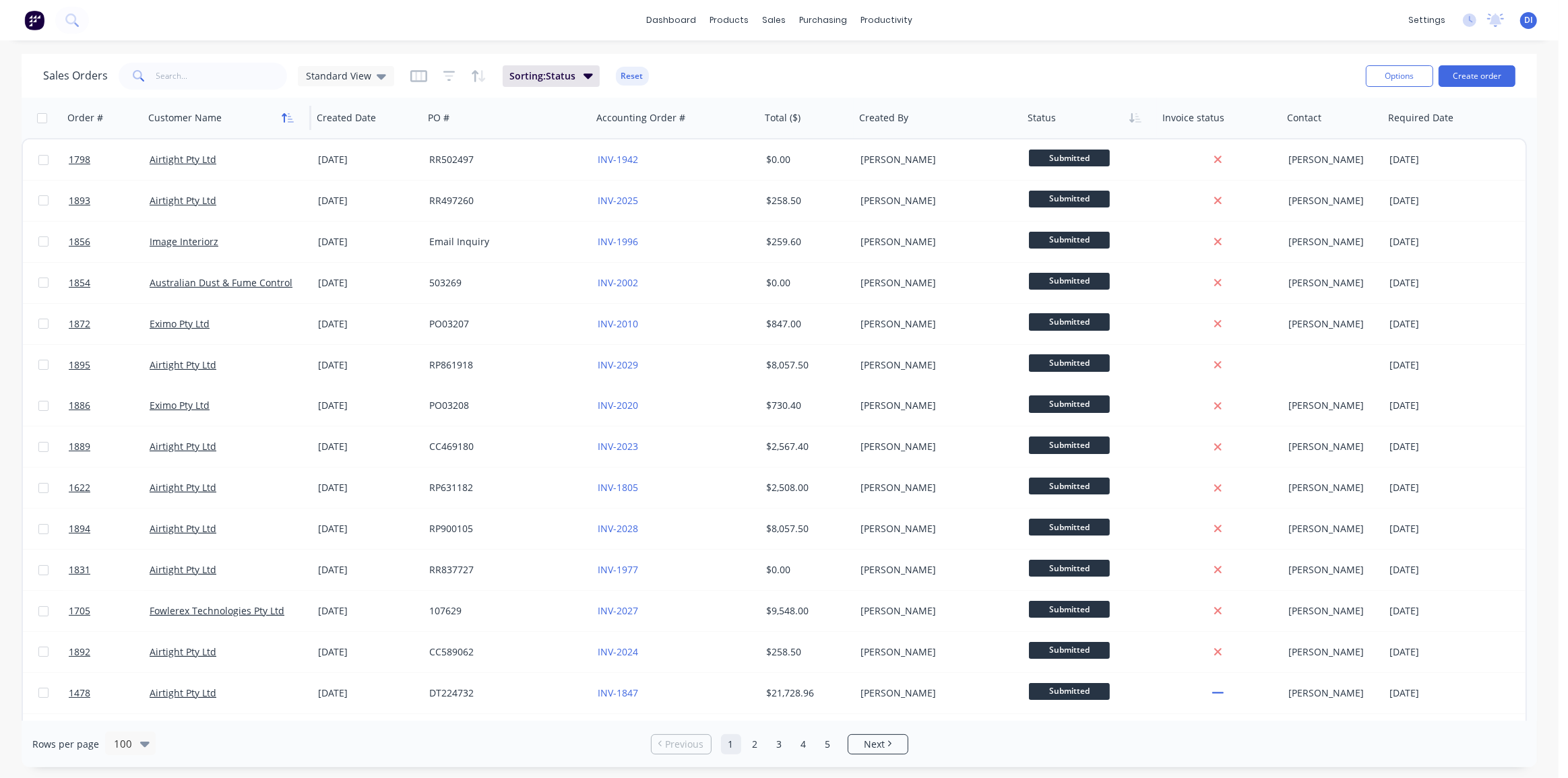
click at [283, 114] on icon "button" at bounding box center [284, 118] width 5 height 10
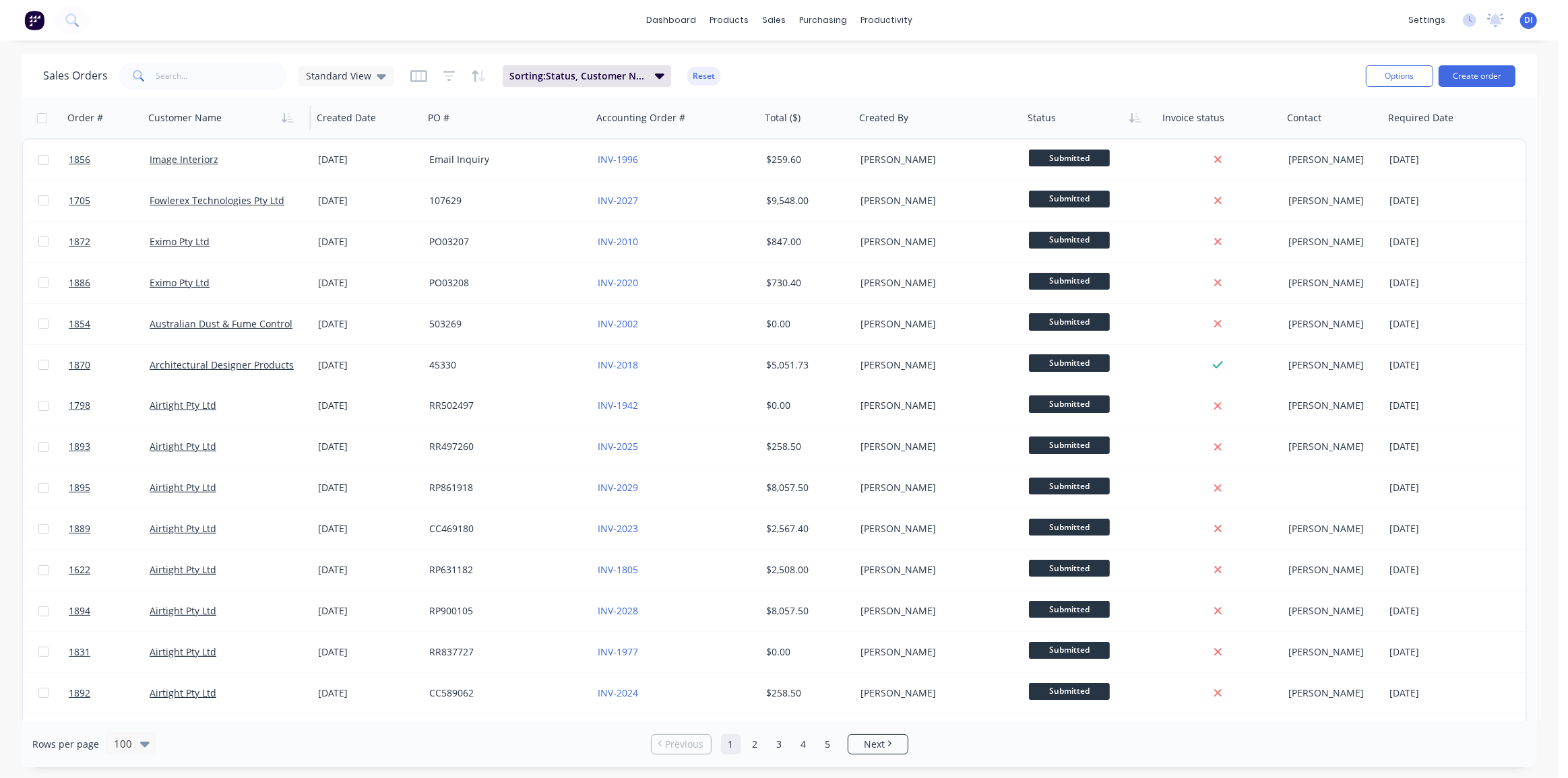
click at [275, 119] on div at bounding box center [223, 118] width 149 height 27
click at [208, 123] on div at bounding box center [223, 118] width 149 height 27
click at [91, 118] on div "Order #" at bounding box center [85, 118] width 36 height 14
click at [121, 113] on icon "button" at bounding box center [124, 117] width 13 height 11
click at [127, 117] on icon "button" at bounding box center [124, 117] width 13 height 11
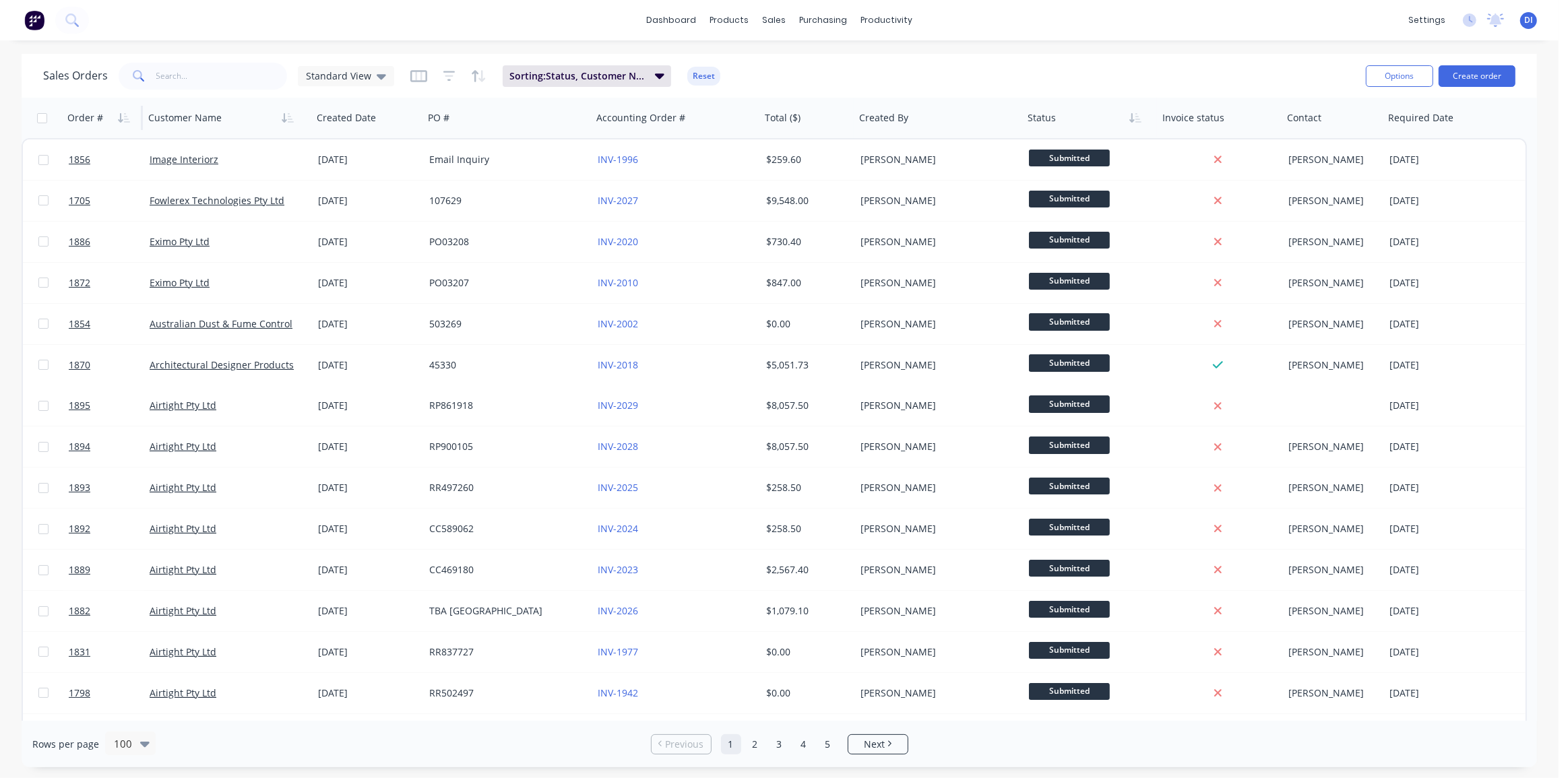
click at [829, 76] on div "Sales Orders Standard View Sorting: Status, Customer Name, Order # Reset" at bounding box center [698, 76] width 1311 height 33
click at [32, 18] on img at bounding box center [34, 19] width 20 height 20
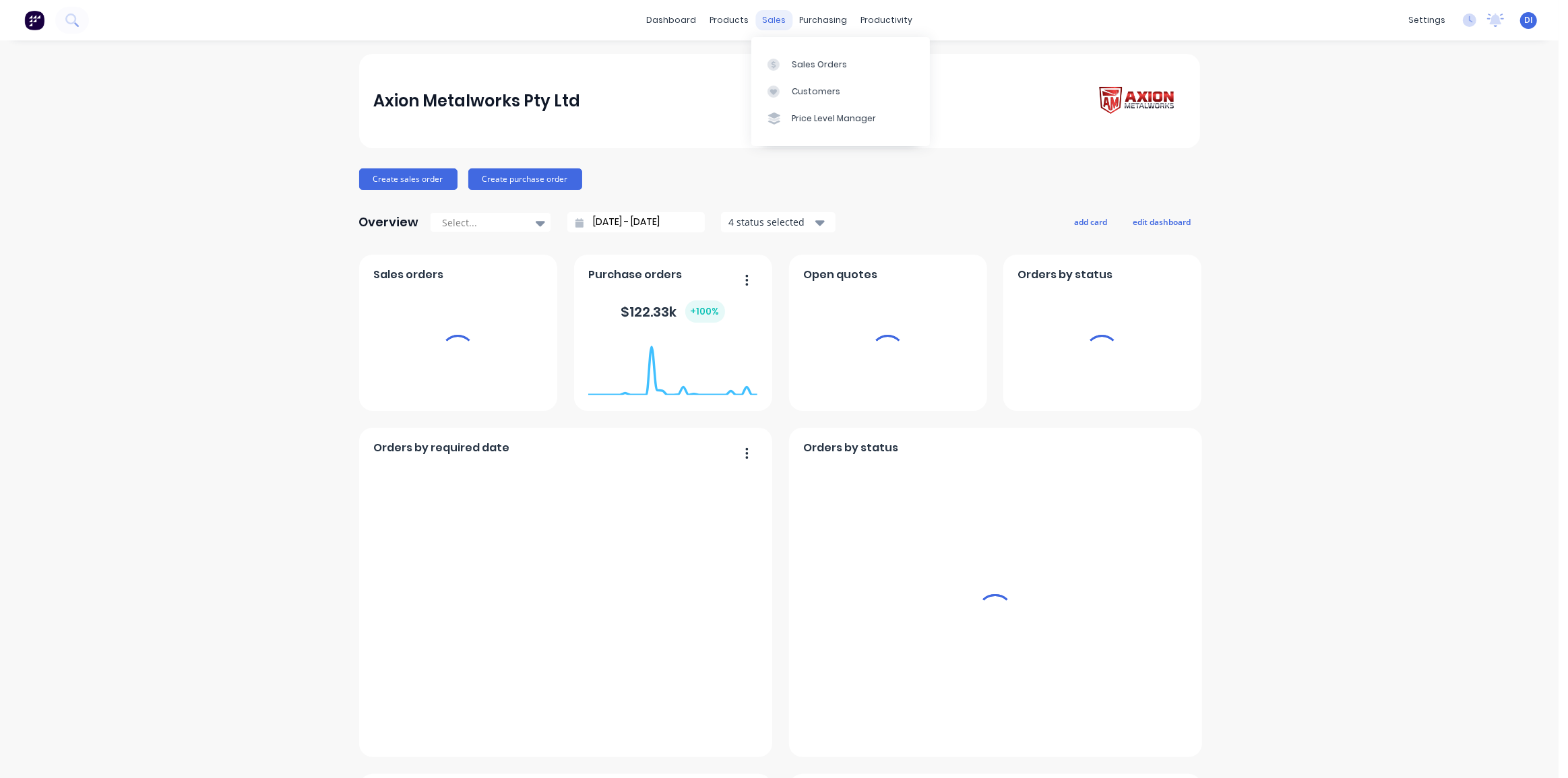
click at [774, 19] on div "sales" at bounding box center [773, 19] width 37 height 20
click at [790, 60] on link "Sales Orders" at bounding box center [840, 64] width 178 height 27
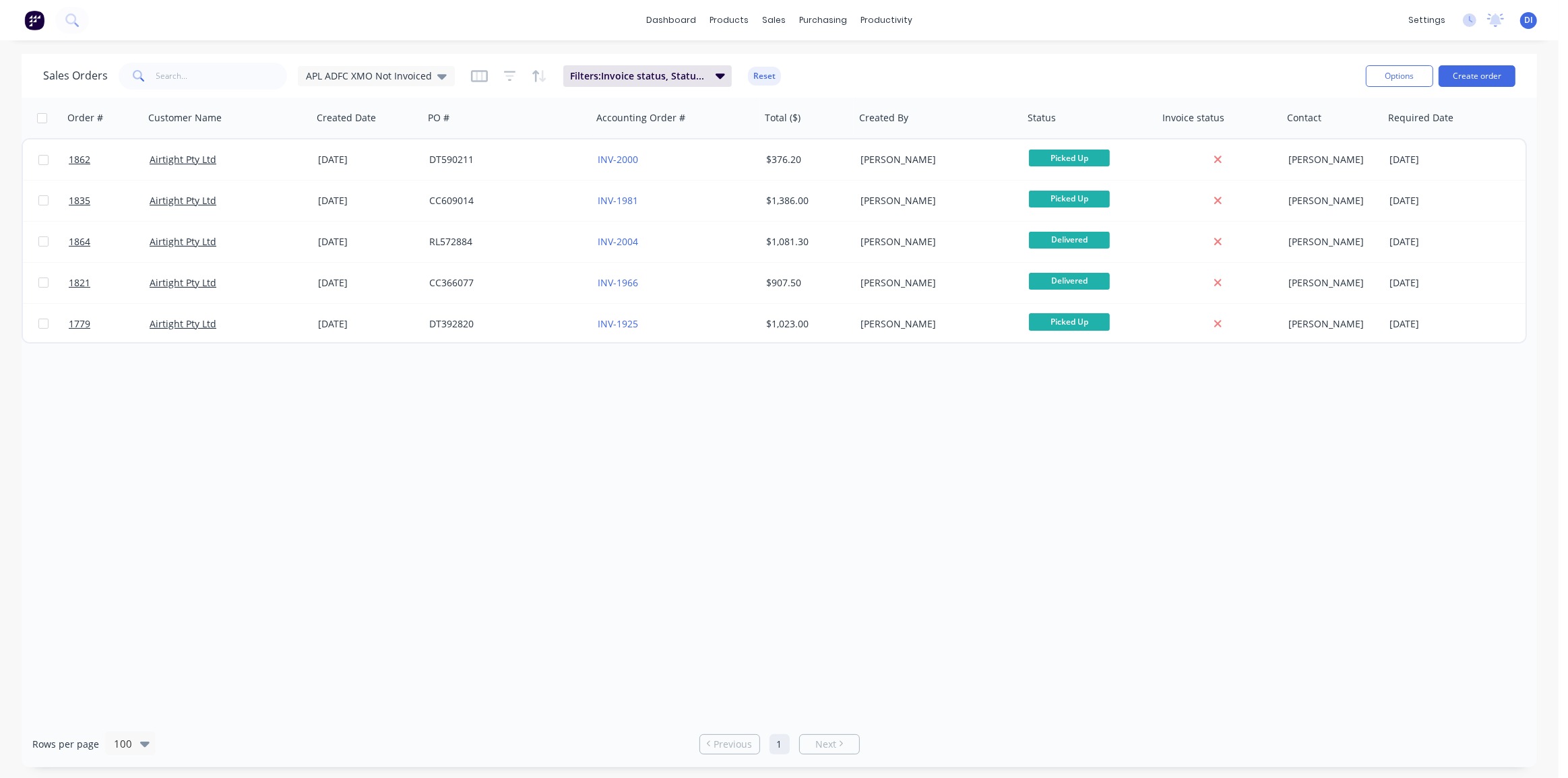
click at [774, 507] on div "Order # Customer Name Created Date PO # Accounting Order # Total ($) Created By…" at bounding box center [778, 409] width 1515 height 623
click at [408, 72] on span "APL ADFC XMO Not Invoiced" at bounding box center [369, 76] width 126 height 15
click at [349, 291] on button "Standard View" at bounding box center [378, 298] width 153 height 16
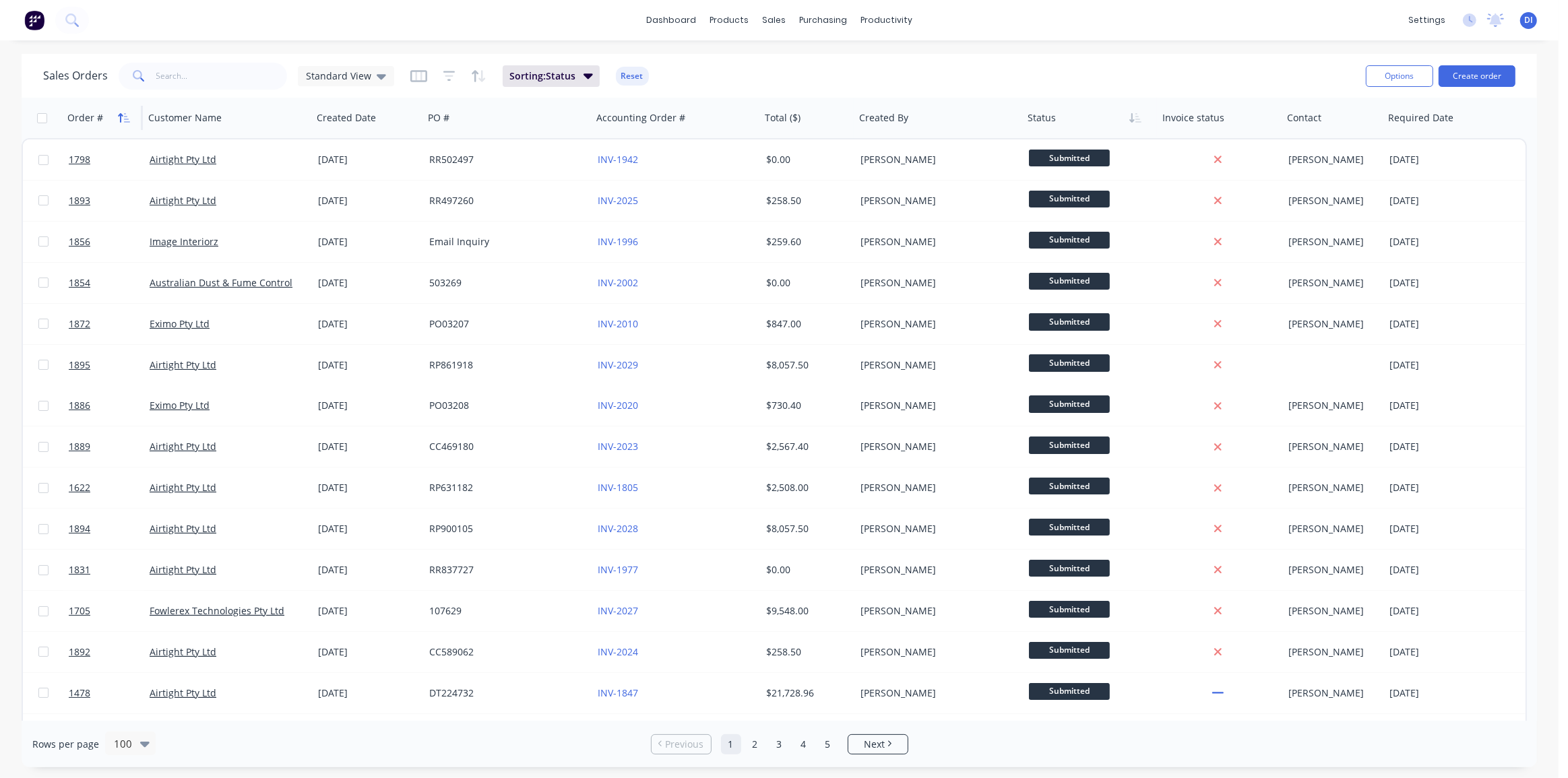
click at [118, 113] on icon "button" at bounding box center [124, 117] width 13 height 11
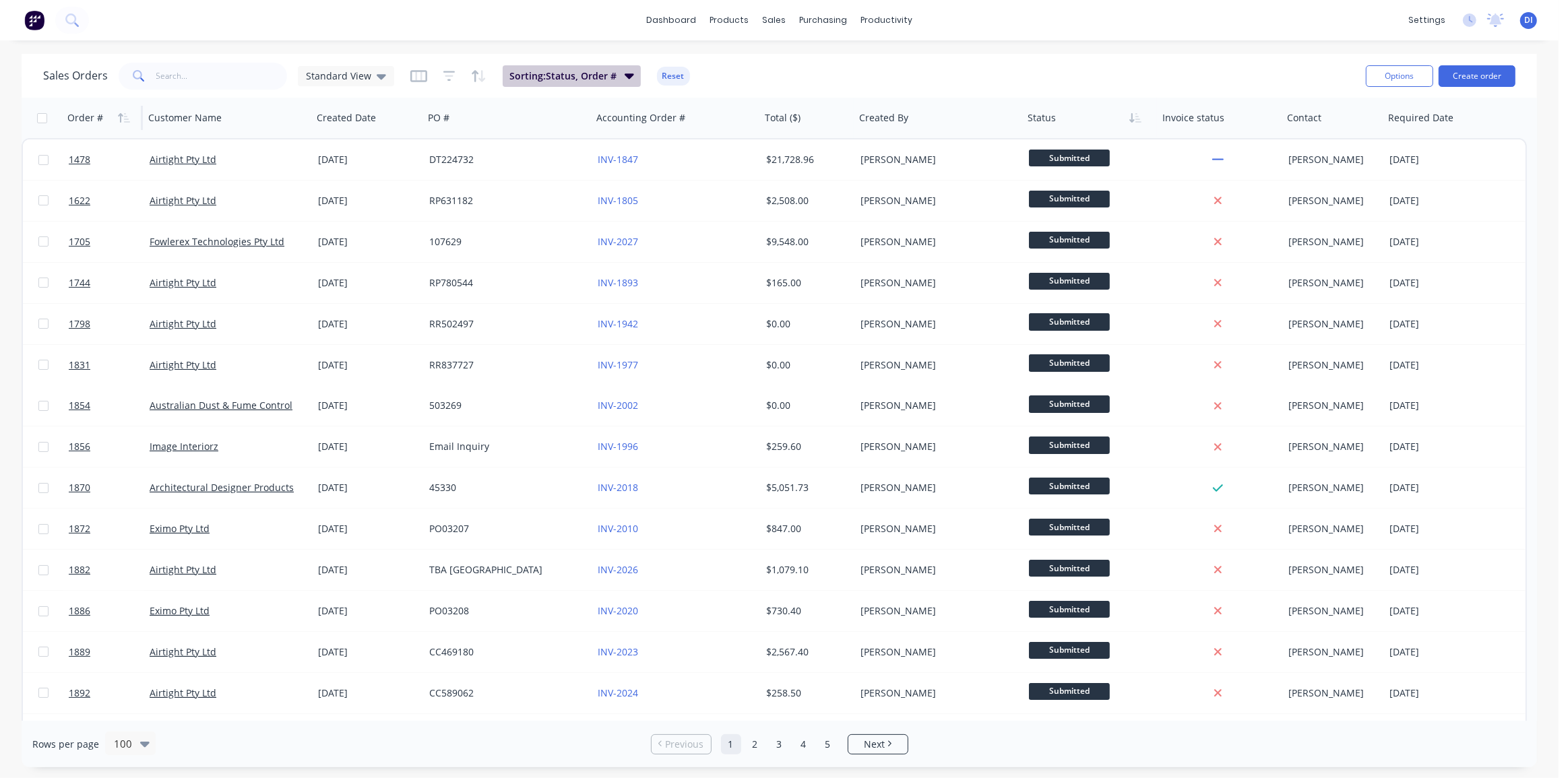
click at [562, 77] on span "Sorting: Status, Order #" at bounding box center [563, 77] width 108 height 14
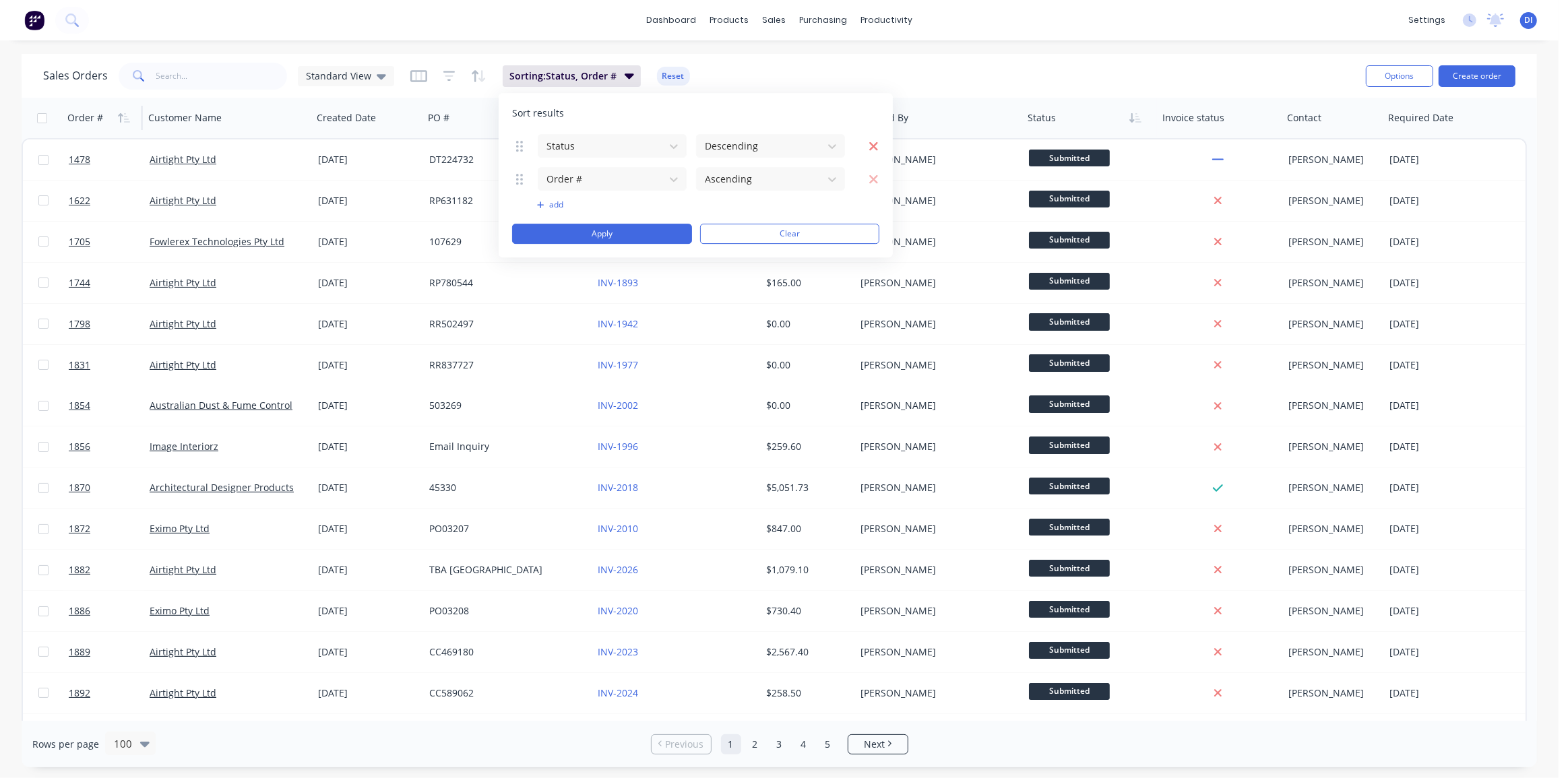
click at [871, 145] on icon "button" at bounding box center [873, 146] width 10 height 14
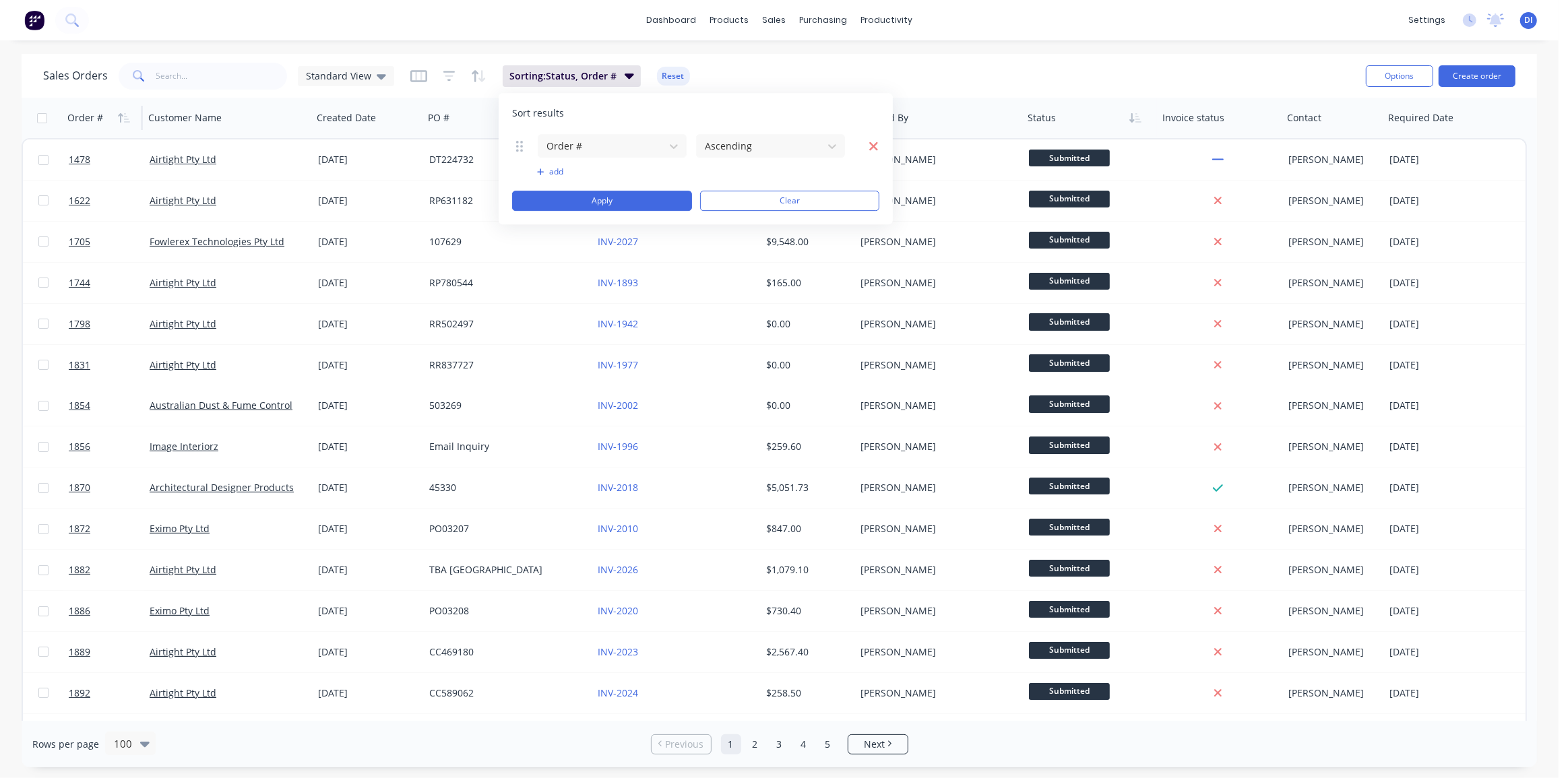
click at [869, 147] on icon "button" at bounding box center [873, 146] width 10 height 14
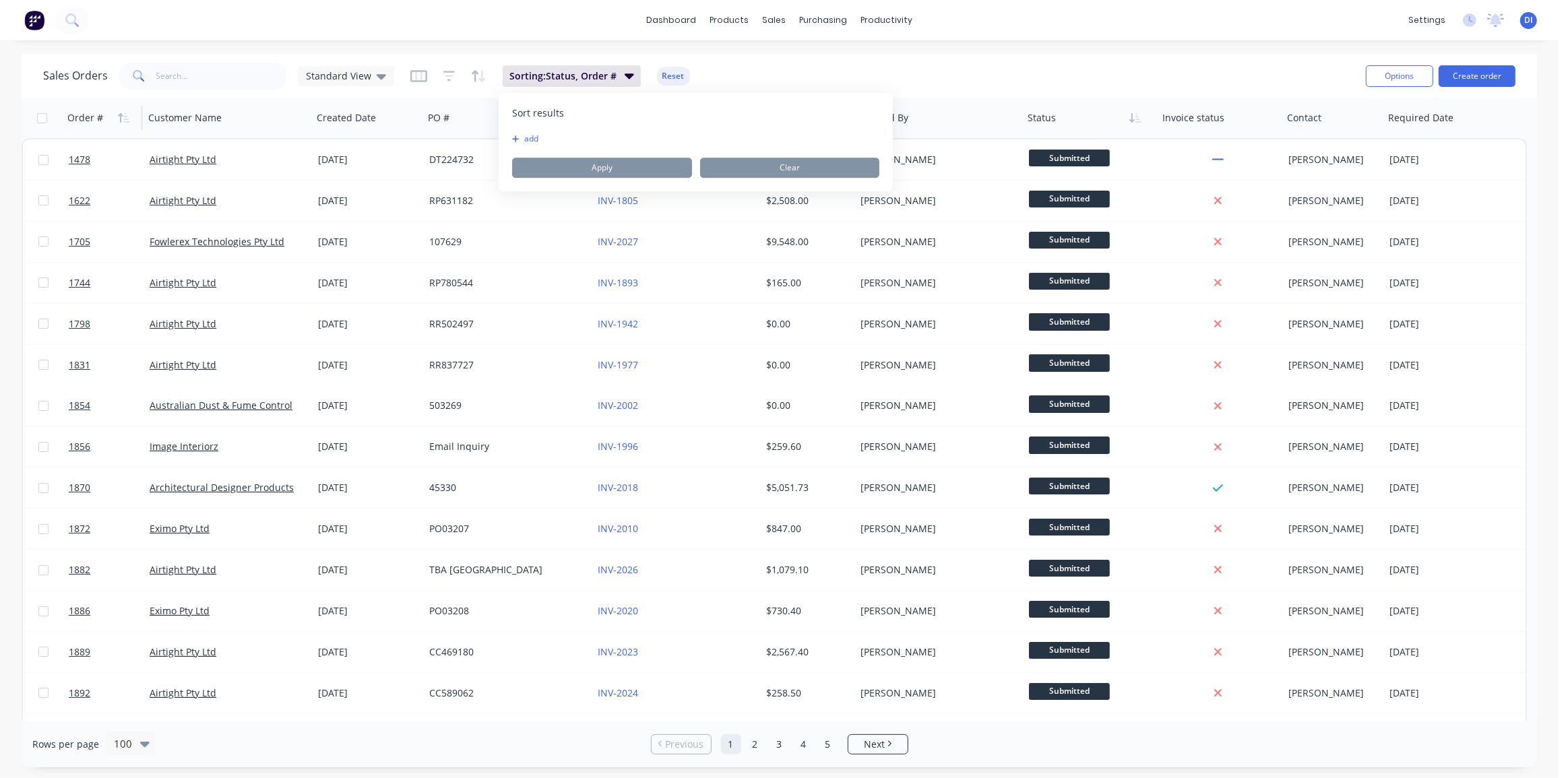
click at [874, 61] on div "Sales Orders Standard View Sorting: Status, Order # Reset" at bounding box center [698, 76] width 1311 height 33
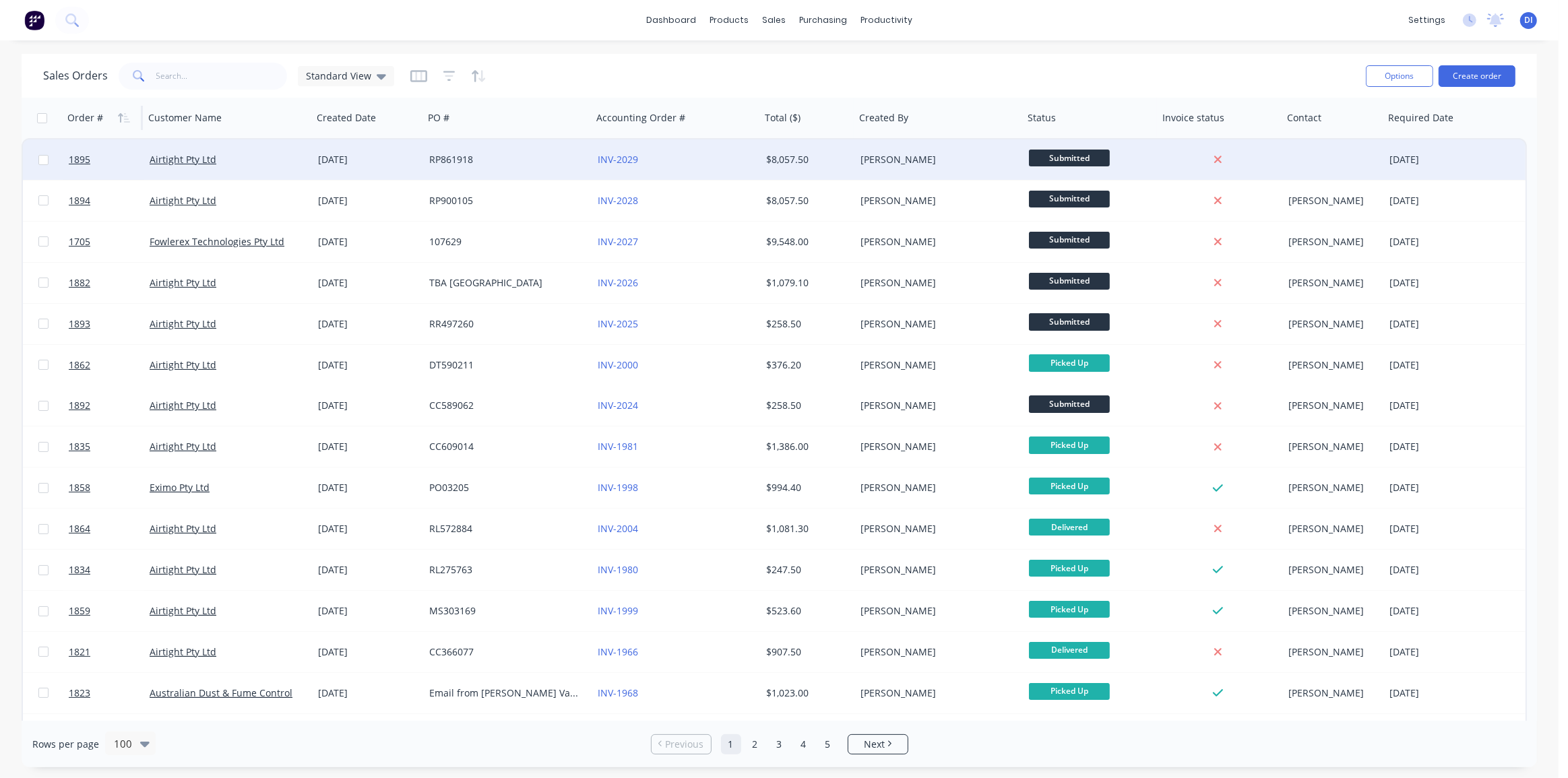
click at [700, 162] on div "INV-2029" at bounding box center [673, 160] width 149 height 14
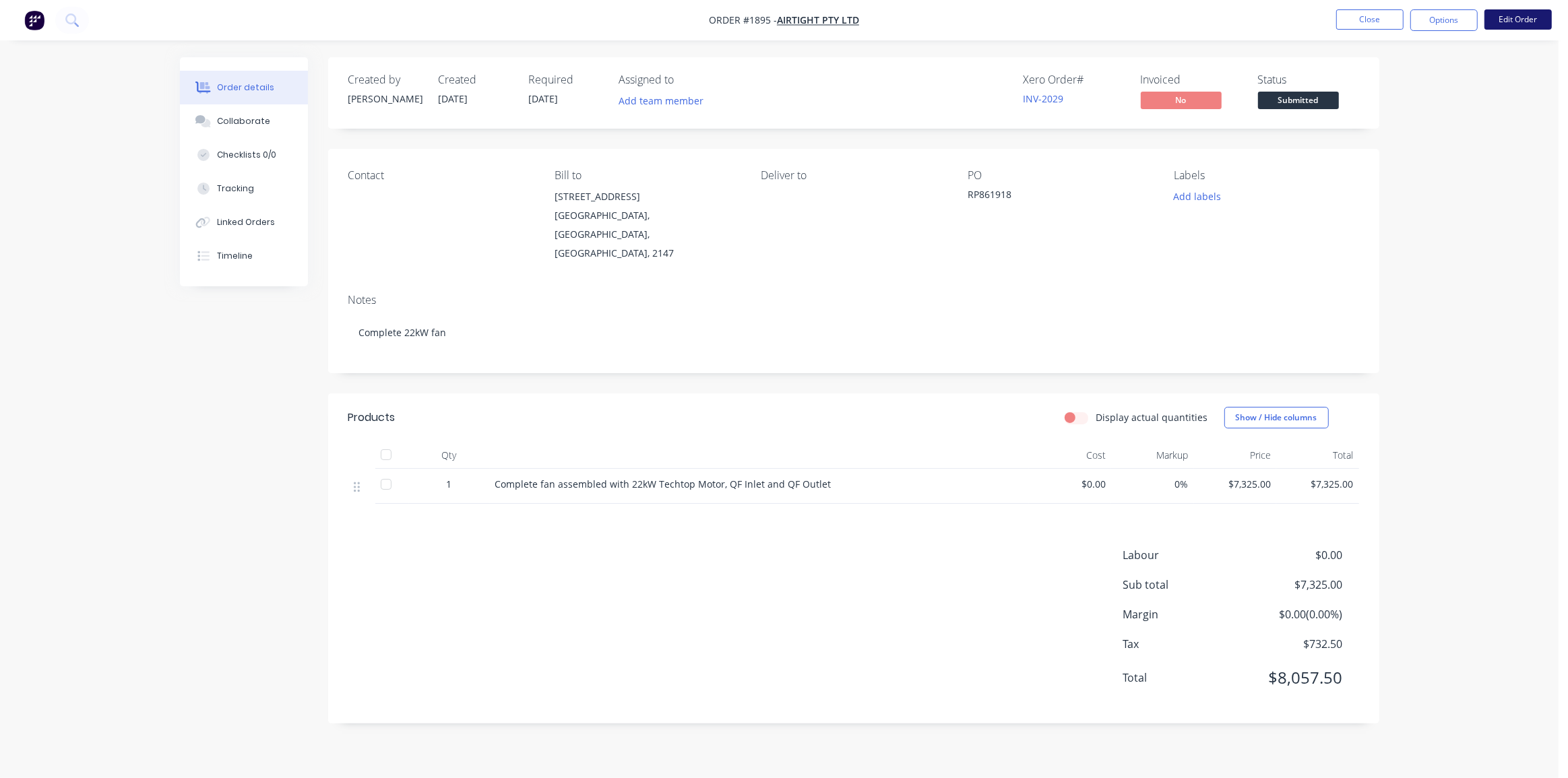
click at [1517, 17] on button "Edit Order" at bounding box center [1518, 19] width 68 height 20
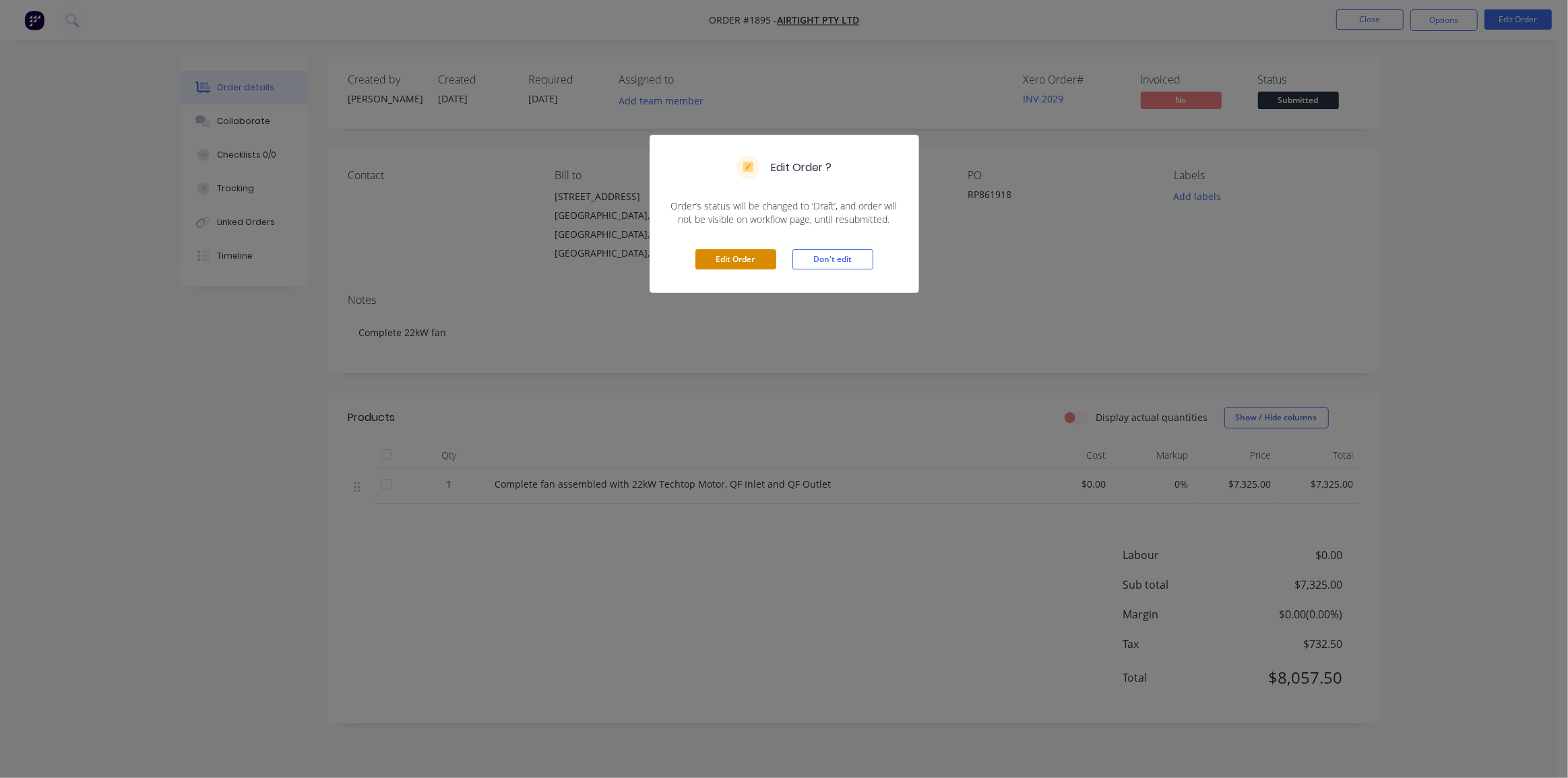
click at [721, 254] on button "Edit Order" at bounding box center [735, 259] width 80 height 20
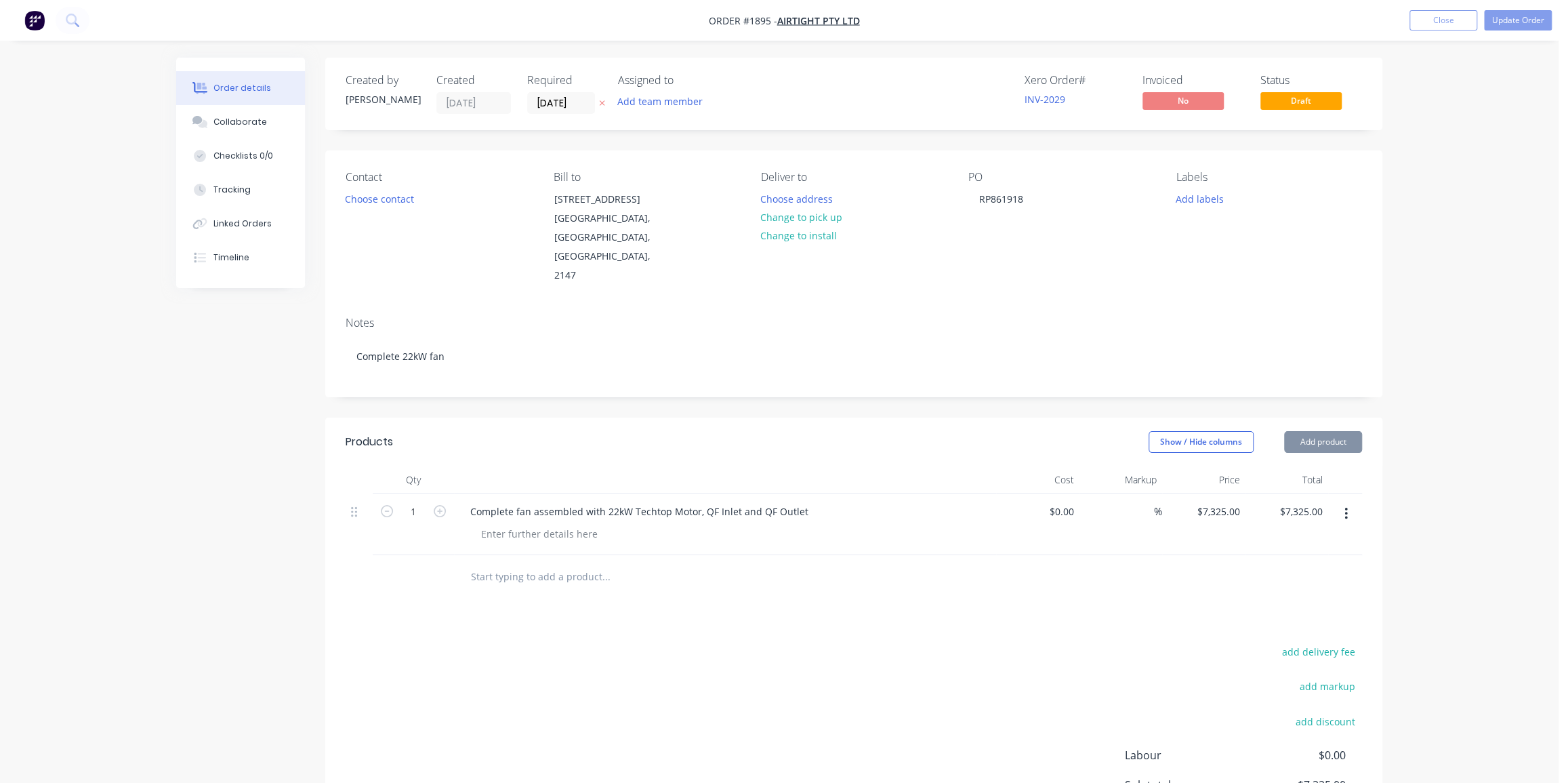
click at [381, 209] on div "Contact Choose contact" at bounding box center [439, 227] width 185 height 114
click at [383, 197] on button "Choose contact" at bounding box center [380, 198] width 84 height 19
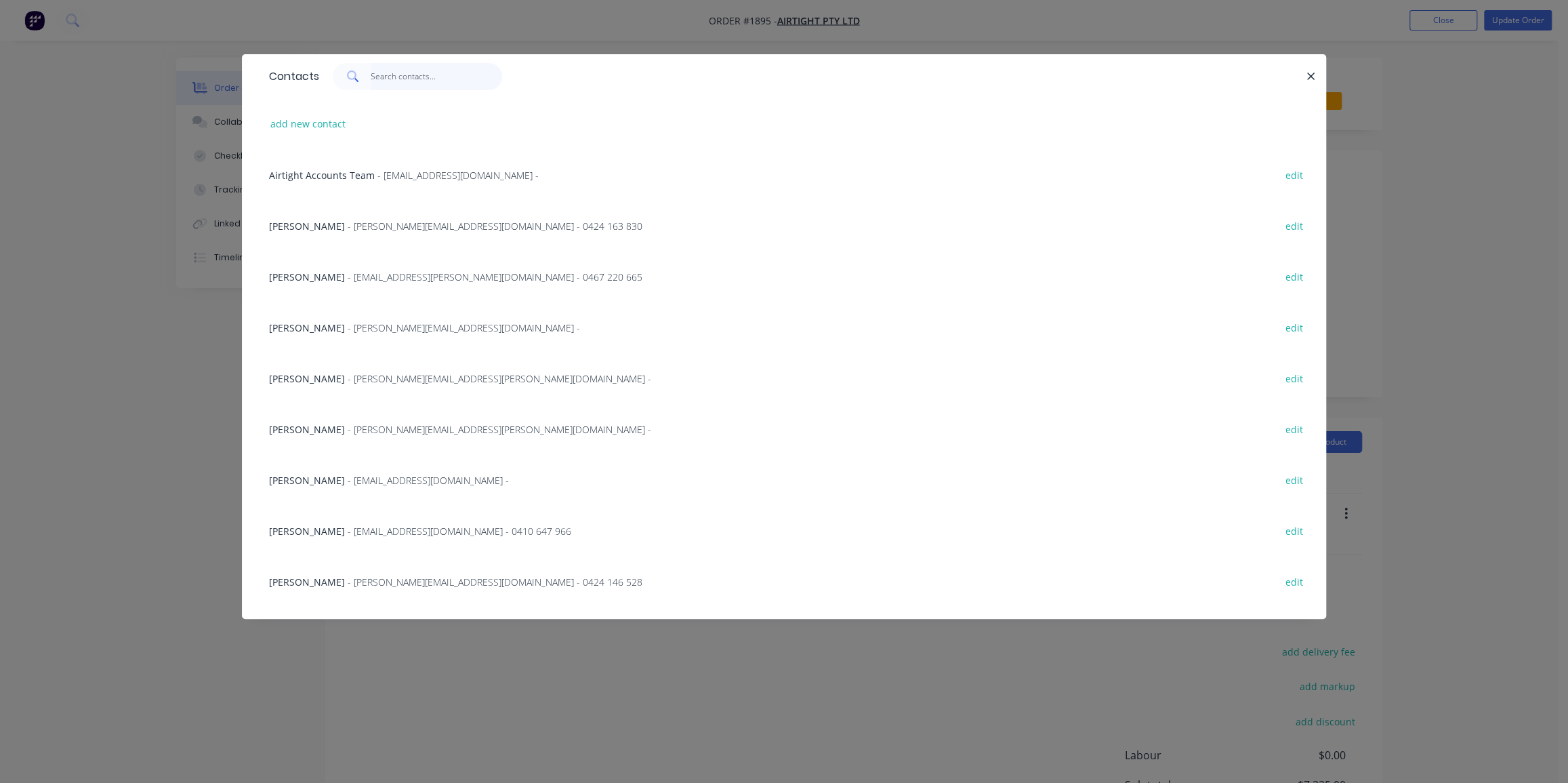
click at [412, 79] on input "text" at bounding box center [437, 77] width 133 height 27
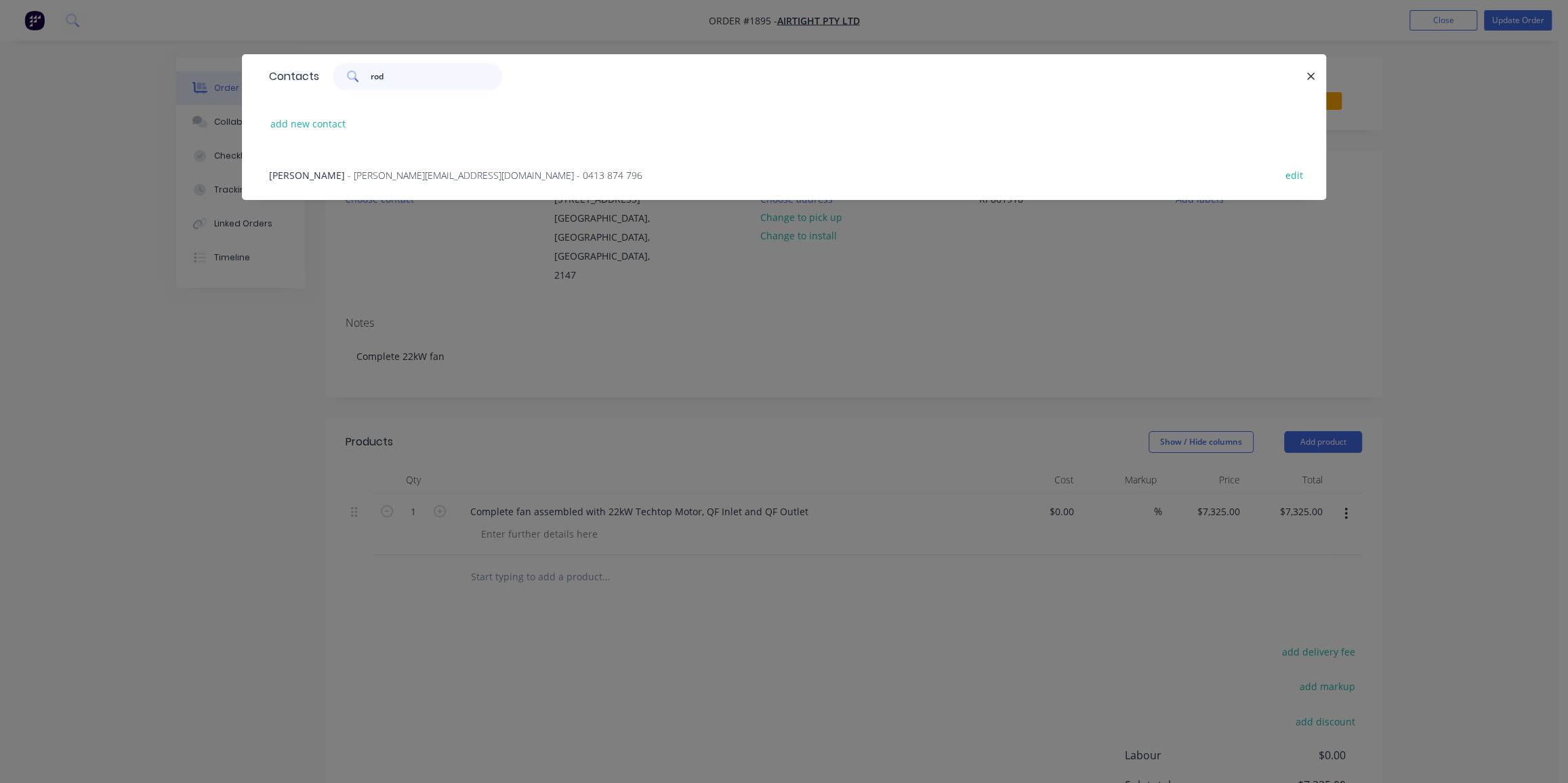
type input "rod"
click at [393, 173] on span "- [PERSON_NAME][EMAIL_ADDRESS][DOMAIN_NAME] - 0413 874 796" at bounding box center [495, 175] width 294 height 13
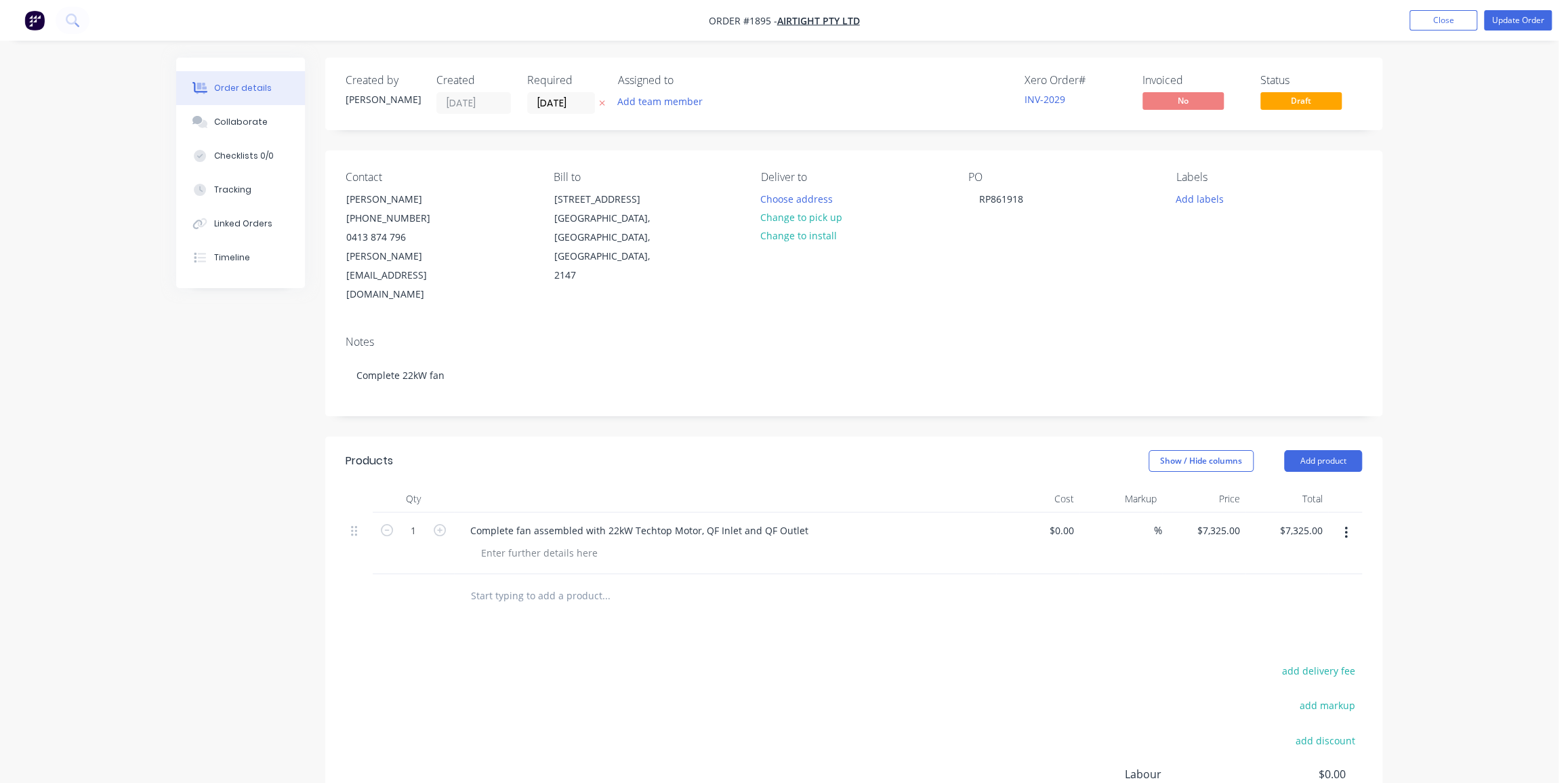
click at [1445, 154] on div "Order details Collaborate Checklists 0/0 Tracking Linked Orders Timeline Order …" at bounding box center [779, 482] width 1558 height 963
click at [1512, 21] on button "Update Order" at bounding box center [1517, 20] width 68 height 20
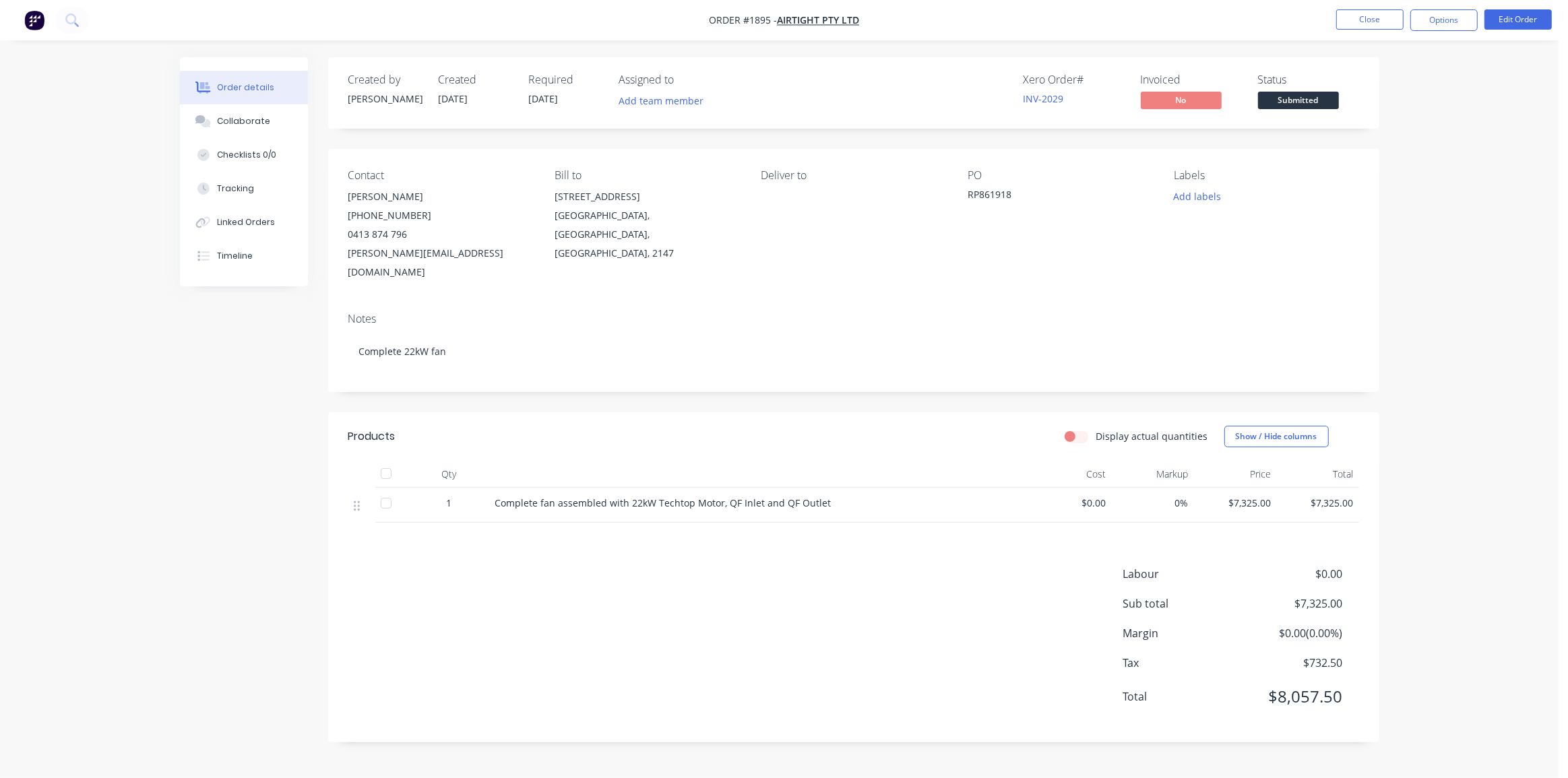
click at [1477, 251] on div "Order details Collaborate Checklists 0/0 Tracking Linked Orders Timeline Order …" at bounding box center [779, 389] width 1558 height 778
click at [1375, 21] on button "Close" at bounding box center [1369, 19] width 68 height 20
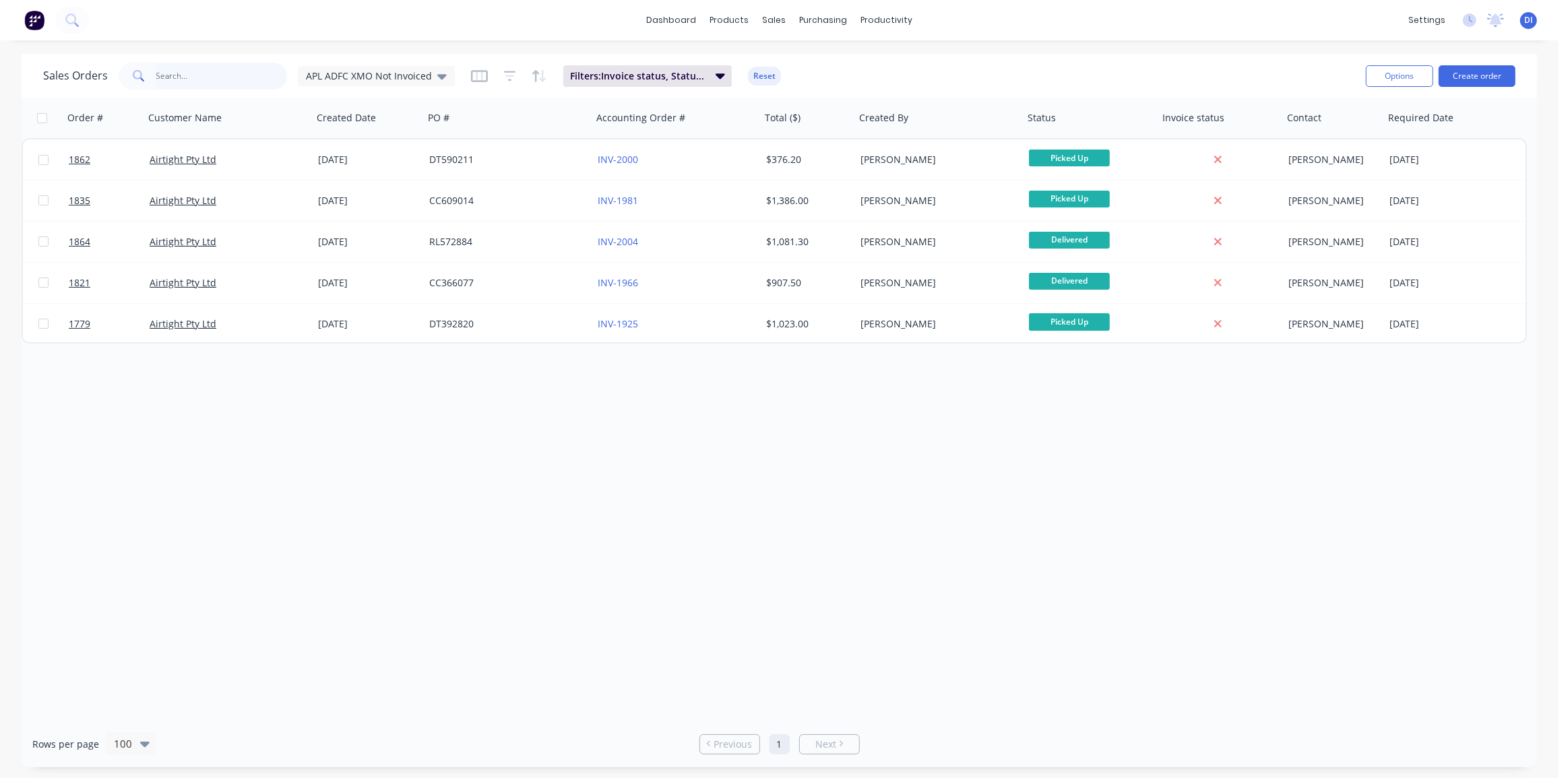
click at [194, 74] on input "text" at bounding box center [222, 77] width 132 height 27
click at [416, 74] on span "APL ADFC XMO Not Invoiced" at bounding box center [369, 76] width 126 height 15
click at [357, 305] on button "Standard View" at bounding box center [378, 298] width 153 height 16
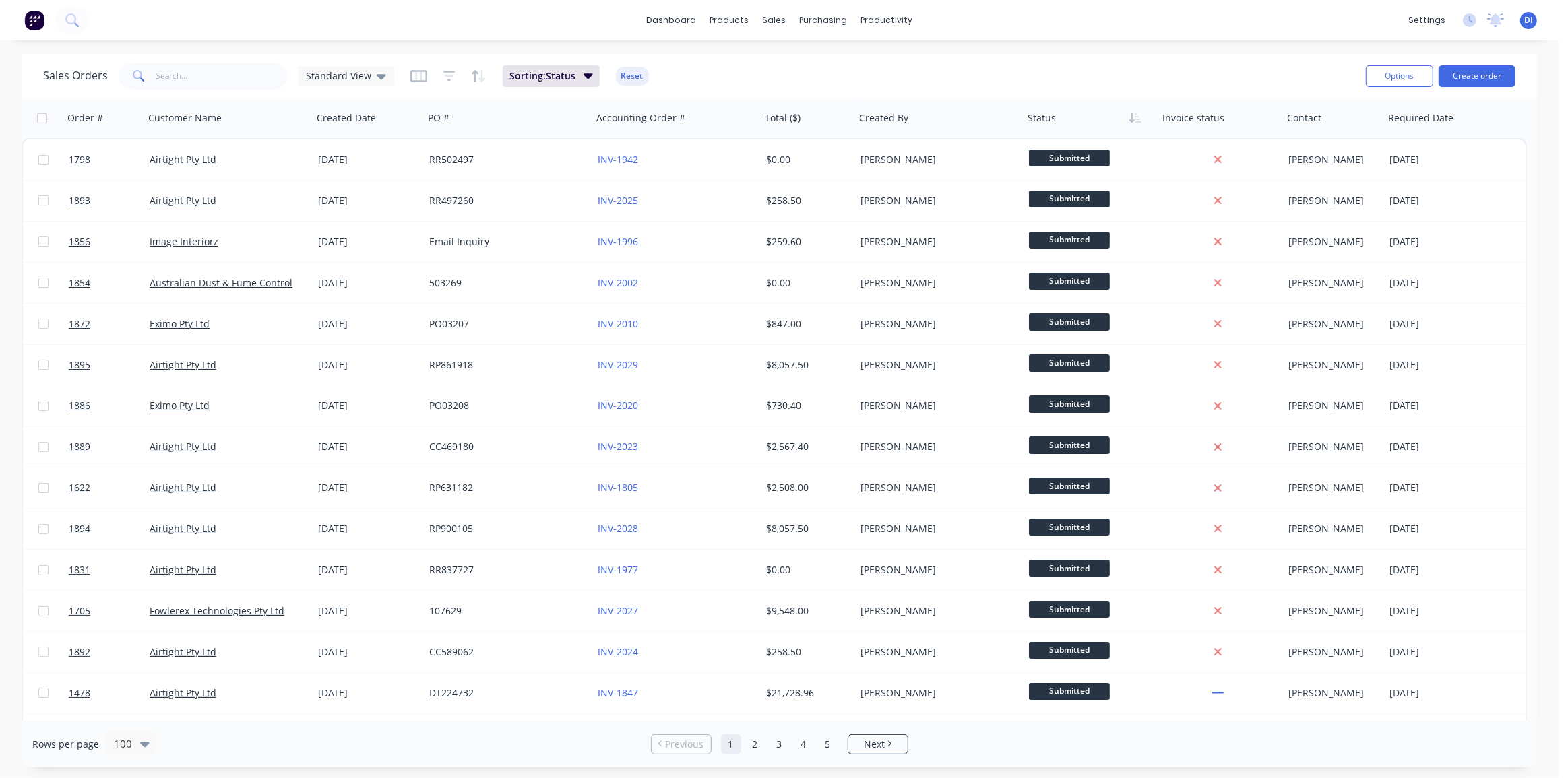
click at [1180, 69] on div "Sales Orders Standard View Sorting: Status Reset" at bounding box center [698, 76] width 1311 height 33
click at [574, 72] on button "Sorting: Status" at bounding box center [551, 76] width 97 height 21
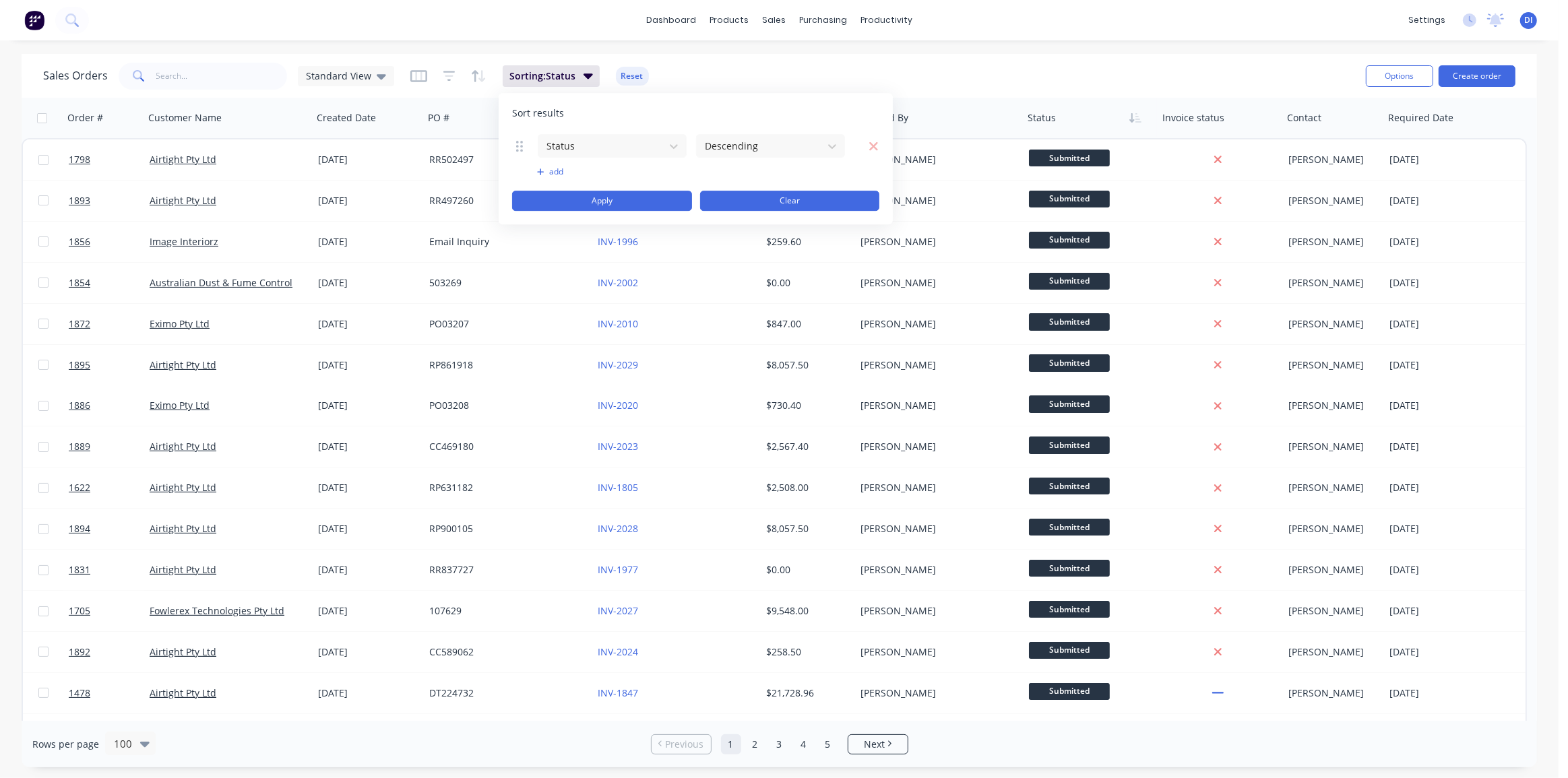
click at [779, 202] on button "Clear" at bounding box center [790, 201] width 180 height 20
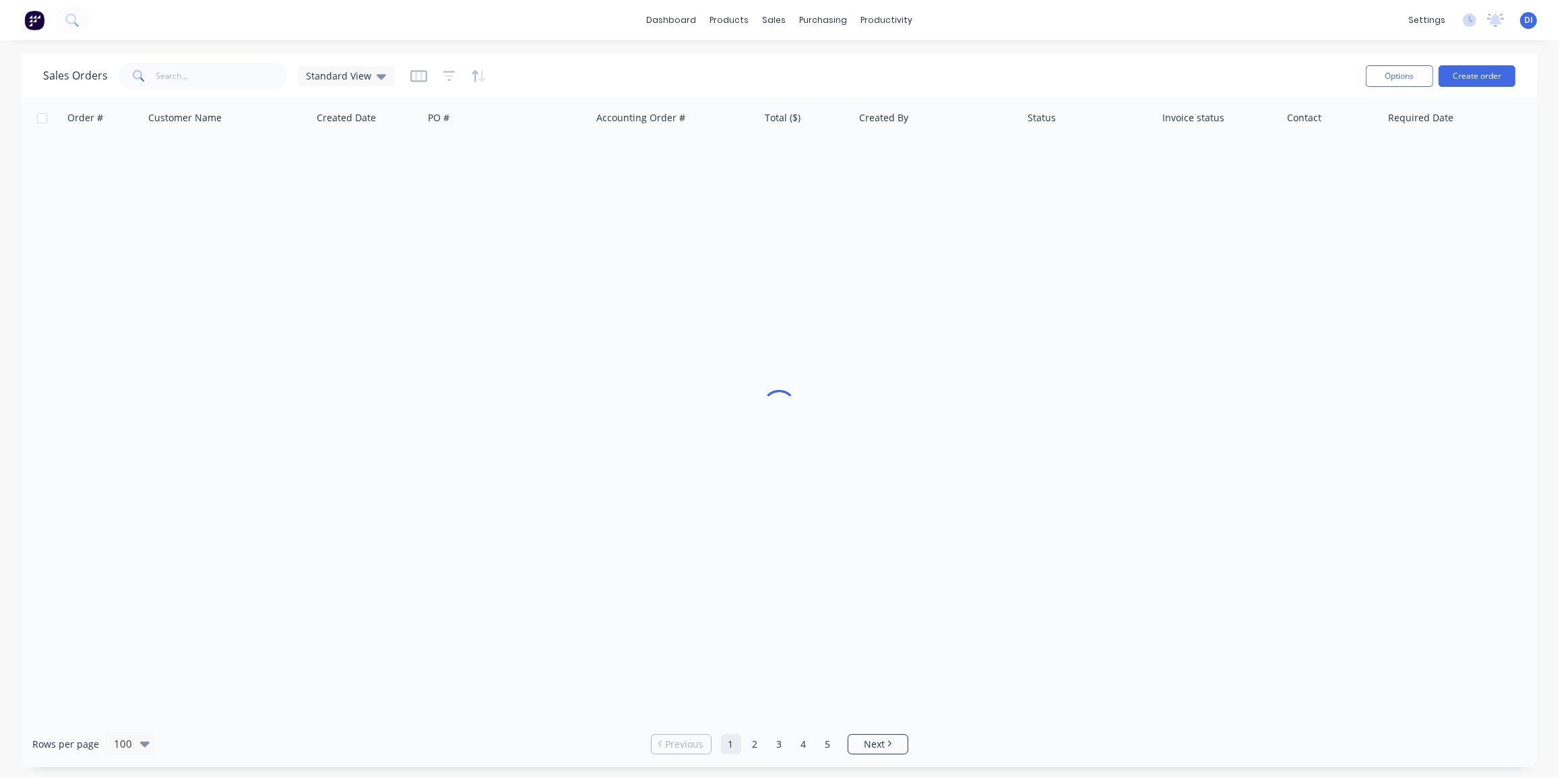
click at [825, 74] on div "Sales Orders Standard View" at bounding box center [698, 76] width 1311 height 33
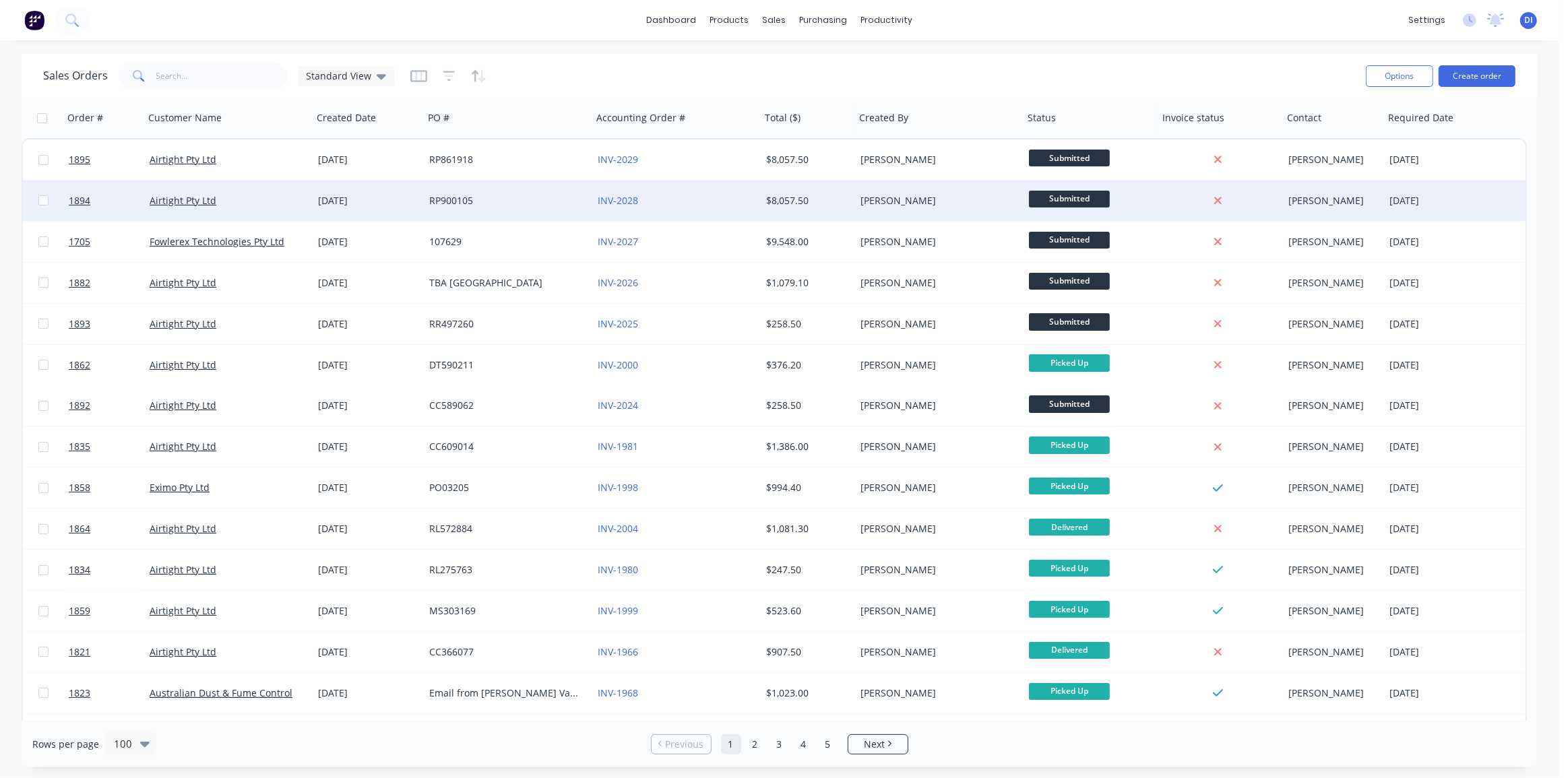
click at [721, 196] on div "INV-2028" at bounding box center [673, 201] width 149 height 14
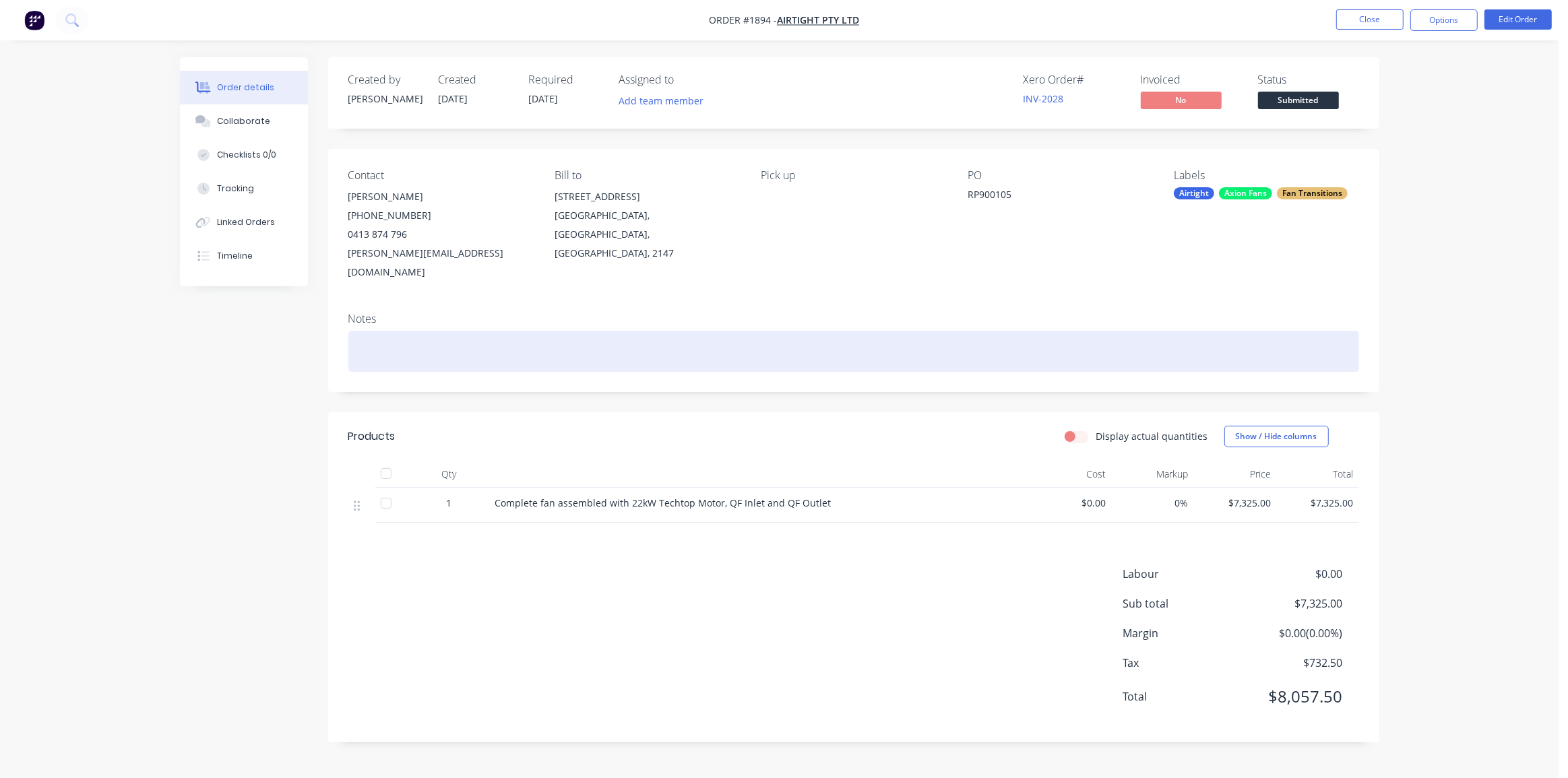
click at [386, 330] on div at bounding box center [853, 351] width 1011 height 41
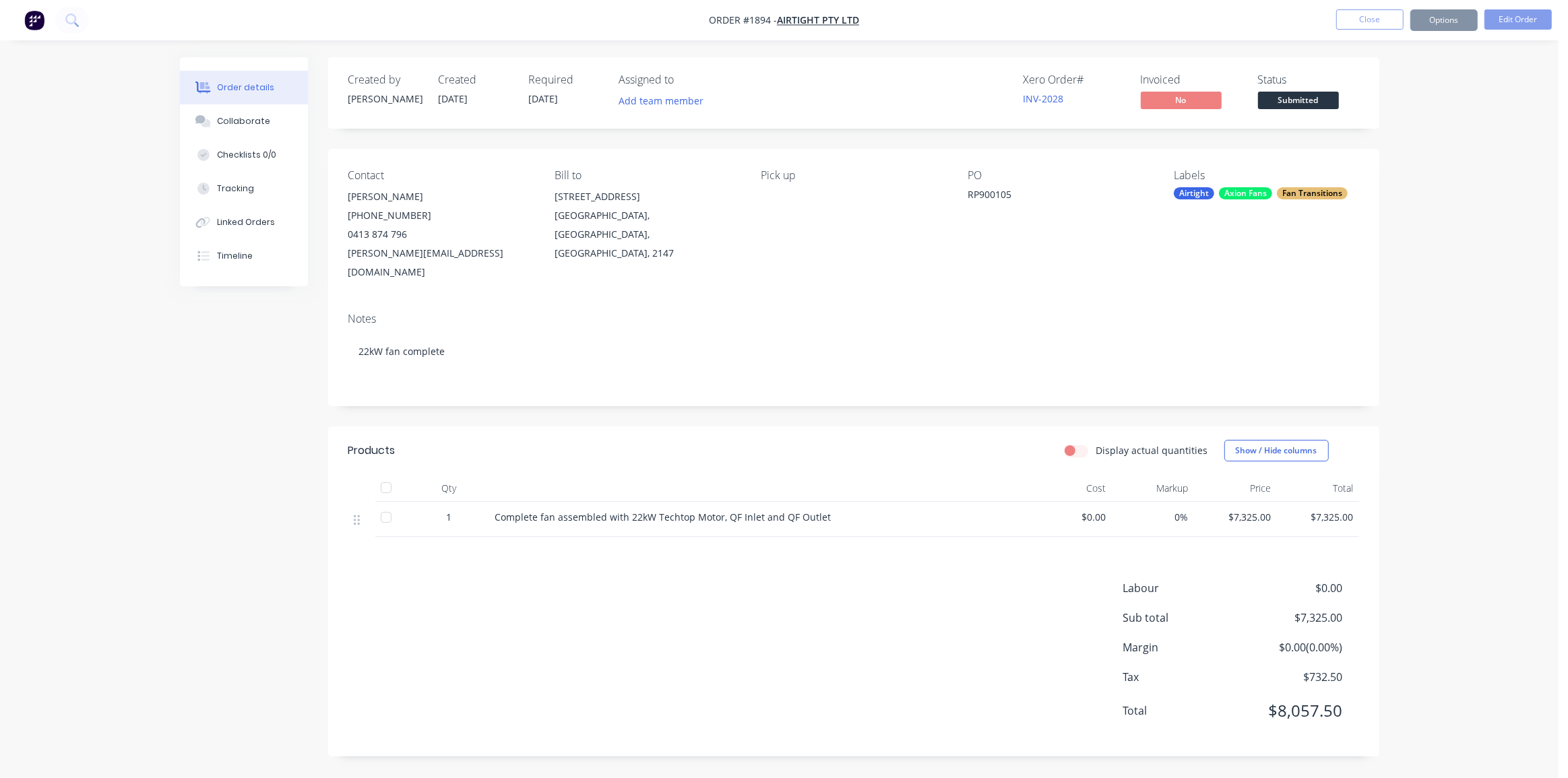
click at [1457, 301] on div "Order details Collaborate Checklists 0/0 Tracking Linked Orders Timeline Order …" at bounding box center [779, 389] width 1558 height 778
drag, startPoint x: 1509, startPoint y: 19, endPoint x: 1479, endPoint y: 109, distance: 94.9
click at [1484, 116] on div "Order #1894 - Airtight Pty Ltd Close Options Edit Order Order details Collabora…" at bounding box center [779, 389] width 1558 height 778
click at [1396, 23] on button "Close" at bounding box center [1369, 19] width 68 height 20
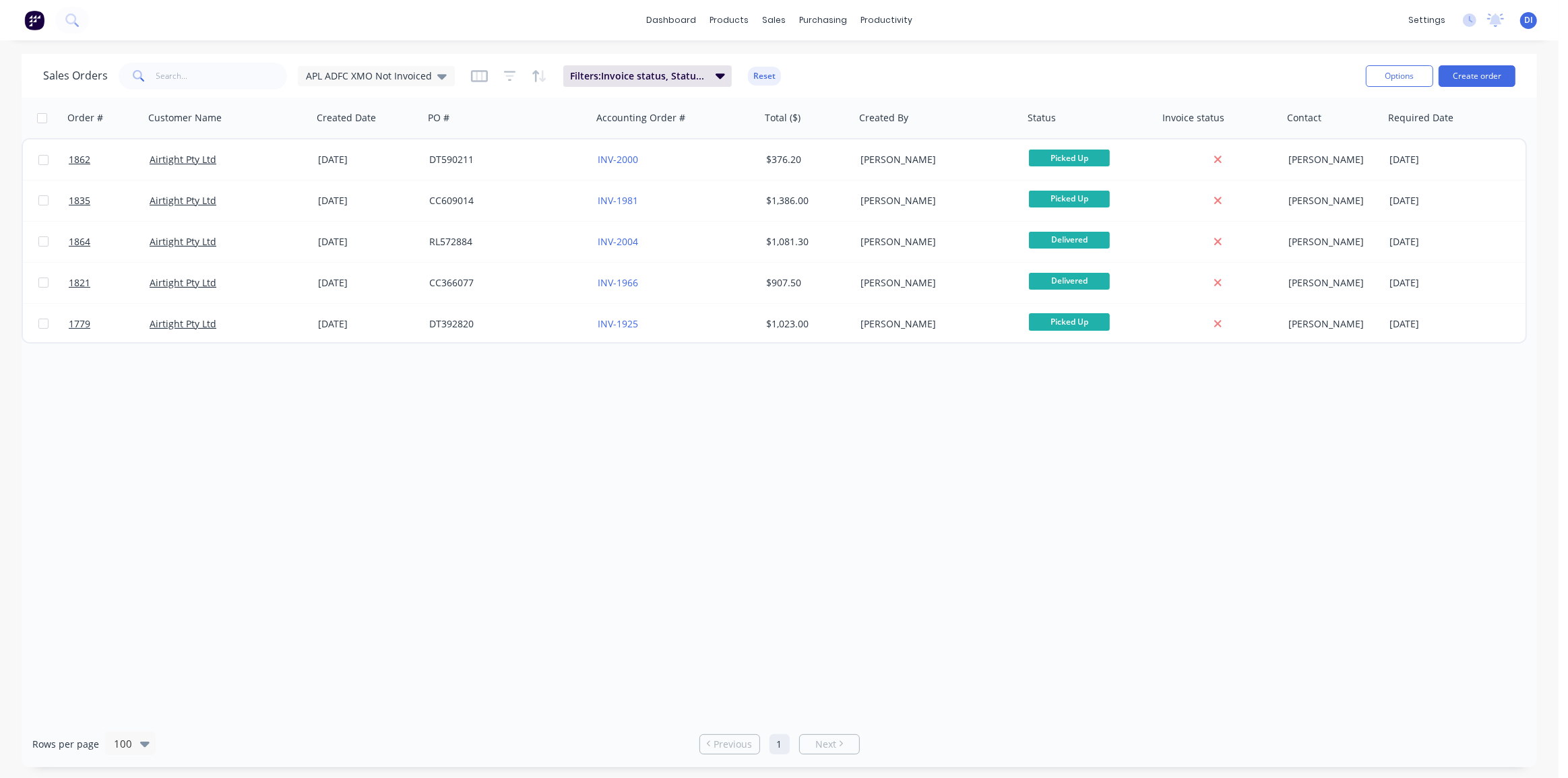
drag, startPoint x: 1267, startPoint y: 532, endPoint x: 1240, endPoint y: 525, distance: 27.9
click at [1267, 532] on div "Order # Customer Name Created Date PO # Accounting Order # Total ($) Created By…" at bounding box center [778, 409] width 1515 height 623
click at [429, 74] on div "APL ADFC XMO Not Invoiced" at bounding box center [376, 76] width 141 height 13
click at [358, 298] on button "Standard View" at bounding box center [378, 298] width 153 height 16
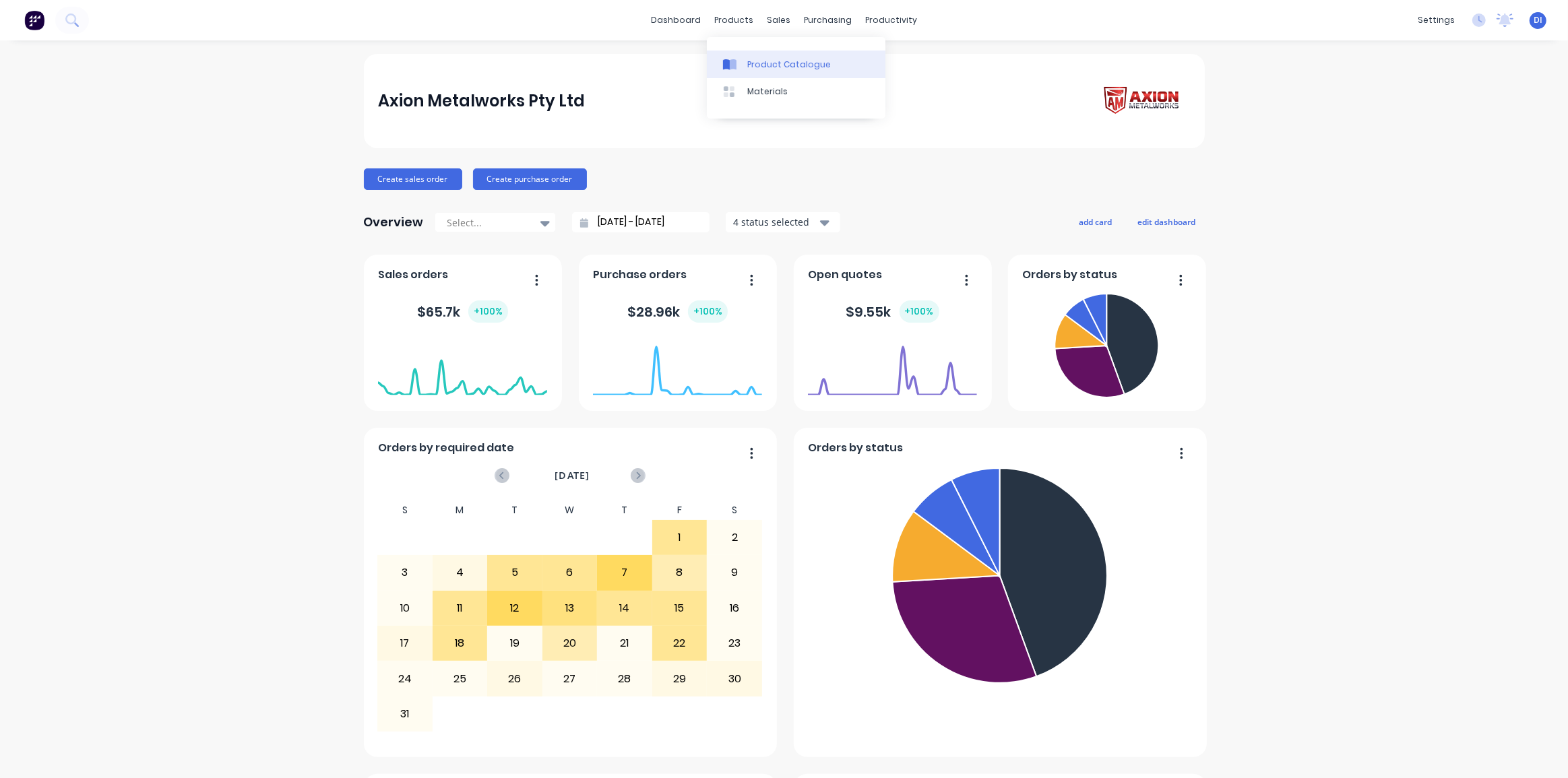
click at [747, 59] on div "Product Catalogue" at bounding box center [789, 64] width 83 height 13
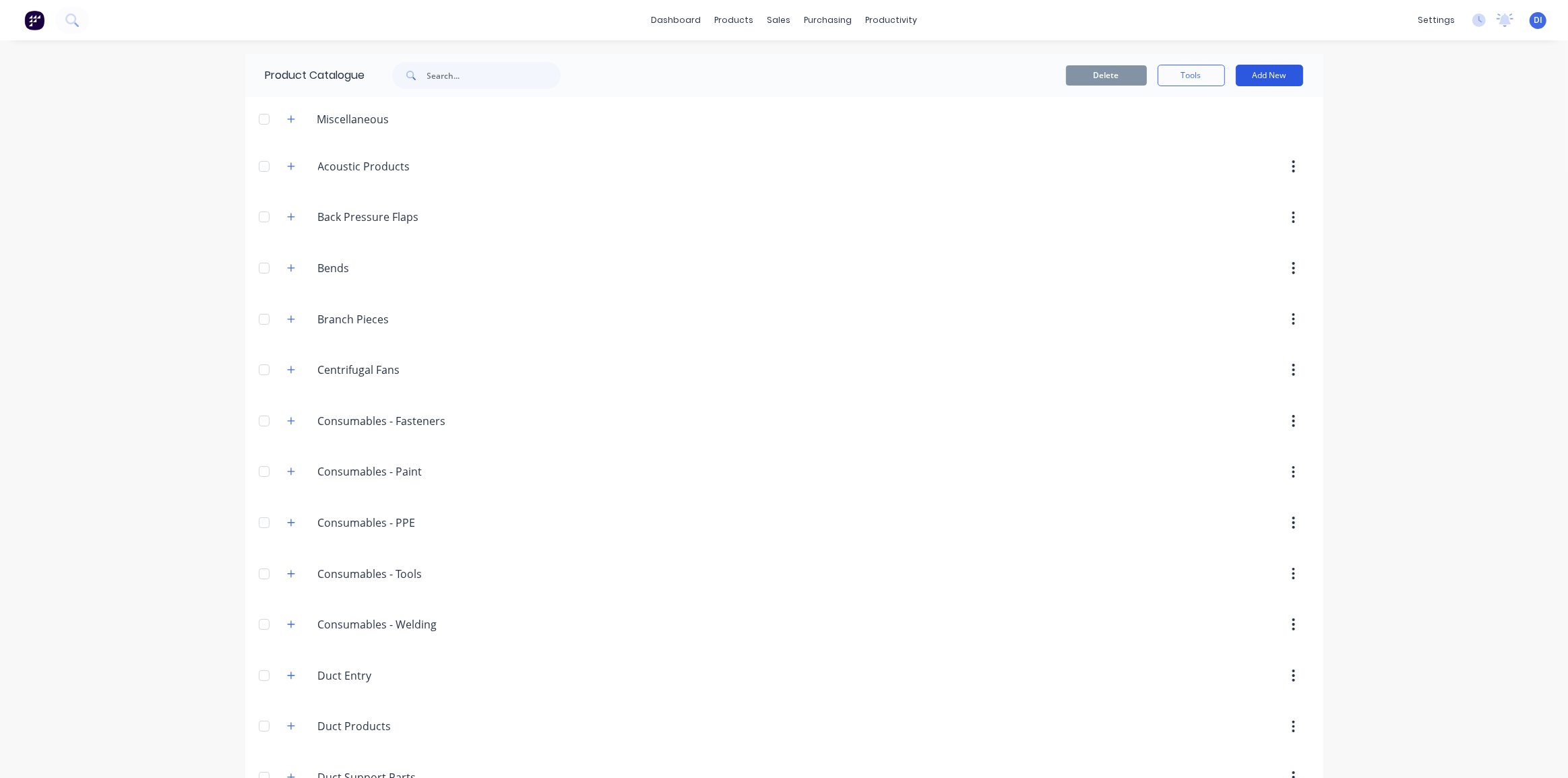
click at [1265, 66] on button "Add New" at bounding box center [1270, 76] width 68 height 21
click at [1217, 137] on div "Product" at bounding box center [1239, 137] width 104 height 19
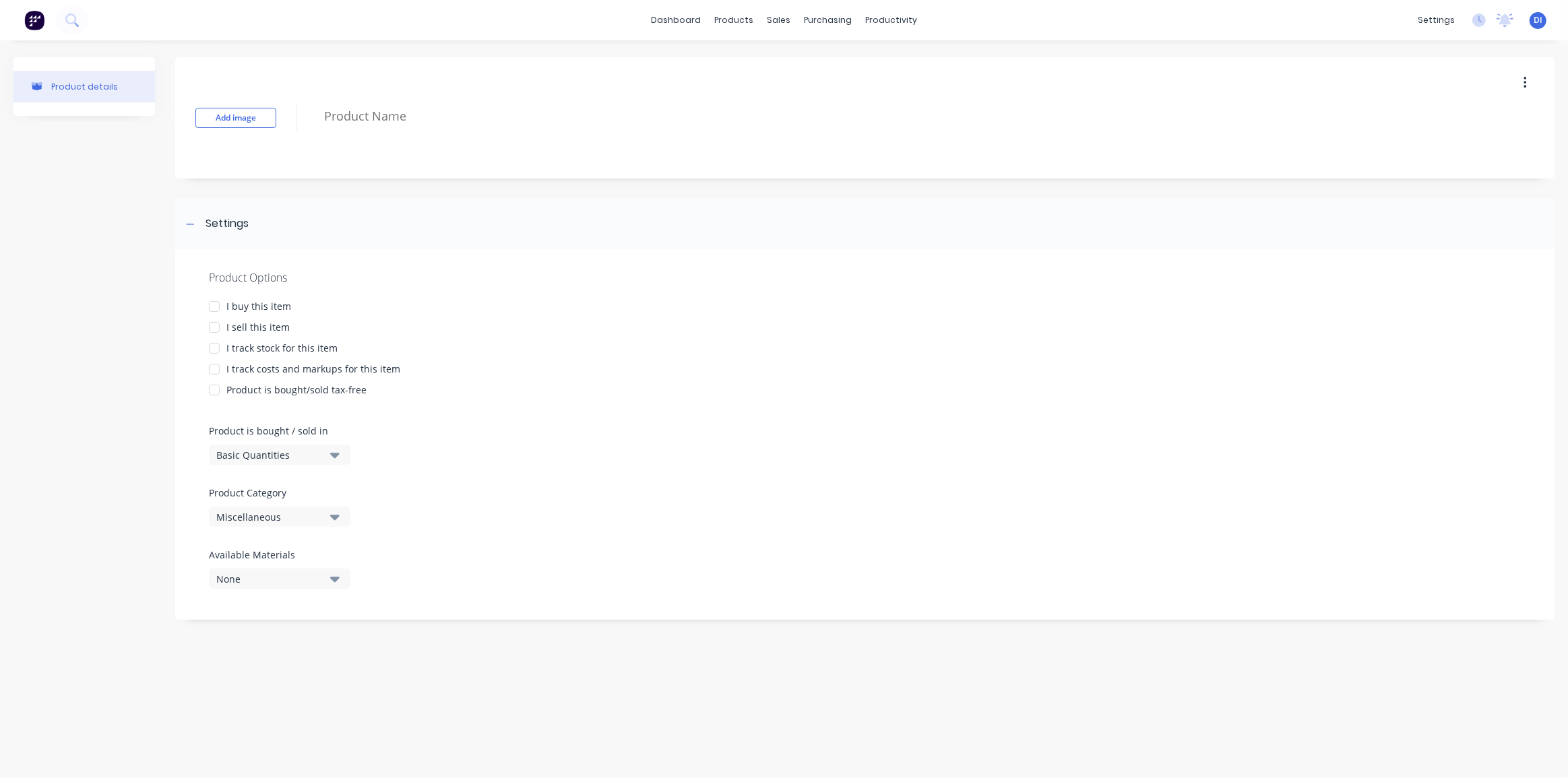
click at [211, 326] on div at bounding box center [214, 327] width 27 height 27
click at [178, 368] on div "Product Options I buy this item I sell this item I track stock for this item I …" at bounding box center [864, 434] width 1379 height 370
click at [185, 345] on div "Product Options I buy this item I sell this item I track stock for this item I …" at bounding box center [864, 434] width 1379 height 370
click at [487, 69] on div "Add image" at bounding box center [864, 117] width 1379 height 121
click at [37, 19] on img at bounding box center [34, 19] width 20 height 20
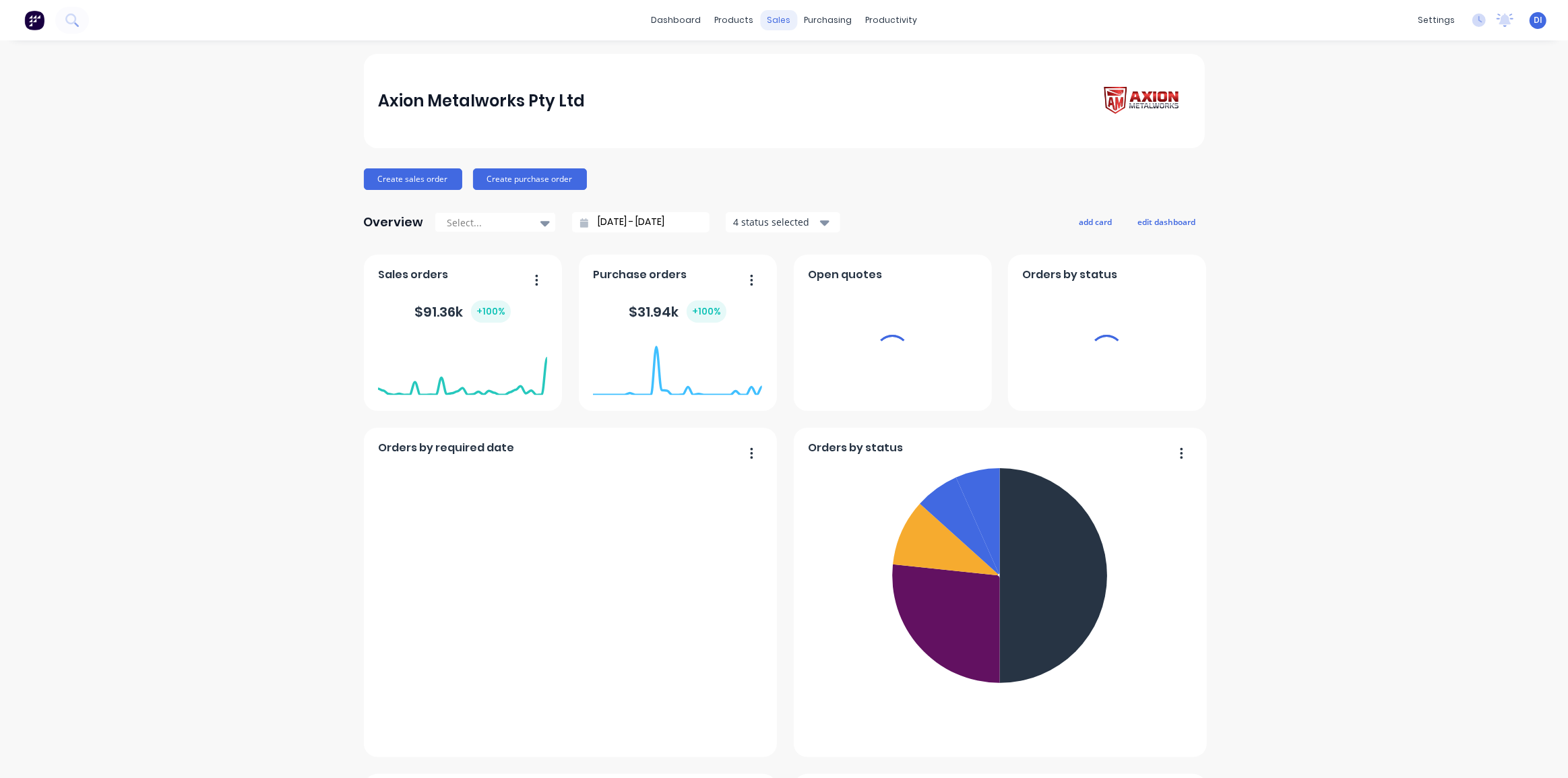
click at [770, 19] on div "sales" at bounding box center [778, 19] width 37 height 20
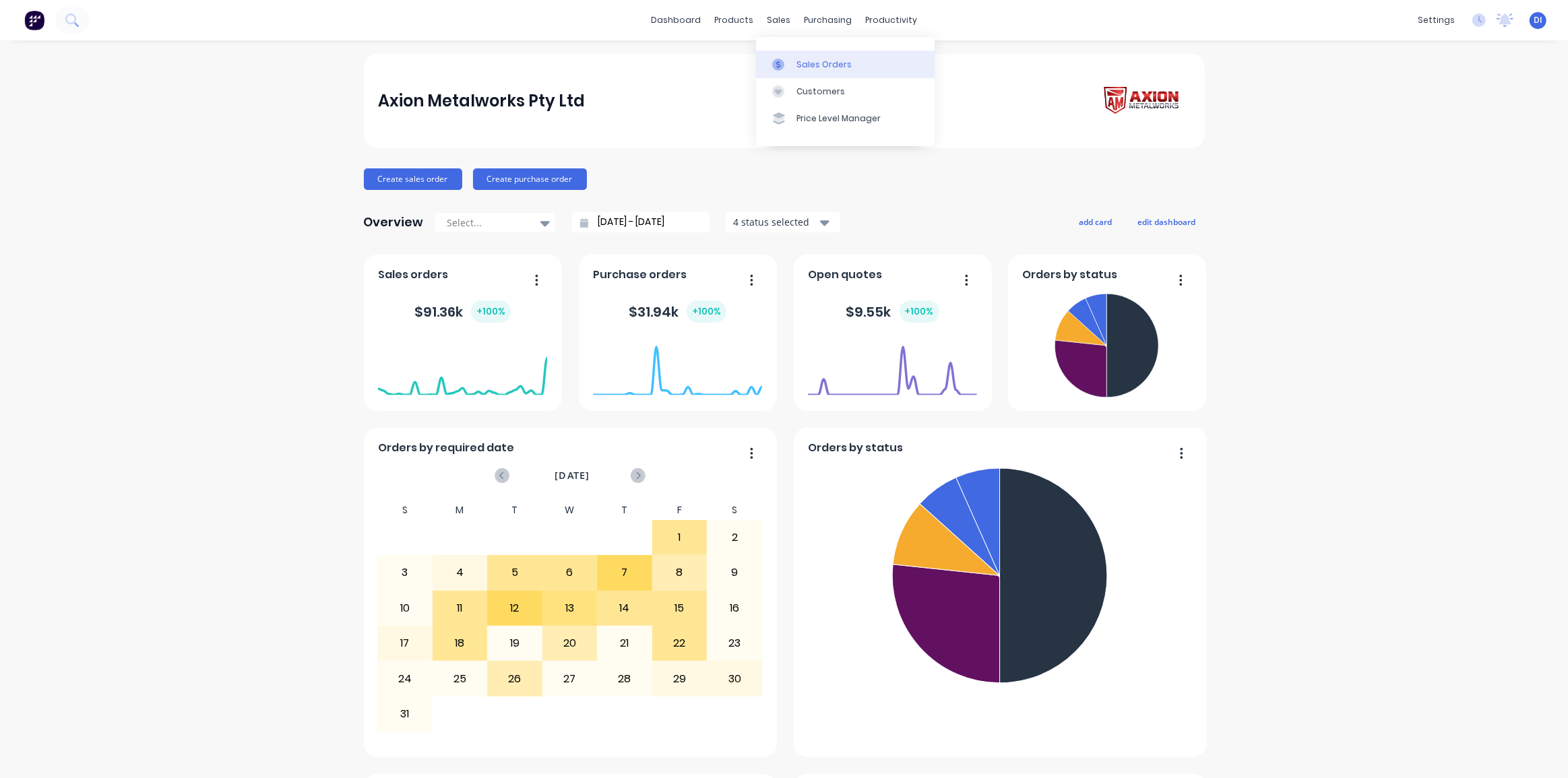
click at [792, 67] on link "Sales Orders" at bounding box center [845, 64] width 178 height 27
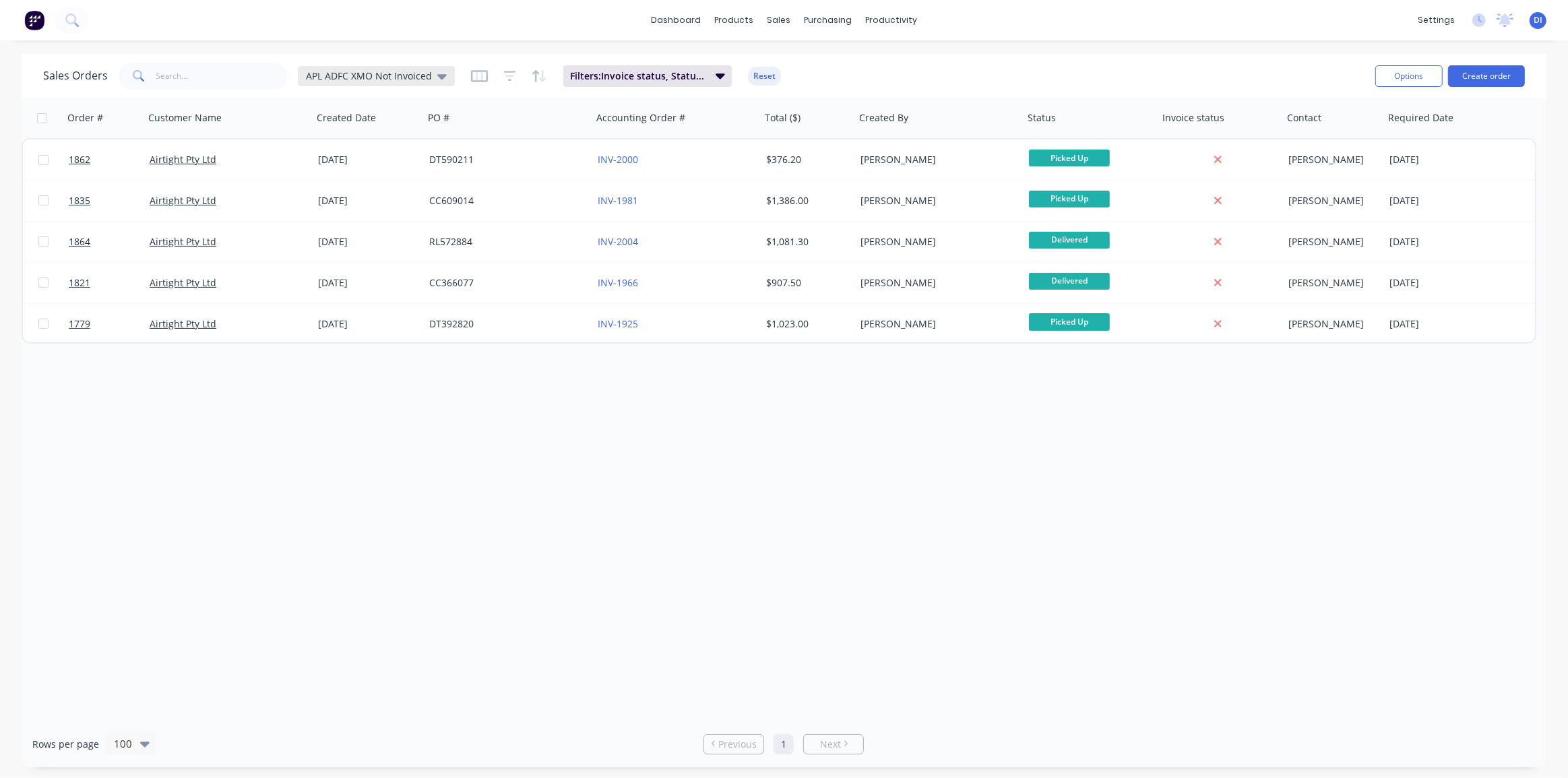
click at [412, 80] on span "APL ADFC XMO Not Invoiced" at bounding box center [369, 76] width 126 height 15
click at [377, 294] on button "Standard View" at bounding box center [378, 298] width 153 height 16
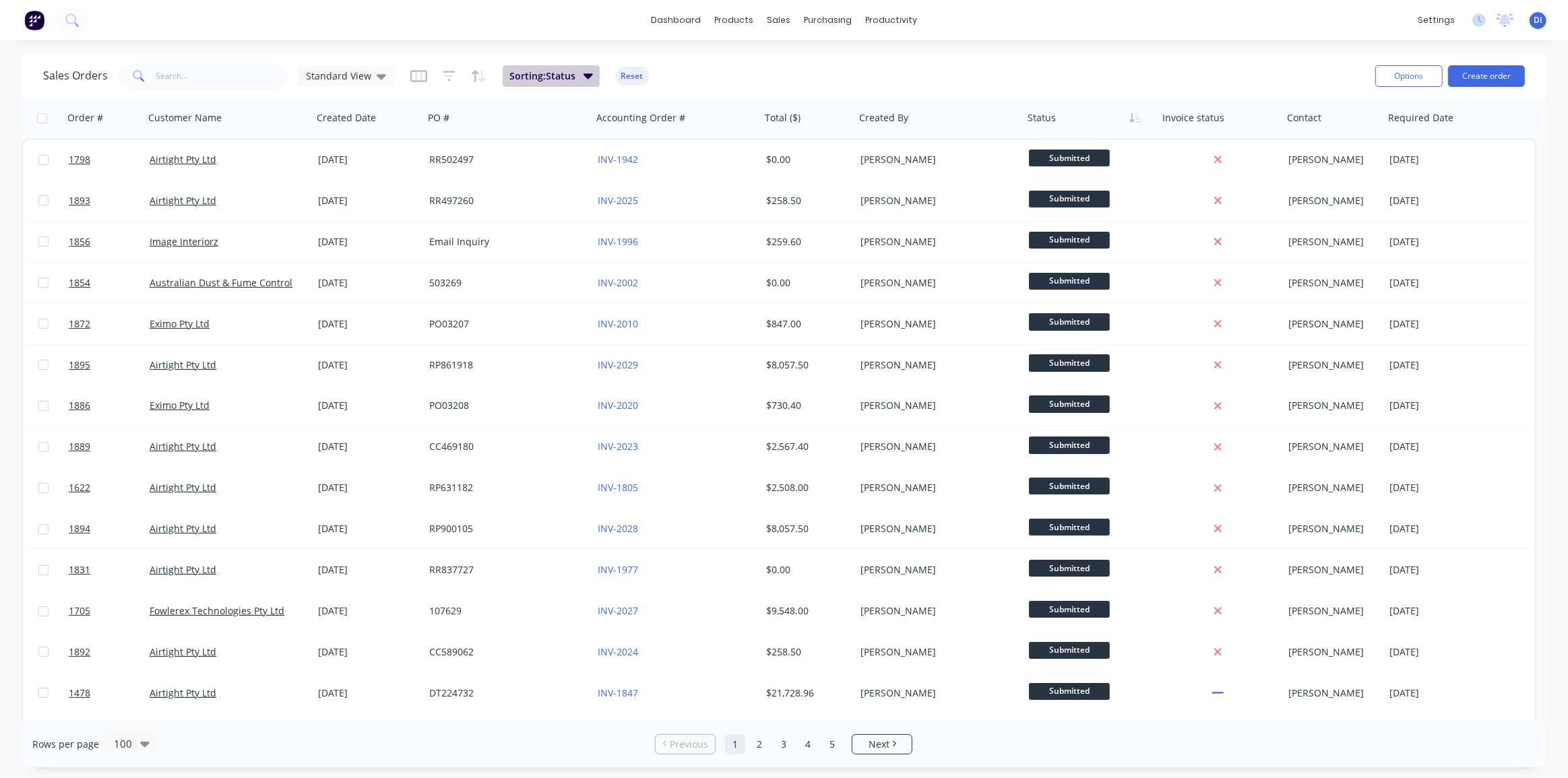
click at [586, 78] on icon "button" at bounding box center [588, 75] width 10 height 15
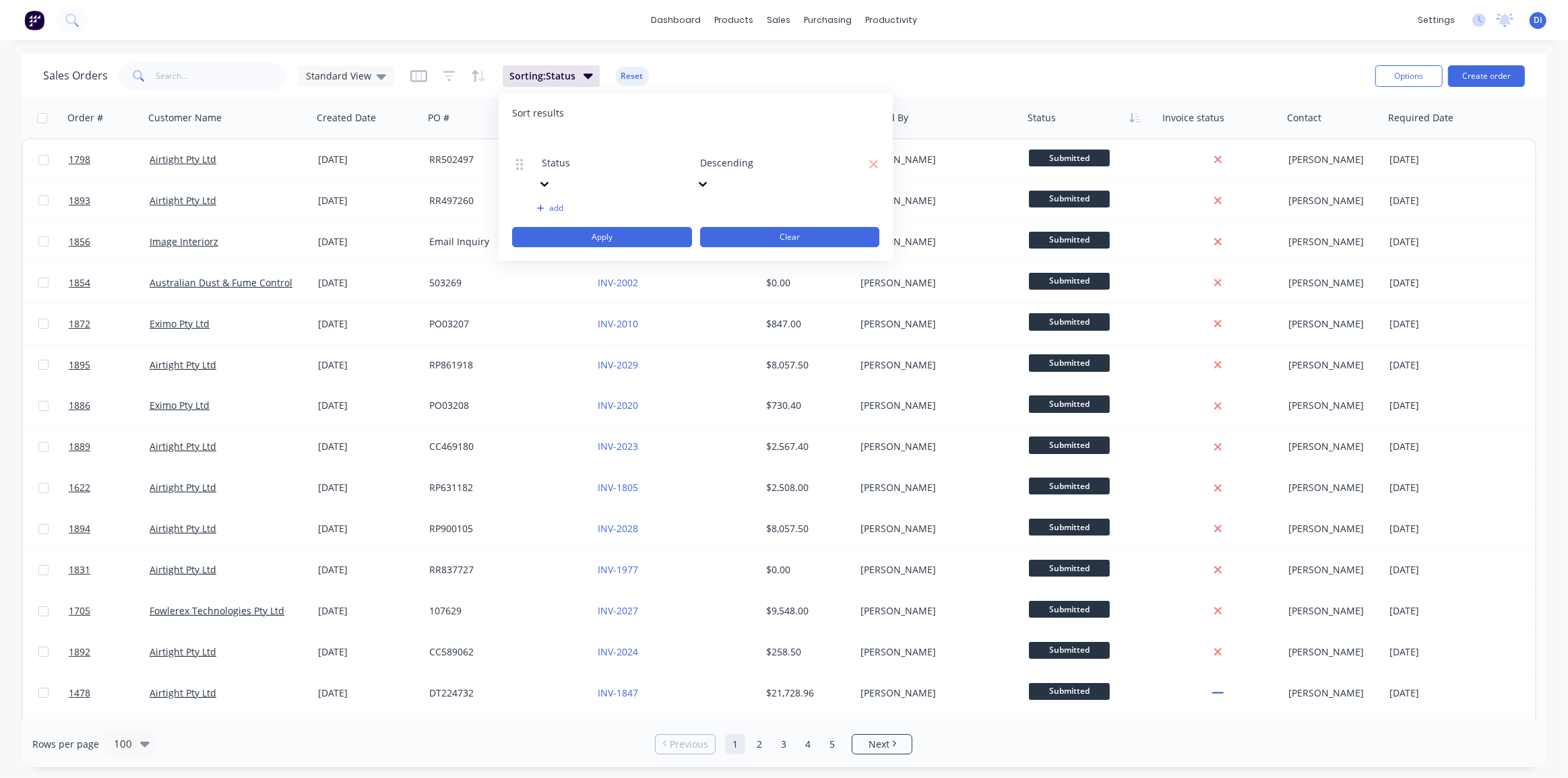
click at [759, 227] on button "Clear" at bounding box center [790, 236] width 180 height 20
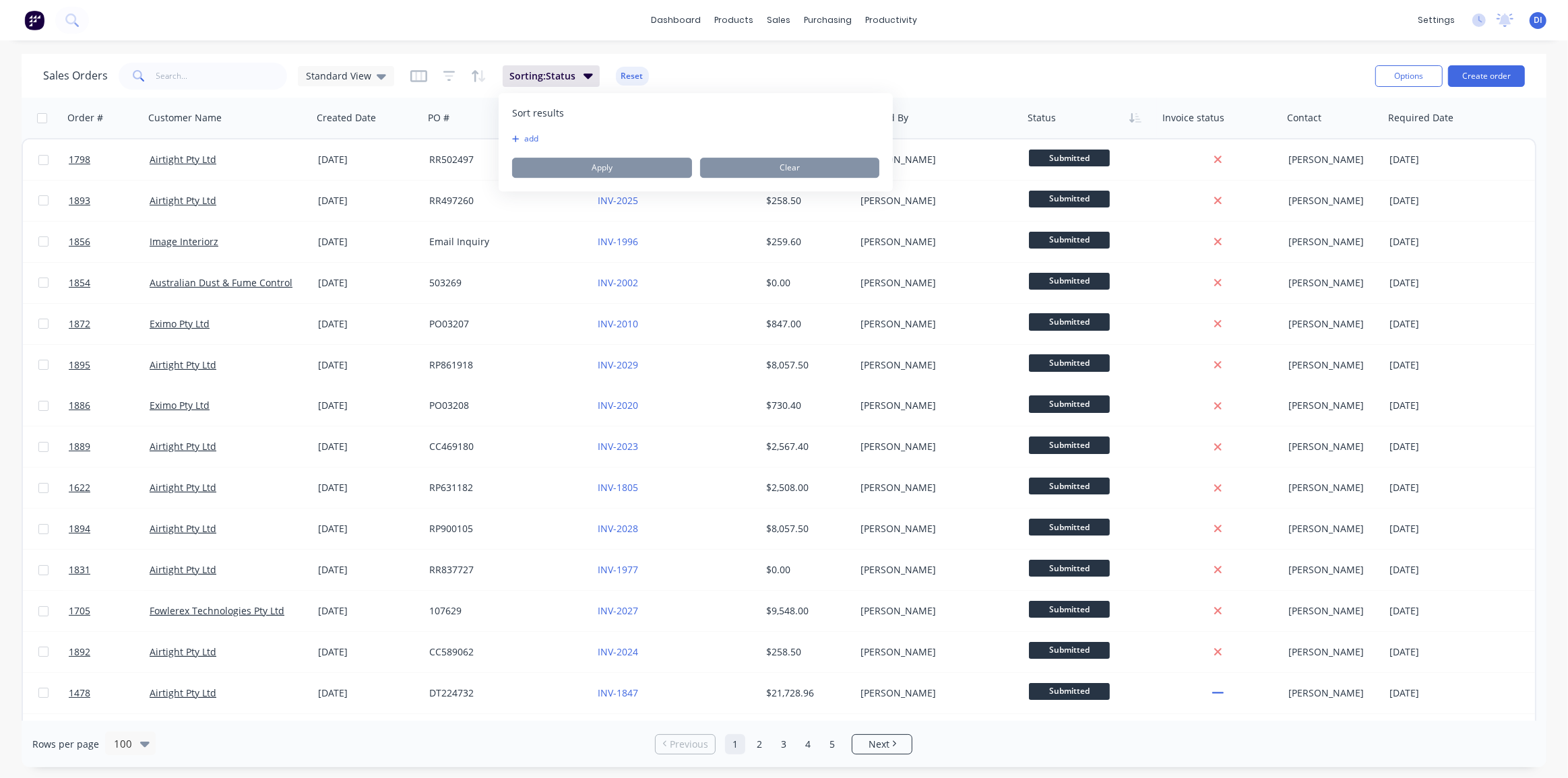
click at [733, 71] on div "Sales Orders Standard View Sorting: Status Reset" at bounding box center [703, 76] width 1321 height 33
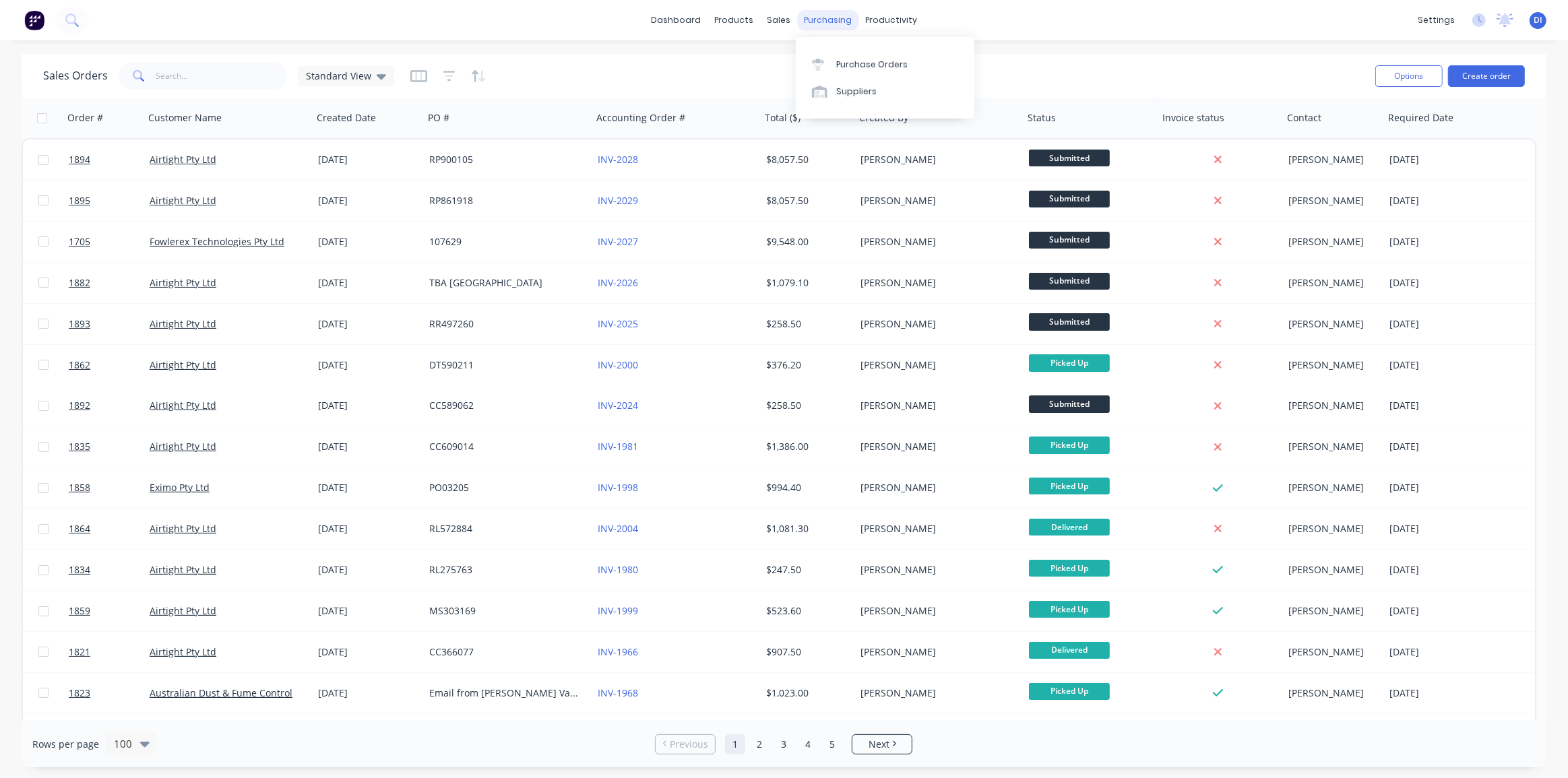
click at [815, 16] on div "purchasing" at bounding box center [827, 19] width 61 height 20
click at [828, 61] on div at bounding box center [822, 64] width 20 height 13
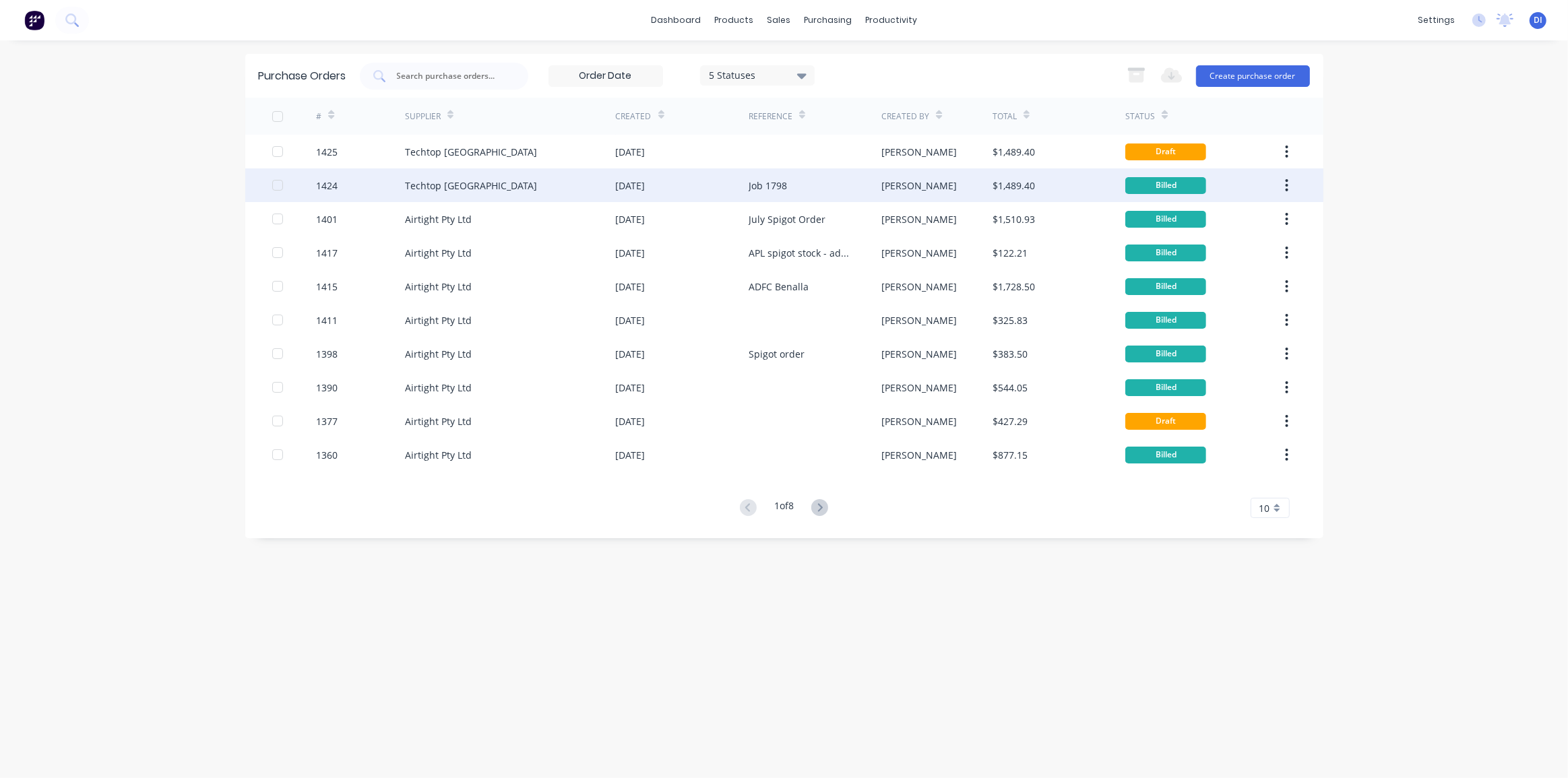
click at [783, 184] on div "Job 1798" at bounding box center [768, 185] width 39 height 15
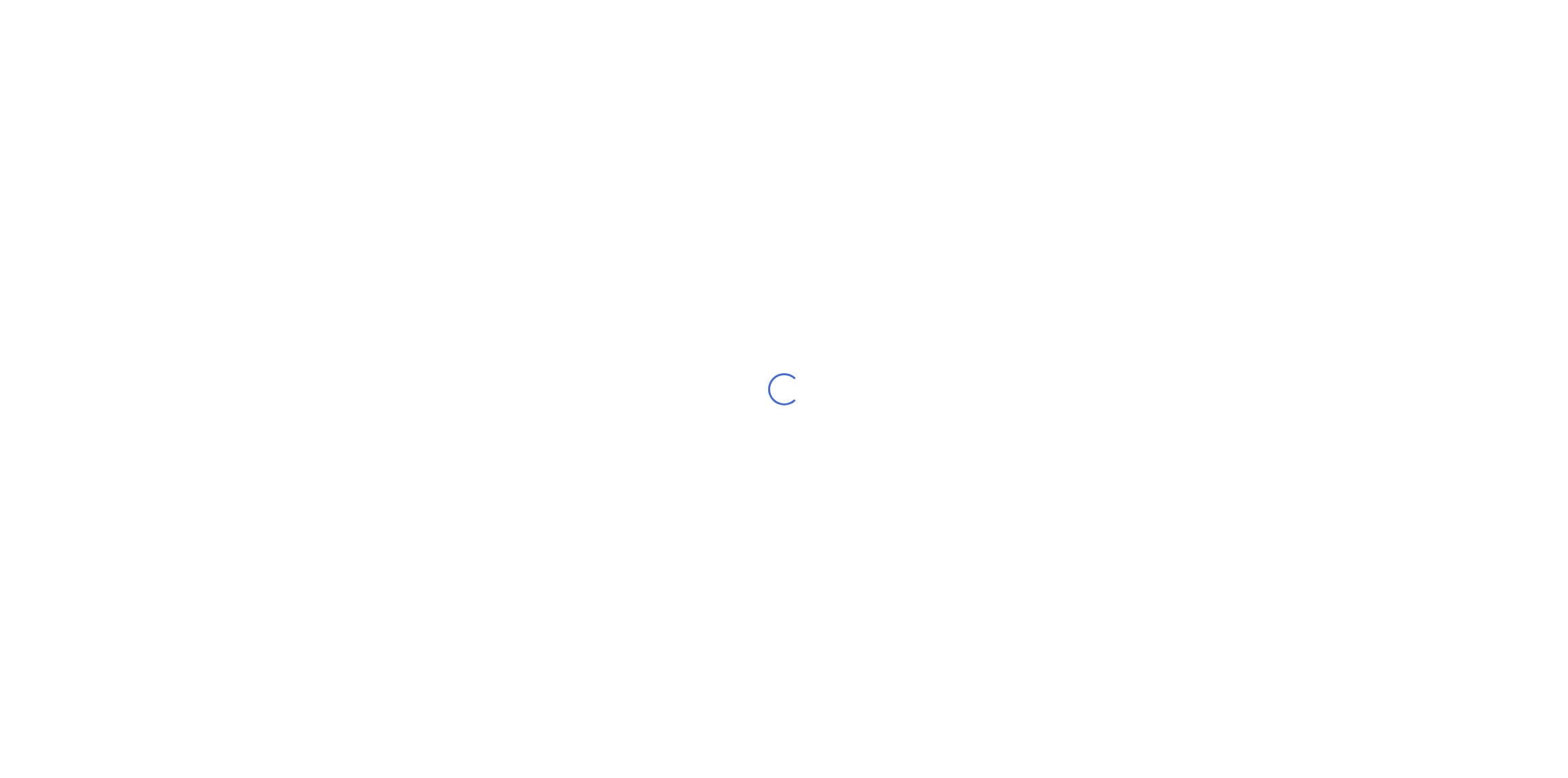
type textarea "x"
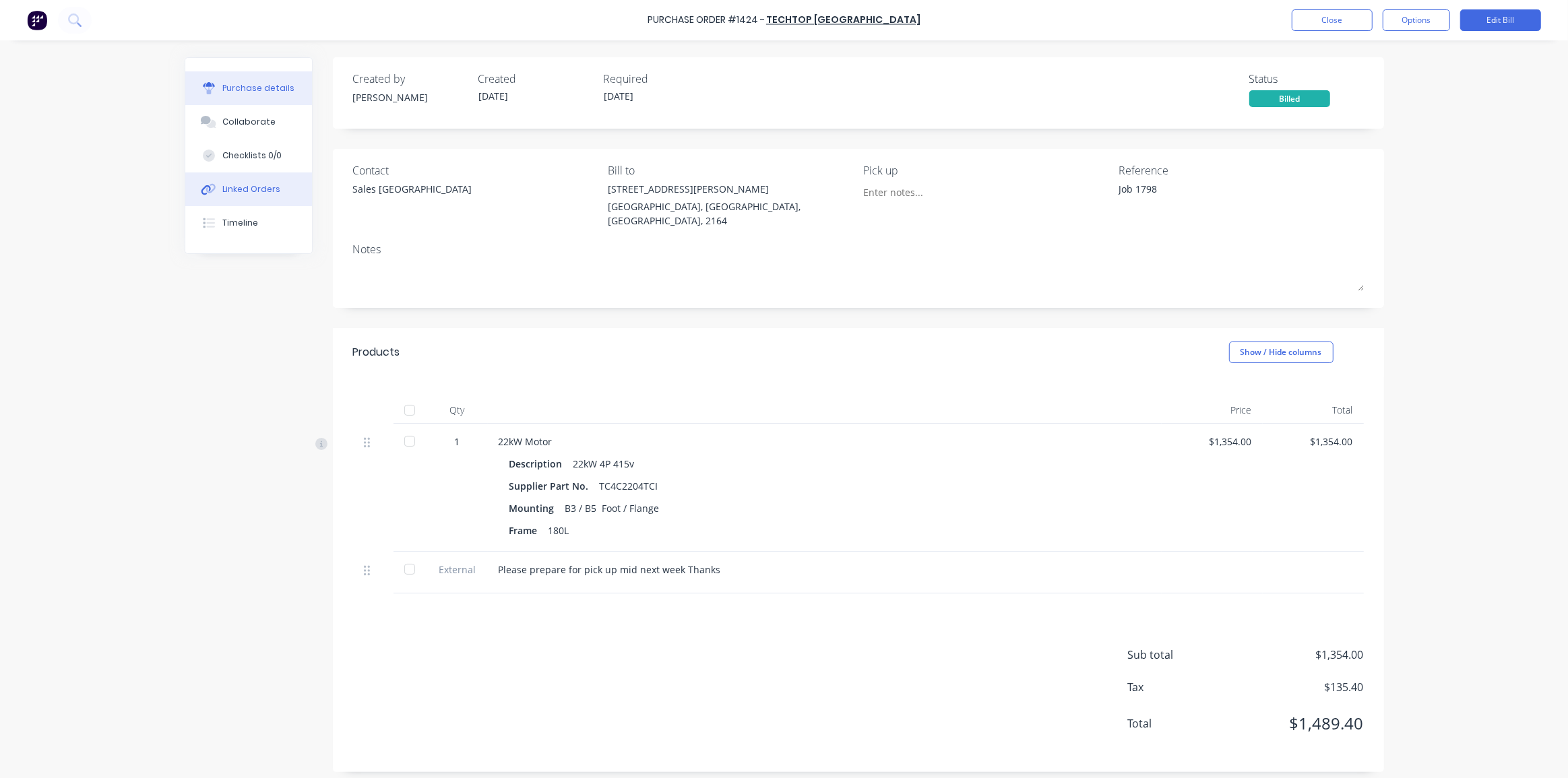
click at [246, 196] on button "Linked Orders" at bounding box center [248, 189] width 127 height 34
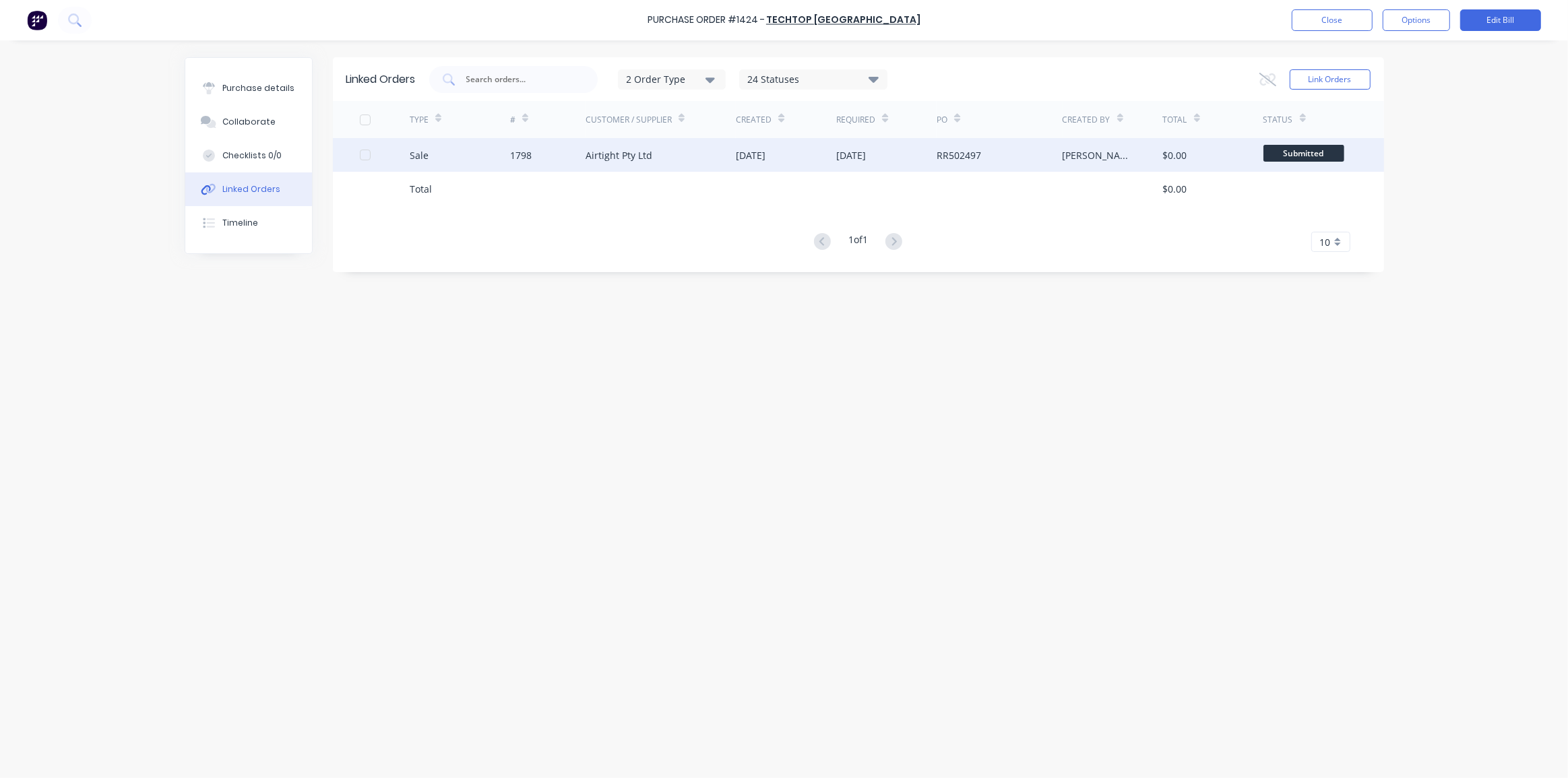
click at [366, 156] on div at bounding box center [365, 155] width 27 height 27
click at [1302, 78] on button "Link Orders" at bounding box center [1329, 79] width 80 height 20
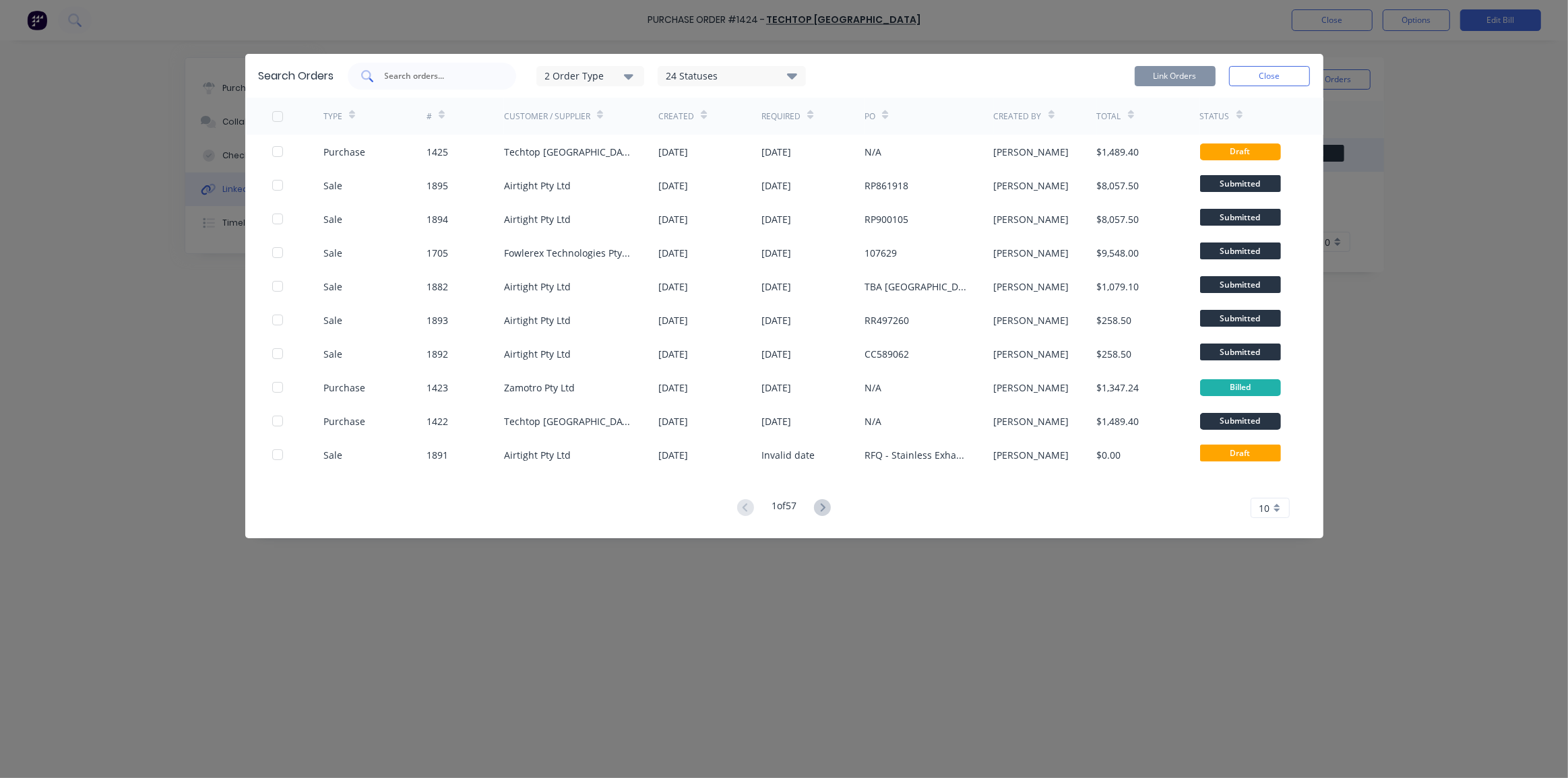
click at [438, 72] on input "text" at bounding box center [439, 77] width 111 height 14
click at [1293, 71] on button "Close" at bounding box center [1269, 76] width 80 height 20
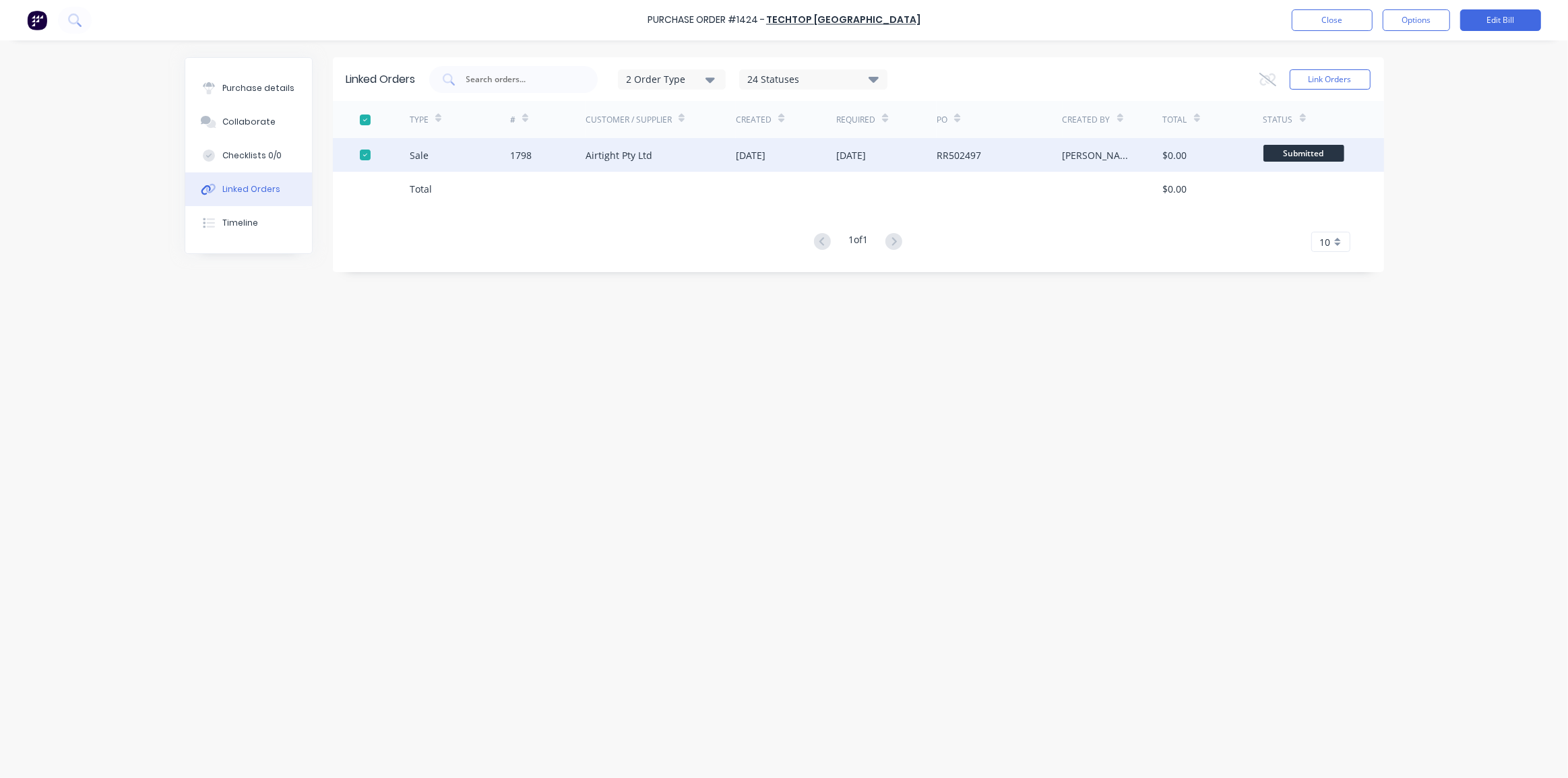
click at [1178, 63] on div "Linked Orders 2 Order Type 24 Statuses Sales Order Status All Archived Draft Qu…" at bounding box center [858, 78] width 1051 height 44
click at [368, 158] on div at bounding box center [365, 155] width 27 height 27
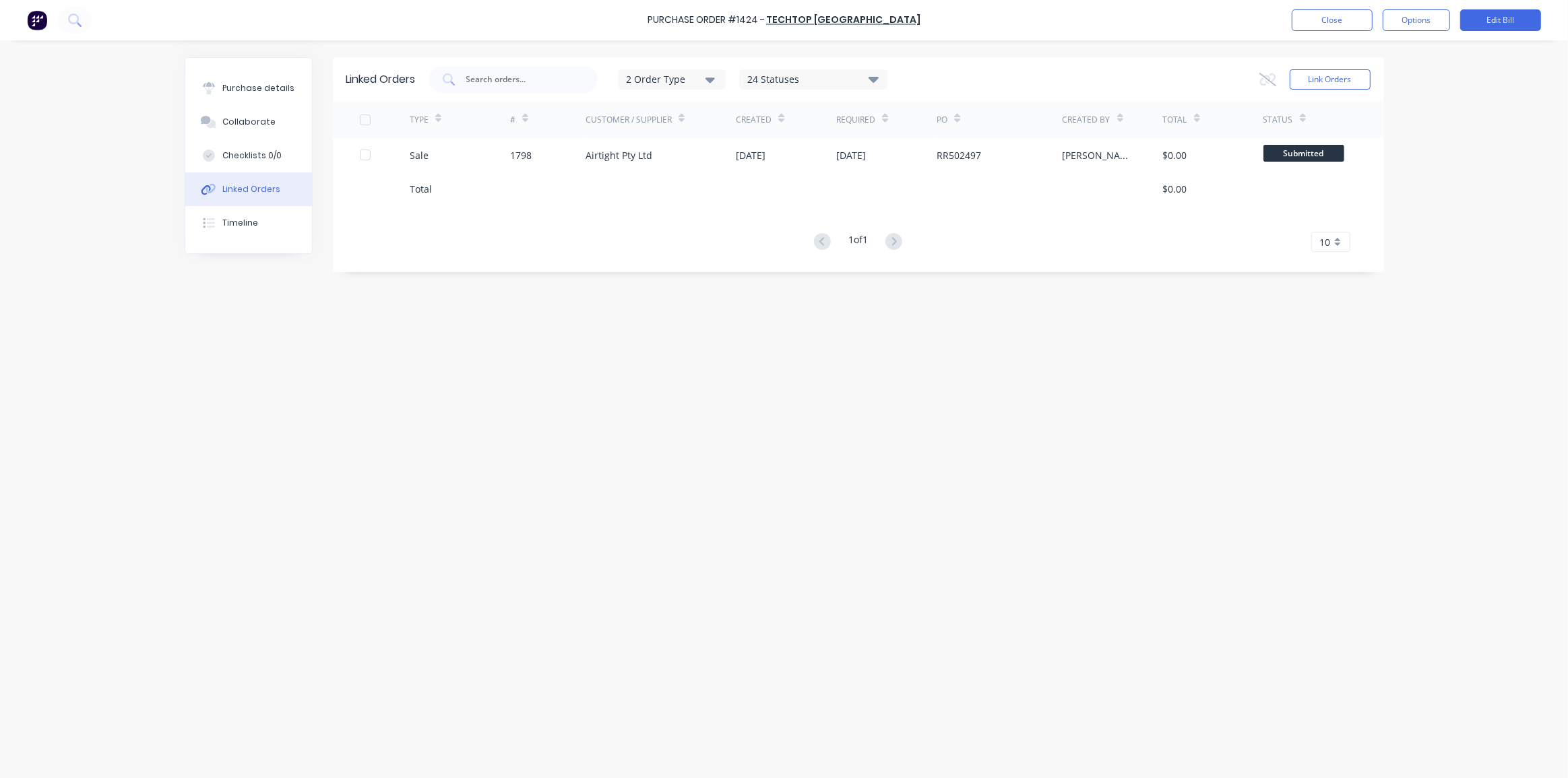
click at [524, 301] on div "Linked Orders 2 Order Type 24 Statuses Sales Order Status All Archived Draft Qu…" at bounding box center [783, 405] width 1199 height 697
click at [683, 78] on div "2 Order Type" at bounding box center [671, 78] width 90 height 15
click at [732, 138] on div "button" at bounding box center [731, 140] width 27 height 27
click at [694, 318] on div "Linked Orders 1 Order Type Sales Purchase 24 Statuses Sales Order Status All Ar…" at bounding box center [783, 405] width 1199 height 697
click at [486, 75] on input "text" at bounding box center [520, 79] width 111 height 14
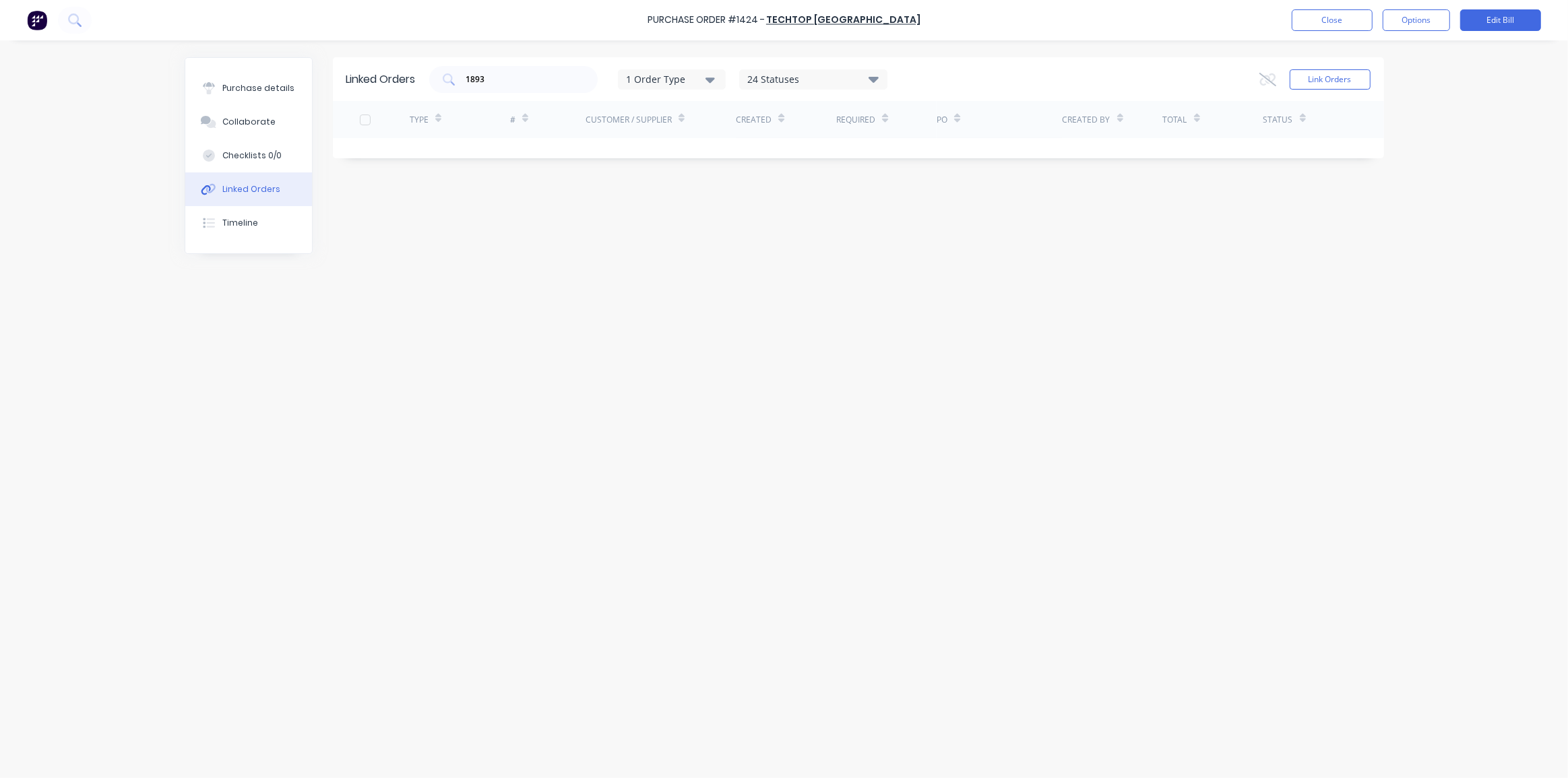
click at [677, 77] on div "1 Order Type" at bounding box center [671, 78] width 90 height 15
click at [523, 74] on input "1893" at bounding box center [520, 79] width 111 height 14
click at [528, 87] on div "1893" at bounding box center [514, 79] width 169 height 27
click at [527, 86] on div "1893" at bounding box center [514, 79] width 169 height 27
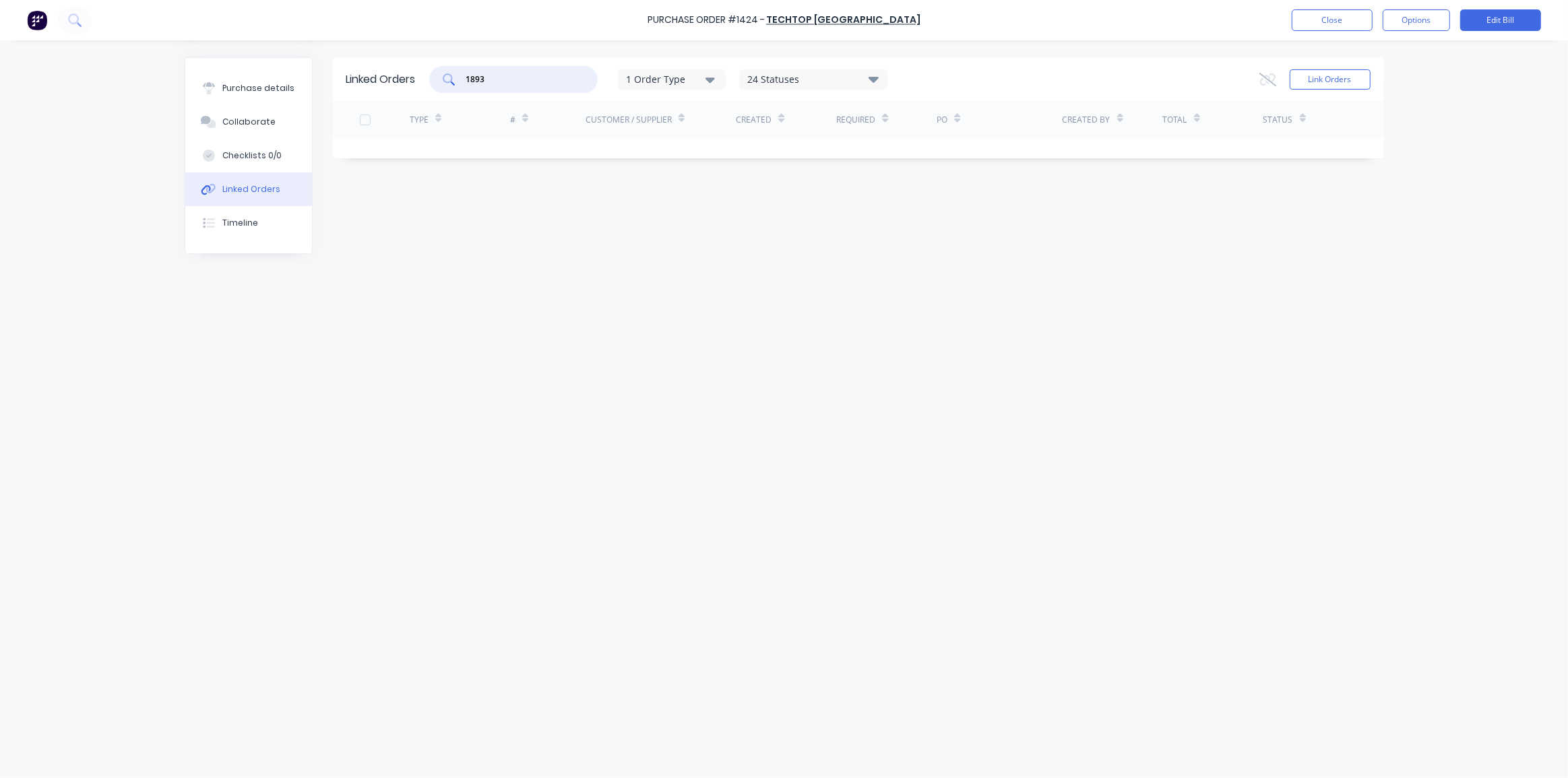
drag, startPoint x: 526, startPoint y: 85, endPoint x: 468, endPoint y: 82, distance: 58.1
click at [468, 82] on input "1893" at bounding box center [520, 79] width 111 height 14
click at [491, 78] on input "1983" at bounding box center [520, 79] width 111 height 14
type input "1983"
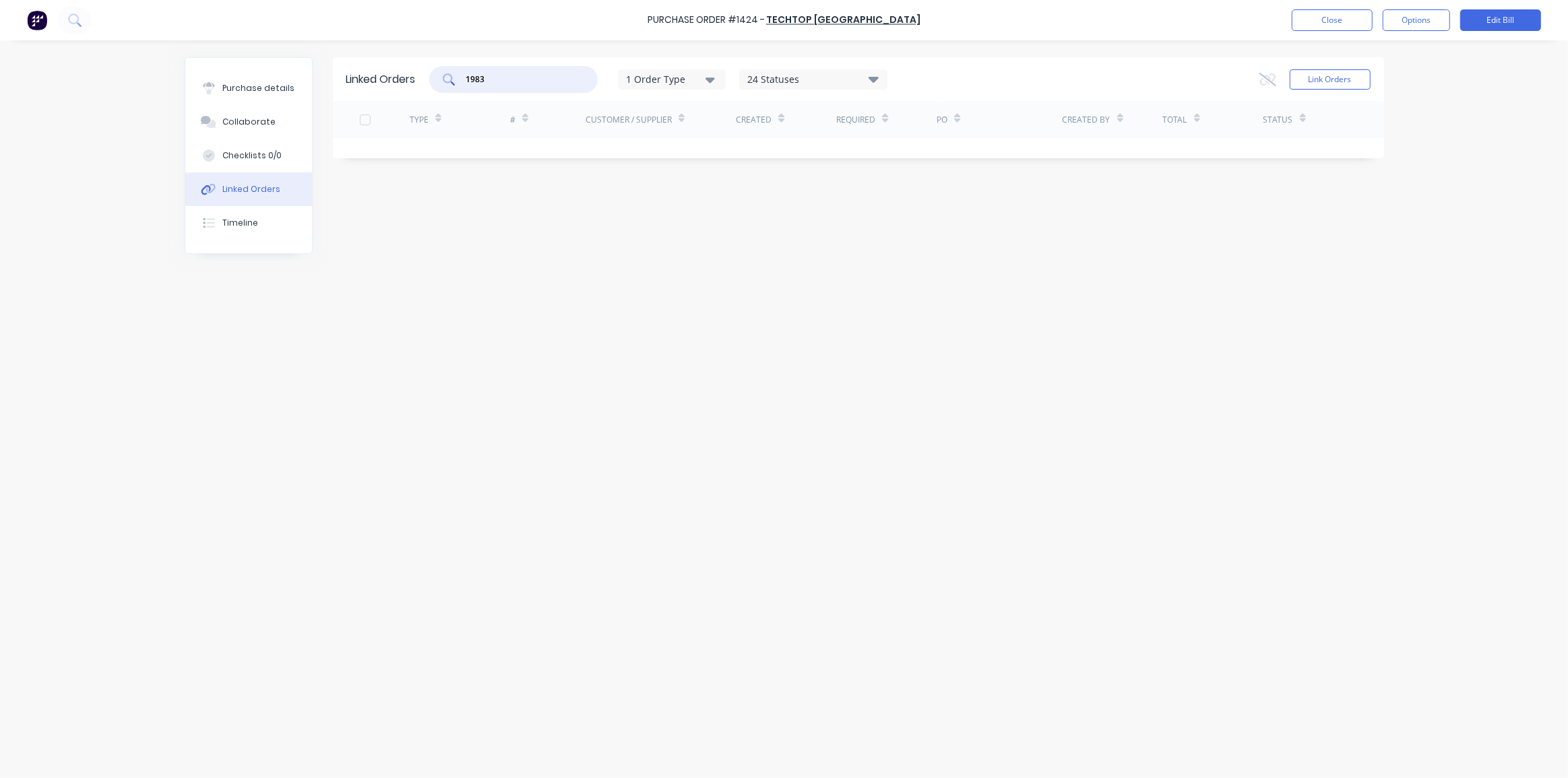
click at [671, 313] on div "Linked Orders 1983 1 Order Type 24 Statuses Sales Order Status All Archived Dra…" at bounding box center [783, 405] width 1199 height 697
click at [1333, 24] on button "Close" at bounding box center [1332, 20] width 80 height 21
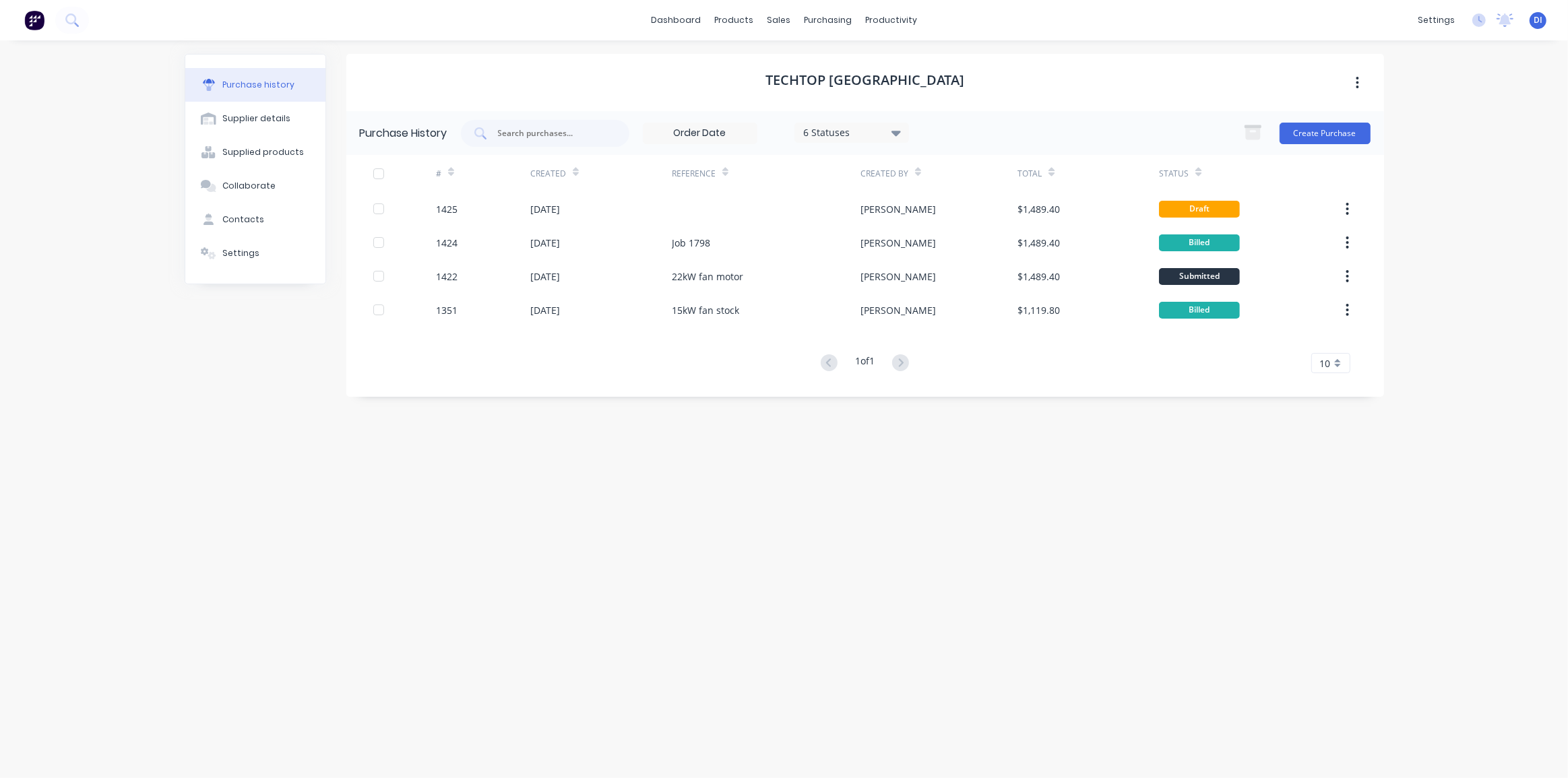
click at [1433, 184] on div "dashboard products sales purchasing productivity dashboard products Product Cat…" at bounding box center [784, 389] width 1568 height 778
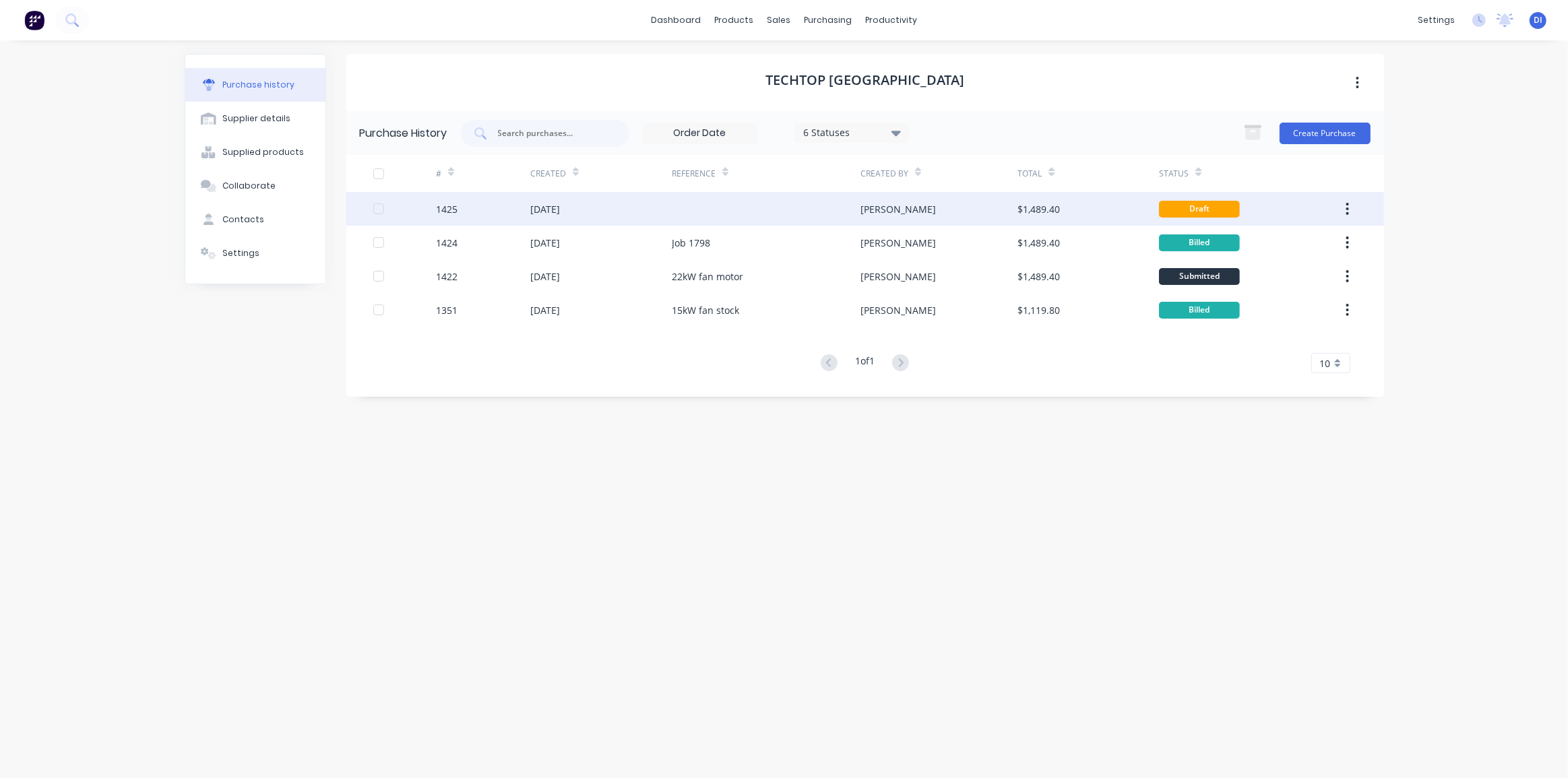
click at [925, 208] on div "[PERSON_NAME]" at bounding box center [939, 208] width 157 height 34
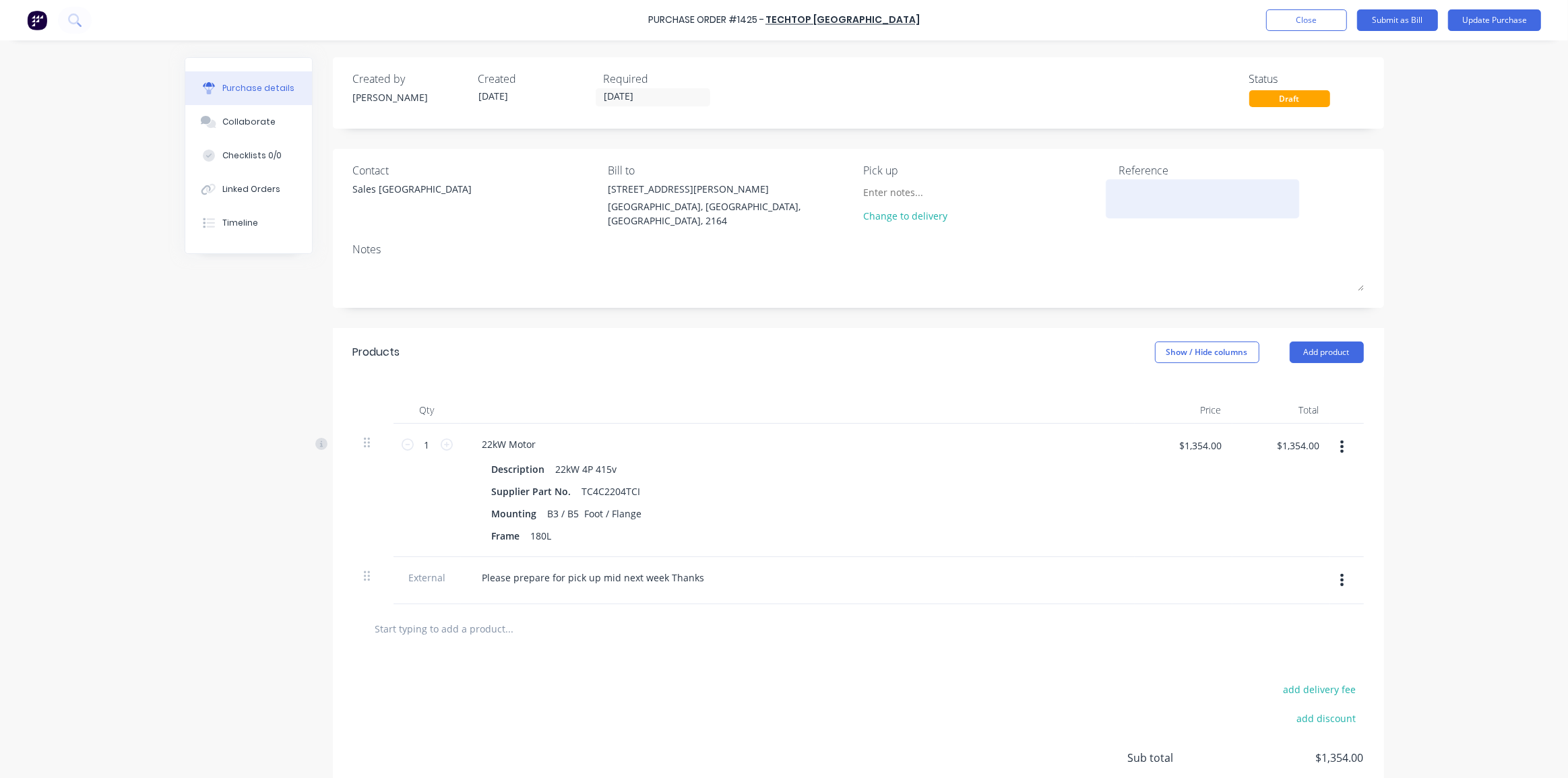
click at [1149, 187] on textarea at bounding box center [1203, 197] width 169 height 30
type textarea "Job"
type textarea "x"
type textarea "Job"
type textarea "x"
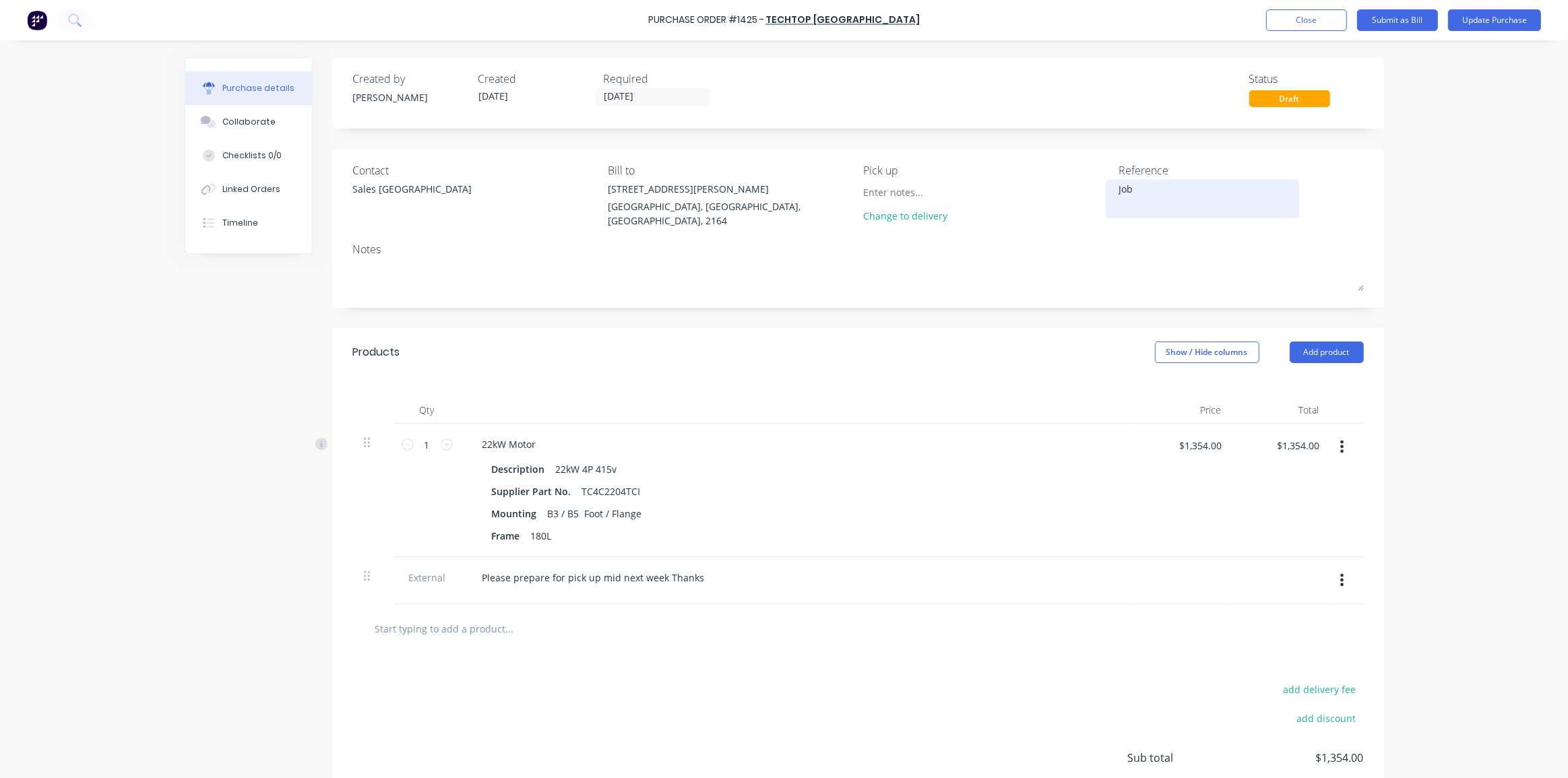
type textarea "Job 1"
type textarea "x"
type textarea "Job 18"
type textarea "x"
type textarea "Job 189"
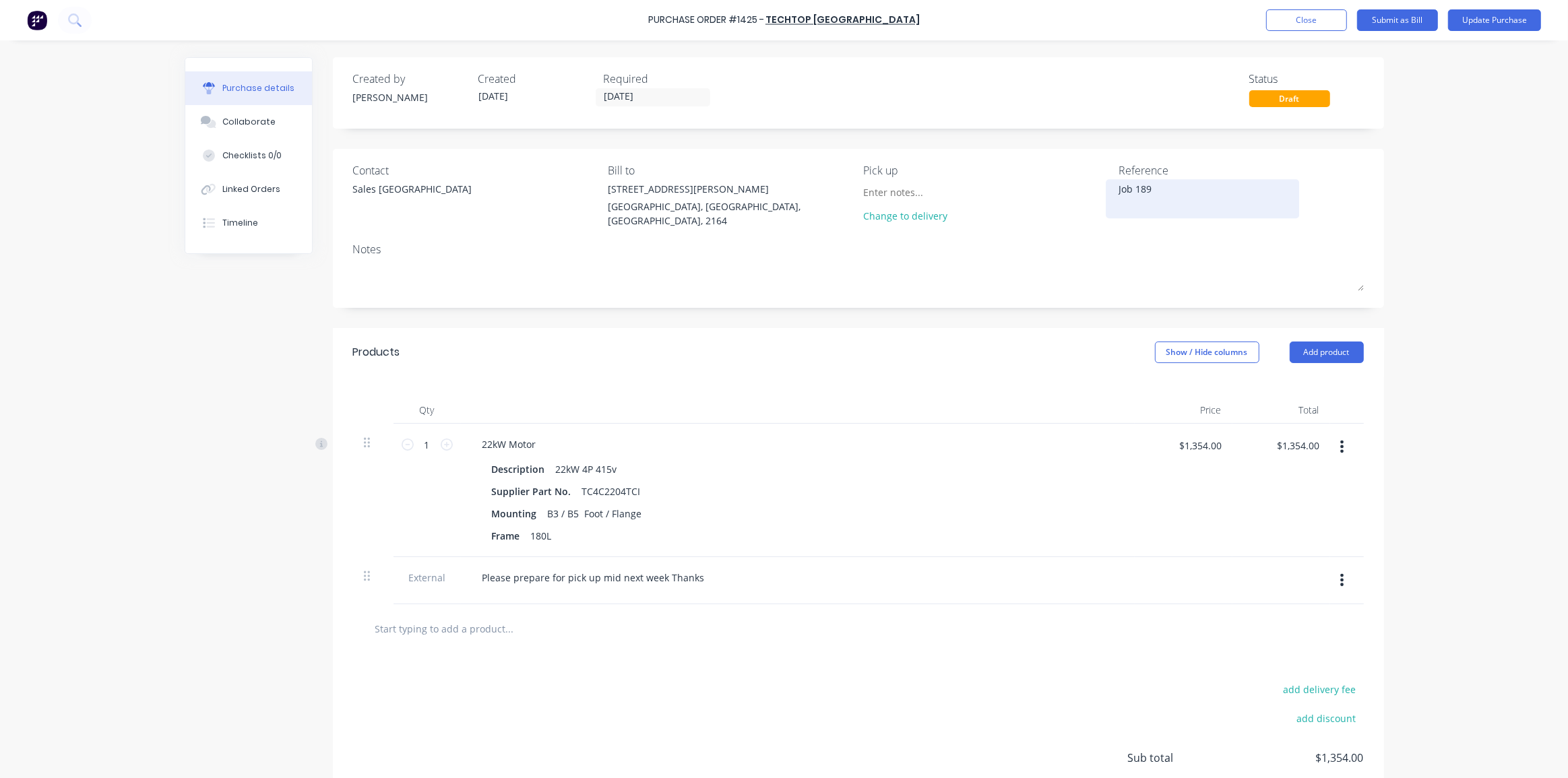
type textarea "x"
type textarea "Job 1894"
click at [1144, 182] on textarea "Job 1894" at bounding box center [1203, 197] width 169 height 30
type textarea "x"
click at [1144, 182] on textarea "Job 1894" at bounding box center [1203, 197] width 169 height 30
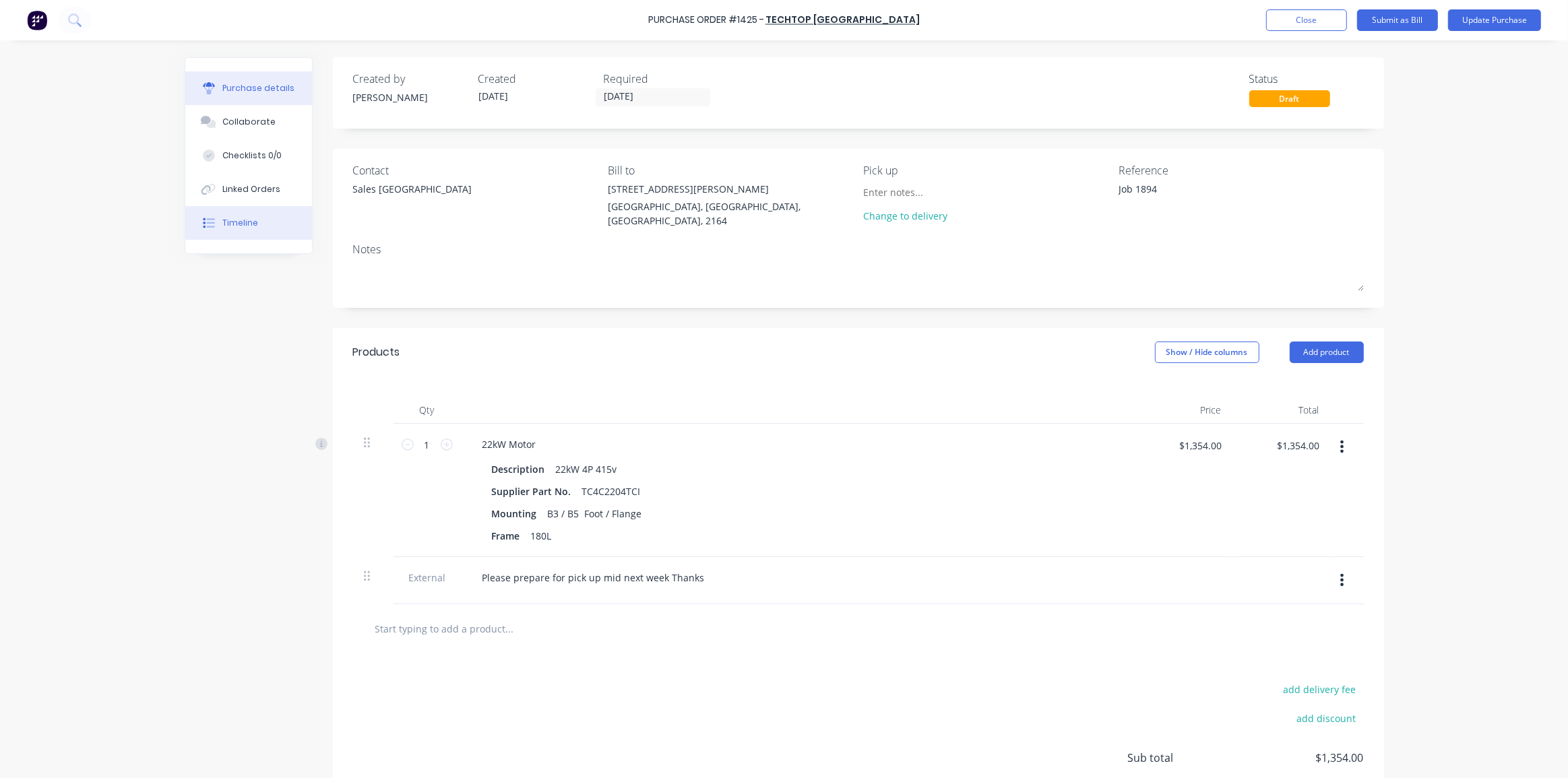
type textarea "Job 1894"
type textarea "x"
type textarea "Job 1894"
click at [264, 224] on button "Timeline" at bounding box center [248, 223] width 127 height 34
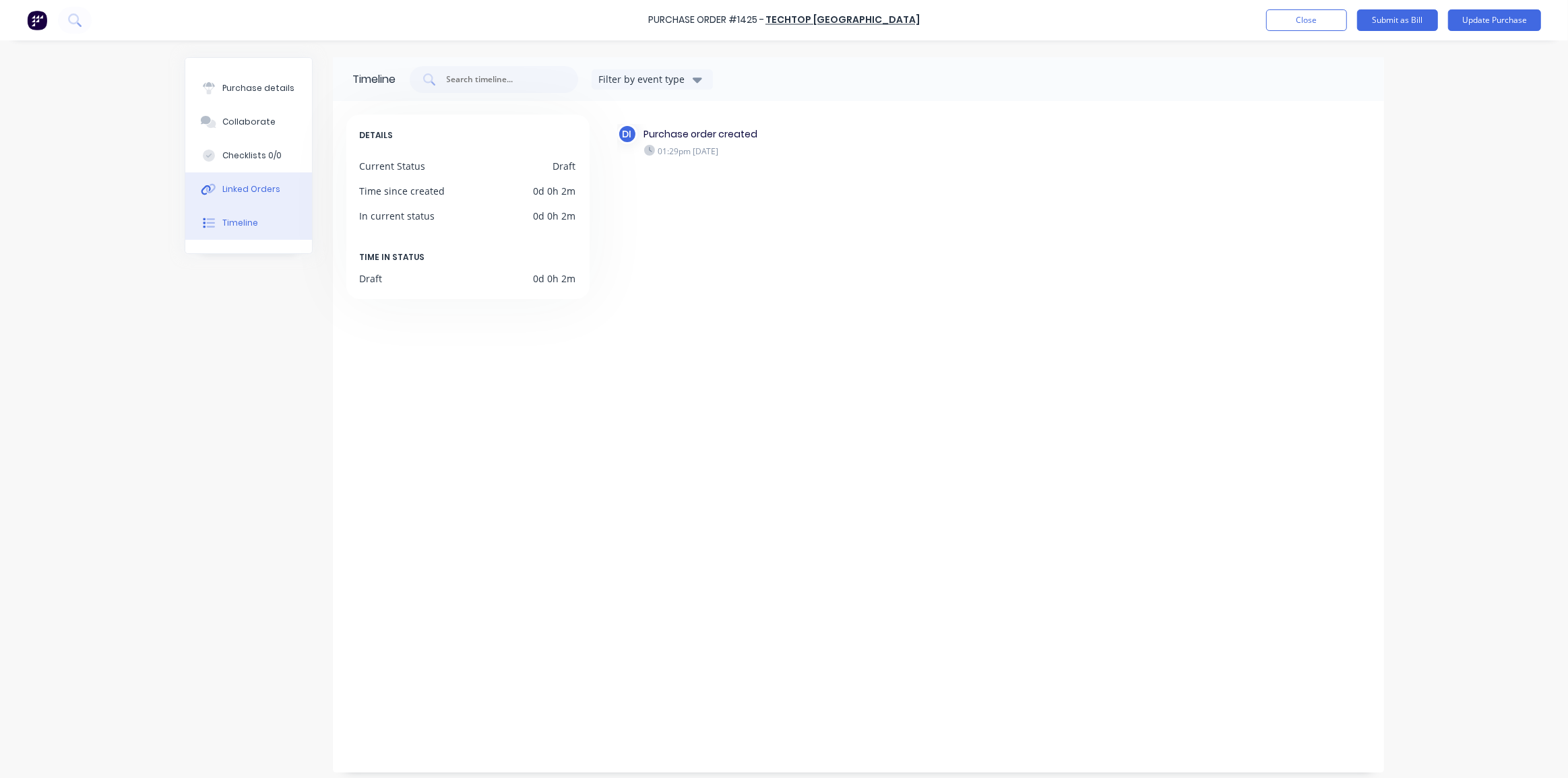
click at [246, 187] on div "Linked Orders" at bounding box center [251, 189] width 58 height 13
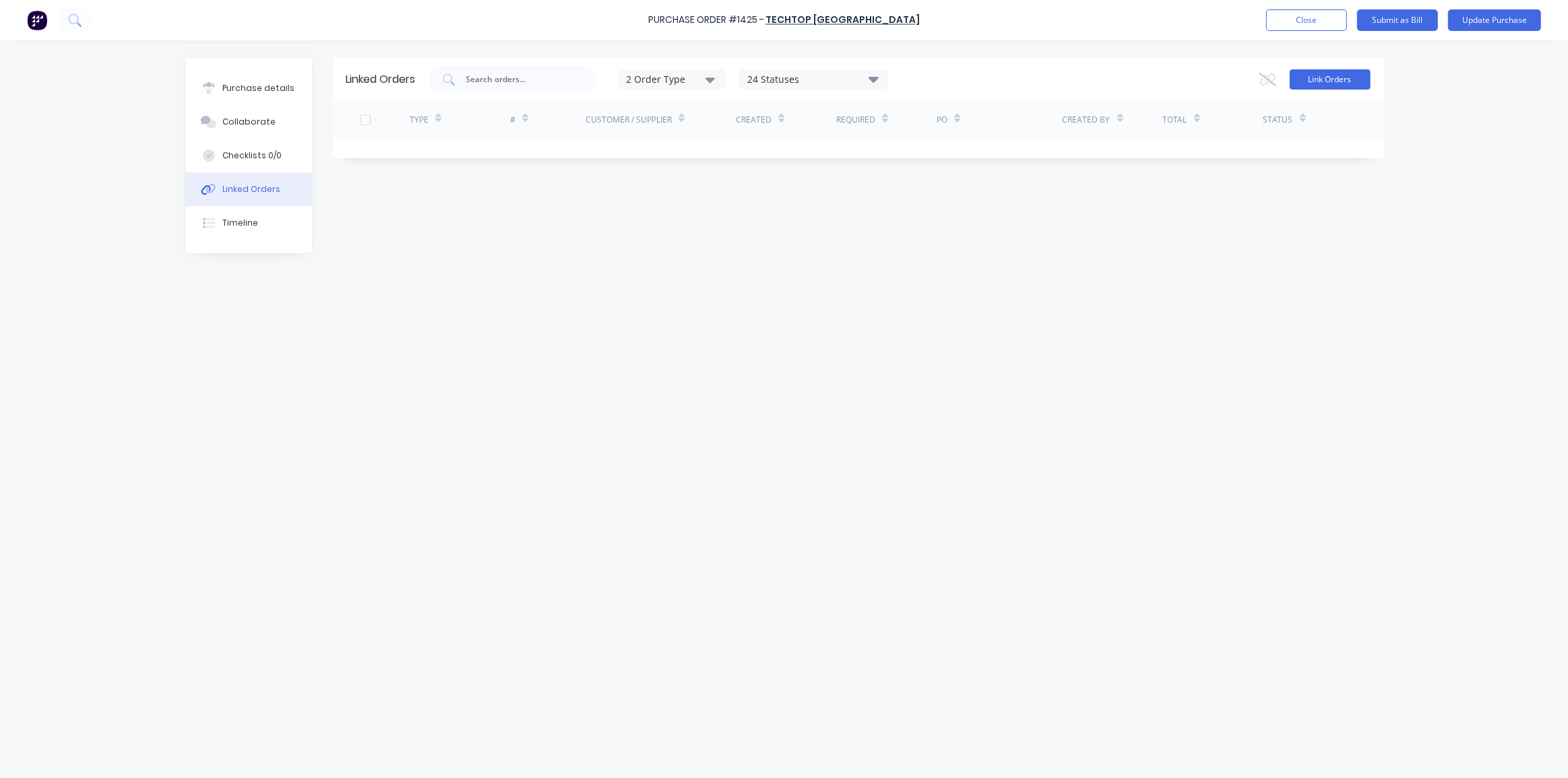
click at [1315, 83] on button "Link Orders" at bounding box center [1329, 79] width 80 height 20
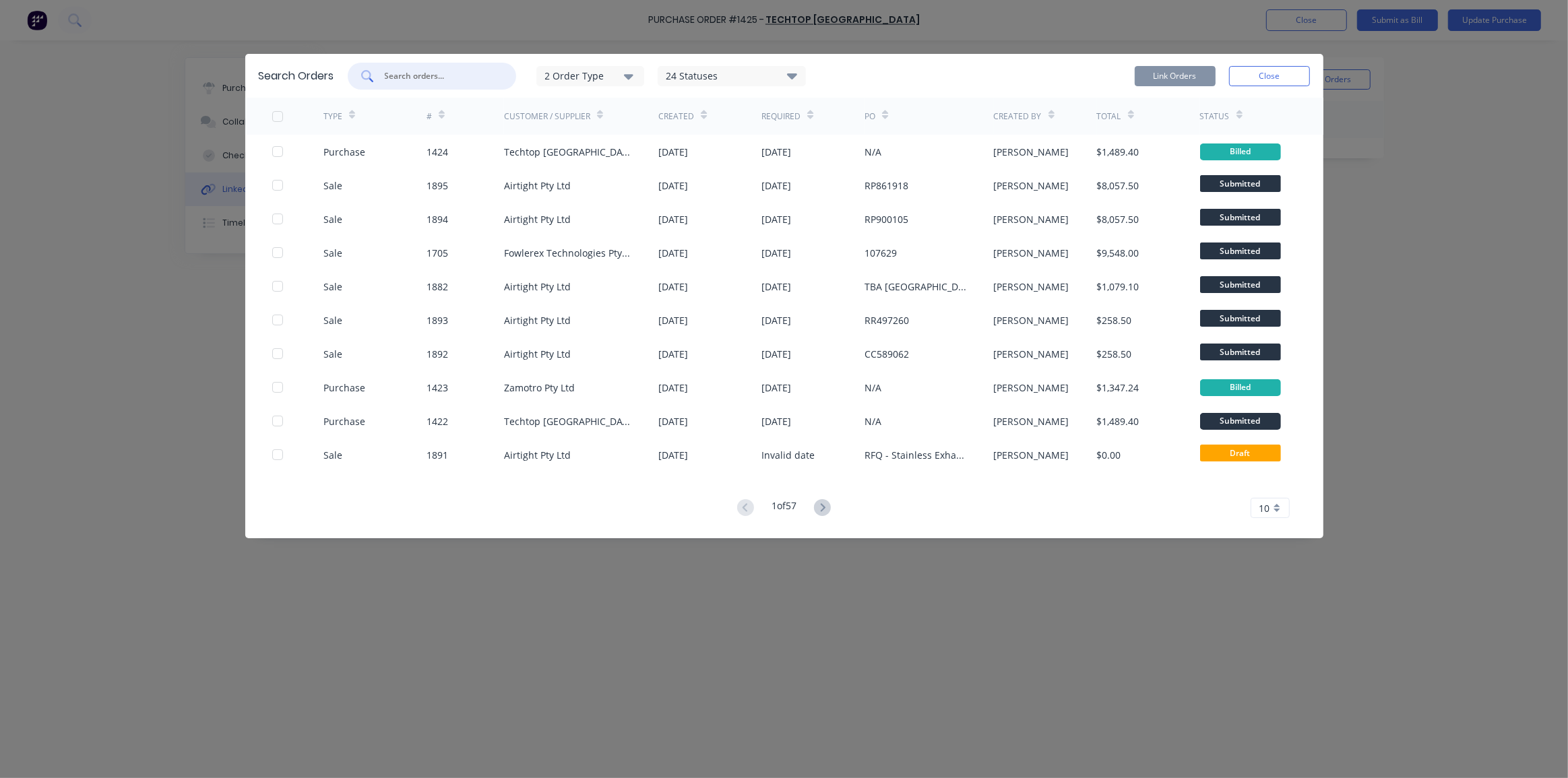
click at [403, 80] on input "text" at bounding box center [439, 77] width 111 height 14
paste input "1894"
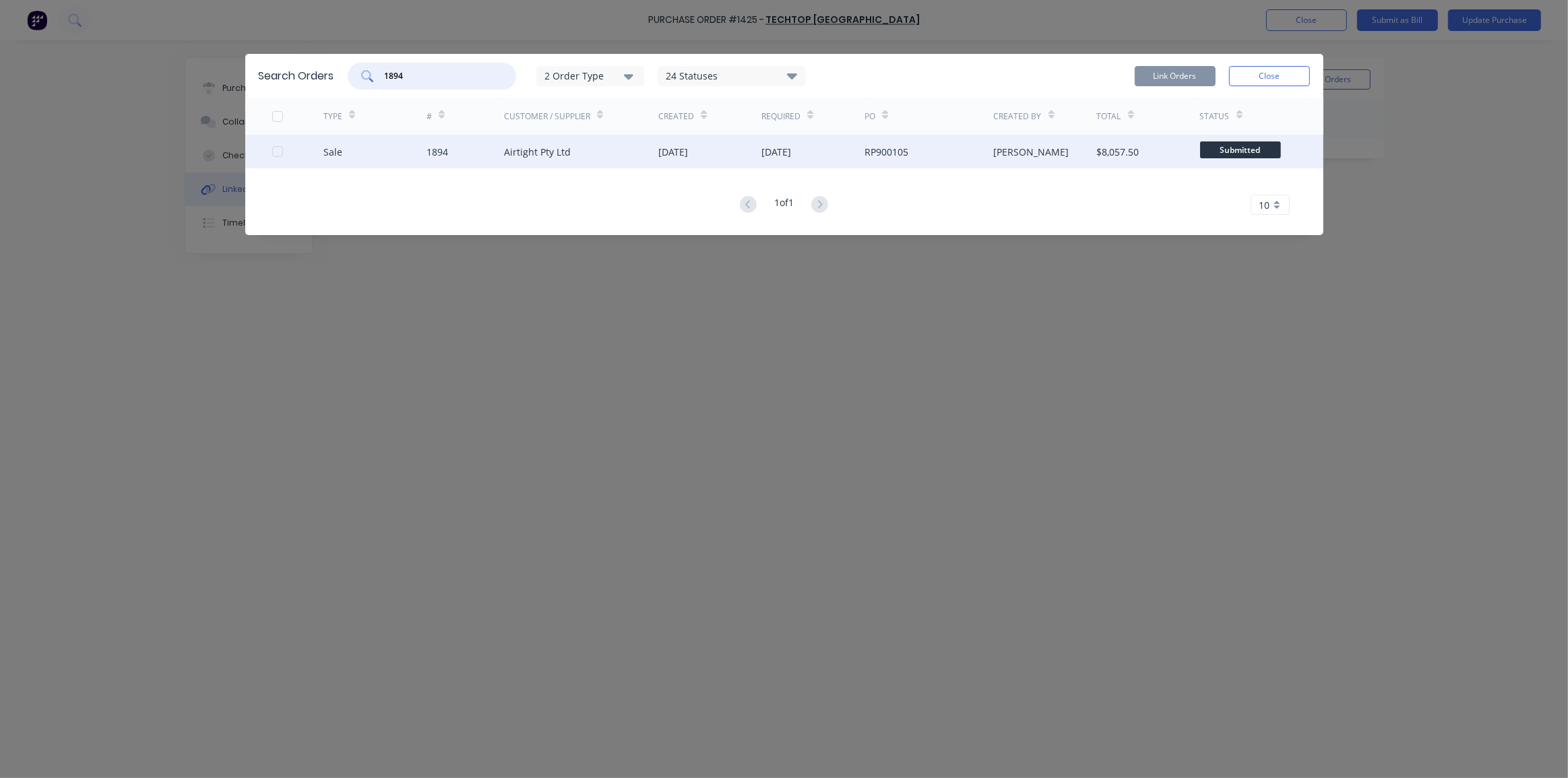
click at [272, 149] on div at bounding box center [277, 152] width 27 height 27
type input "1894"
click at [1191, 78] on button "Link Orders" at bounding box center [1175, 76] width 80 height 20
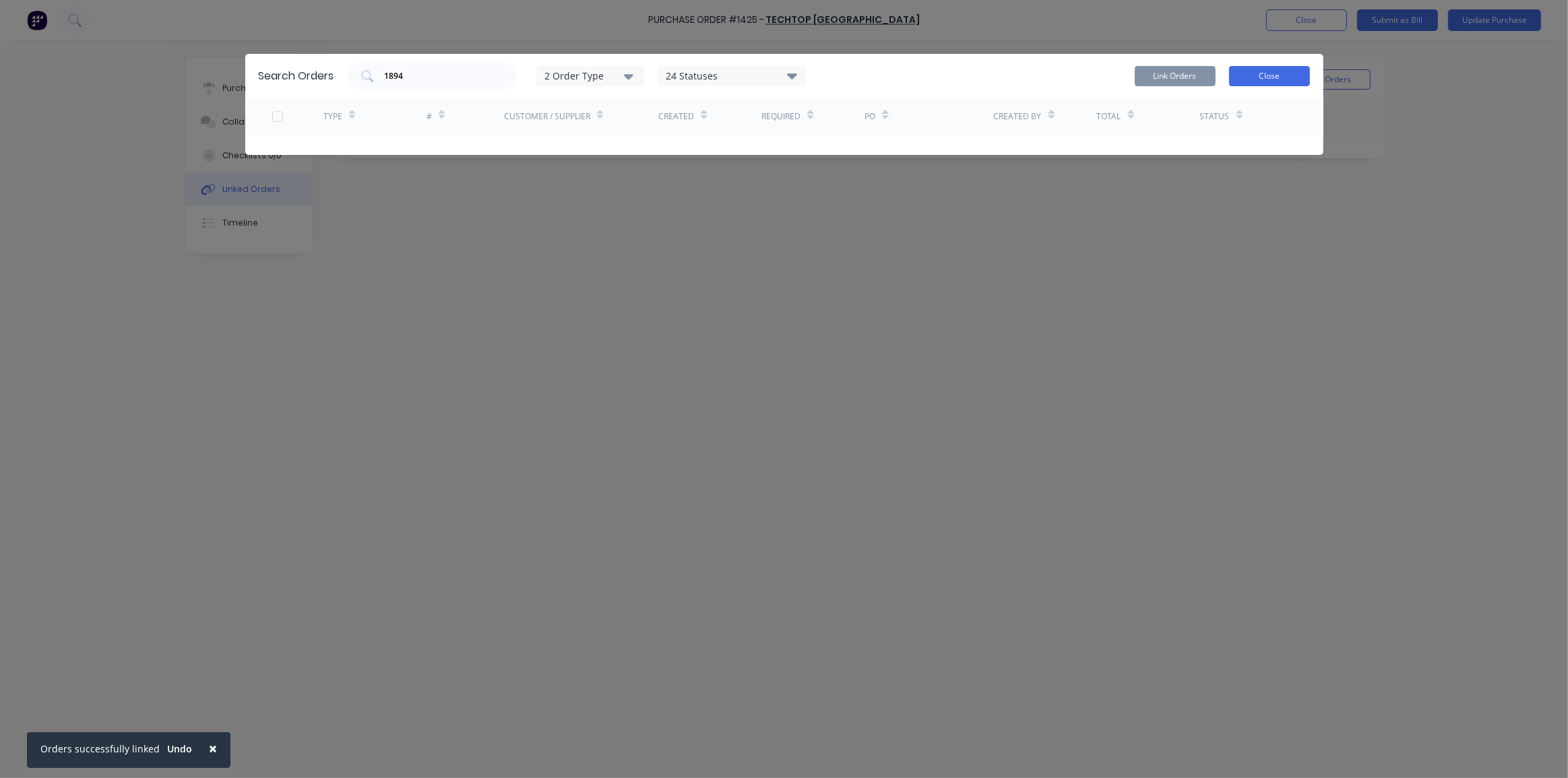
click at [1270, 77] on button "Close" at bounding box center [1269, 76] width 80 height 20
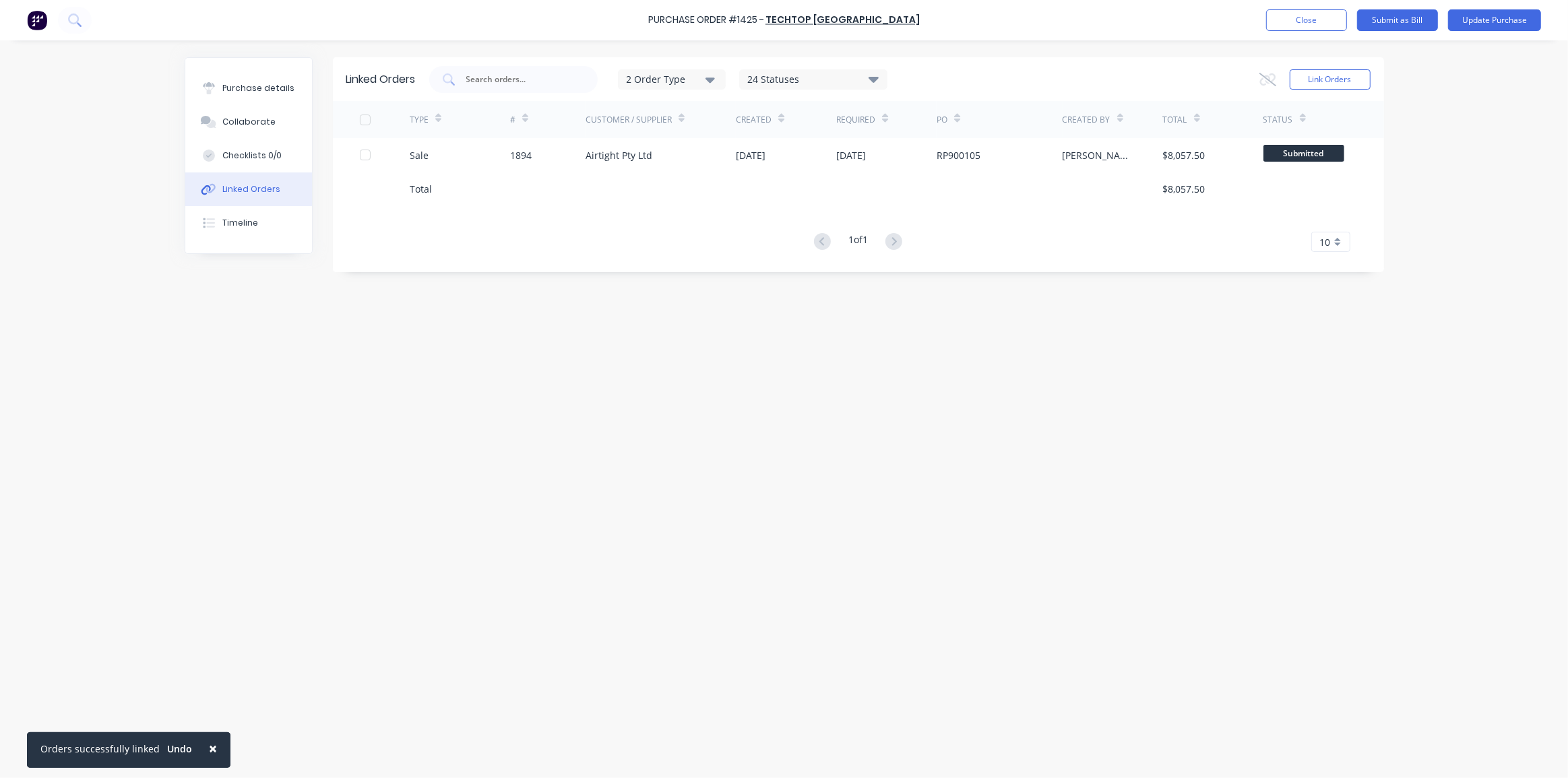
click at [1440, 141] on div "× Orders successfully linked Undo Purchase Order #1425 - Techtop Australia Add …" at bounding box center [784, 389] width 1568 height 778
click at [1449, 94] on div "× Orders successfully linked Undo Purchase Order #1425 - Techtop Australia Add …" at bounding box center [784, 389] width 1568 height 778
click at [254, 92] on div "Purchase details" at bounding box center [258, 88] width 72 height 13
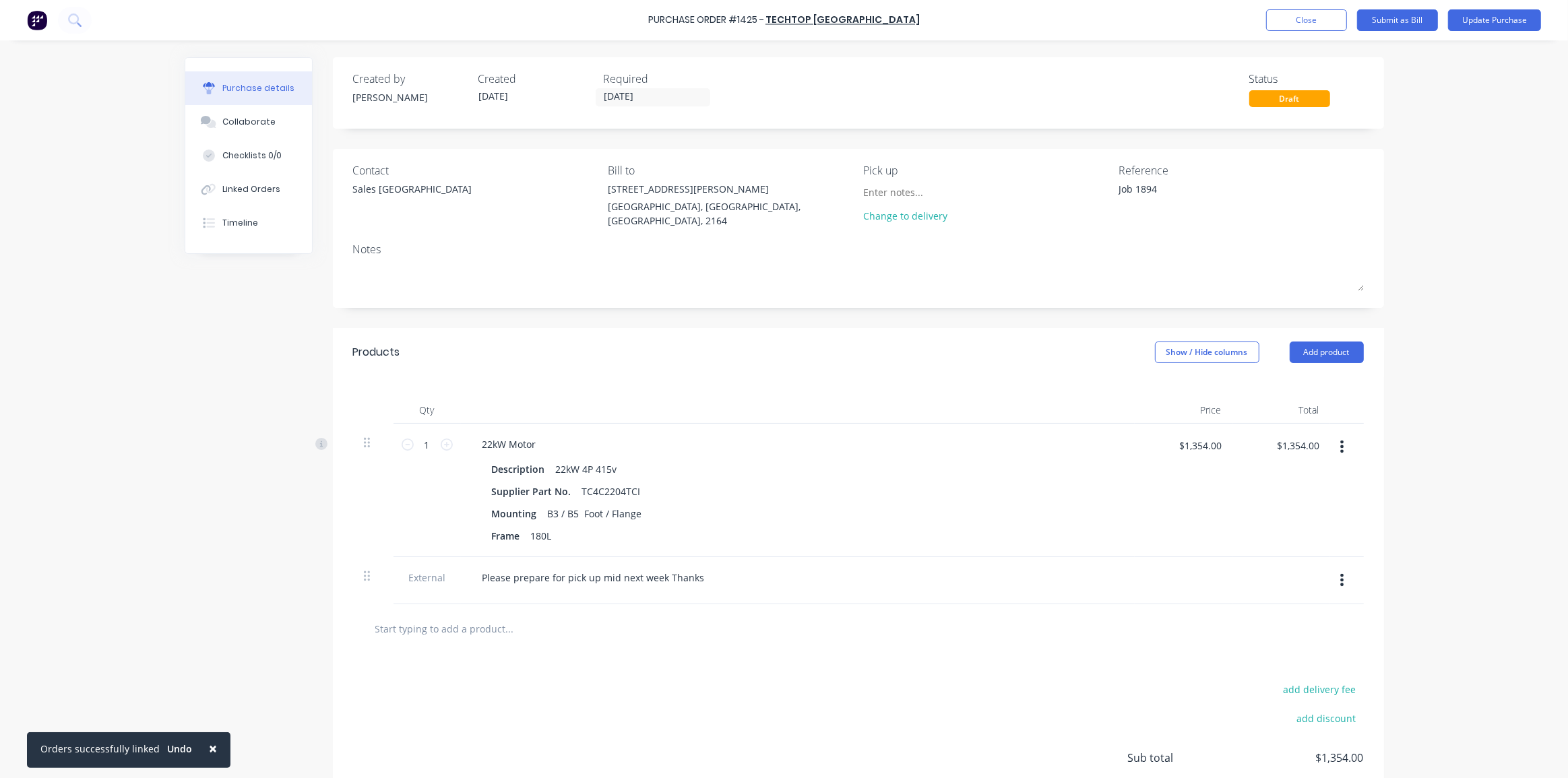
click at [1464, 286] on div "× Orders successfully linked Undo Purchase Order #1425 - Techtop Australia Add …" at bounding box center [784, 389] width 1568 height 778
click at [1483, 21] on button "Update Purchase" at bounding box center [1494, 20] width 93 height 21
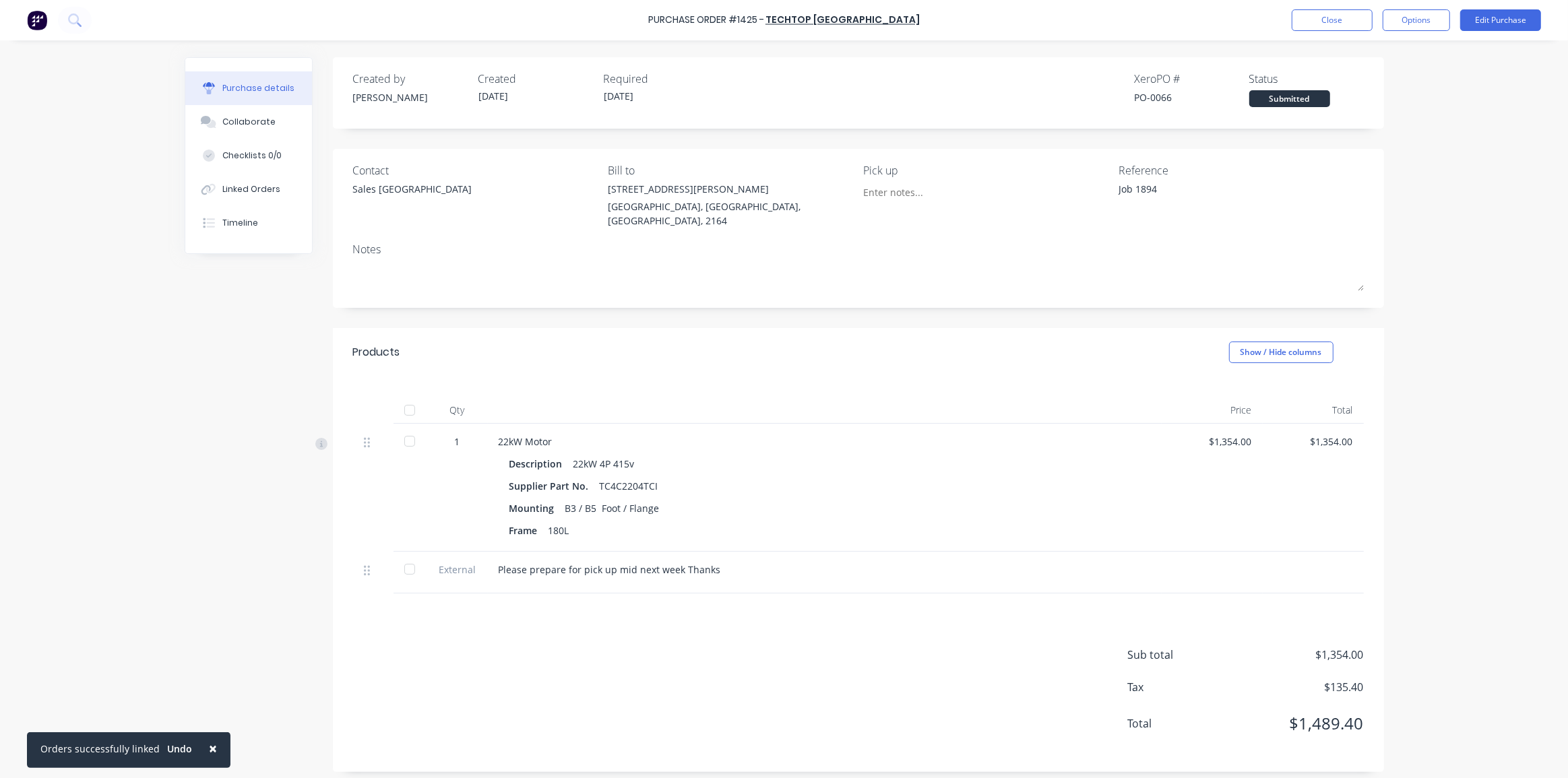
click at [1449, 211] on div "× Orders successfully linked Undo Purchase Order #1425 - Techtop Australia Clos…" at bounding box center [784, 389] width 1568 height 778
click at [1331, 21] on button "Close" at bounding box center [1332, 20] width 80 height 21
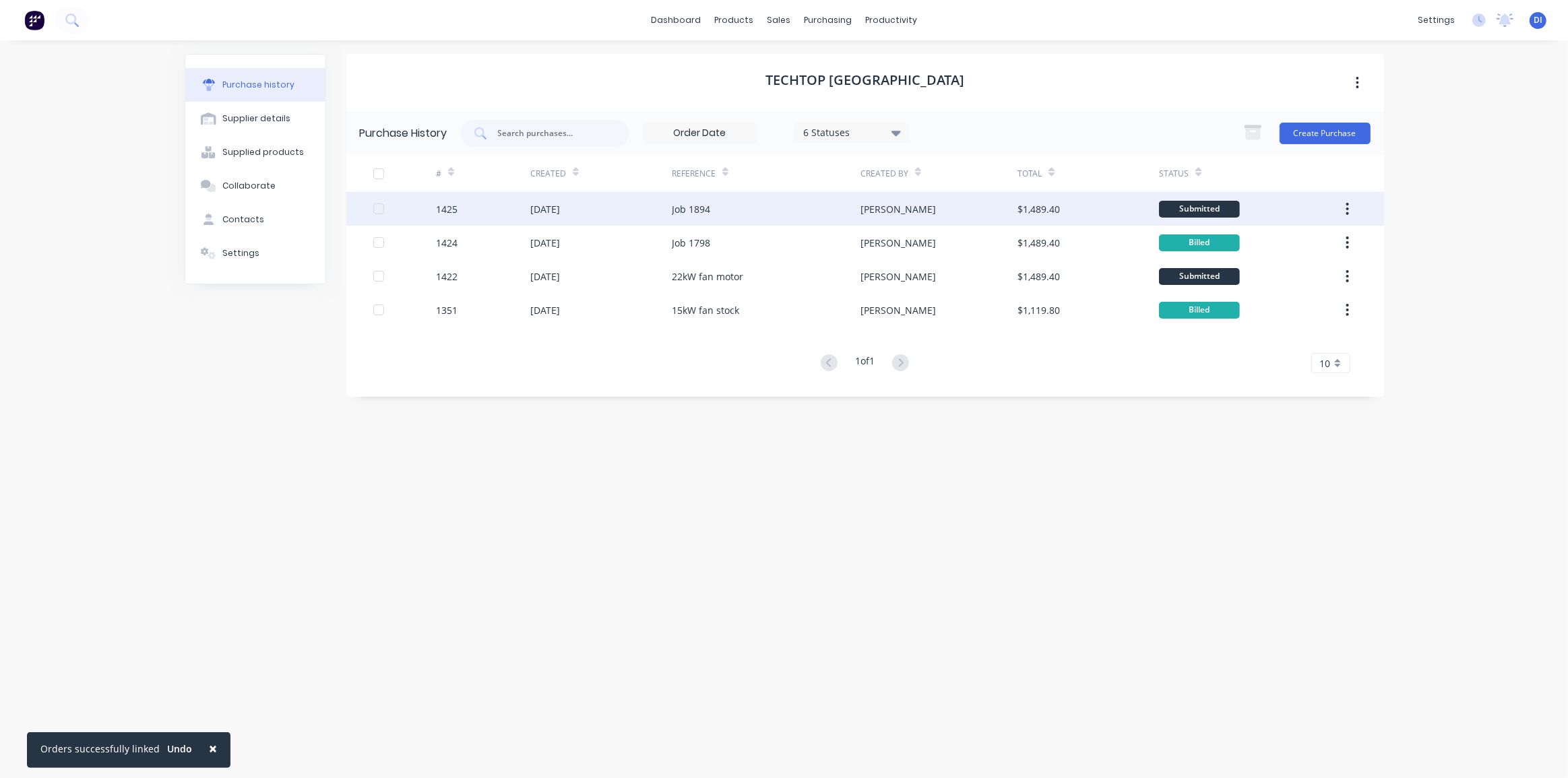
click at [931, 209] on div "[PERSON_NAME]" at bounding box center [939, 208] width 157 height 34
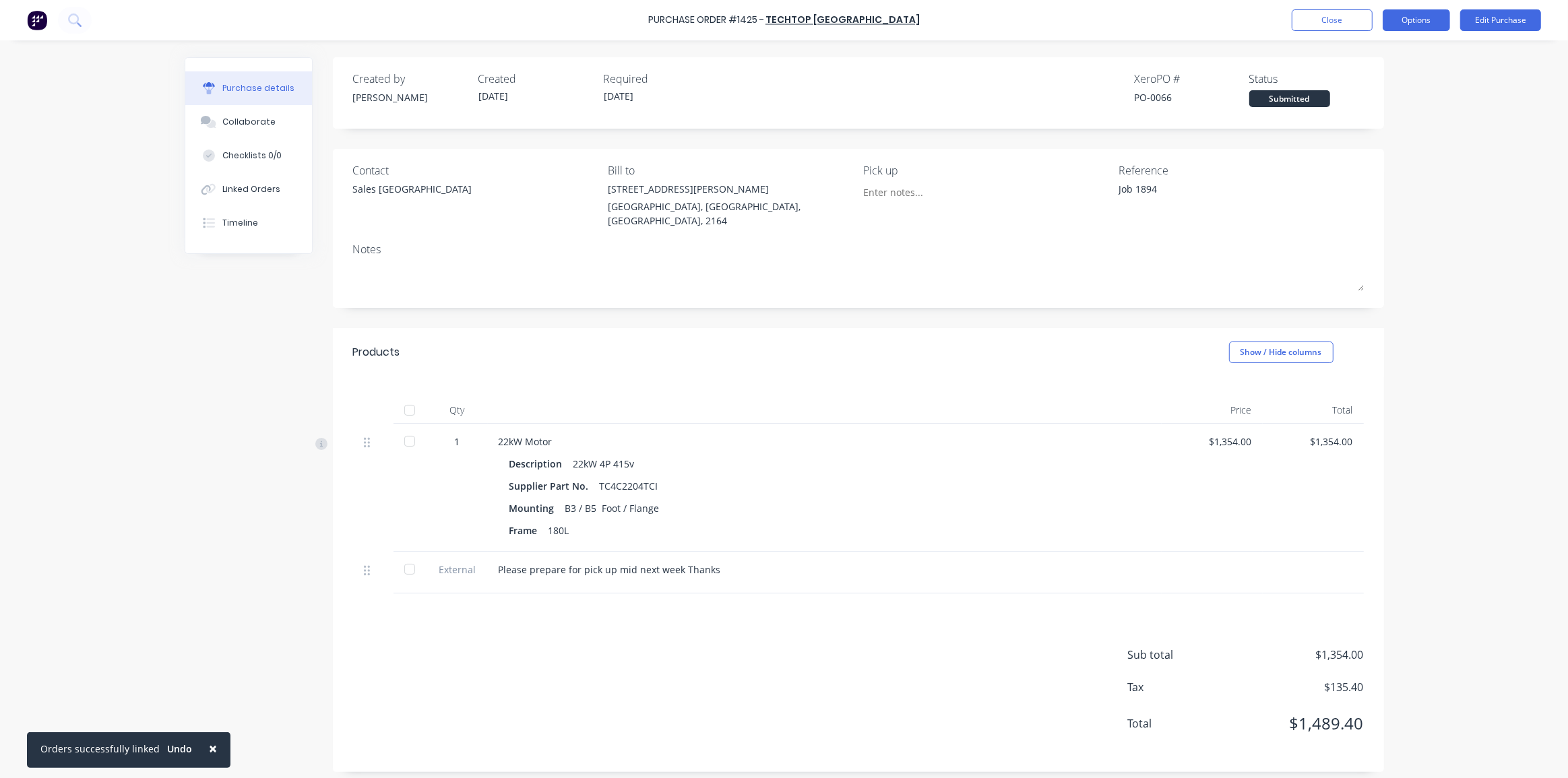
click at [1429, 10] on button "Options" at bounding box center [1416, 20] width 68 height 21
click at [1366, 57] on div "Print / Email" at bounding box center [1385, 55] width 104 height 19
click at [1364, 86] on div "With pricing" at bounding box center [1385, 81] width 104 height 19
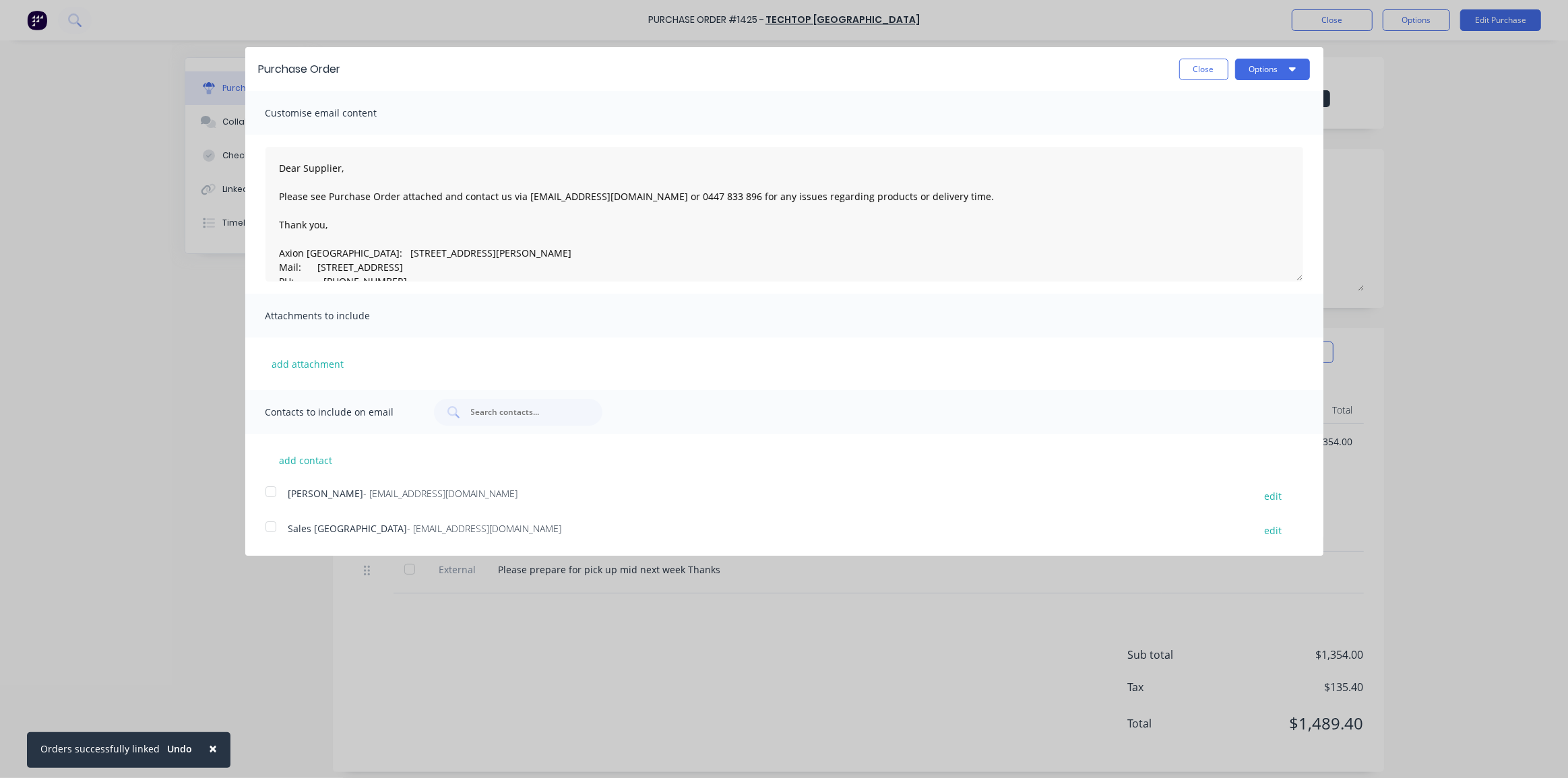
click at [267, 526] on div at bounding box center [271, 527] width 27 height 27
click at [273, 494] on div at bounding box center [271, 492] width 27 height 27
click at [1266, 71] on button "Options" at bounding box center [1271, 69] width 75 height 21
drag, startPoint x: 1209, startPoint y: 135, endPoint x: 1201, endPoint y: 132, distance: 8.5
click at [1208, 135] on div "Email" at bounding box center [1245, 130] width 104 height 19
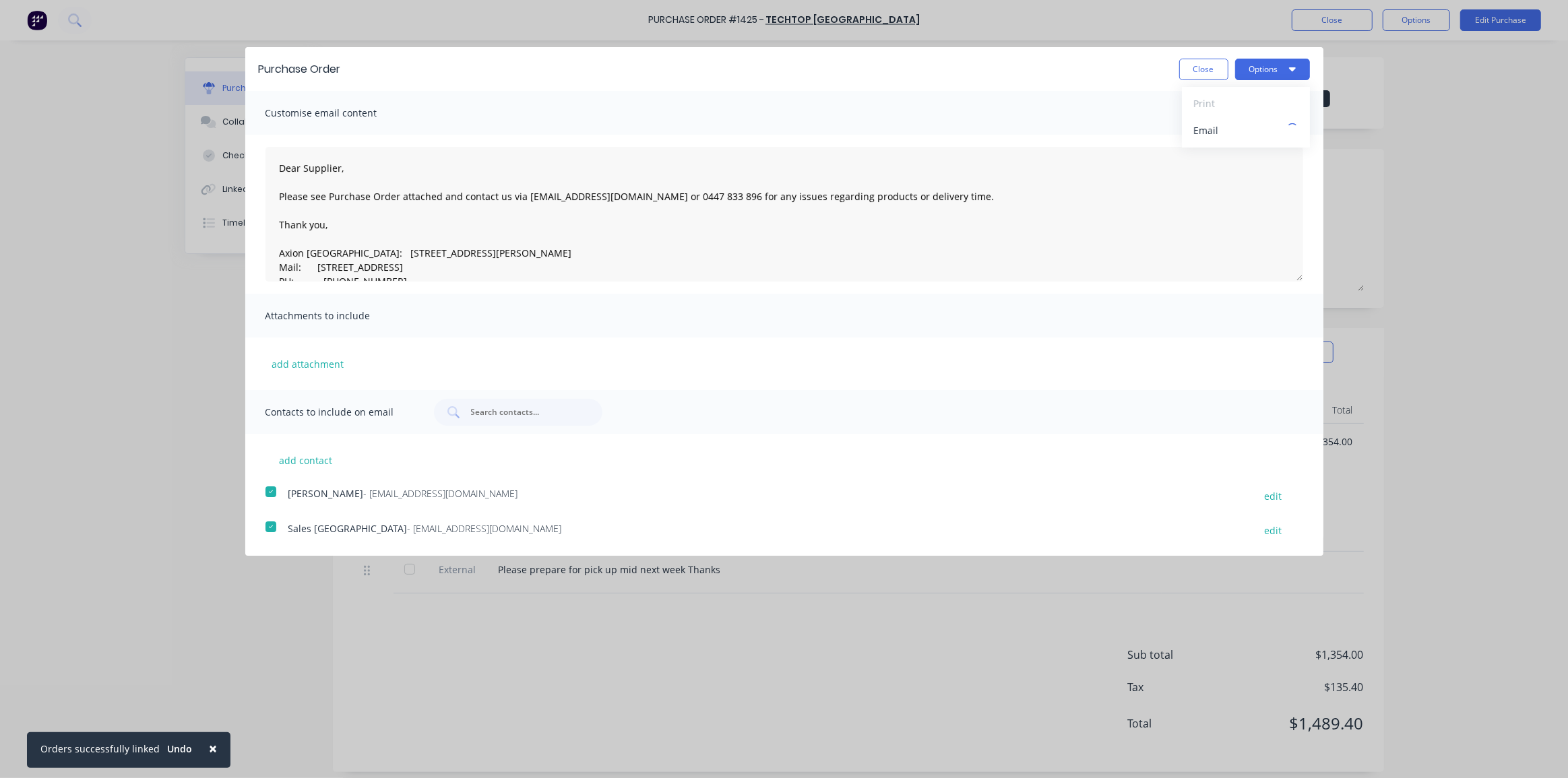
type textarea "x"
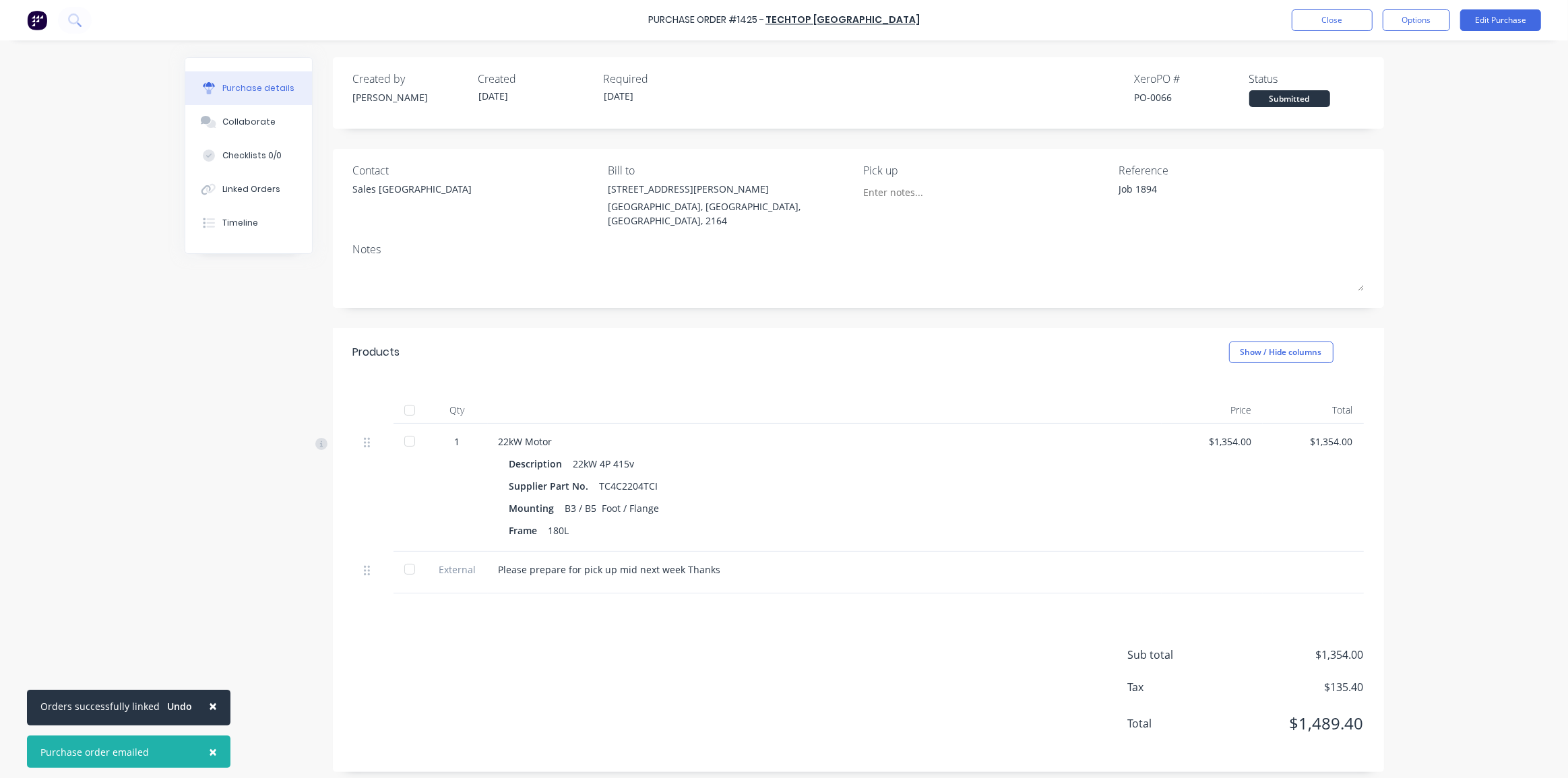
click at [1436, 235] on div "× Orders successfully linked Undo × Purchase order emailed Purchase Order #1425…" at bounding box center [784, 389] width 1568 height 778
click at [1343, 22] on button "Close" at bounding box center [1332, 20] width 80 height 21
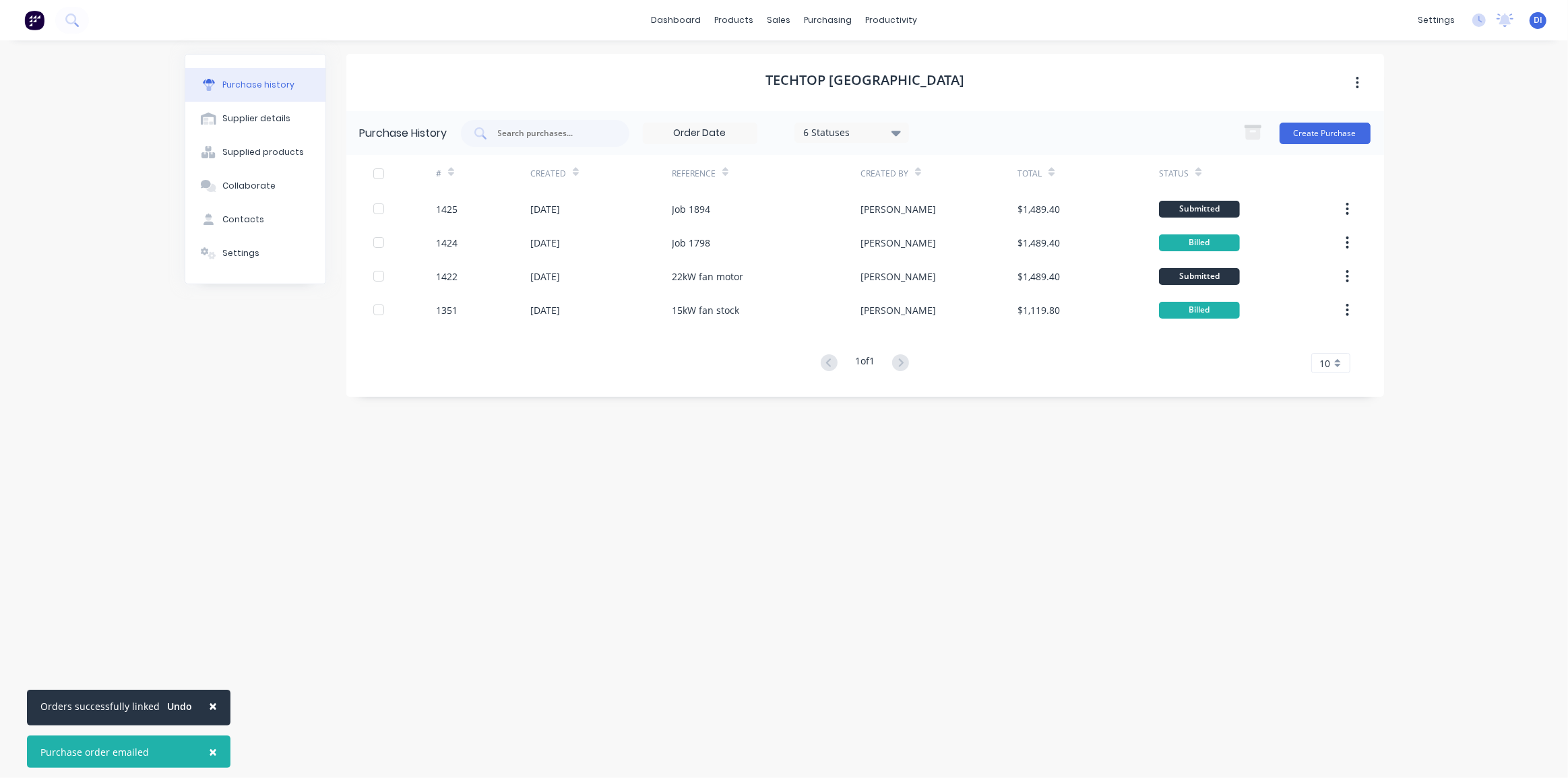
click at [1446, 168] on div "× Orders successfully linked Undo × Purchase order emailed dashboard products s…" at bounding box center [784, 389] width 1568 height 778
click at [108, 182] on div "× Orders successfully linked Undo × Purchase order emailed dashboard products s…" at bounding box center [784, 389] width 1568 height 778
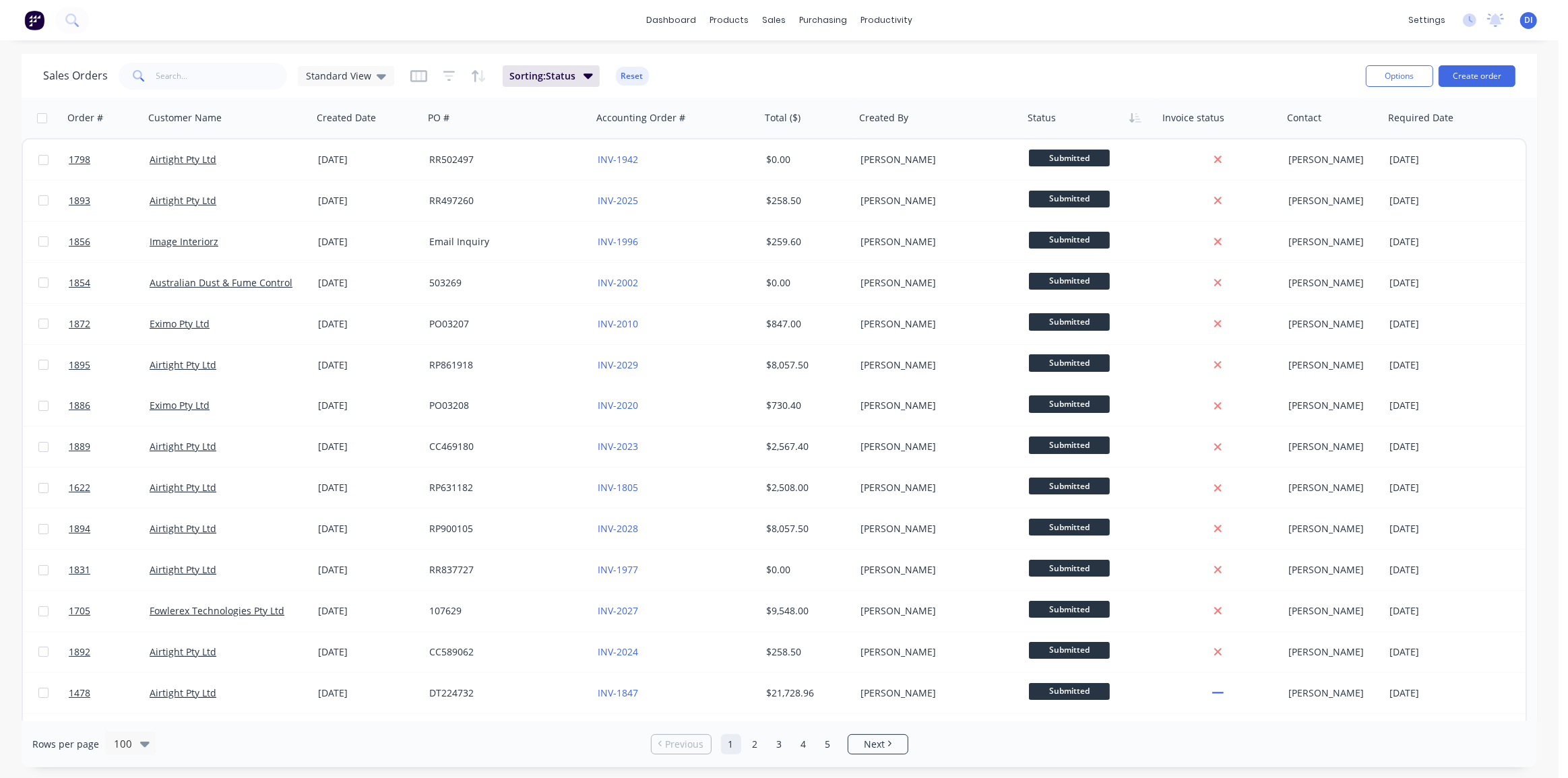
click at [805, 63] on div "Sales Orders Standard View Sorting: Status Reset" at bounding box center [698, 76] width 1311 height 33
click at [45, 26] on button at bounding box center [34, 20] width 28 height 27
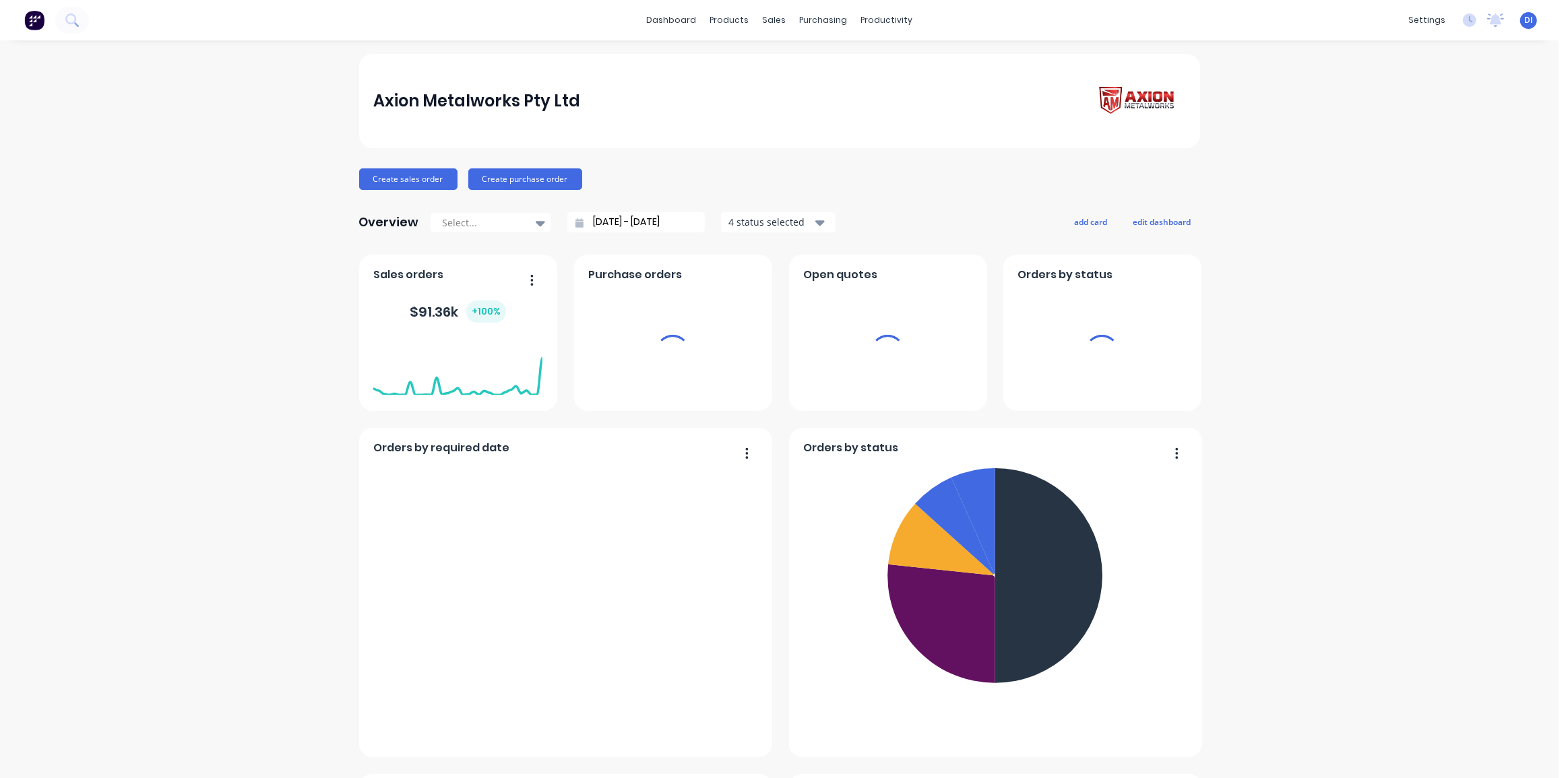
click at [809, 19] on div "purchasing" at bounding box center [822, 19] width 61 height 20
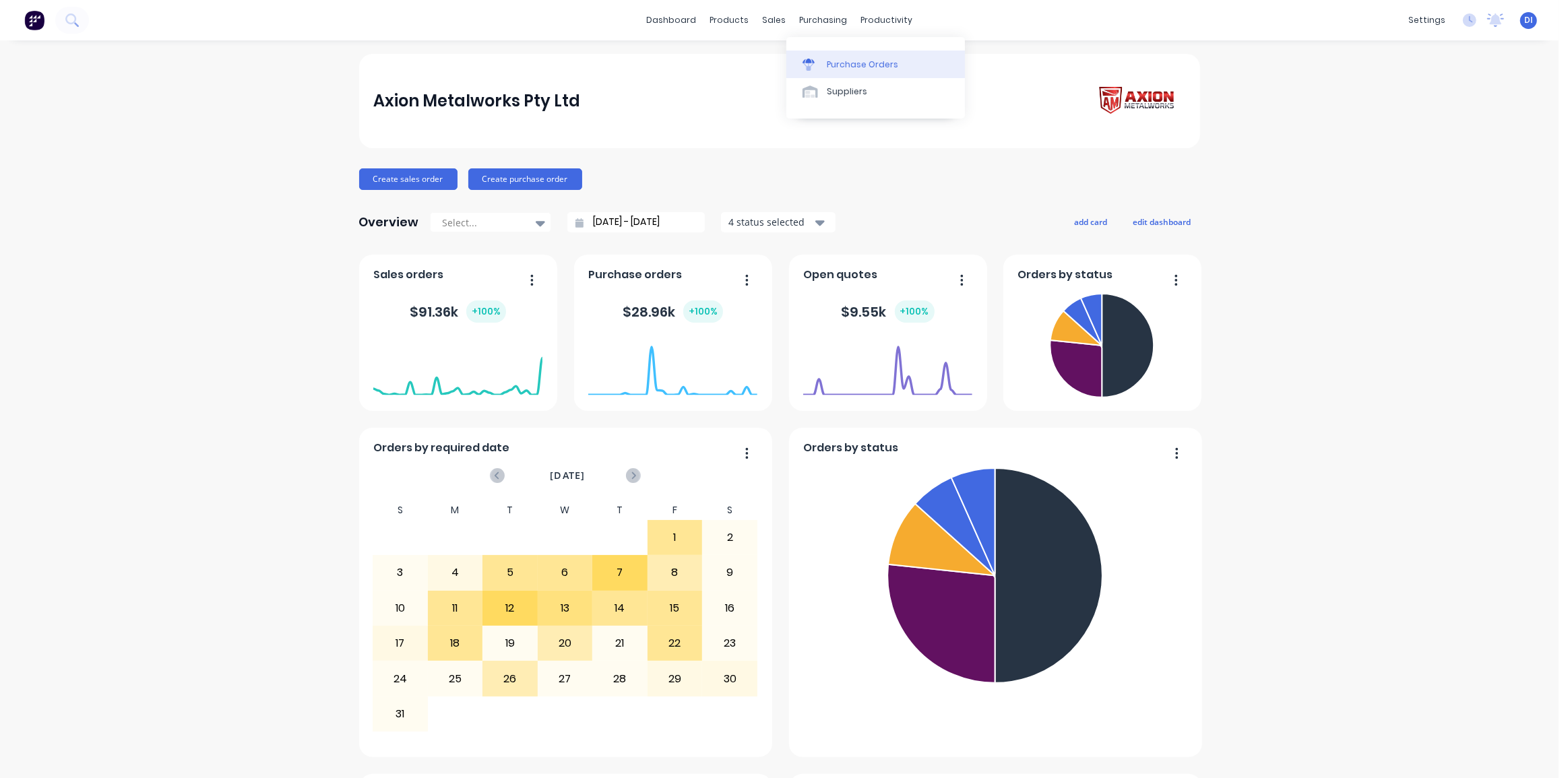
click at [822, 61] on div at bounding box center [812, 64] width 20 height 13
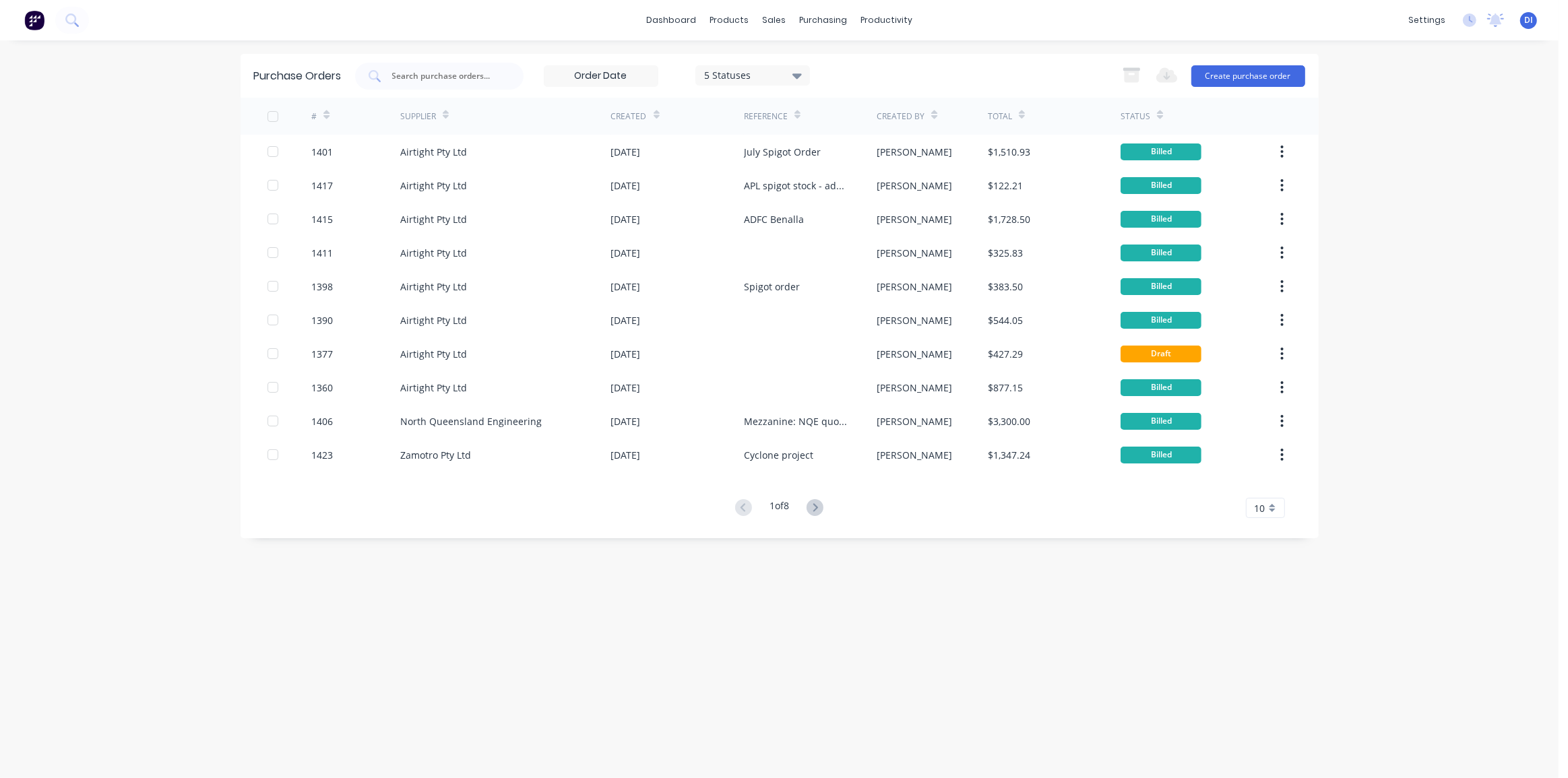
click at [322, 110] on div "#" at bounding box center [320, 116] width 18 height 23
click at [329, 113] on icon at bounding box center [327, 114] width 6 height 10
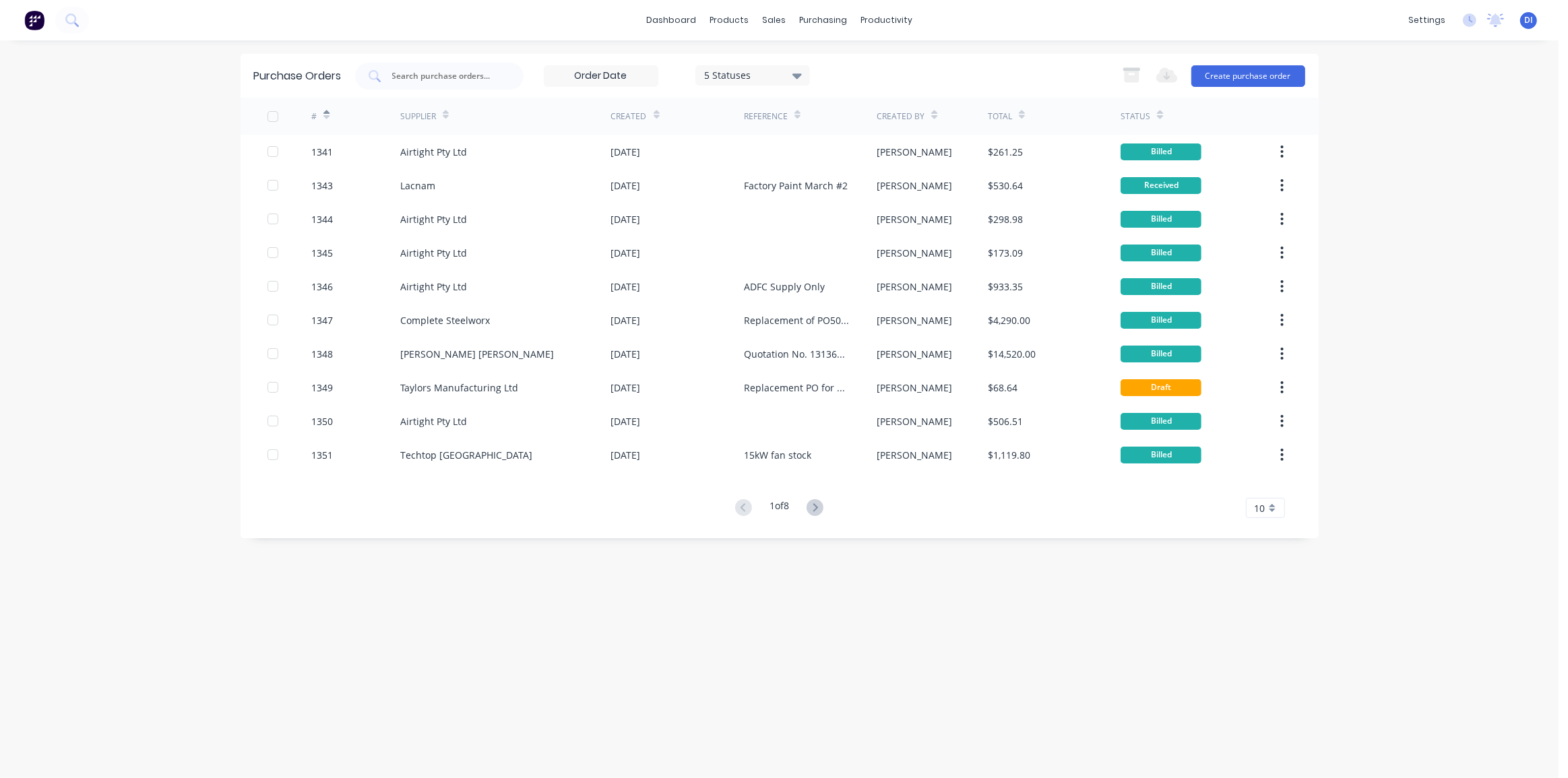
click at [329, 113] on icon at bounding box center [327, 114] width 6 height 10
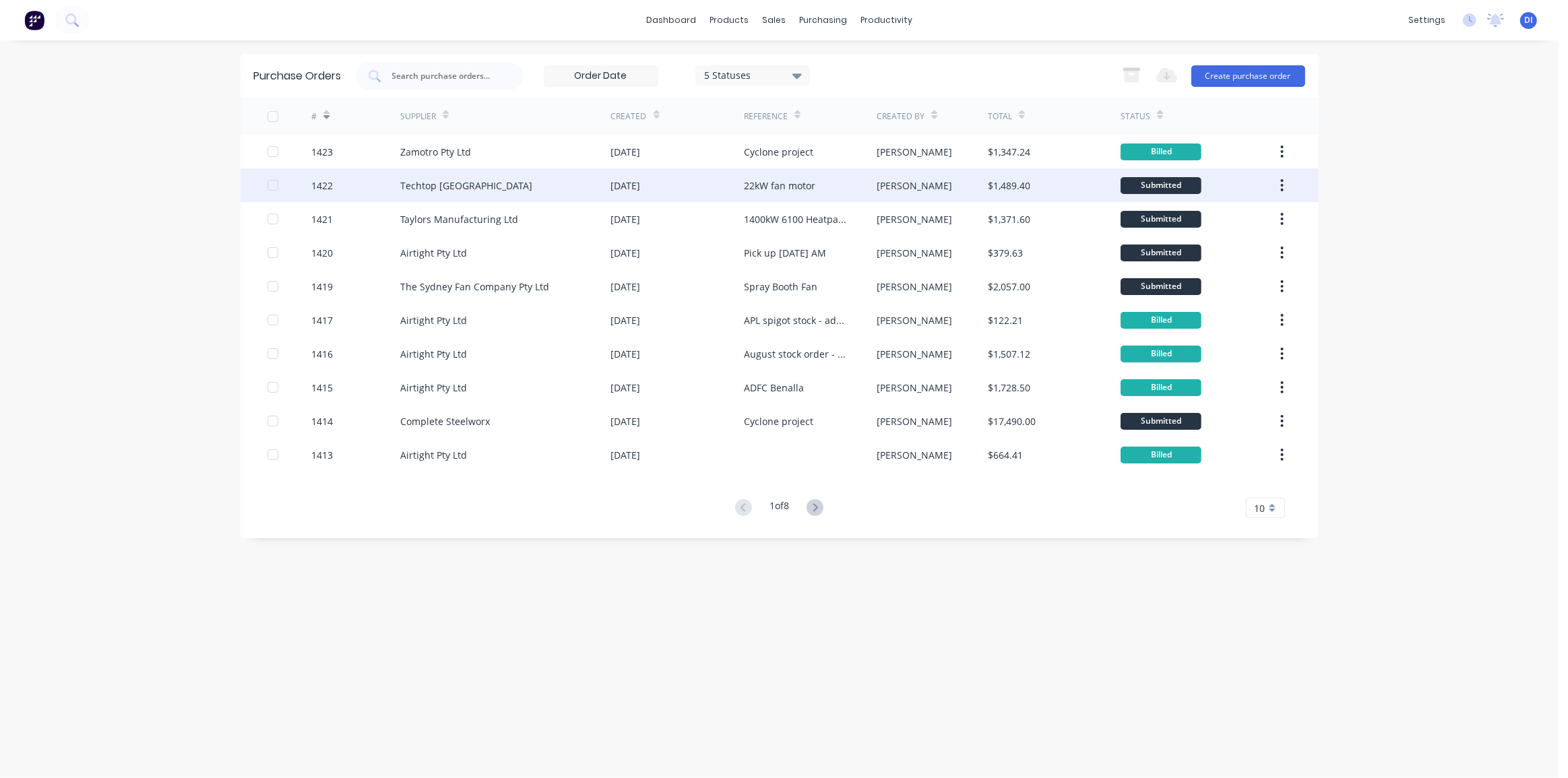
click at [1280, 184] on icon "button" at bounding box center [1281, 185] width 3 height 15
click at [1269, 246] on div "Duplicate" at bounding box center [1234, 247] width 104 height 19
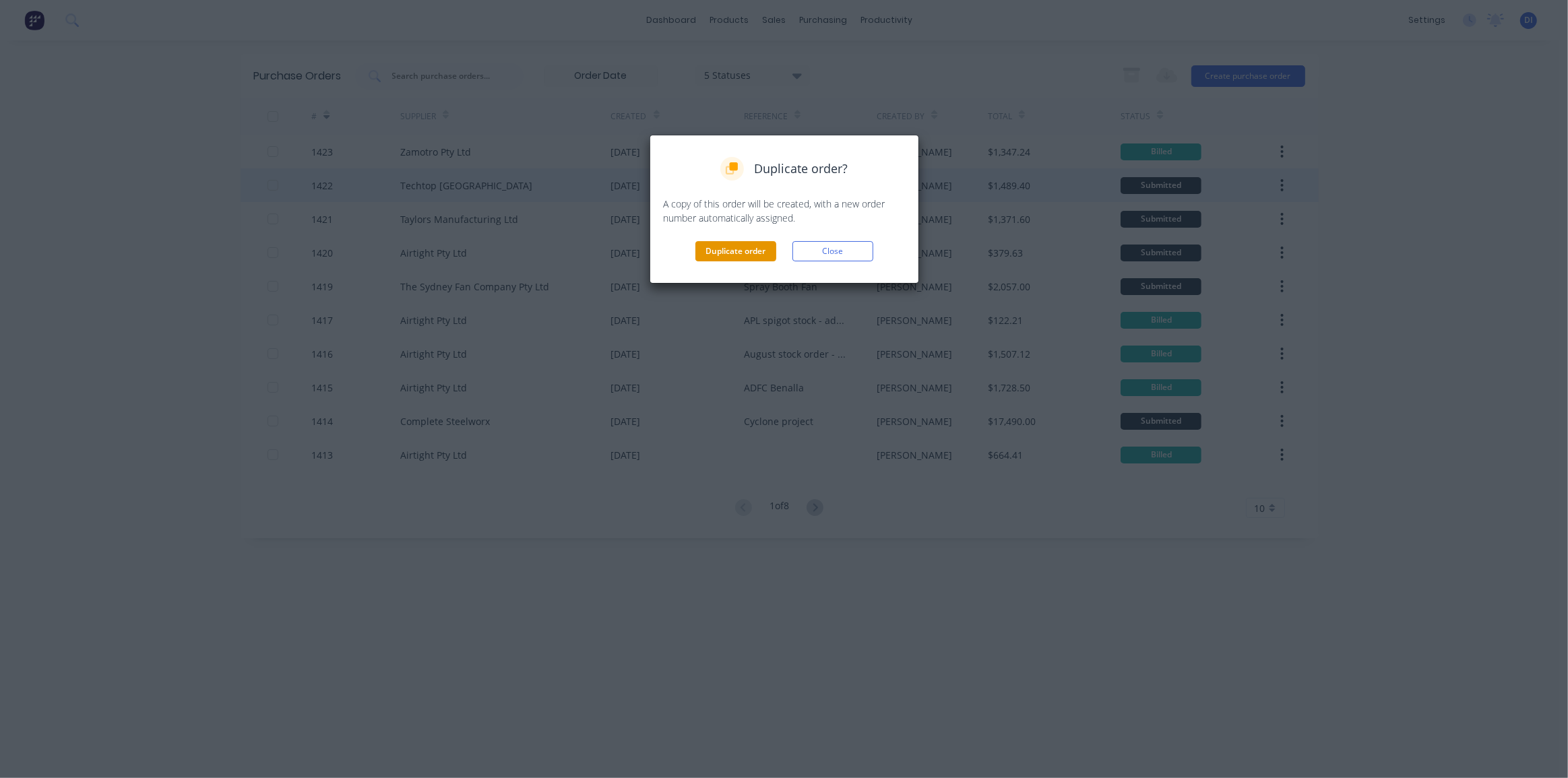
click at [739, 251] on button "Duplicate order" at bounding box center [735, 251] width 80 height 20
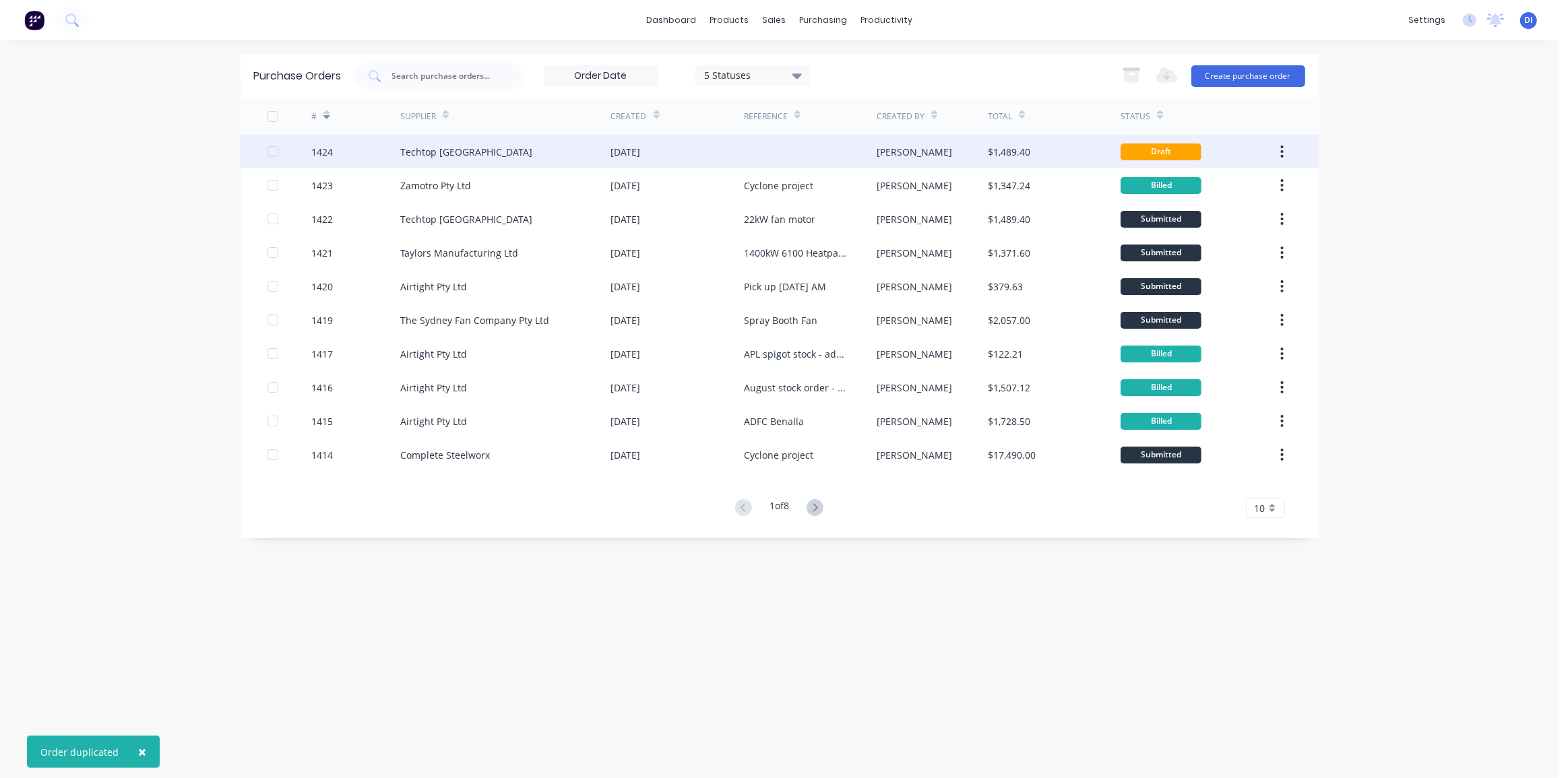
click at [911, 154] on div "[PERSON_NAME]" at bounding box center [931, 151] width 111 height 34
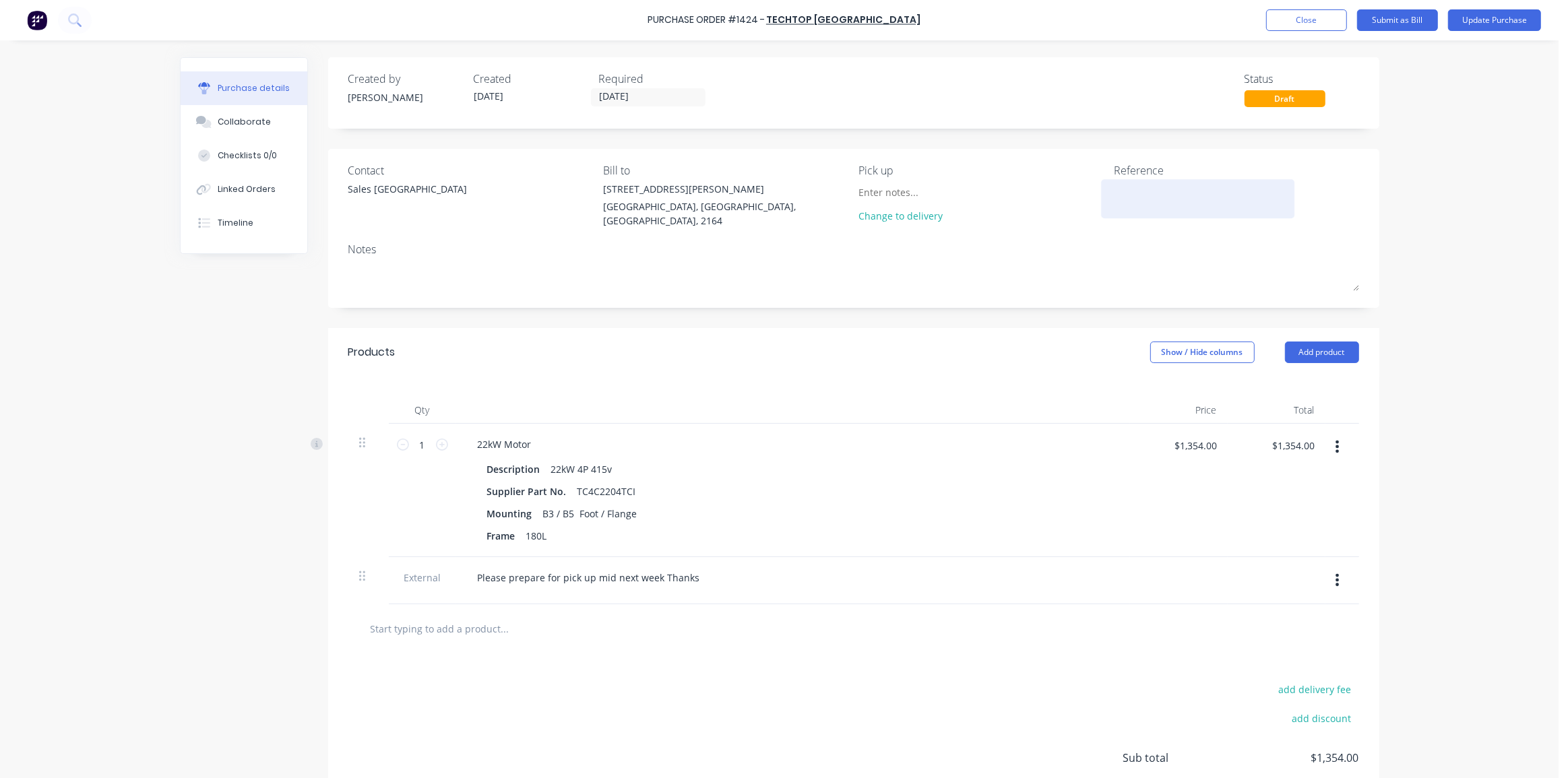
click at [1152, 192] on textarea at bounding box center [1198, 197] width 169 height 30
type textarea "Job 1798"
type textarea "x"
type textarea "Job 1798"
click at [1397, 242] on div "Purchase Order #1424 - Techtop Australia Add product Close Submit as Bill Updat…" at bounding box center [779, 389] width 1558 height 778
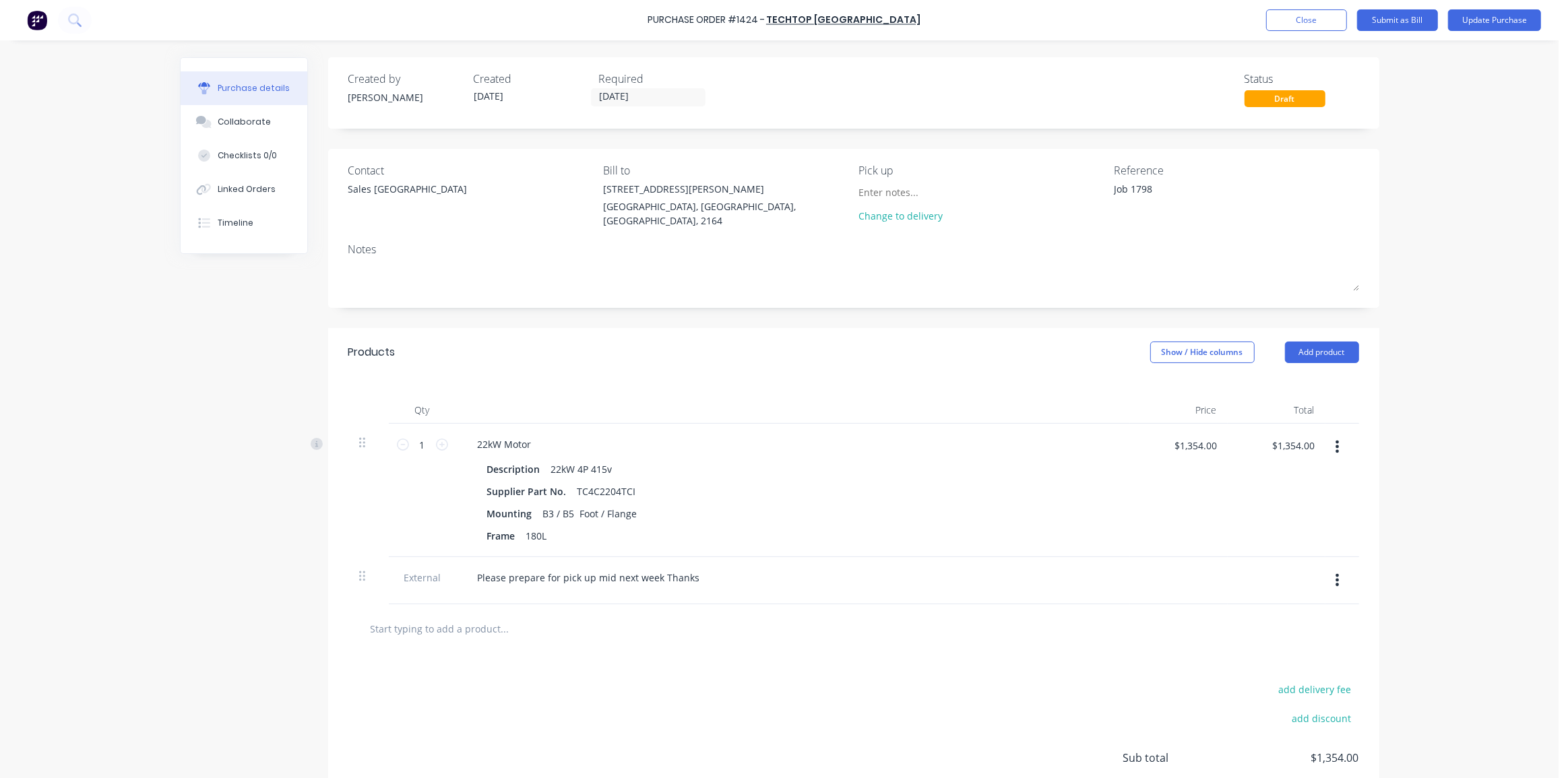
click at [1428, 284] on div "Purchase Order #1424 - Techtop Australia Add product Close Submit as Bill Updat…" at bounding box center [779, 389] width 1558 height 778
type textarea "x"
click at [251, 183] on div "Linked Orders" at bounding box center [247, 189] width 58 height 13
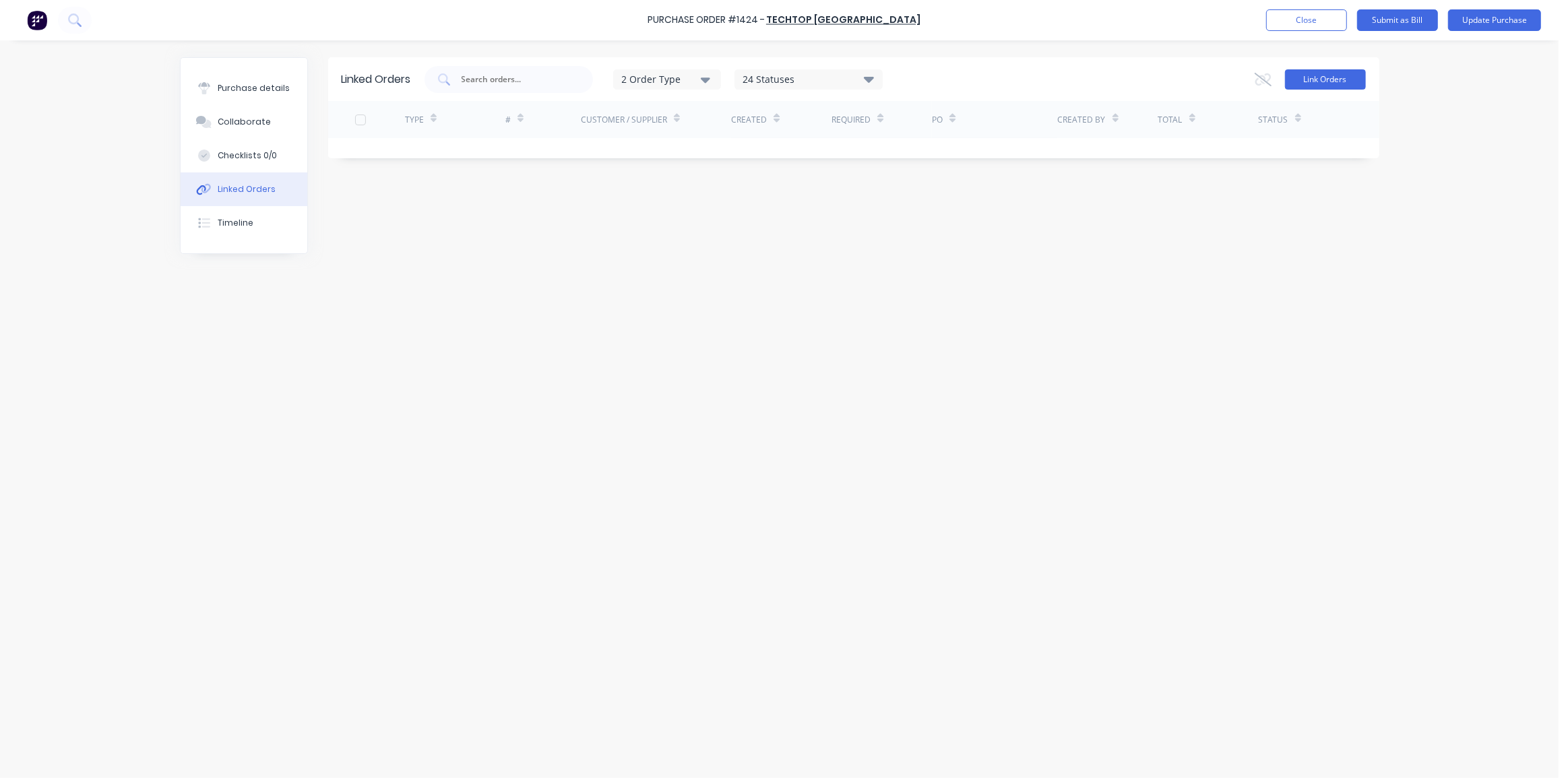
click at [1328, 80] on button "Link Orders" at bounding box center [1325, 79] width 80 height 20
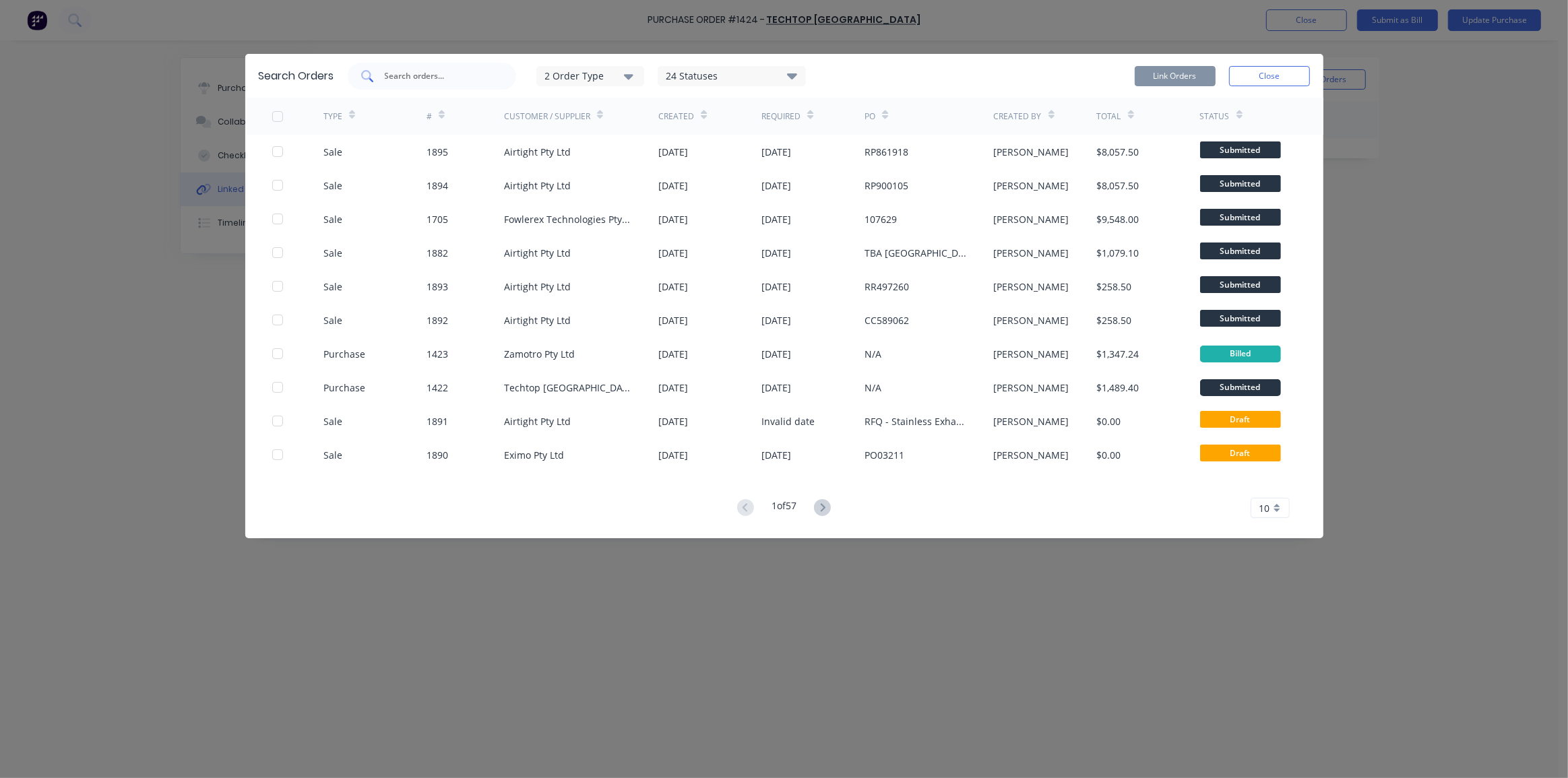
click at [423, 78] on input "text" at bounding box center [439, 77] width 111 height 14
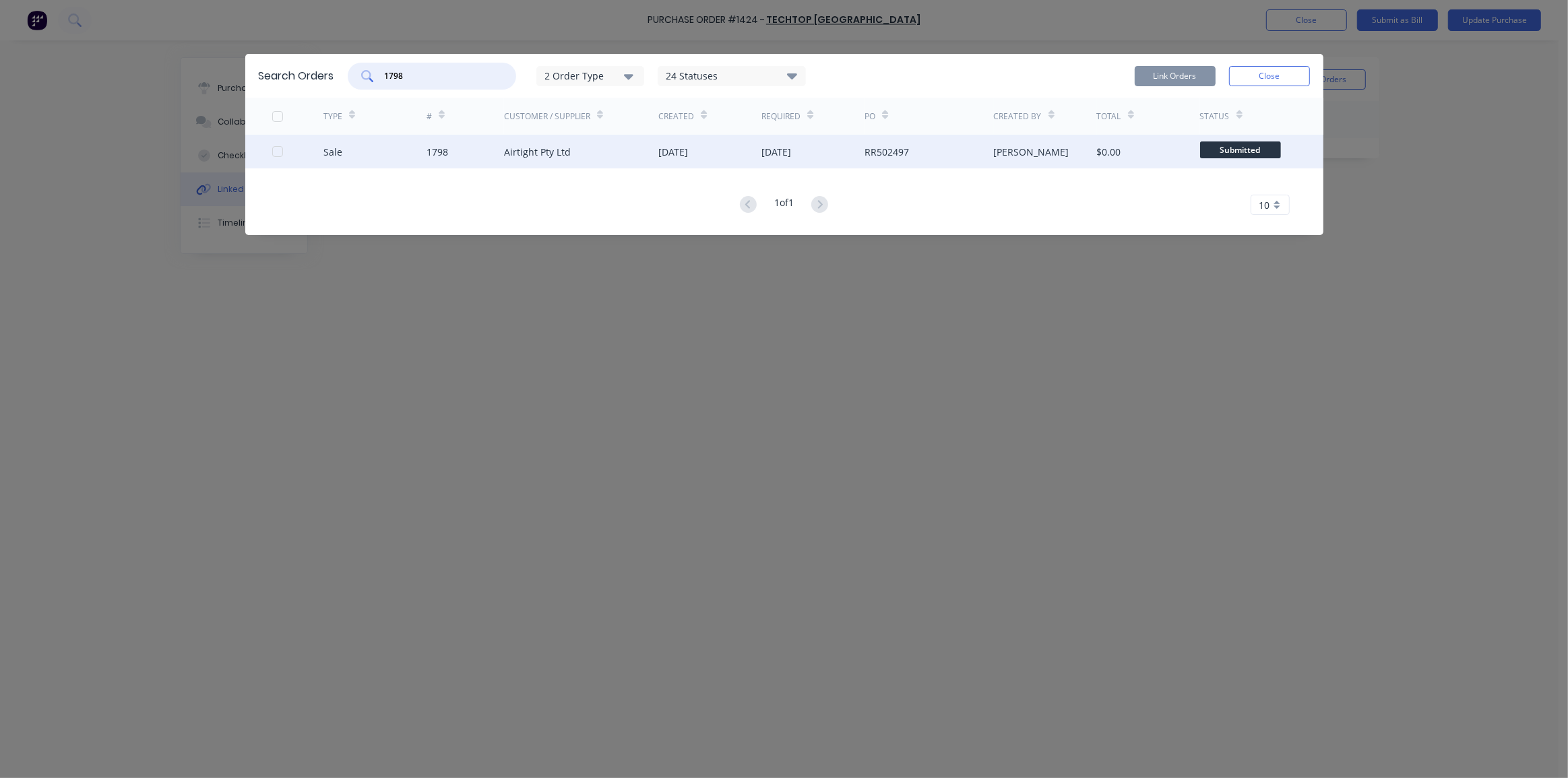
click at [275, 154] on div at bounding box center [277, 152] width 27 height 27
type input "1798"
click at [1178, 70] on button "Link Orders" at bounding box center [1175, 76] width 80 height 20
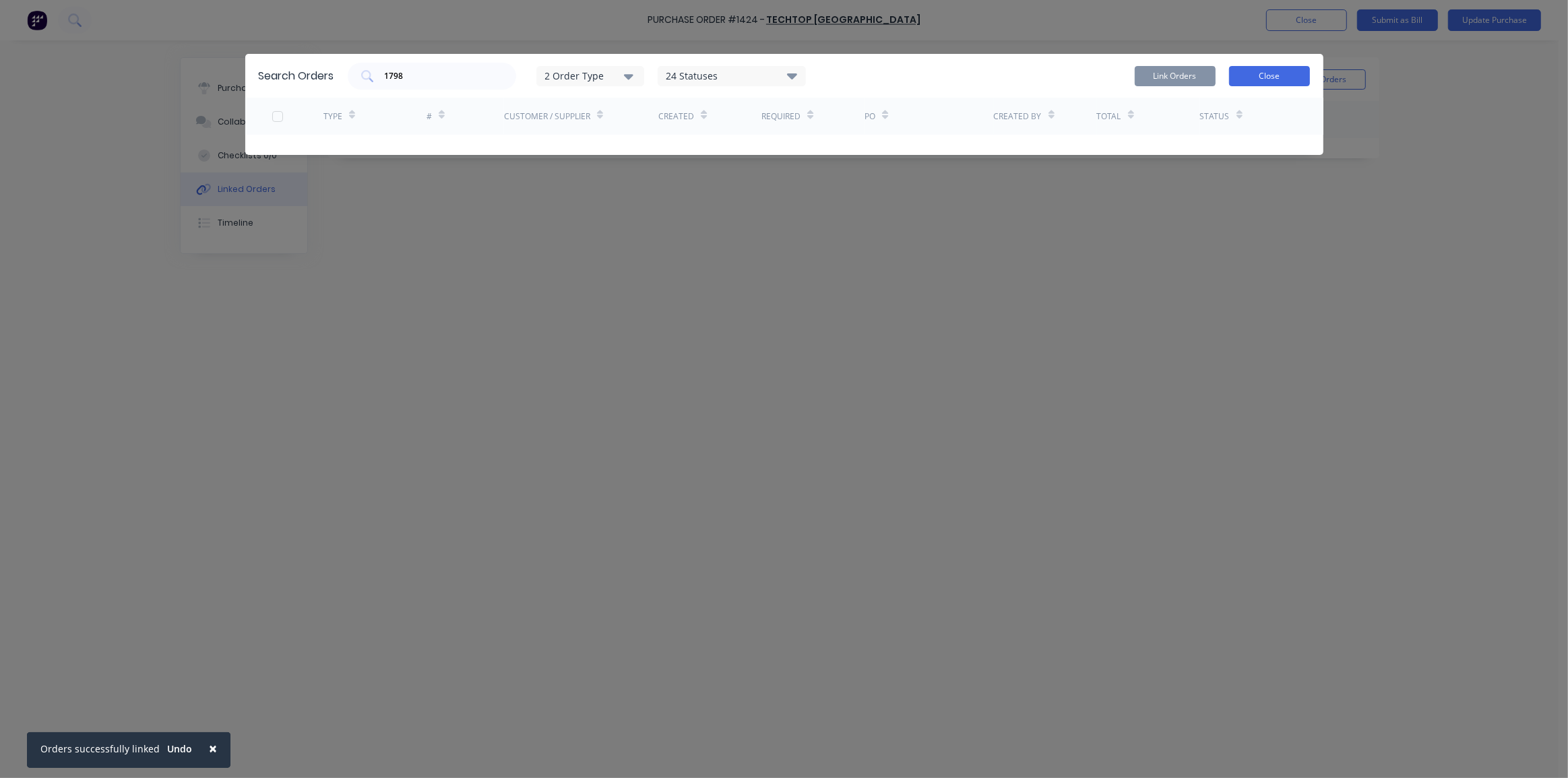
click at [1257, 74] on button "Close" at bounding box center [1269, 76] width 80 height 20
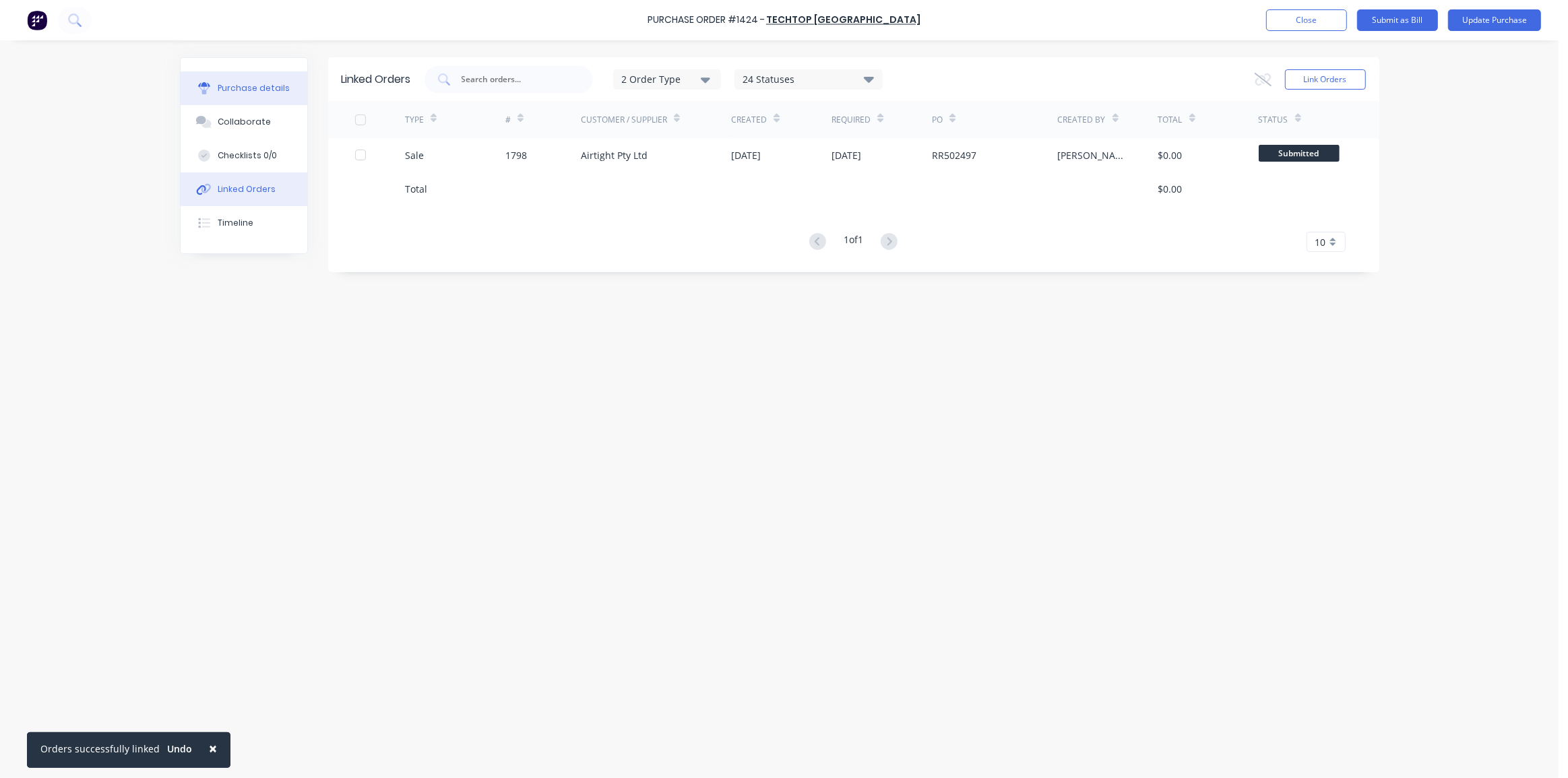
click at [227, 82] on div "Purchase details" at bounding box center [254, 88] width 72 height 13
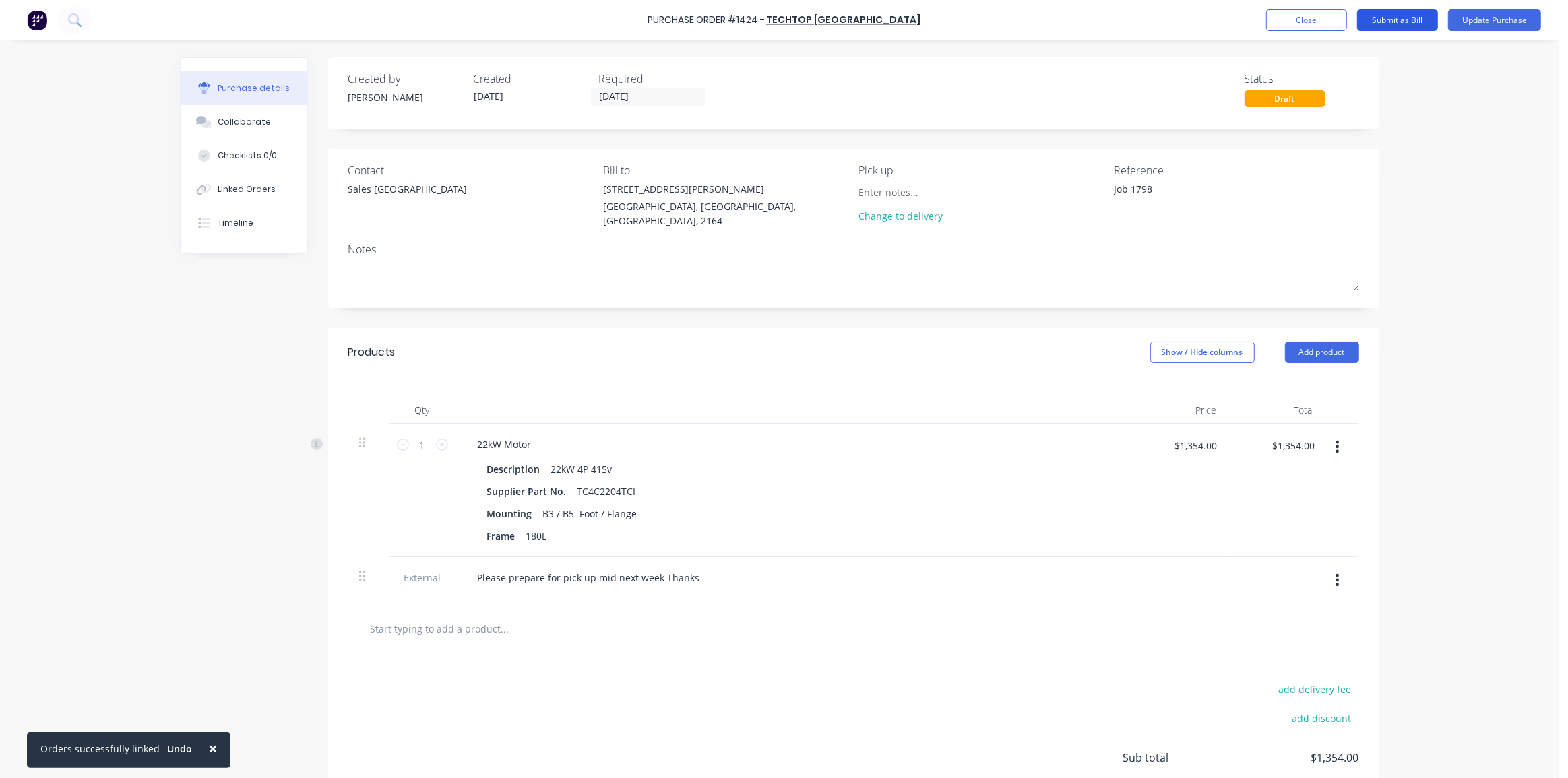
click at [1411, 20] on button "Submit as Bill" at bounding box center [1396, 20] width 80 height 21
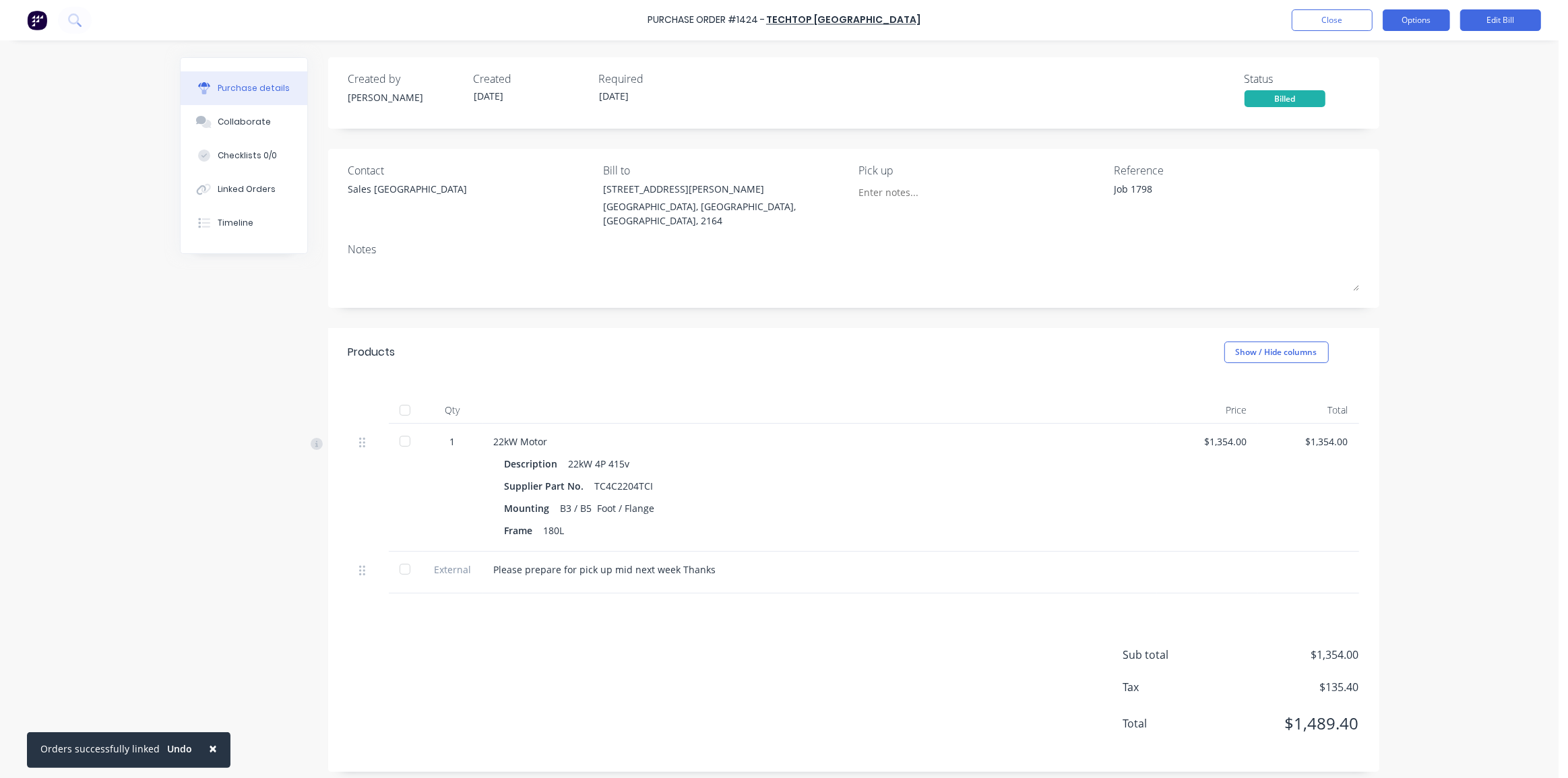
click at [1420, 14] on button "Options" at bounding box center [1416, 20] width 68 height 21
click at [1371, 54] on div "Print / Email" at bounding box center [1385, 55] width 104 height 19
click at [1374, 81] on div "With pricing" at bounding box center [1385, 81] width 104 height 19
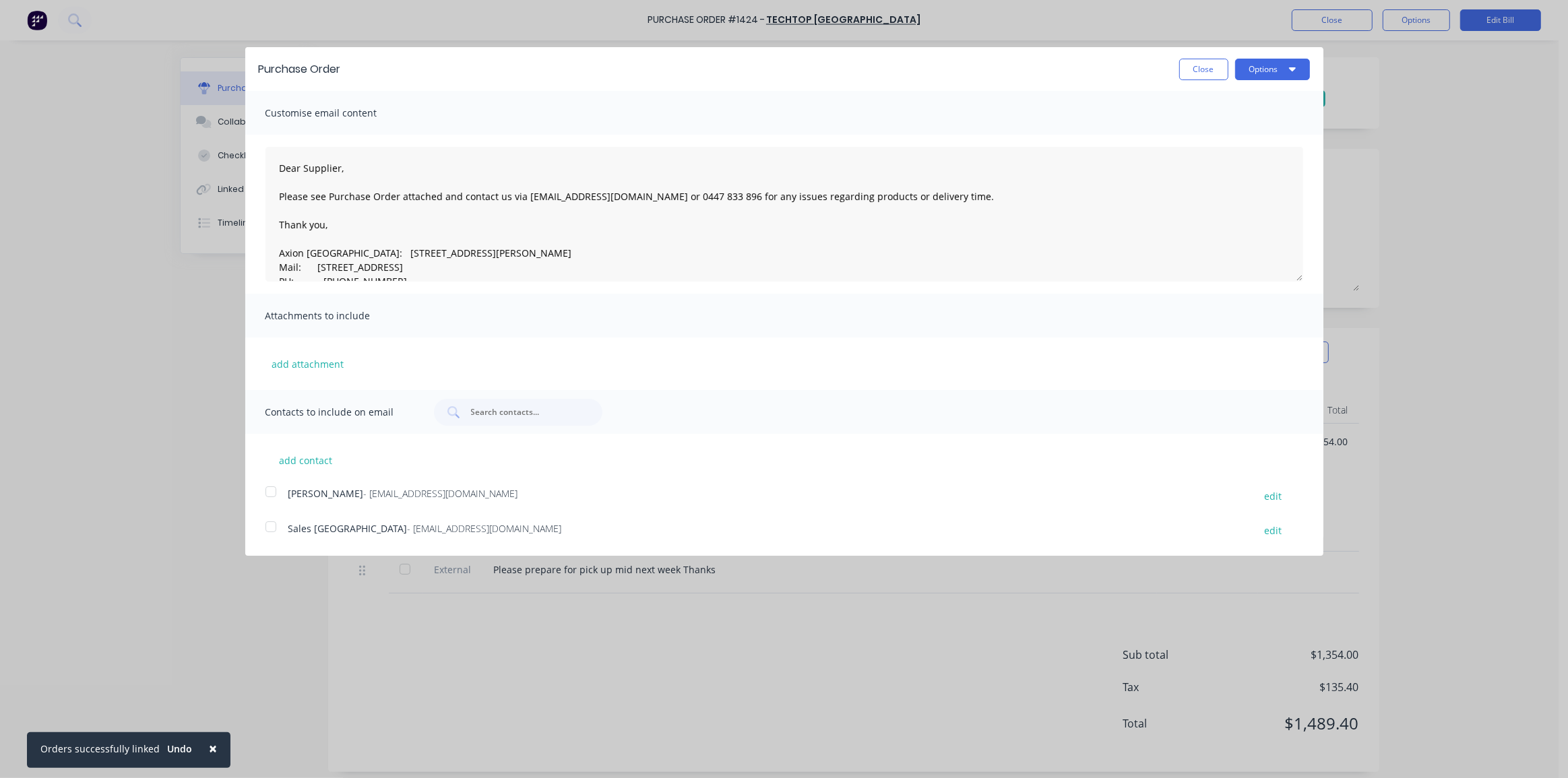
click at [264, 492] on div at bounding box center [271, 492] width 27 height 27
click at [267, 488] on div at bounding box center [271, 492] width 27 height 27
click at [269, 529] on div at bounding box center [271, 527] width 27 height 27
click at [270, 496] on div at bounding box center [271, 492] width 27 height 27
click at [1276, 73] on button "Options" at bounding box center [1271, 69] width 75 height 21
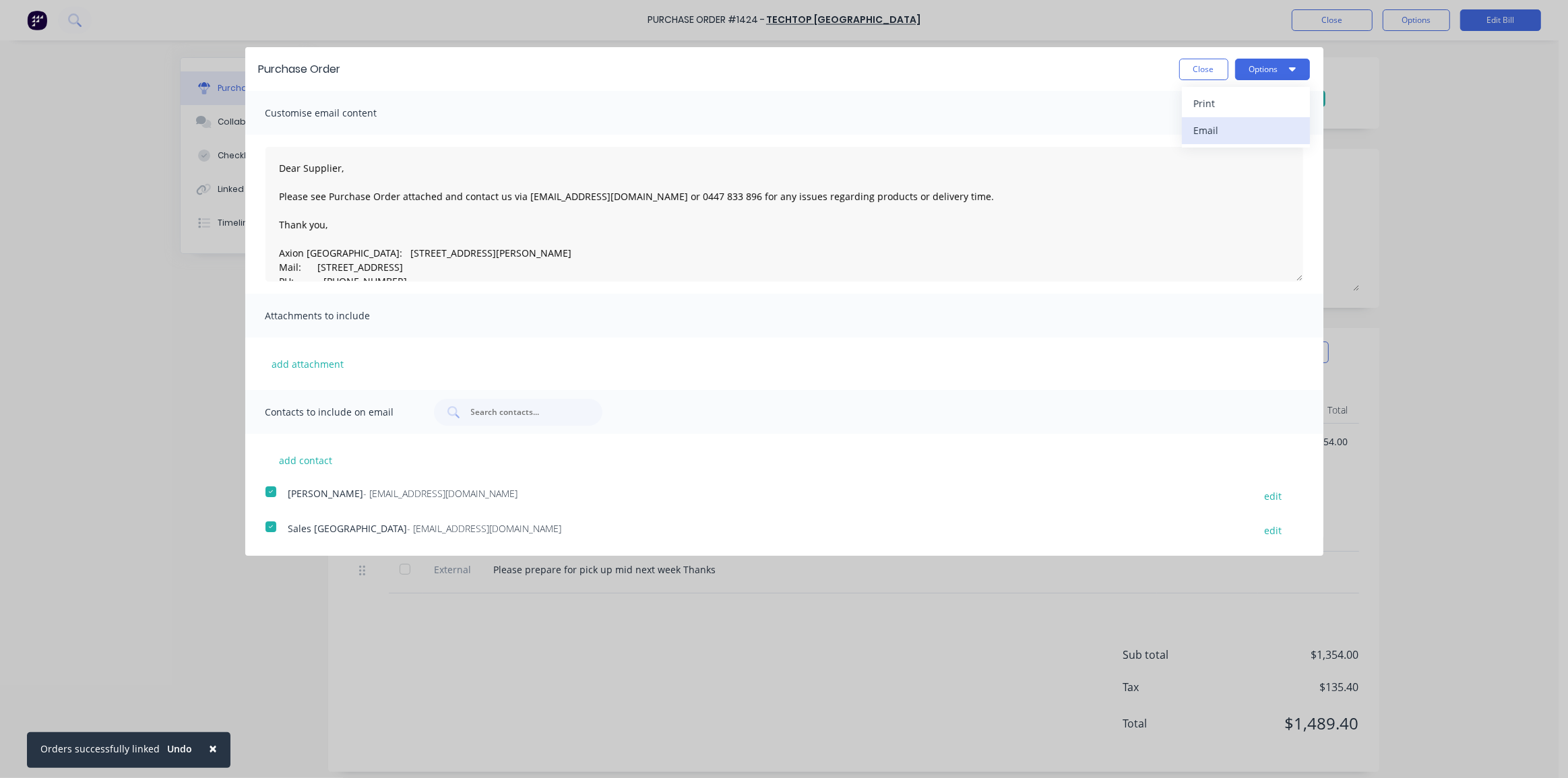
click at [1212, 132] on div "Email" at bounding box center [1245, 130] width 104 height 19
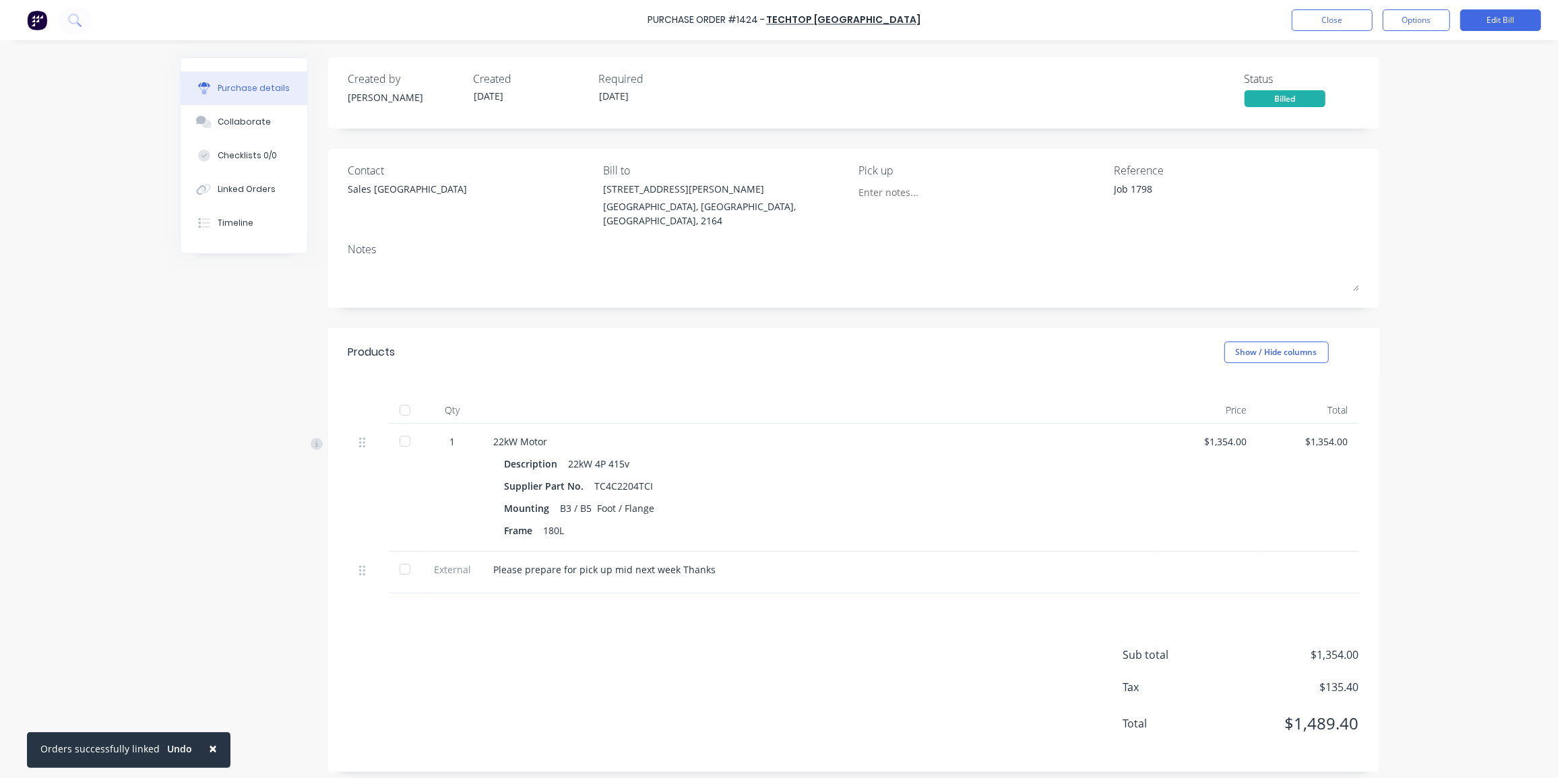
click at [1360, 178] on div "Contact Sales NSW Bill to 26 Hargraves Place Wetherill Park, New South Wales, A…" at bounding box center [854, 229] width 1051 height 159
click at [1458, 134] on div "× Orders successfully linked Undo Purchase Order #1424 - Techtop Australia Clos…" at bounding box center [779, 389] width 1558 height 778
click at [1422, 30] on button "Options" at bounding box center [1416, 20] width 68 height 21
click at [1502, 143] on div "× Orders successfully linked Undo Purchase Order #1424 - Techtop Australia Clos…" at bounding box center [779, 389] width 1558 height 778
click at [1490, 189] on div "× Orders successfully linked Undo Purchase Order #1424 - Techtop Australia Clos…" at bounding box center [779, 389] width 1558 height 778
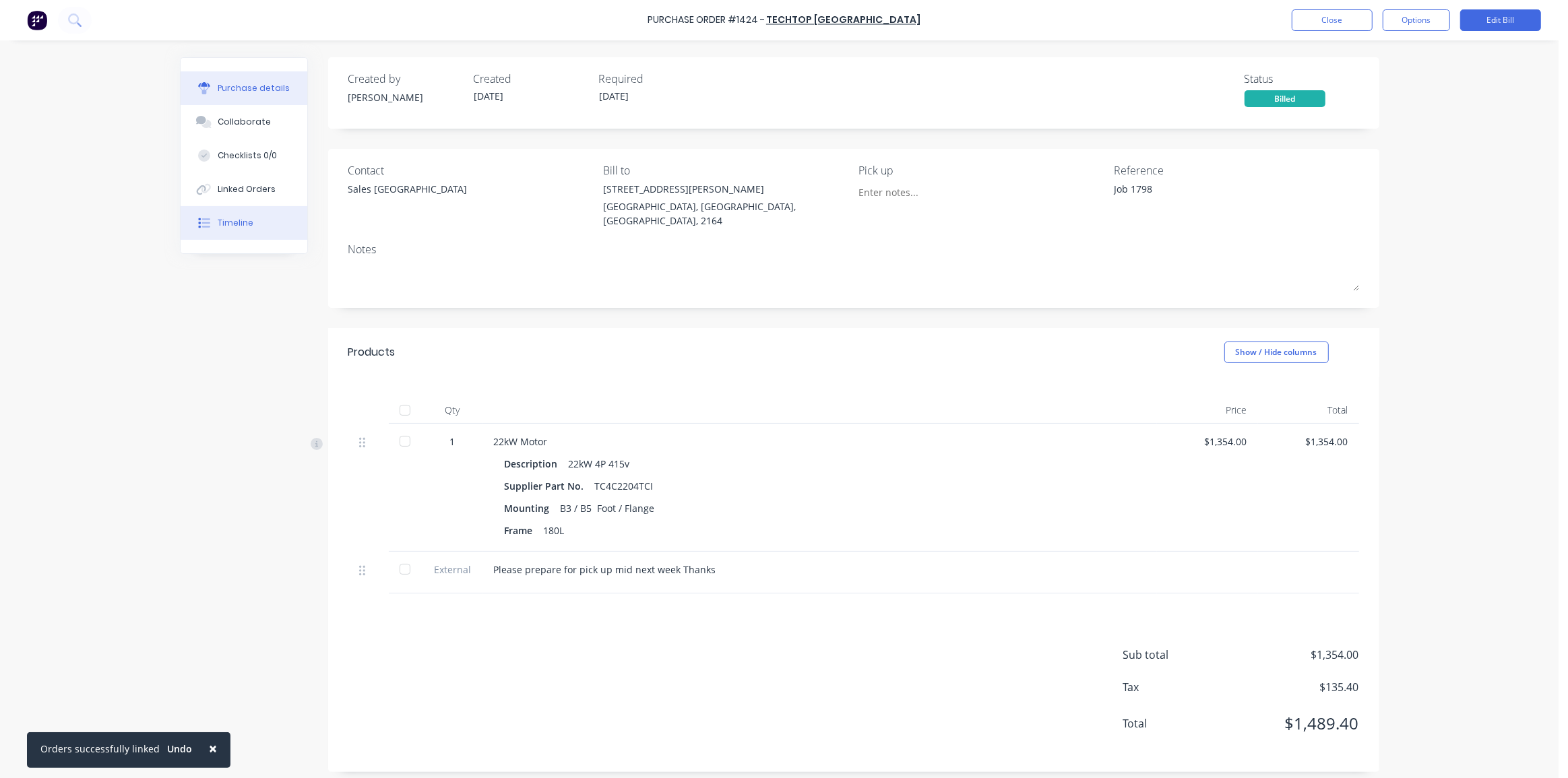
click at [254, 230] on button "Timeline" at bounding box center [243, 223] width 127 height 34
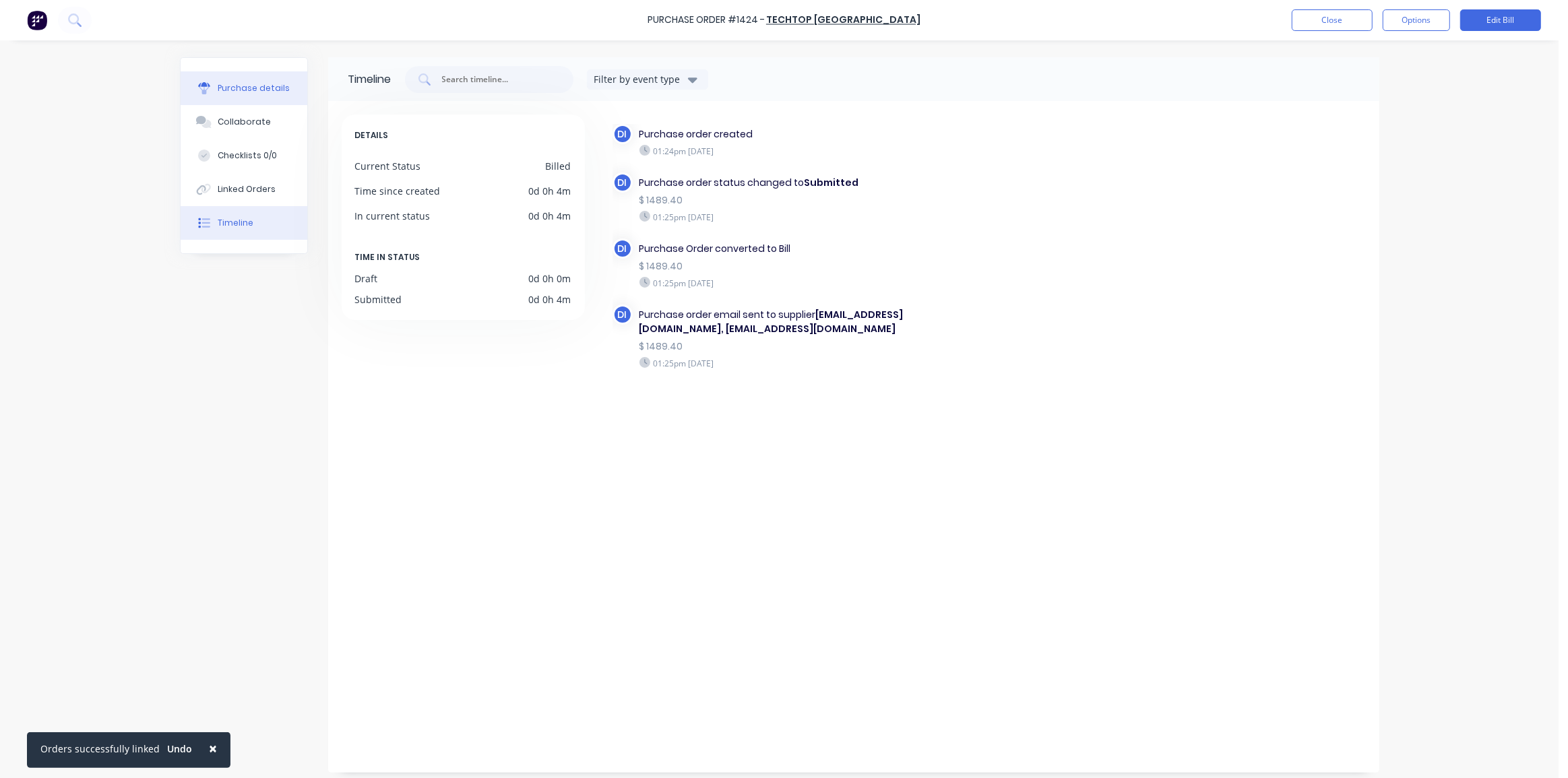
click at [224, 85] on div "Purchase details" at bounding box center [254, 88] width 72 height 13
type textarea "x"
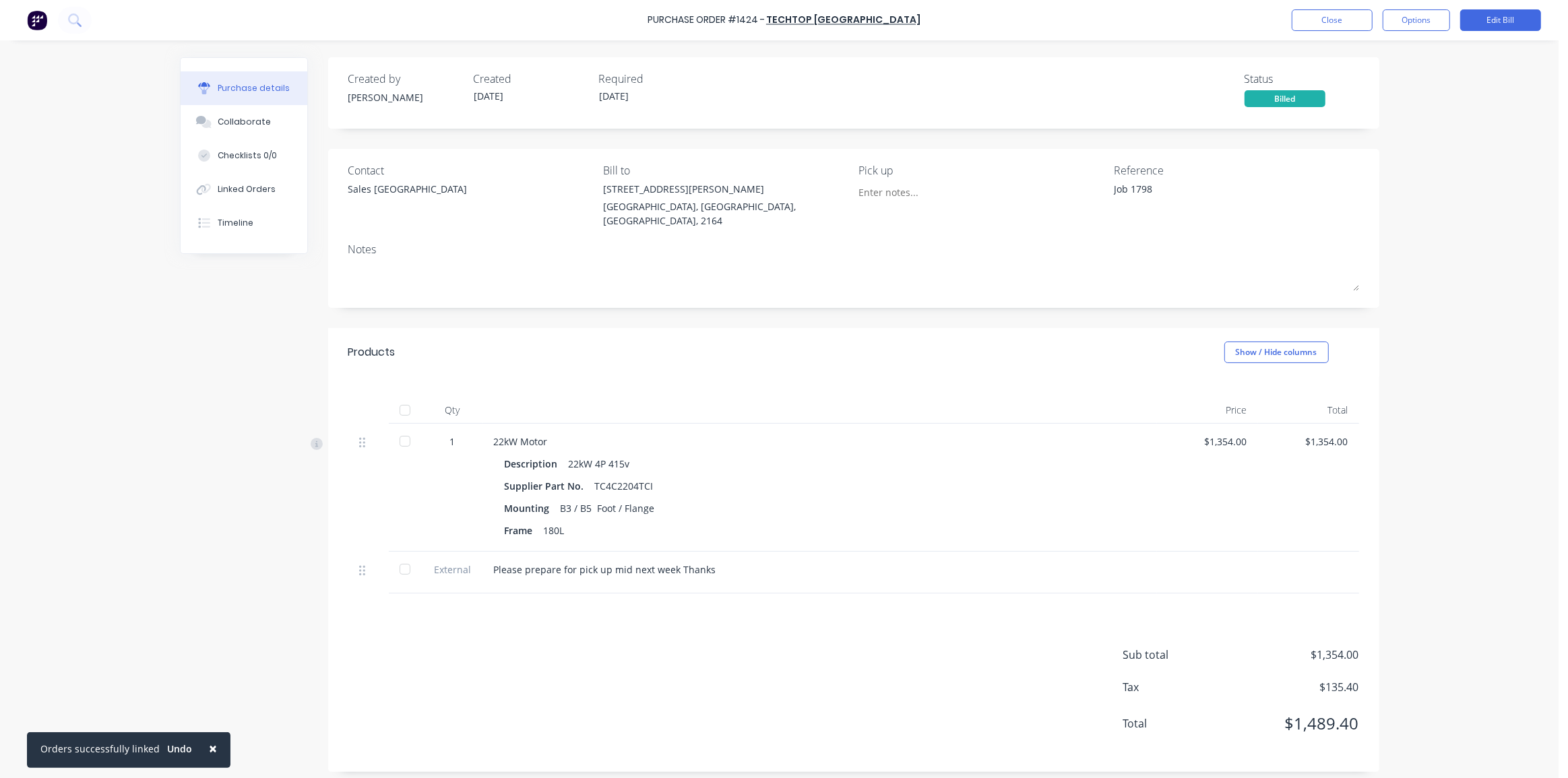
click at [40, 20] on img at bounding box center [37, 19] width 20 height 20
